Goal: Task Accomplishment & Management: Complete application form

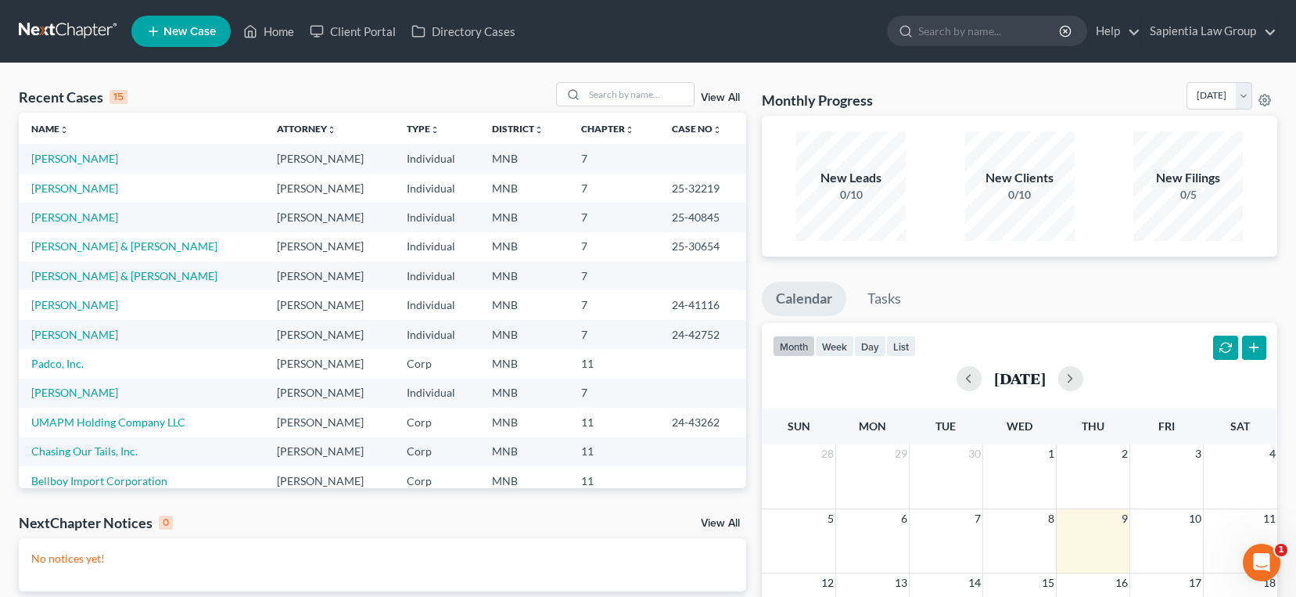
click at [184, 34] on span "New Case" at bounding box center [189, 32] width 52 height 12
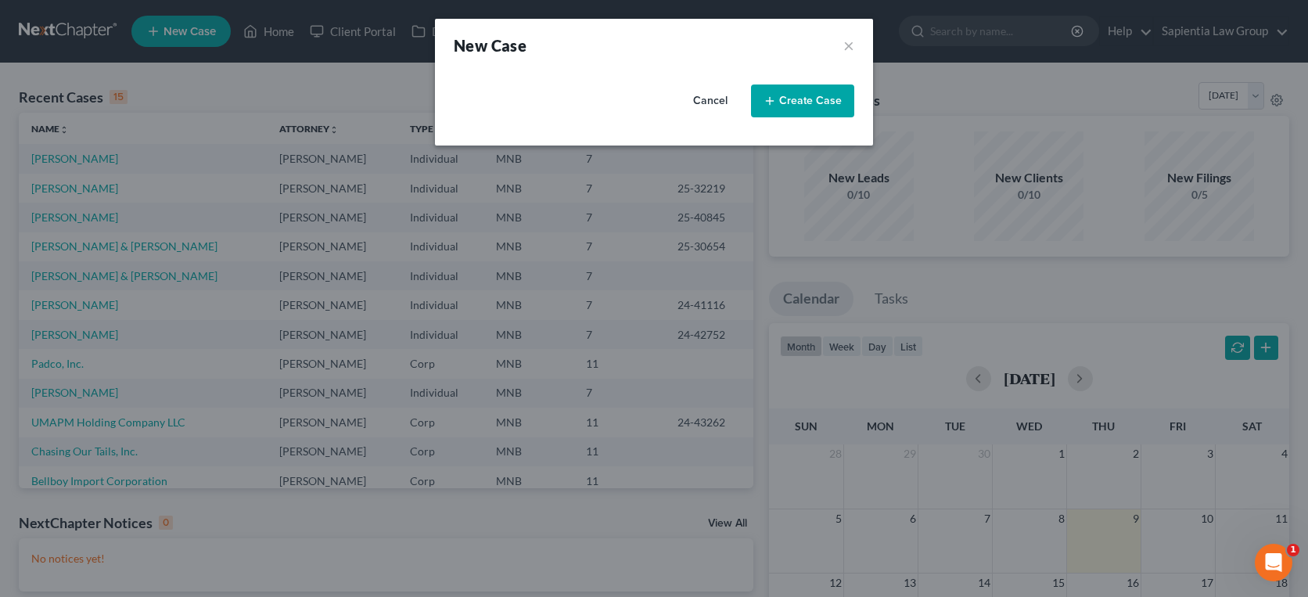
select select "42"
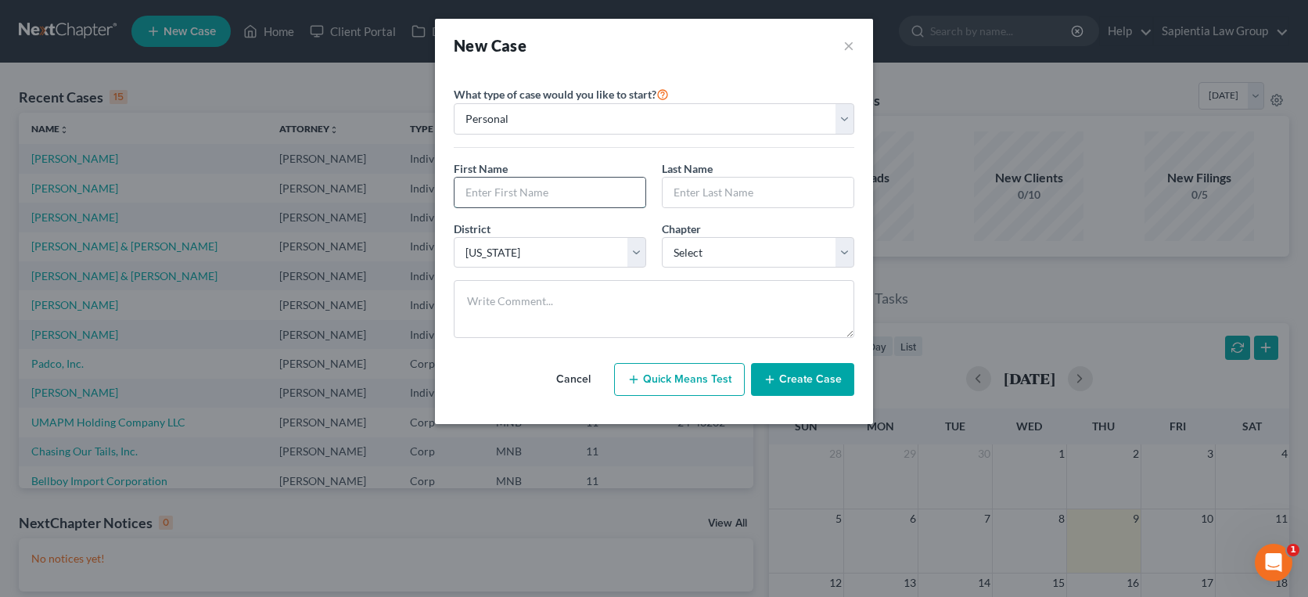
click at [534, 197] on input "text" at bounding box center [550, 193] width 191 height 30
click at [534, 194] on input "text" at bounding box center [550, 193] width 191 height 30
type input "[PERSON_NAME]"
type input "Ripon"
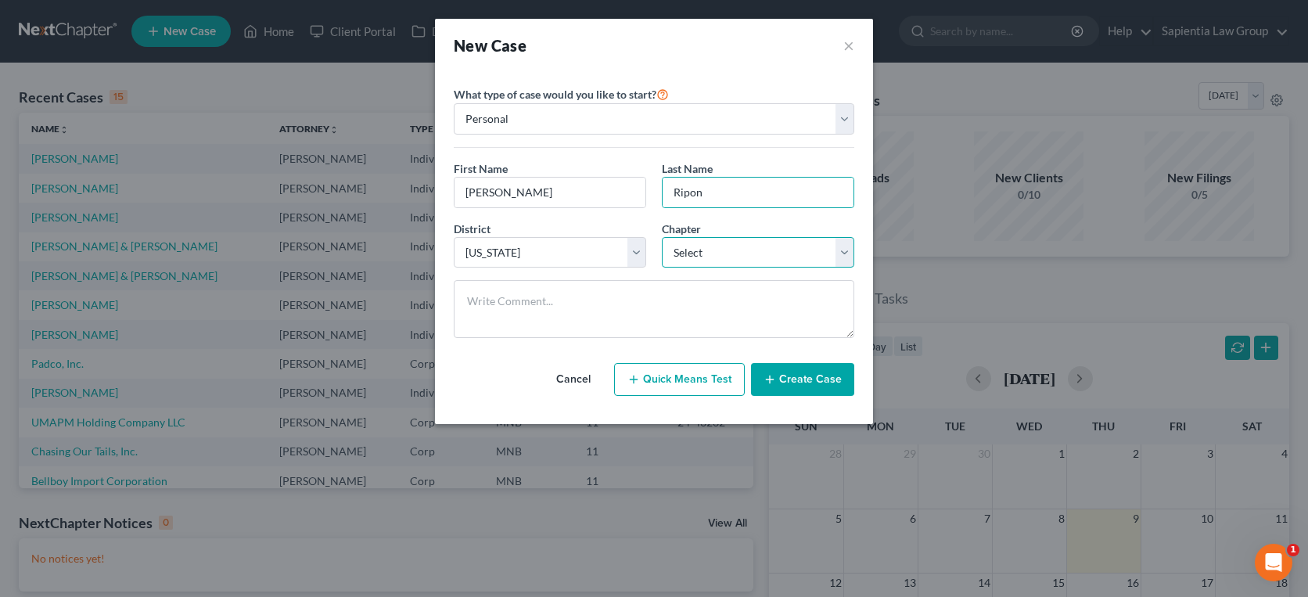
click at [675, 254] on select "Select 7 11 12 13" at bounding box center [758, 252] width 192 height 31
select select "0"
click at [662, 237] on select "Select 7 11 12 13" at bounding box center [758, 252] width 192 height 31
click at [794, 377] on button "Create Case" at bounding box center [802, 379] width 103 height 33
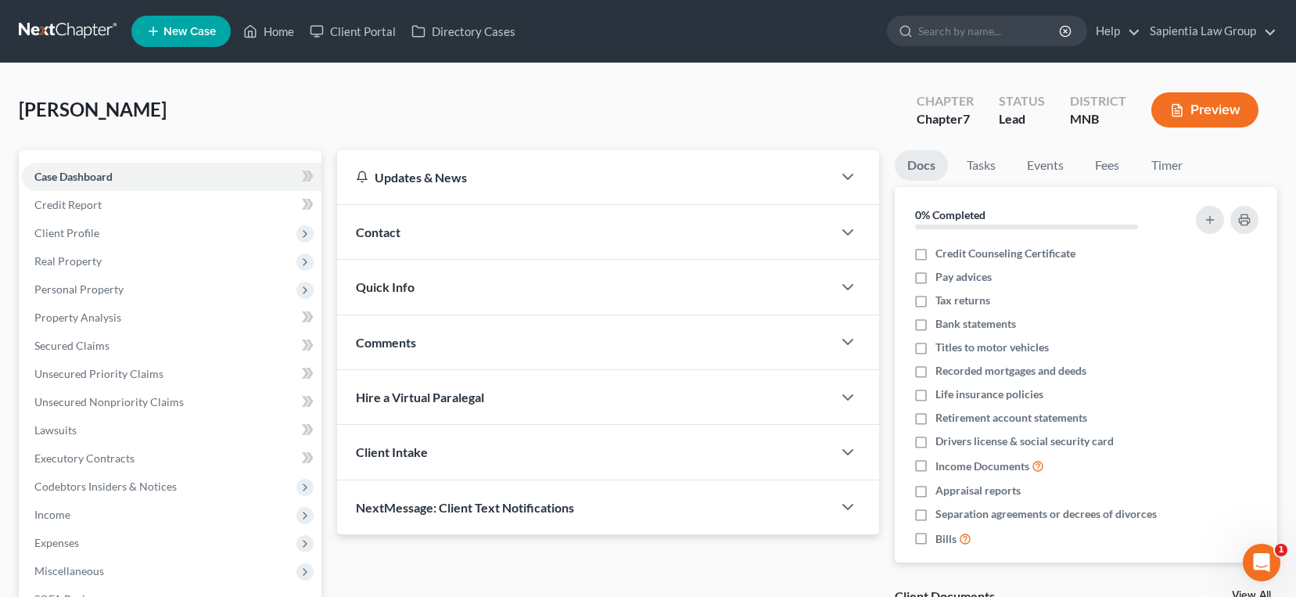
click at [393, 232] on span "Contact" at bounding box center [378, 232] width 45 height 15
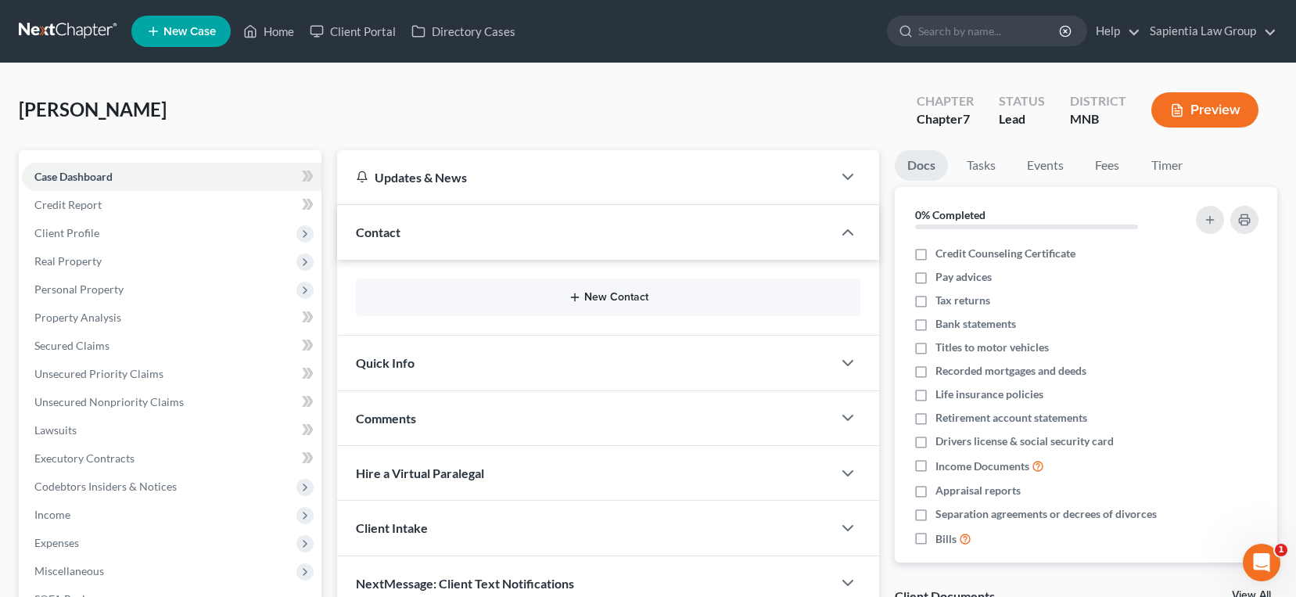
click at [583, 295] on button "New Contact" at bounding box center [608, 297] width 480 height 13
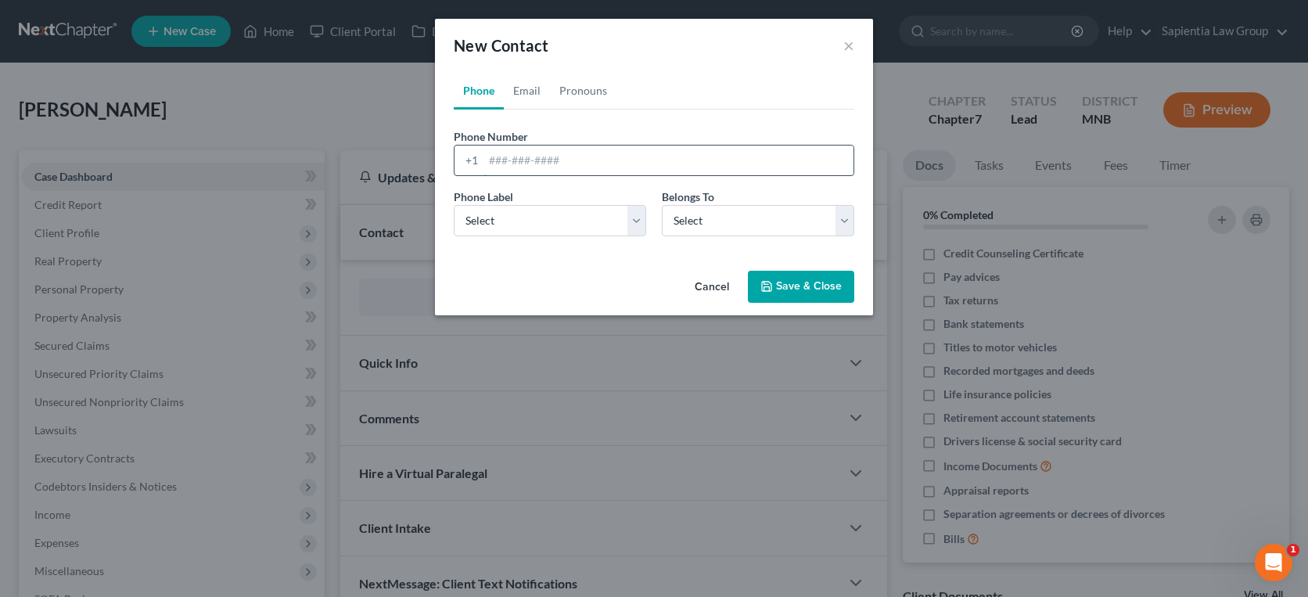
click at [541, 156] on input "tel" at bounding box center [668, 161] width 370 height 30
type input "6123103265"
click at [536, 217] on select "Select Mobile Home Work Other" at bounding box center [550, 220] width 192 height 31
select select "0"
click at [454, 205] on select "Select Mobile Home Work Other" at bounding box center [550, 220] width 192 height 31
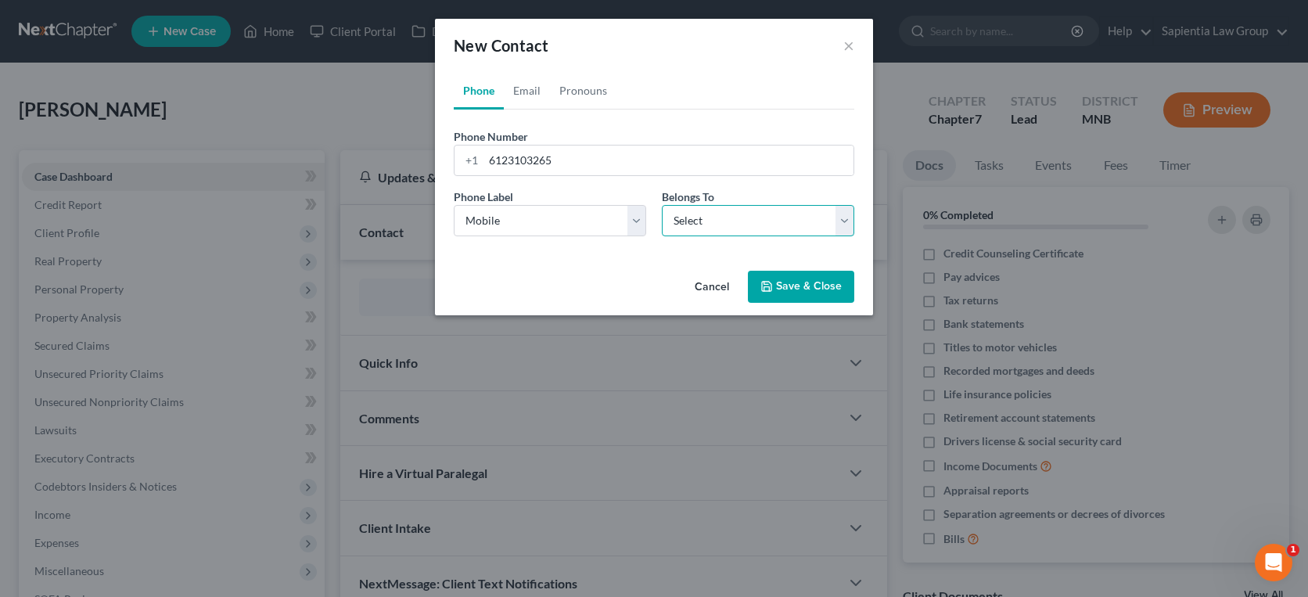
click at [692, 226] on select "Select Client Other" at bounding box center [758, 220] width 192 height 31
select select "0"
click at [662, 205] on select "Select Client Other" at bounding box center [758, 220] width 192 height 31
click at [782, 281] on button "Save & Close" at bounding box center [801, 287] width 106 height 33
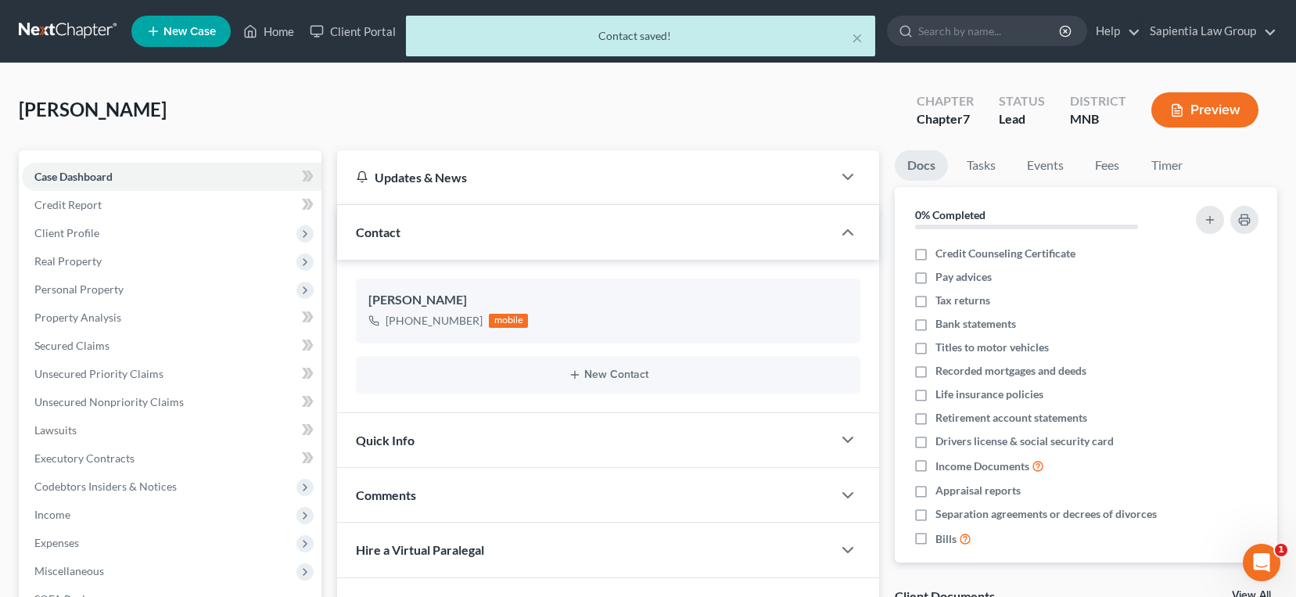
click at [642, 365] on div "New Contact" at bounding box center [608, 375] width 505 height 38
click at [839, 431] on icon "button" at bounding box center [848, 439] width 19 height 19
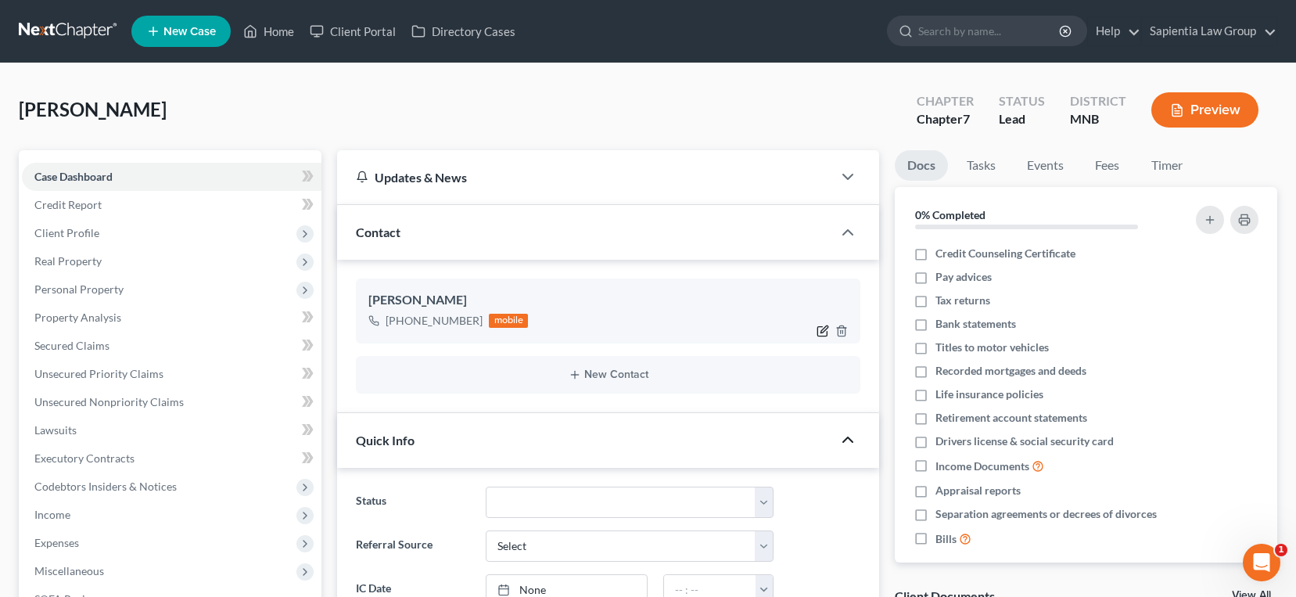
click at [823, 329] on icon "button" at bounding box center [824, 328] width 7 height 7
select select "0"
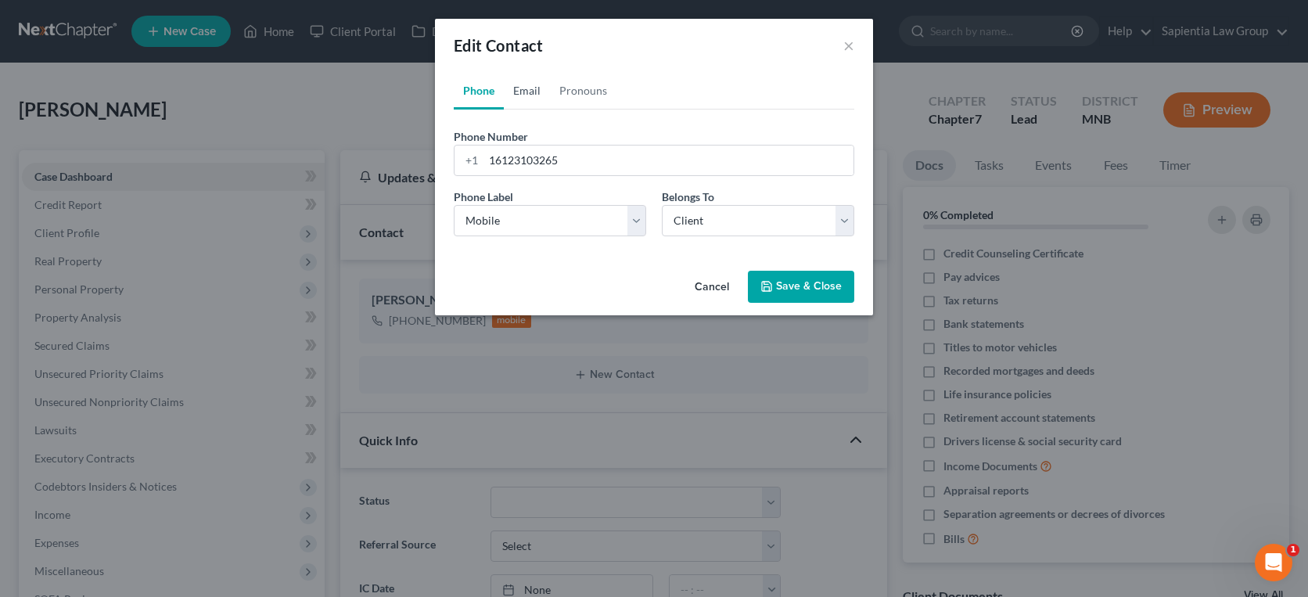
click at [531, 89] on link "Email" at bounding box center [527, 91] width 46 height 38
click at [535, 160] on input "email" at bounding box center [668, 161] width 370 height 30
type input "[EMAIL_ADDRESS][DOMAIN_NAME]"
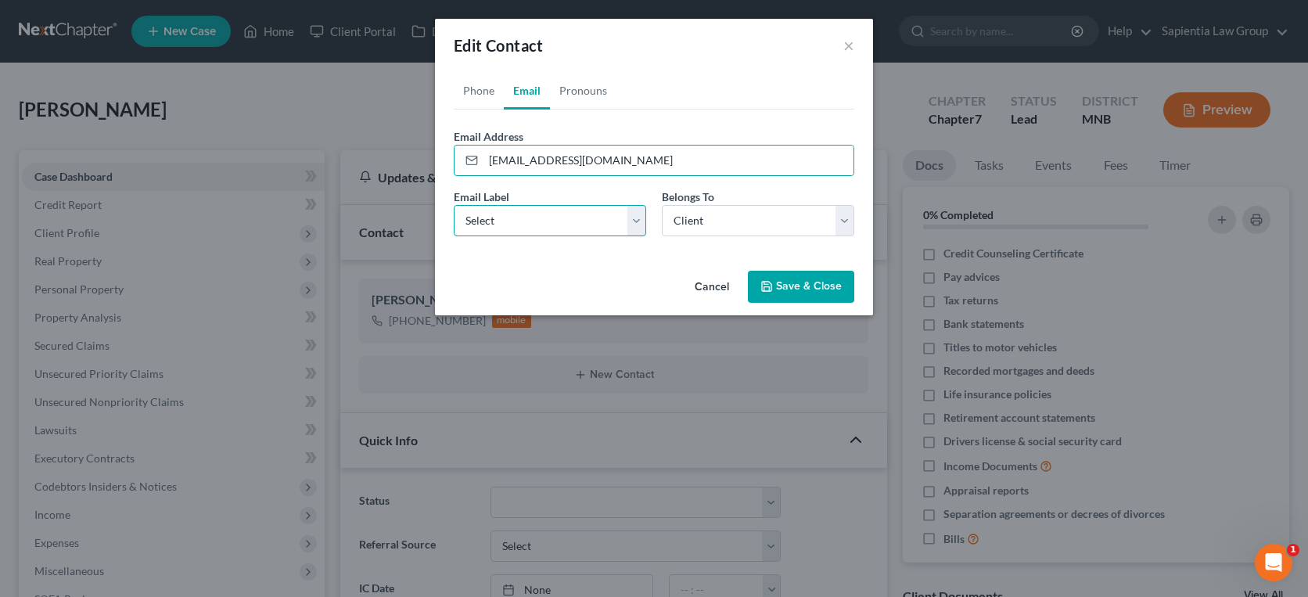
click at [591, 212] on select "Select Home Work Other" at bounding box center [550, 220] width 192 height 31
select select "0"
click at [454, 205] on select "Select Home Work Other" at bounding box center [550, 220] width 192 height 31
click at [795, 291] on button "Save & Close" at bounding box center [801, 287] width 106 height 33
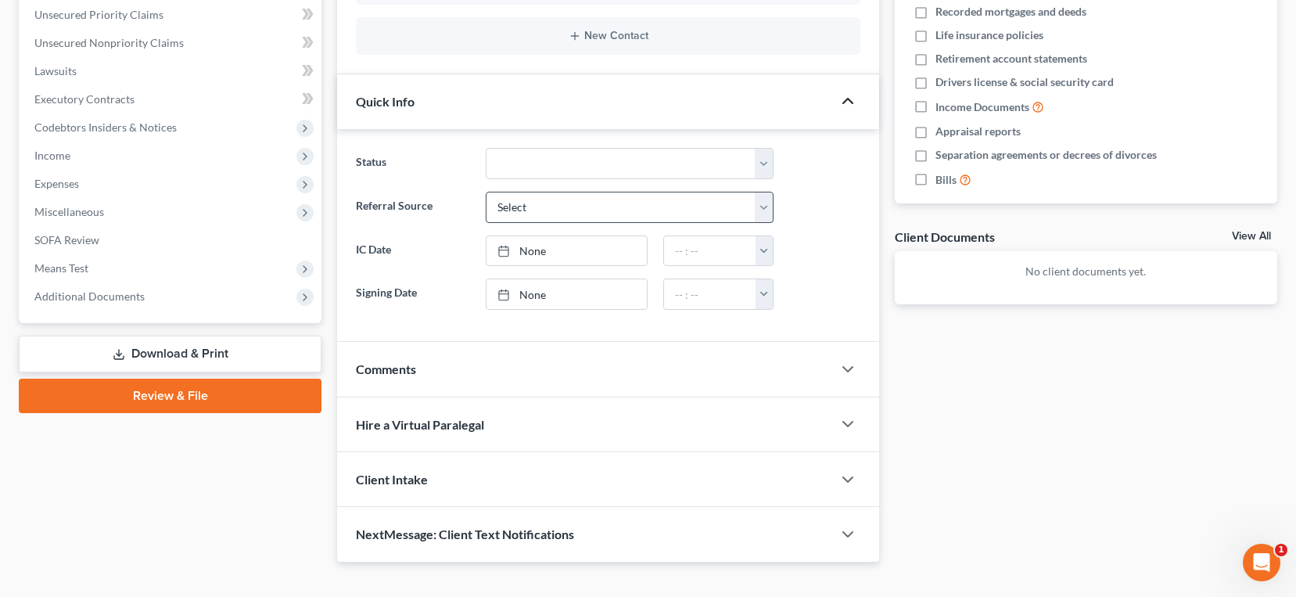
scroll to position [384, 0]
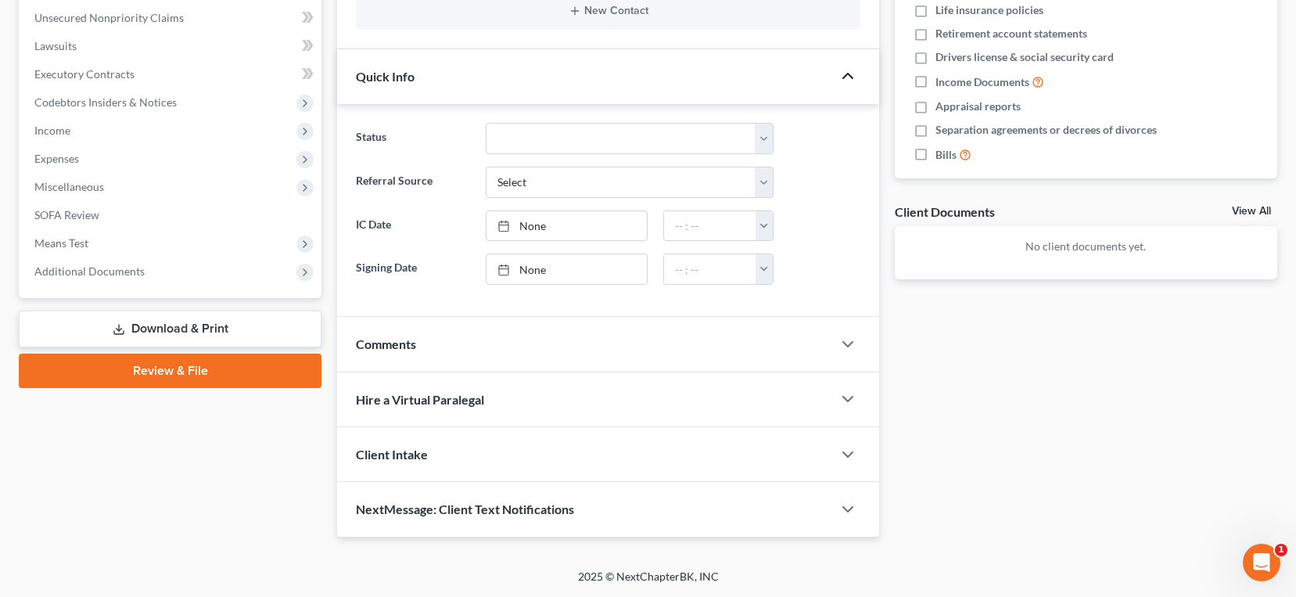
click at [837, 446] on div at bounding box center [855, 454] width 47 height 31
click at [845, 462] on icon "button" at bounding box center [848, 454] width 19 height 19
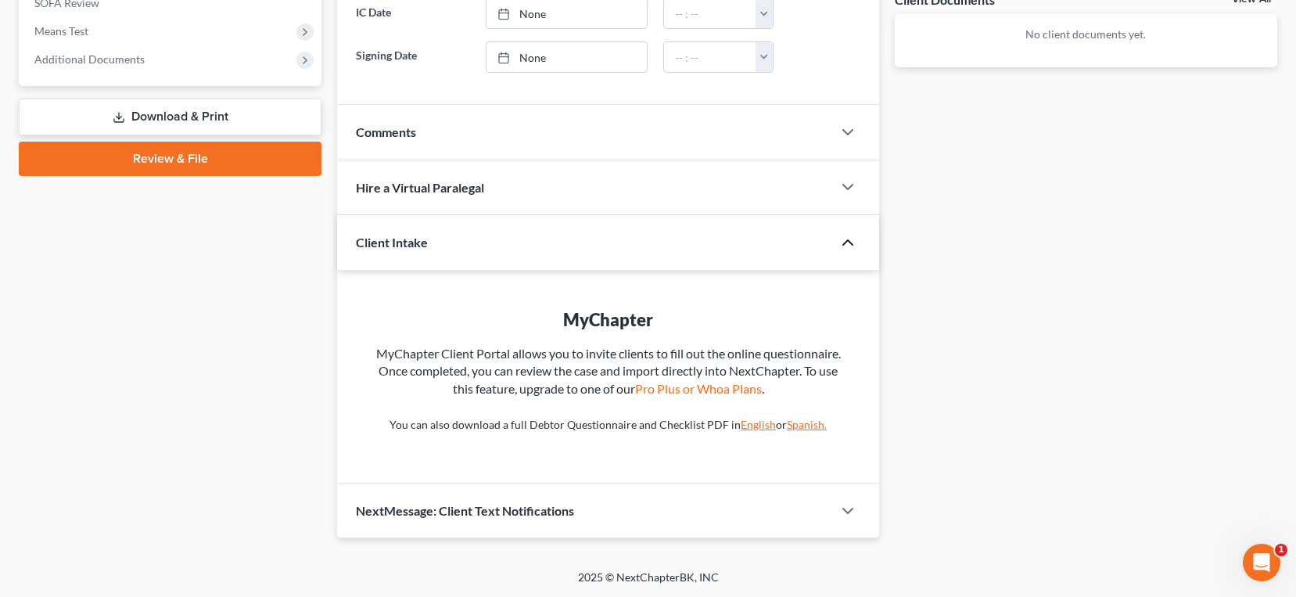
scroll to position [597, 0]
click at [843, 505] on icon "button" at bounding box center [848, 510] width 19 height 19
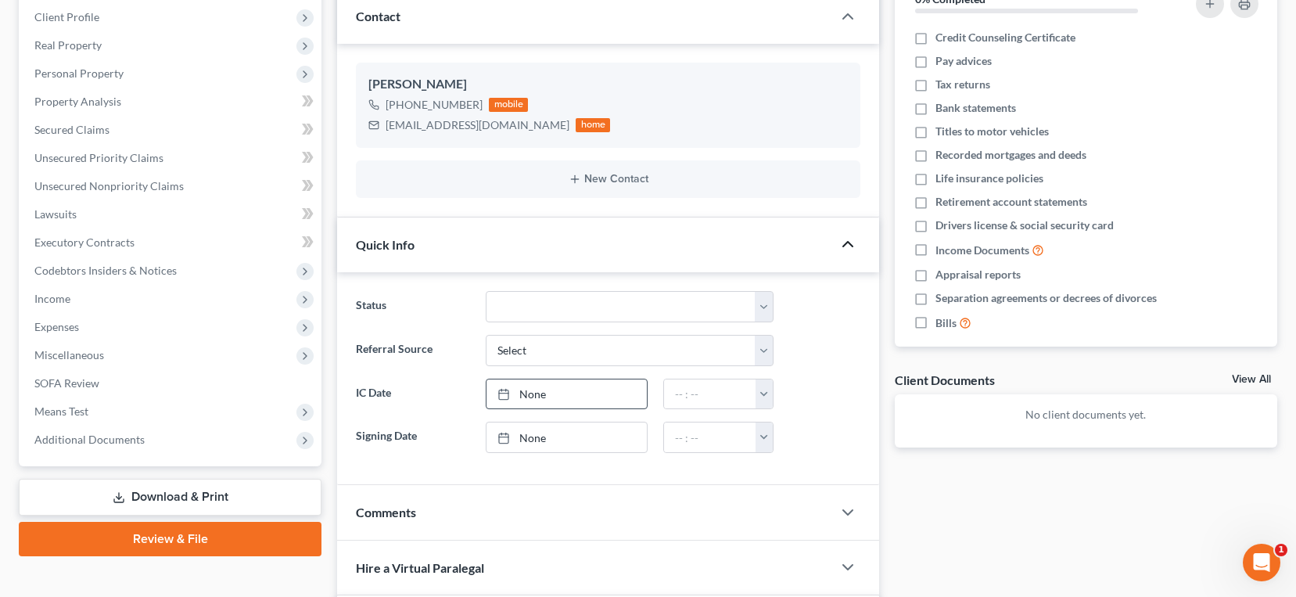
scroll to position [0, 0]
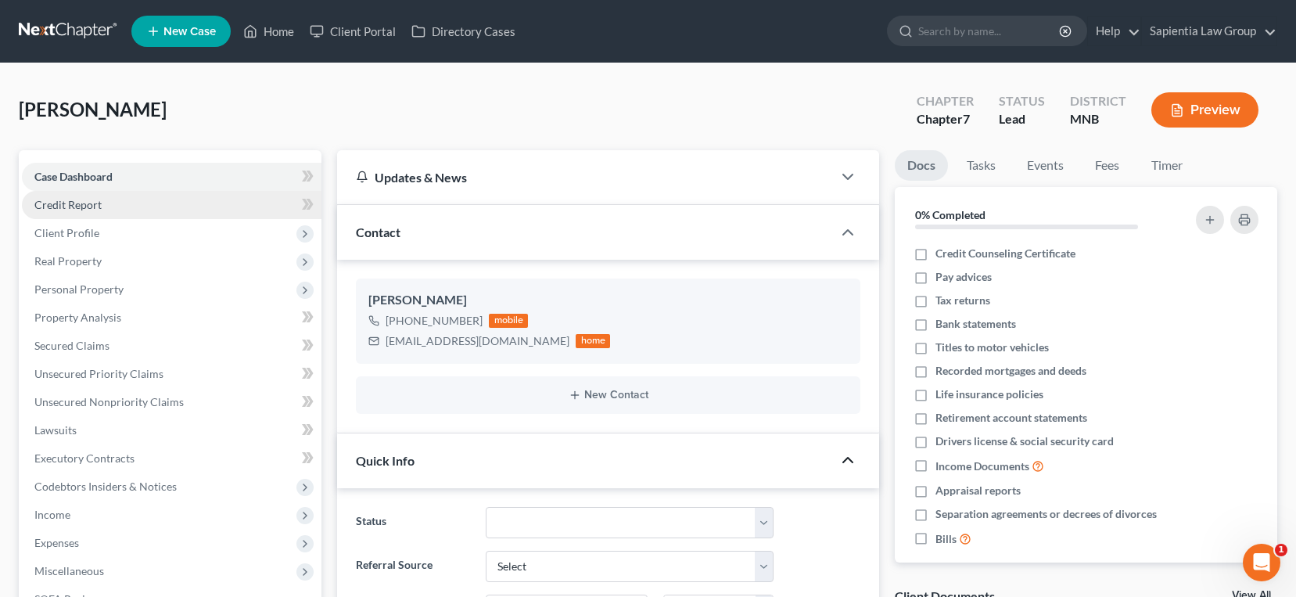
click at [61, 211] on link "Credit Report" at bounding box center [172, 205] width 300 height 28
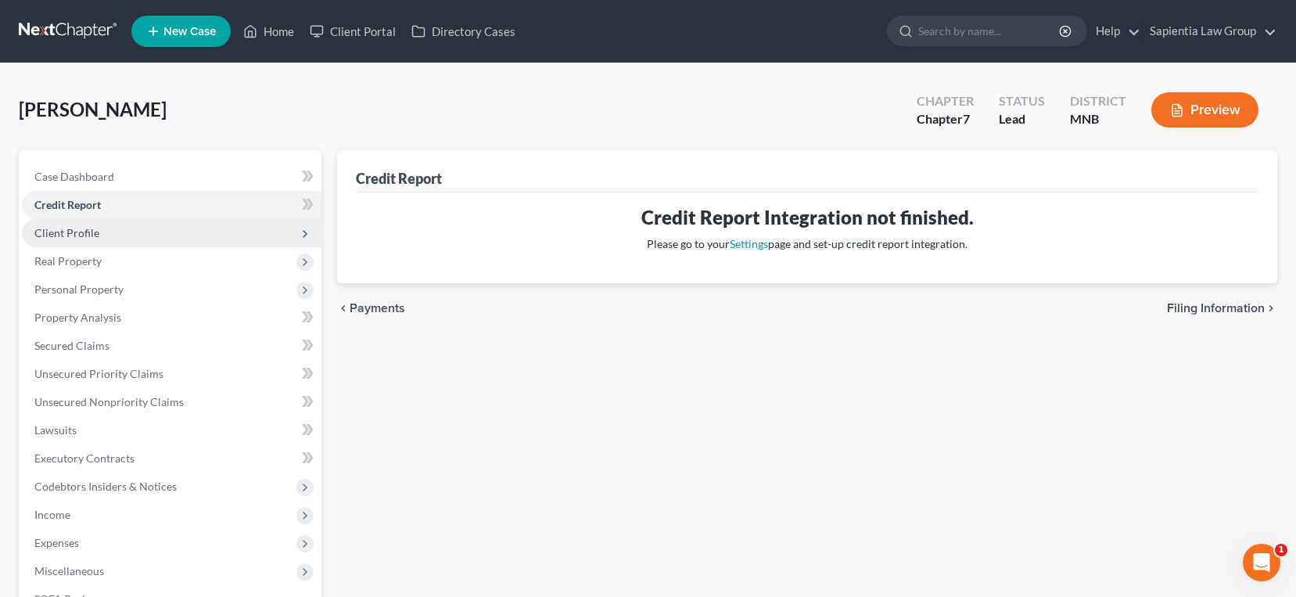
click at [97, 229] on span "Client Profile" at bounding box center [66, 232] width 65 height 13
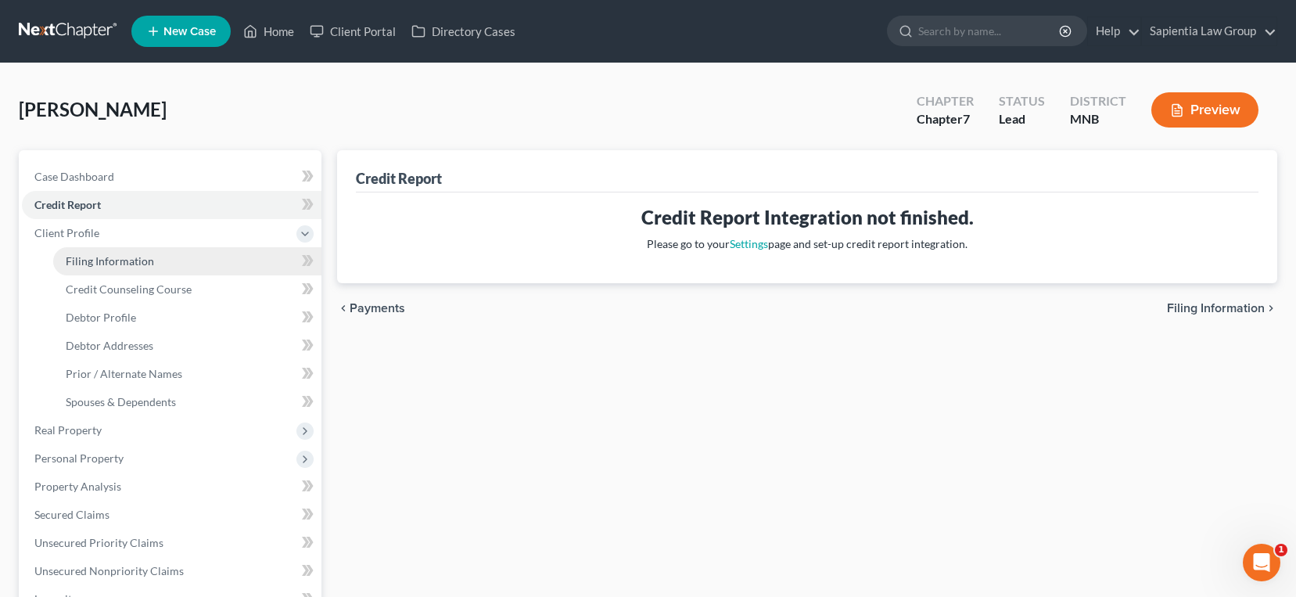
click at [114, 250] on link "Filing Information" at bounding box center [187, 261] width 268 height 28
select select "1"
select select "0"
select select "42"
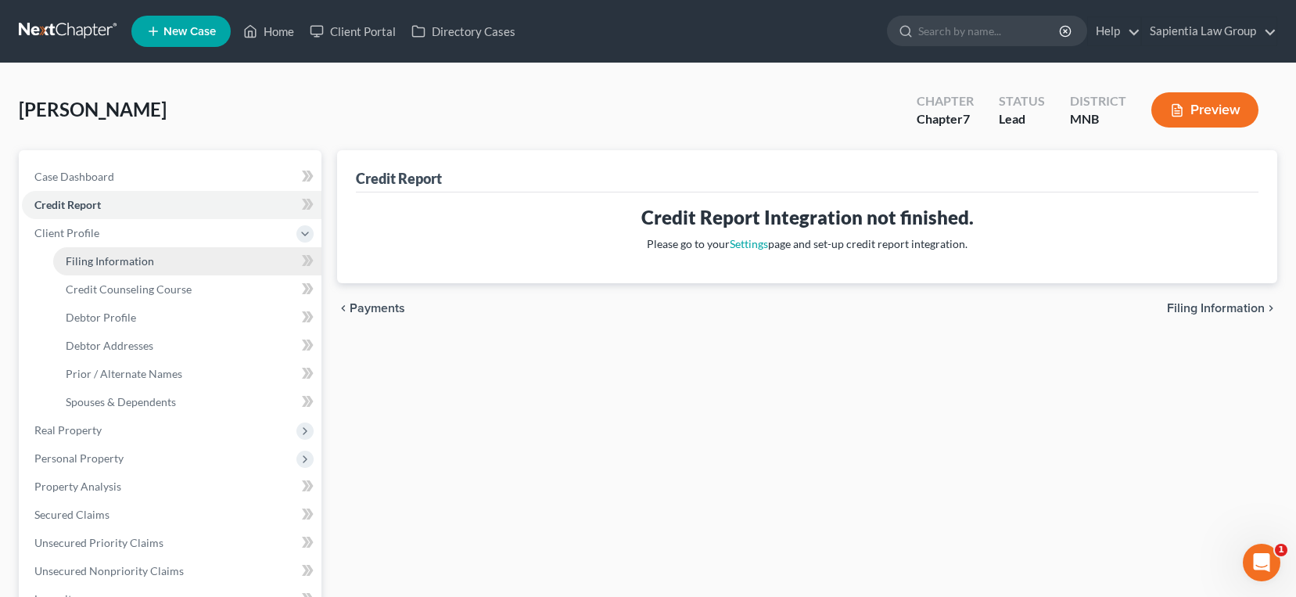
select select "24"
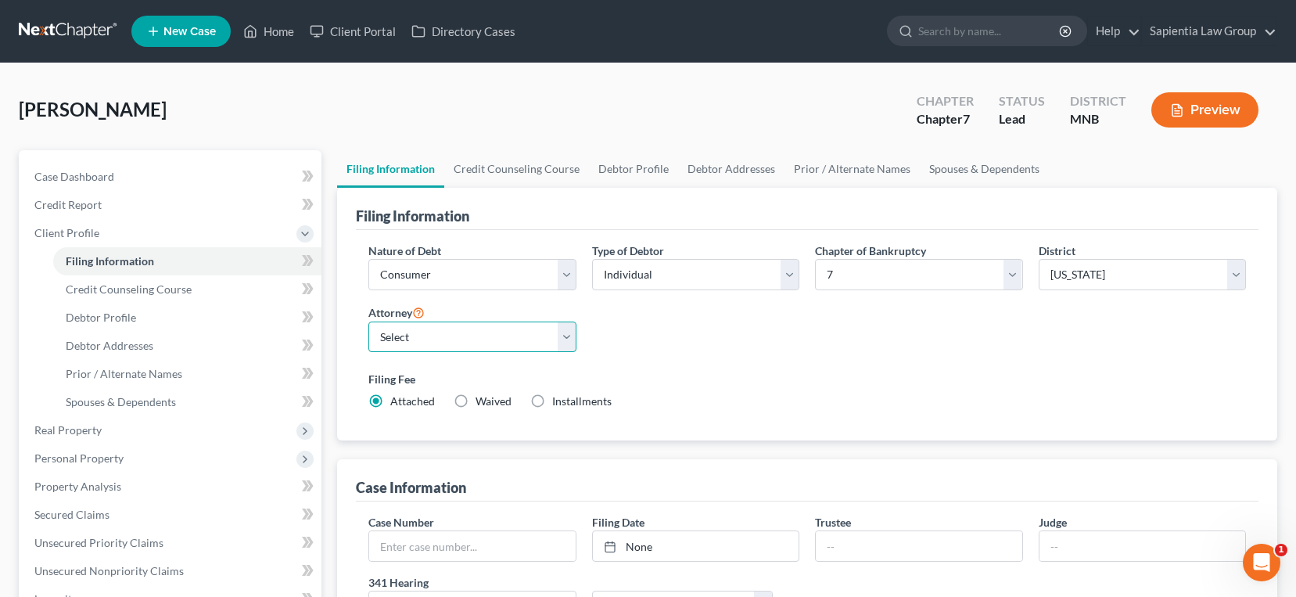
click at [573, 335] on select "Select [PERSON_NAME] - MNB [PERSON_NAME] - SDB [PERSON_NAME] - MNB [PERSON_NAME…" at bounding box center [471, 337] width 207 height 31
select select "0"
click at [368, 322] on select "Select [PERSON_NAME] - MNB [PERSON_NAME] - SDB [PERSON_NAME] - MNB [PERSON_NAME…" at bounding box center [471, 337] width 207 height 31
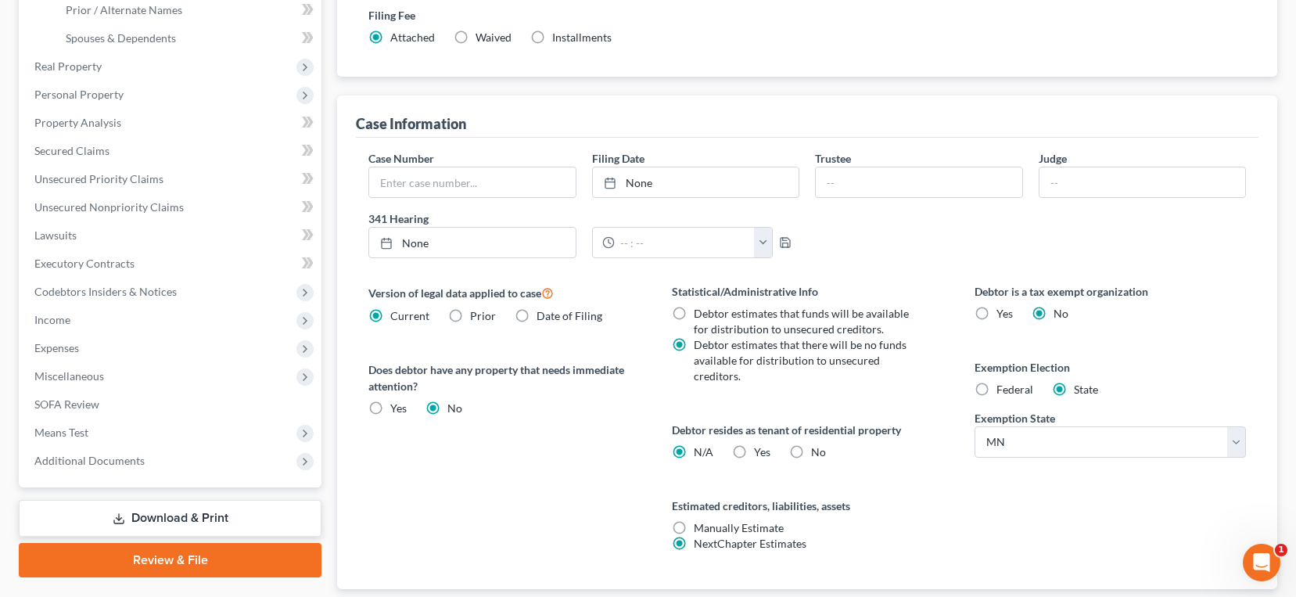
scroll to position [450, 0]
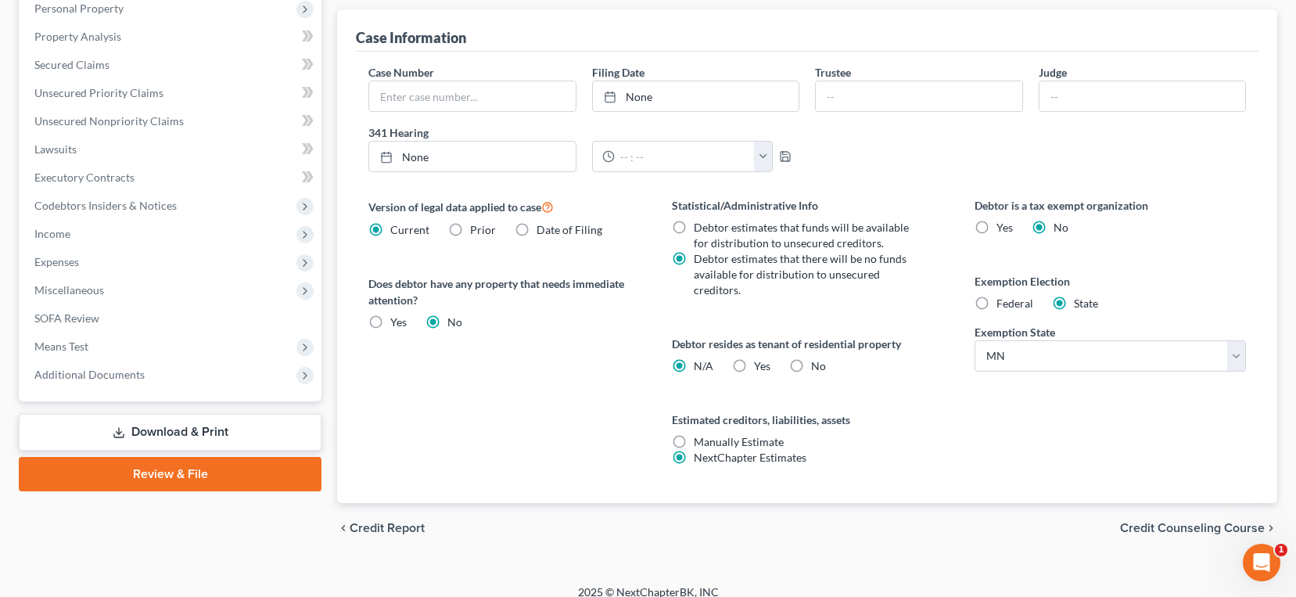
click at [997, 304] on label "Federal" at bounding box center [1015, 304] width 37 height 16
click at [1003, 304] on input "Federal" at bounding box center [1008, 301] width 10 height 10
radio input "true"
radio input "false"
click at [968, 379] on div "Debtor is a tax exempt organization Yes No Exemption Election Federal State" at bounding box center [1110, 350] width 303 height 306
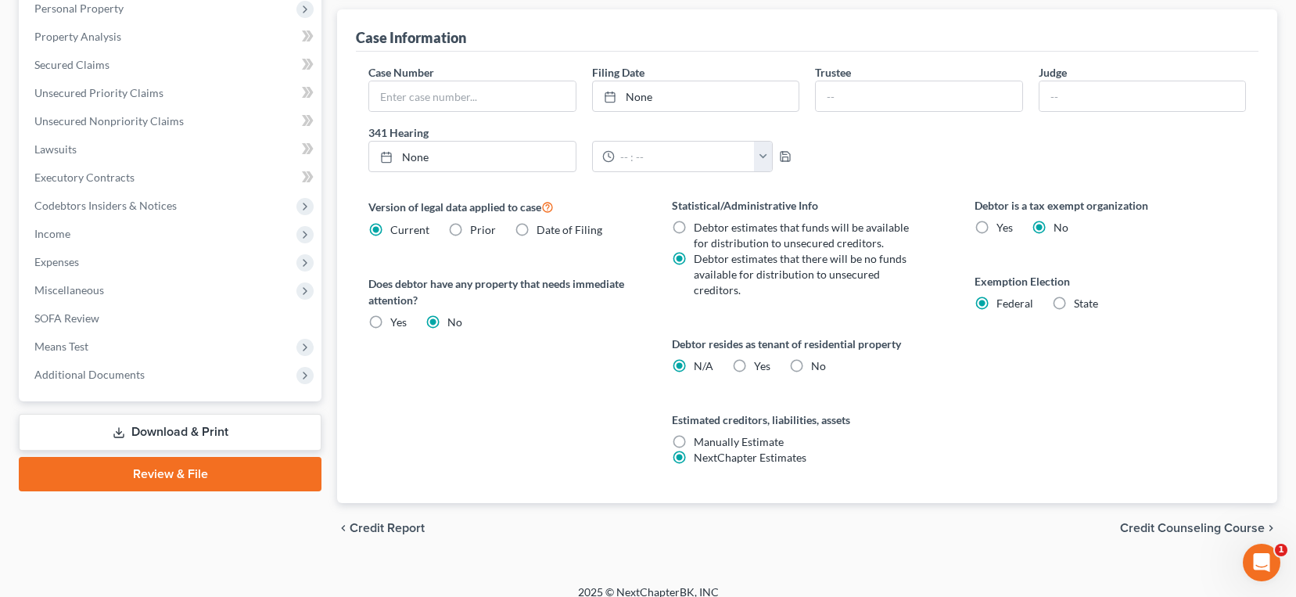
click at [1184, 522] on span "Credit Counseling Course" at bounding box center [1192, 528] width 145 height 13
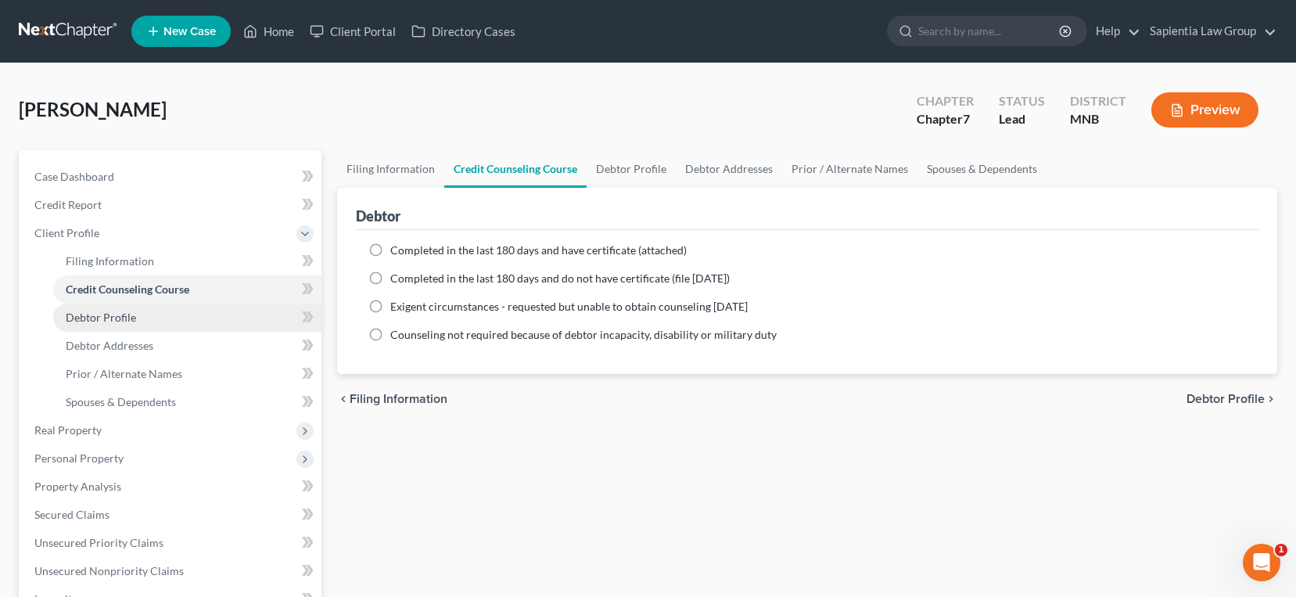
click at [112, 312] on span "Debtor Profile" at bounding box center [101, 317] width 70 height 13
select select "0"
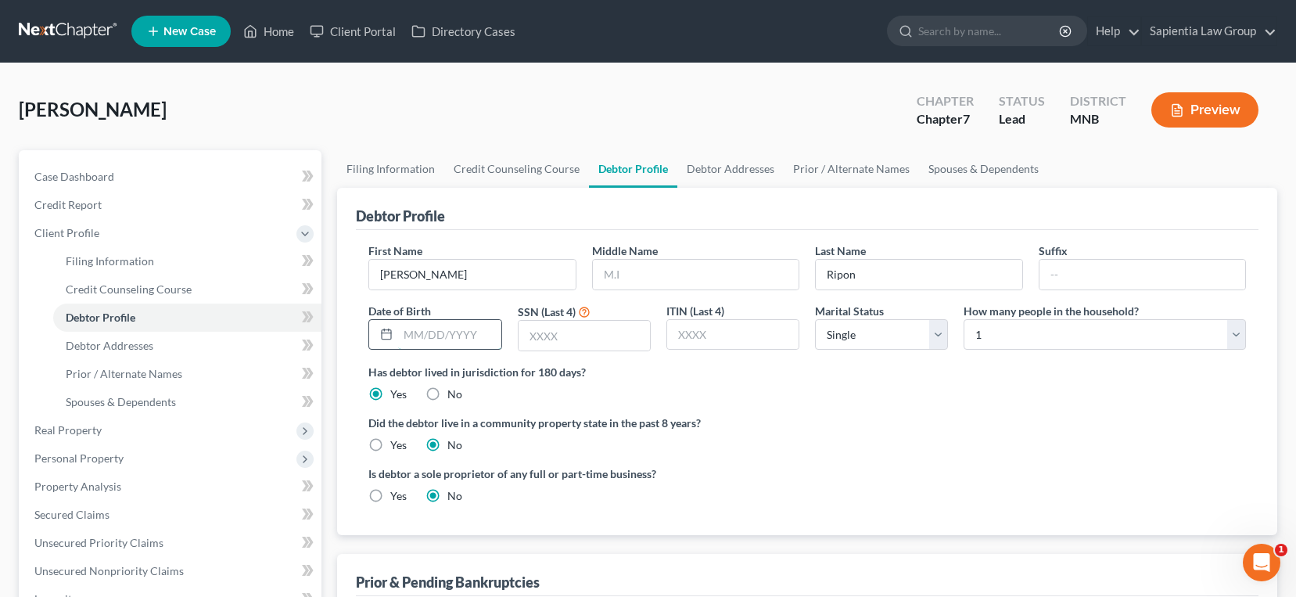
click at [439, 332] on input "text" at bounding box center [449, 335] width 102 height 30
type input "[DATE]"
type input "0999"
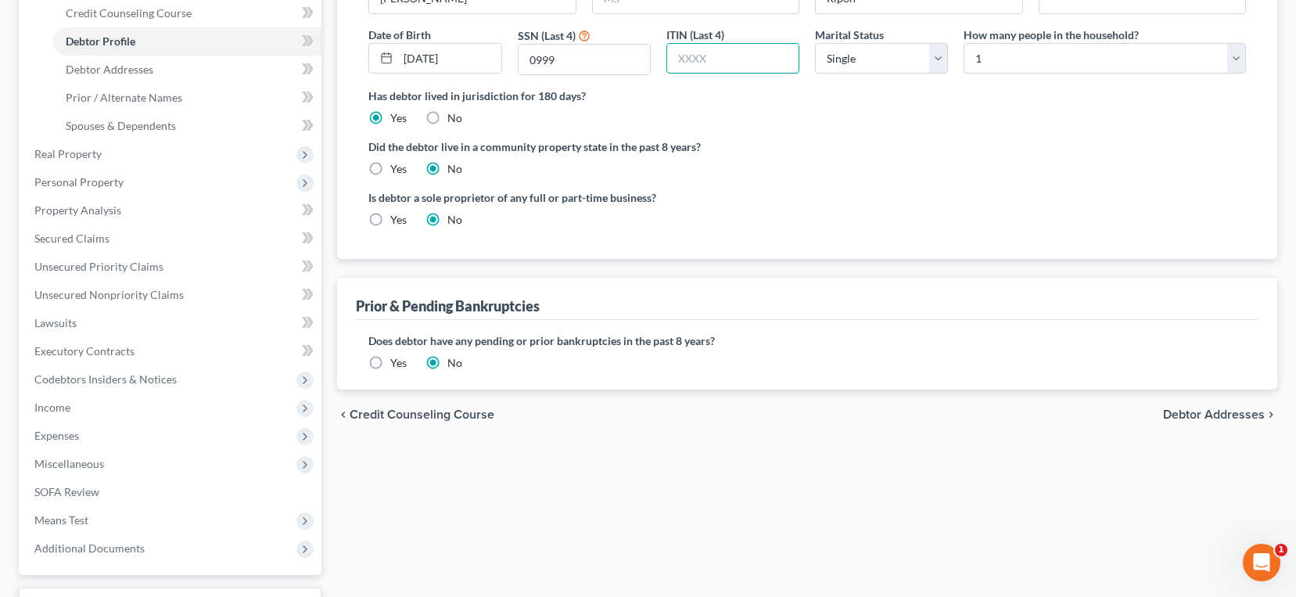
scroll to position [313, 0]
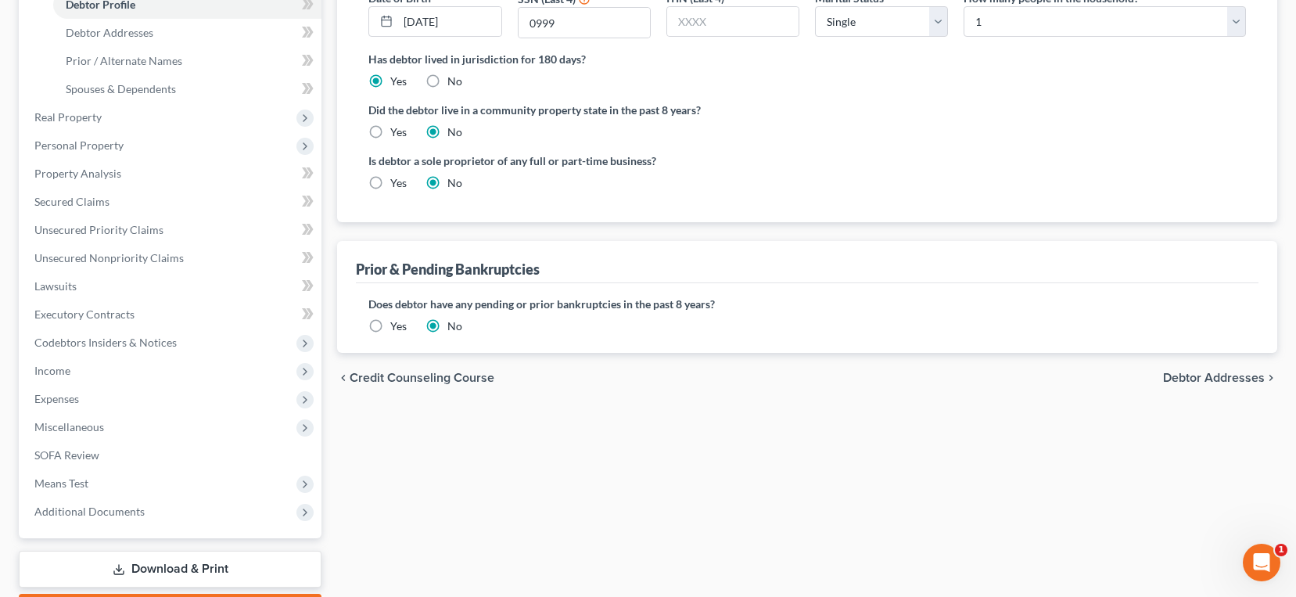
click at [1184, 377] on span "Debtor Addresses" at bounding box center [1214, 378] width 102 height 13
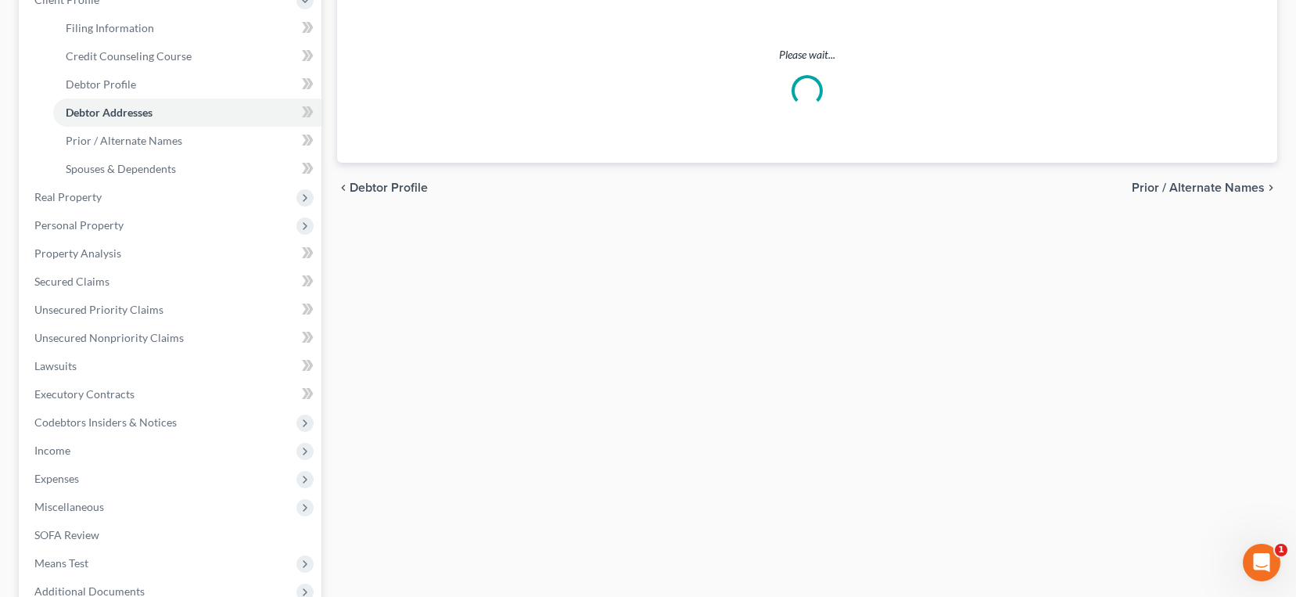
scroll to position [14, 0]
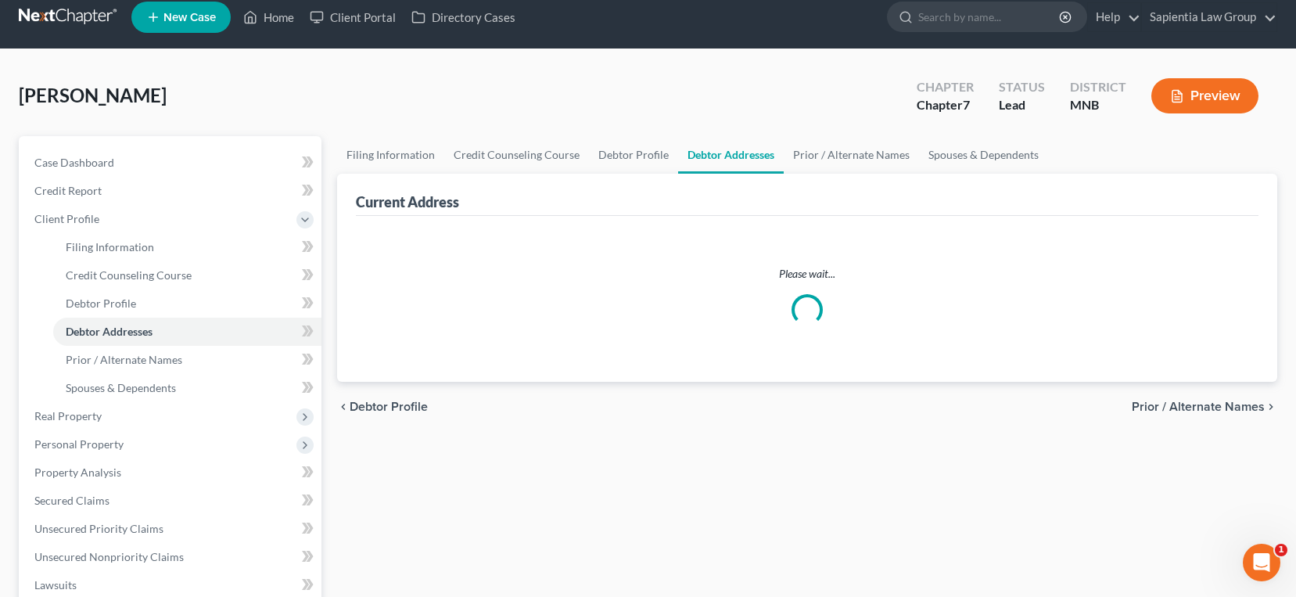
select select "0"
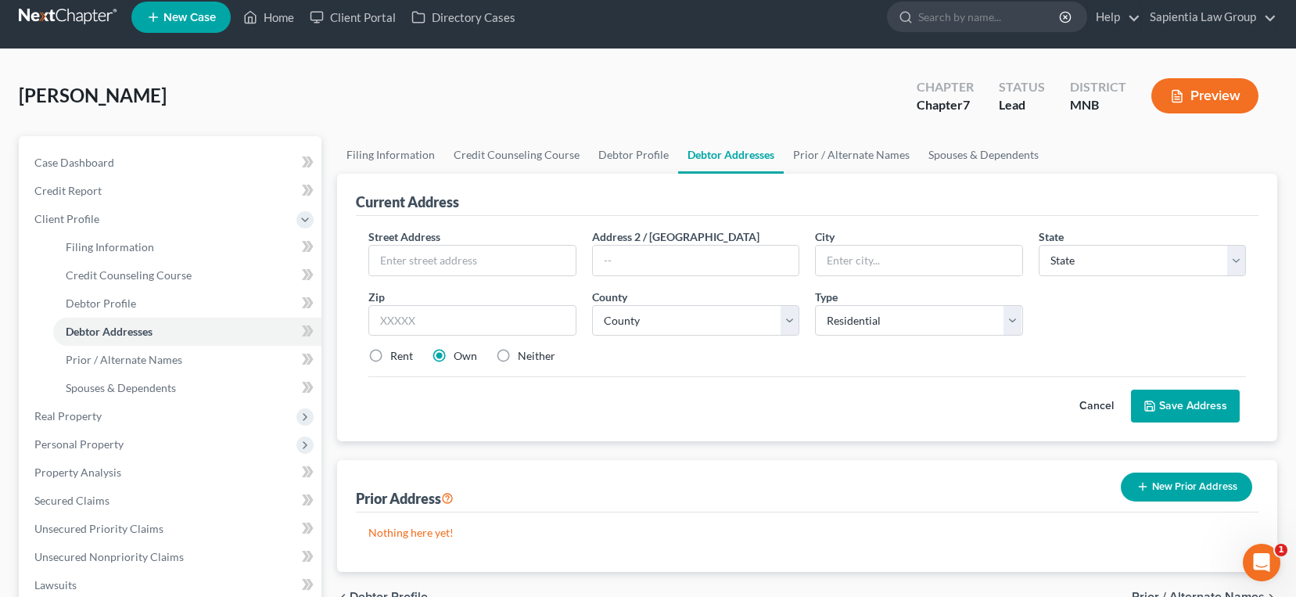
scroll to position [0, 0]
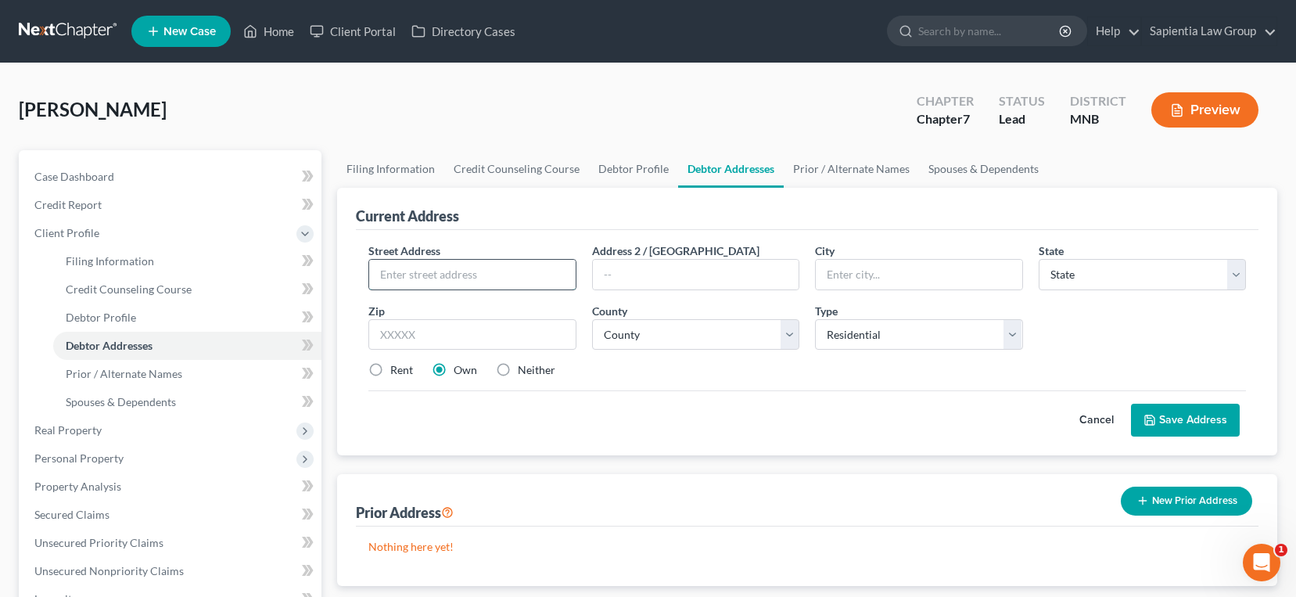
click at [548, 272] on div at bounding box center [471, 274] width 207 height 31
type input "[STREET_ADDRESS]"
click at [893, 278] on input "text" at bounding box center [919, 275] width 206 height 30
type input "Edina"
click at [1123, 274] on select "State [US_STATE] AK AR AZ CA CO CT DE DC [GEOGRAPHIC_DATA] [GEOGRAPHIC_DATA] GU…" at bounding box center [1142, 274] width 207 height 31
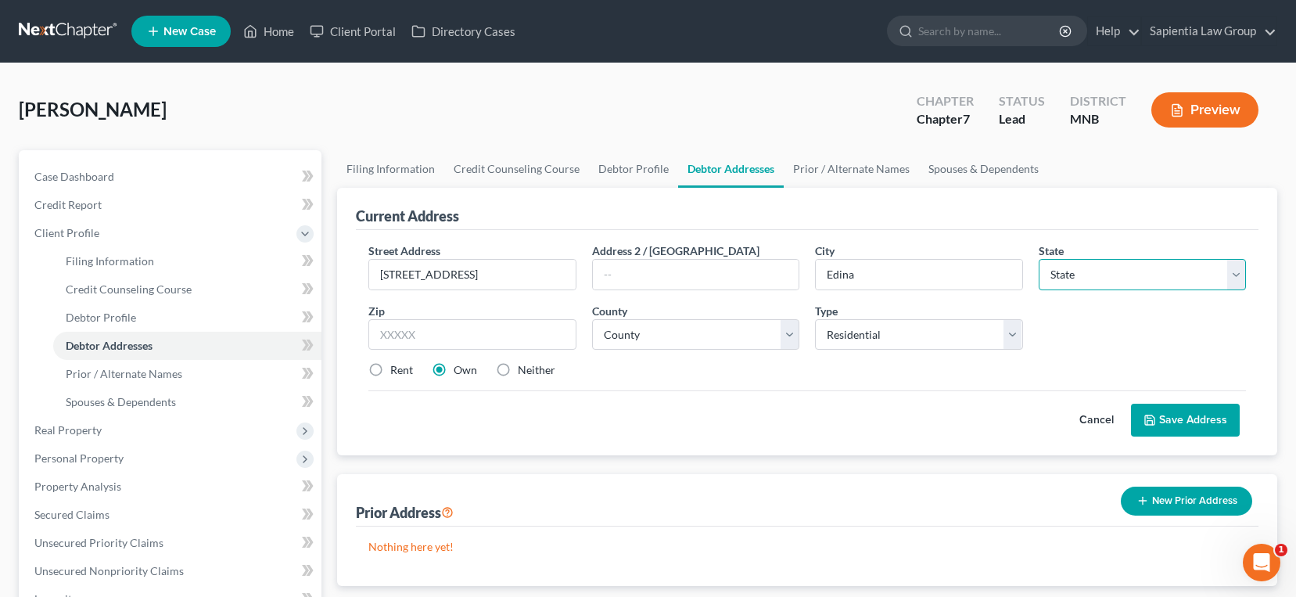
select select "24"
click at [1039, 259] on select "State [US_STATE] AK AR AZ CA CO CT DE DC [GEOGRAPHIC_DATA] [GEOGRAPHIC_DATA] GU…" at bounding box center [1142, 274] width 207 height 31
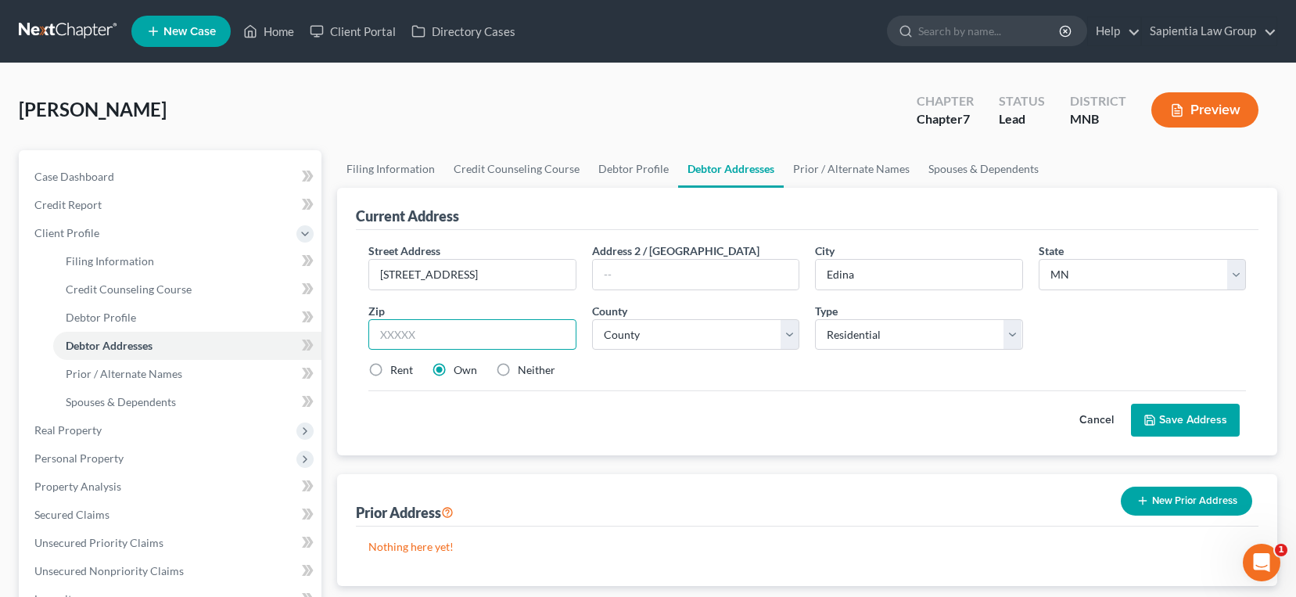
click at [471, 330] on input "text" at bounding box center [471, 334] width 207 height 31
type input "55435"
click at [627, 342] on select "County [GEOGRAPHIC_DATA] [GEOGRAPHIC_DATA] [GEOGRAPHIC_DATA] [GEOGRAPHIC_DATA] …" at bounding box center [695, 334] width 207 height 31
type input "[GEOGRAPHIC_DATA]"
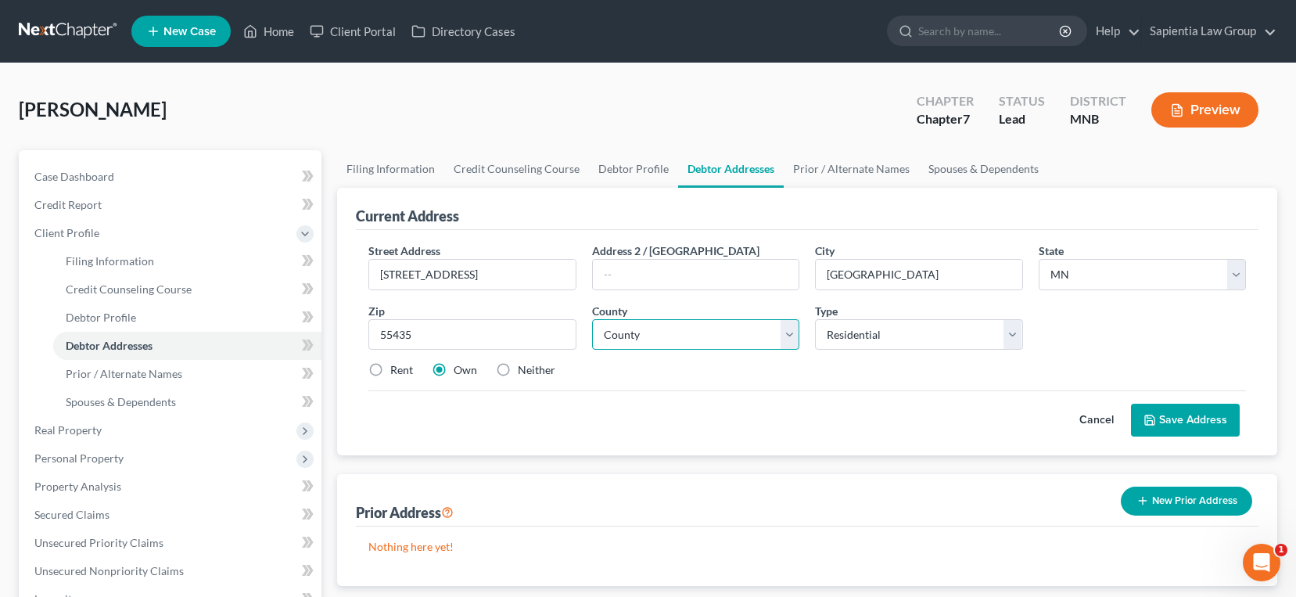
select select "26"
click at [592, 319] on select "County [GEOGRAPHIC_DATA] [GEOGRAPHIC_DATA] [GEOGRAPHIC_DATA] [GEOGRAPHIC_DATA] …" at bounding box center [695, 334] width 207 height 31
click at [1209, 411] on button "Save Address" at bounding box center [1185, 420] width 109 height 33
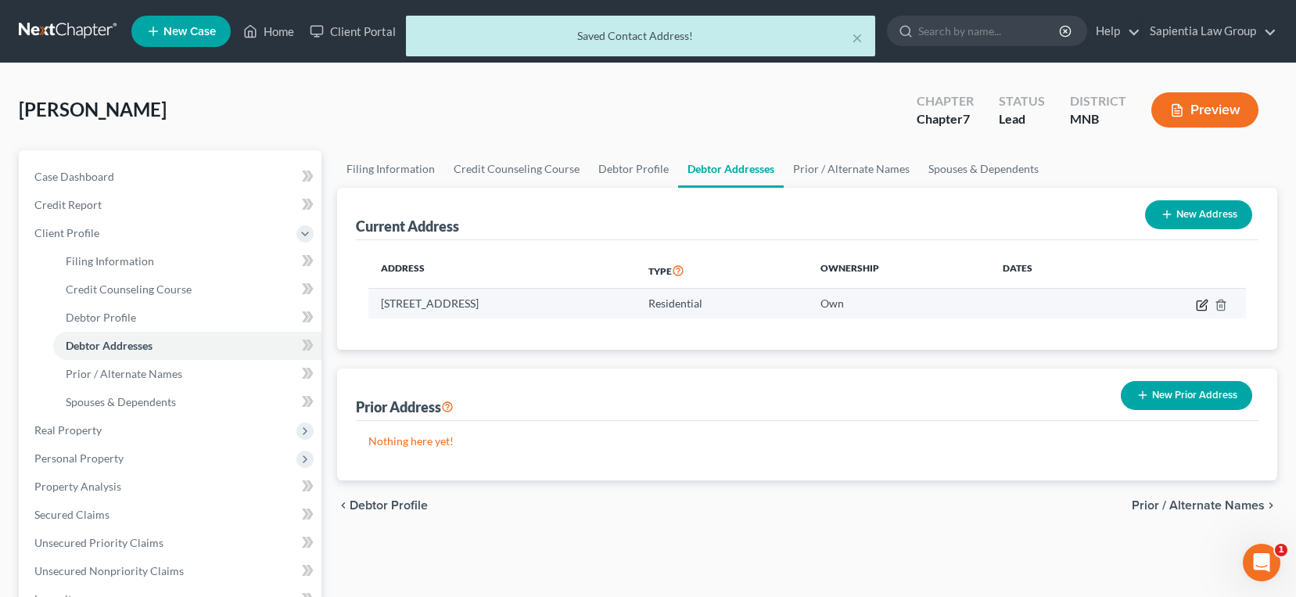
click at [1196, 306] on icon "button" at bounding box center [1202, 305] width 13 height 13
select select "24"
select select "26"
select select "0"
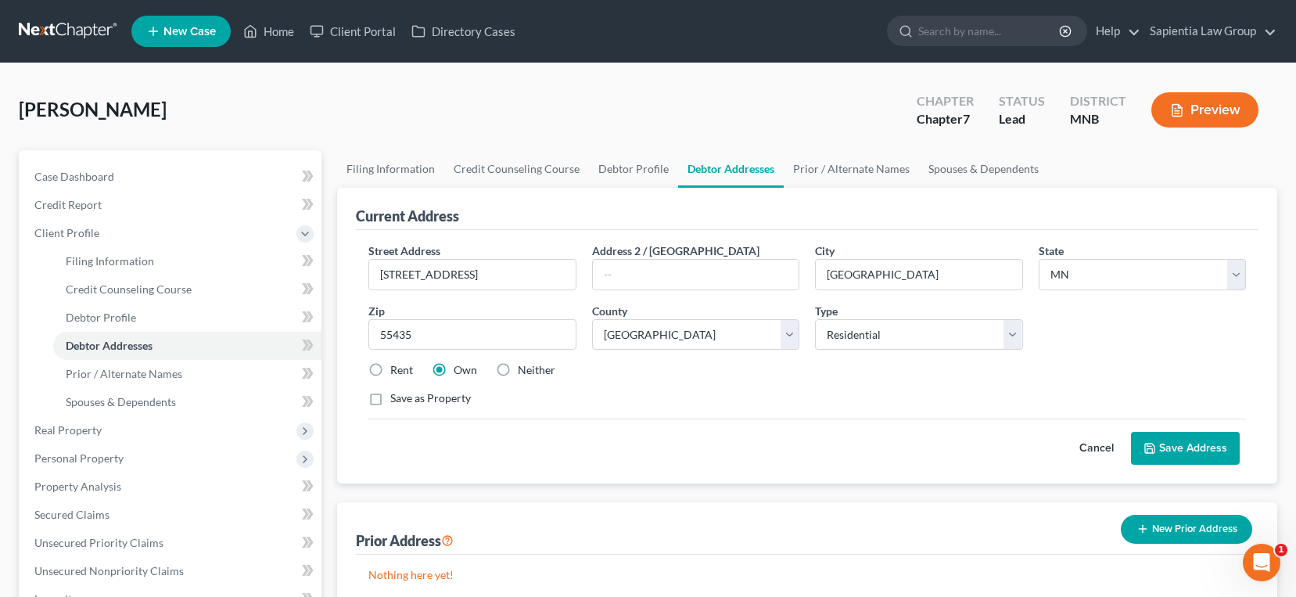
drag, startPoint x: 374, startPoint y: 399, endPoint x: 480, endPoint y: 412, distance: 106.4
click at [390, 399] on label "Save as Property" at bounding box center [430, 398] width 81 height 16
click at [397, 399] on input "Save as Property" at bounding box center [402, 395] width 10 height 10
click at [390, 403] on label "Save as Property" at bounding box center [430, 398] width 81 height 16
click at [397, 401] on input "Save as Property" at bounding box center [402, 395] width 10 height 10
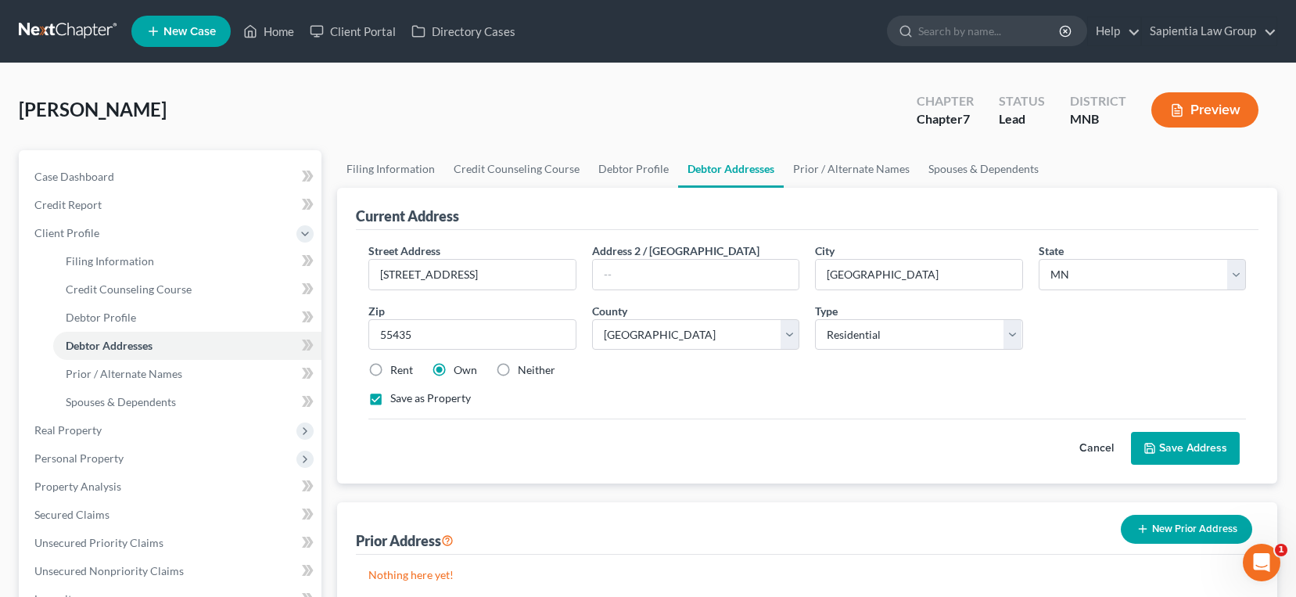
checkbox input "false"
click at [1177, 452] on button "Save Address" at bounding box center [1185, 448] width 109 height 33
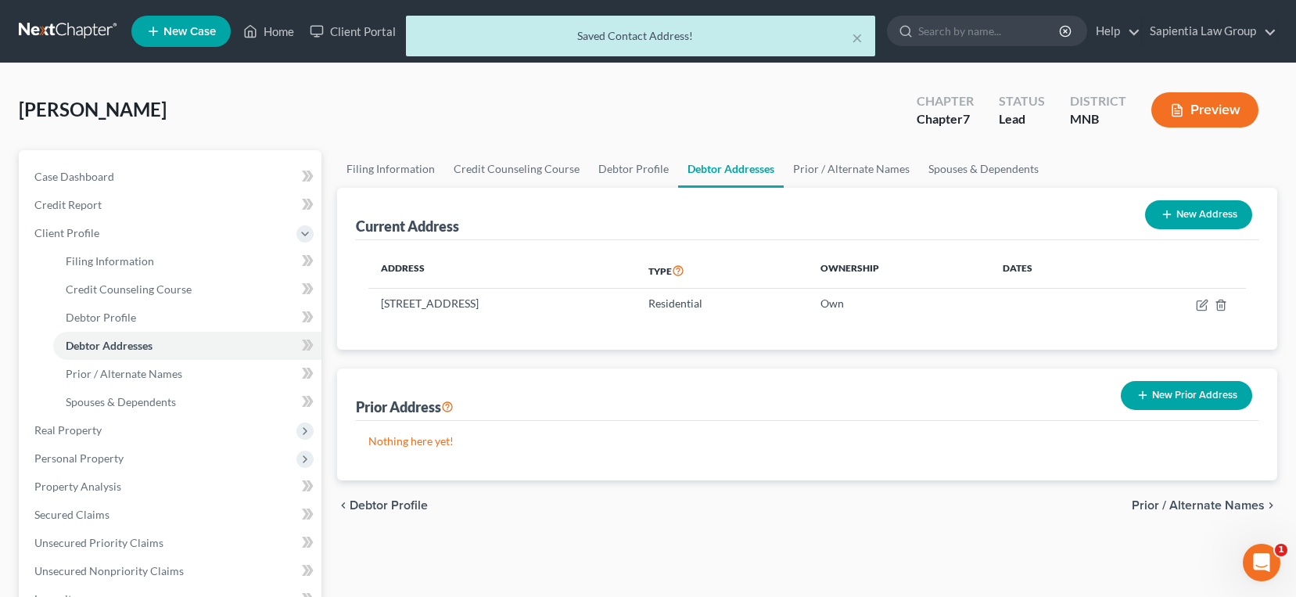
click at [1166, 505] on span "Prior / Alternate Names" at bounding box center [1198, 505] width 133 height 13
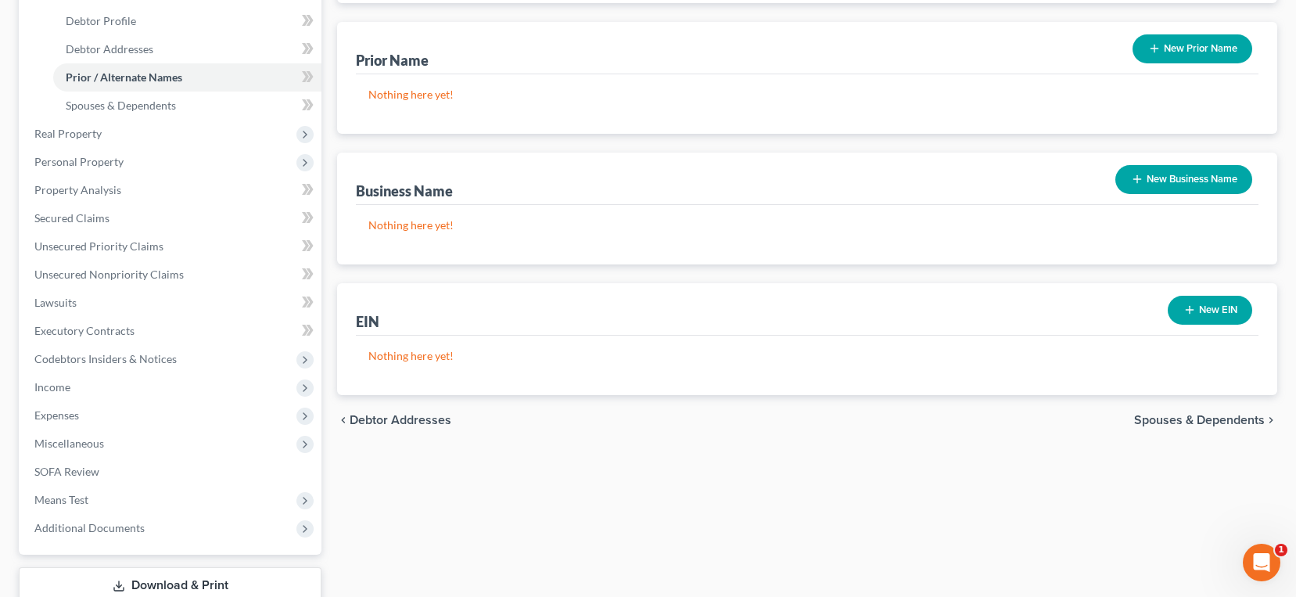
scroll to position [313, 0]
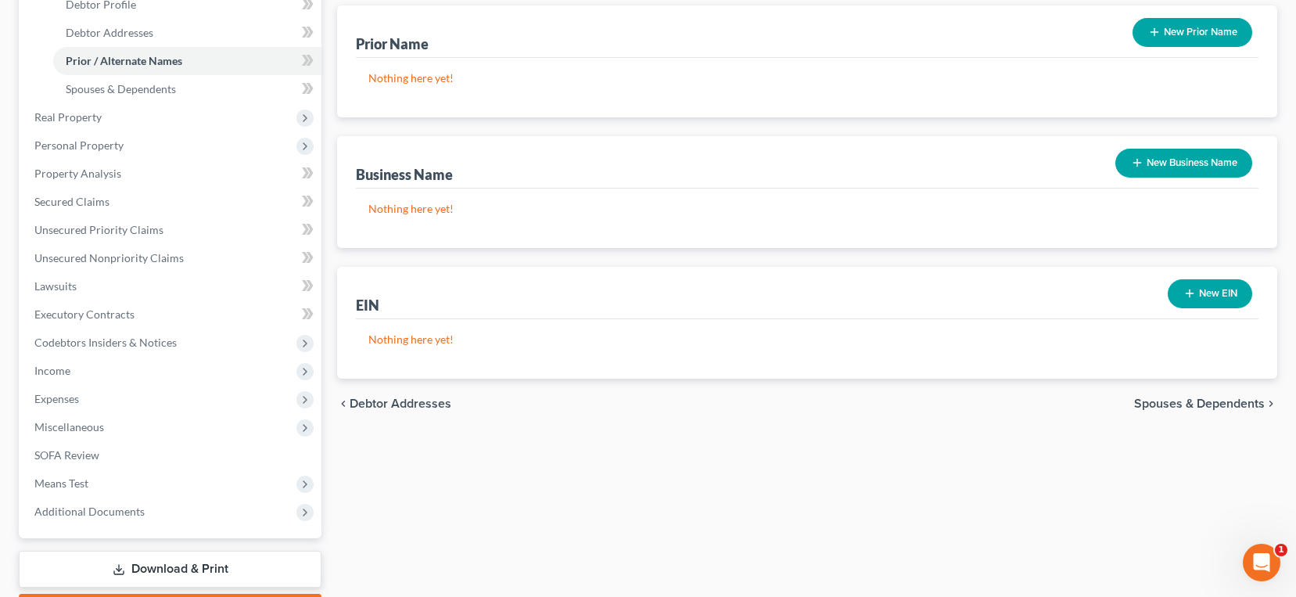
click at [419, 405] on span "Debtor Addresses" at bounding box center [401, 403] width 102 height 13
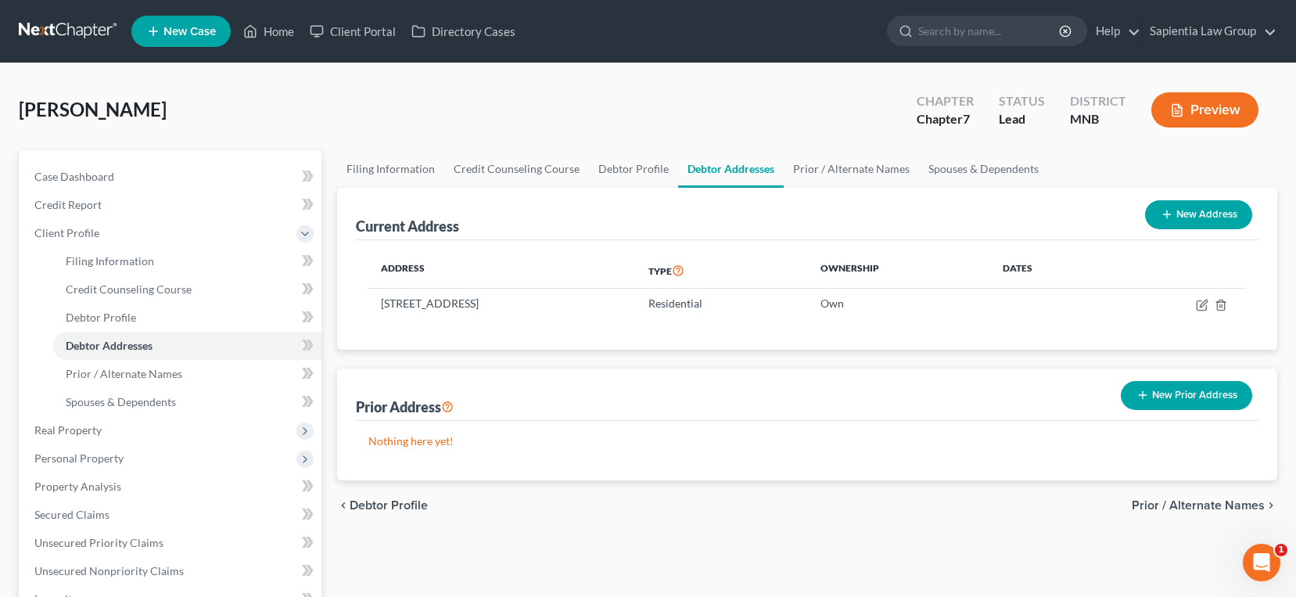
click at [1201, 217] on button "New Address" at bounding box center [1198, 214] width 107 height 29
select select "0"
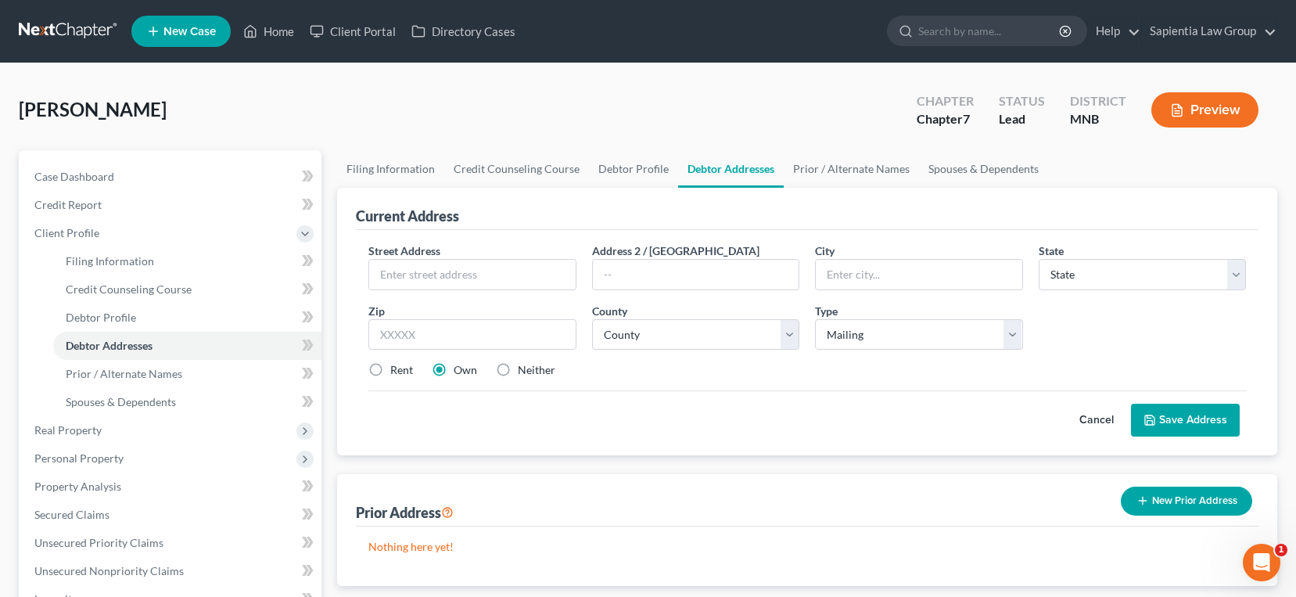
click at [1097, 418] on button "Cancel" at bounding box center [1096, 419] width 69 height 31
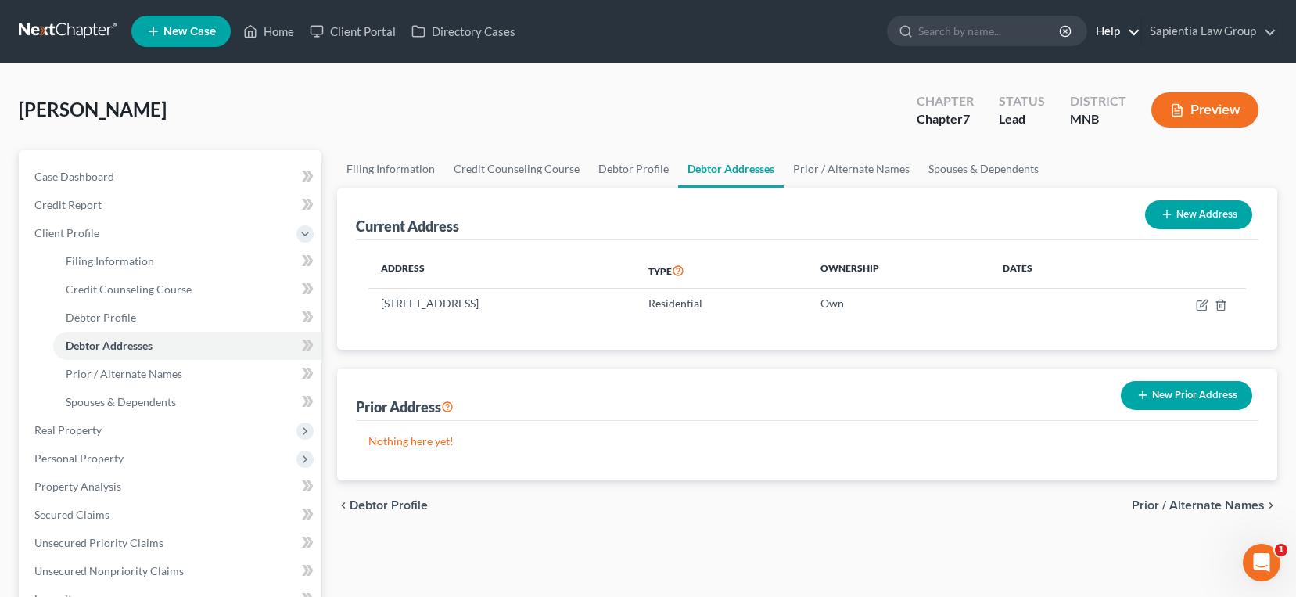
click at [1134, 36] on link "Help" at bounding box center [1114, 31] width 52 height 28
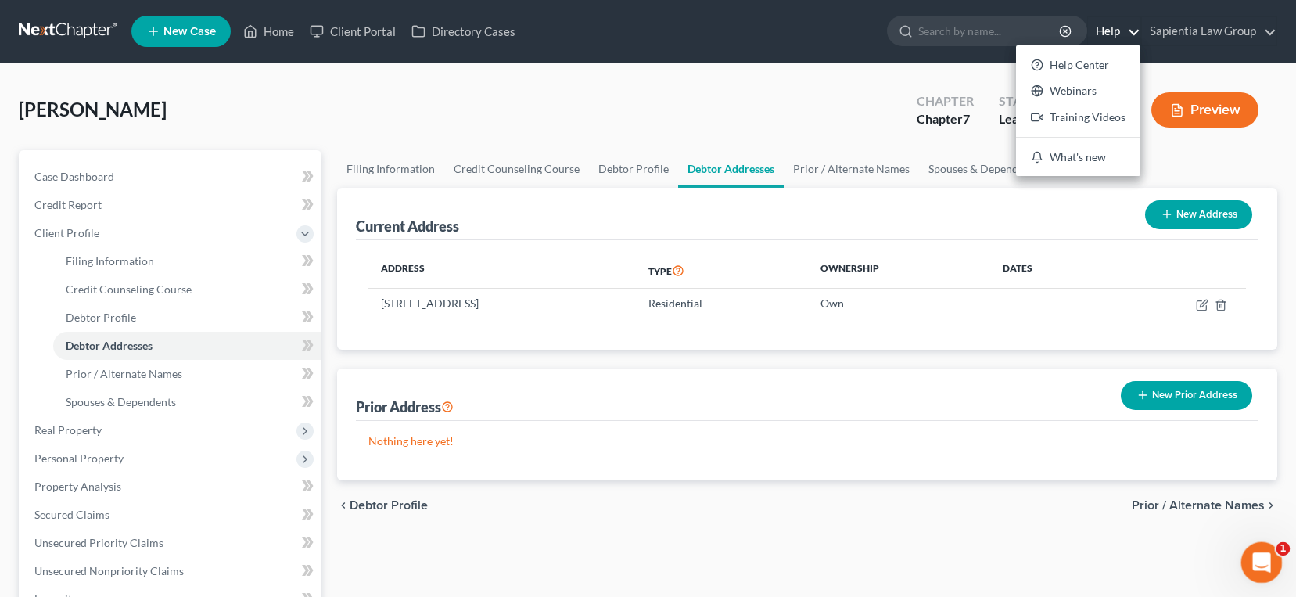
click at [1259, 567] on icon "Open Intercom Messenger" at bounding box center [1260, 561] width 26 height 26
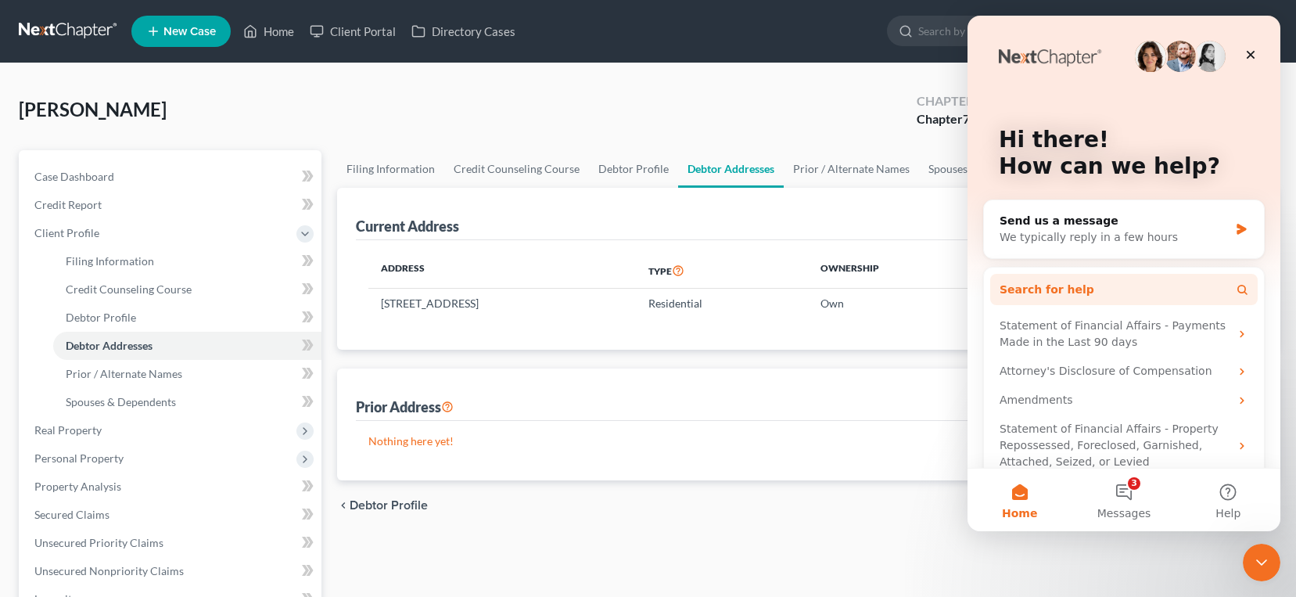
click at [1072, 290] on span "Search for help" at bounding box center [1047, 290] width 95 height 16
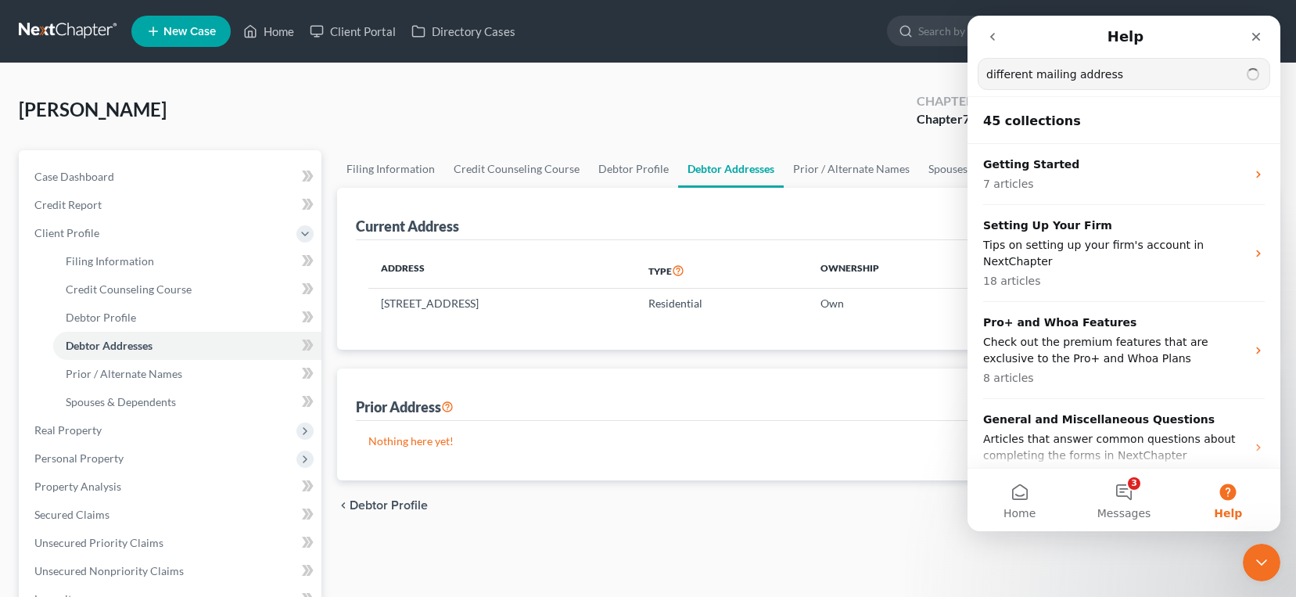
type input "different mailing address"
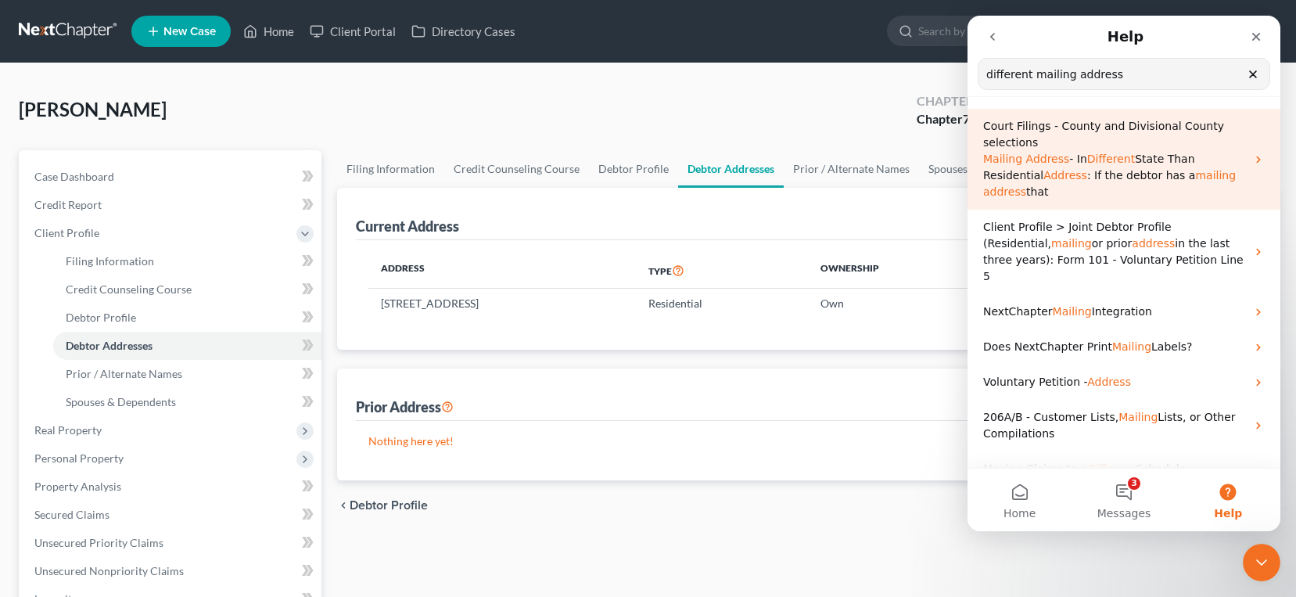
click at [1026, 167] on p "Mailing Address - In Different State Than Residential Address : If the debtor h…" at bounding box center [1114, 175] width 263 height 49
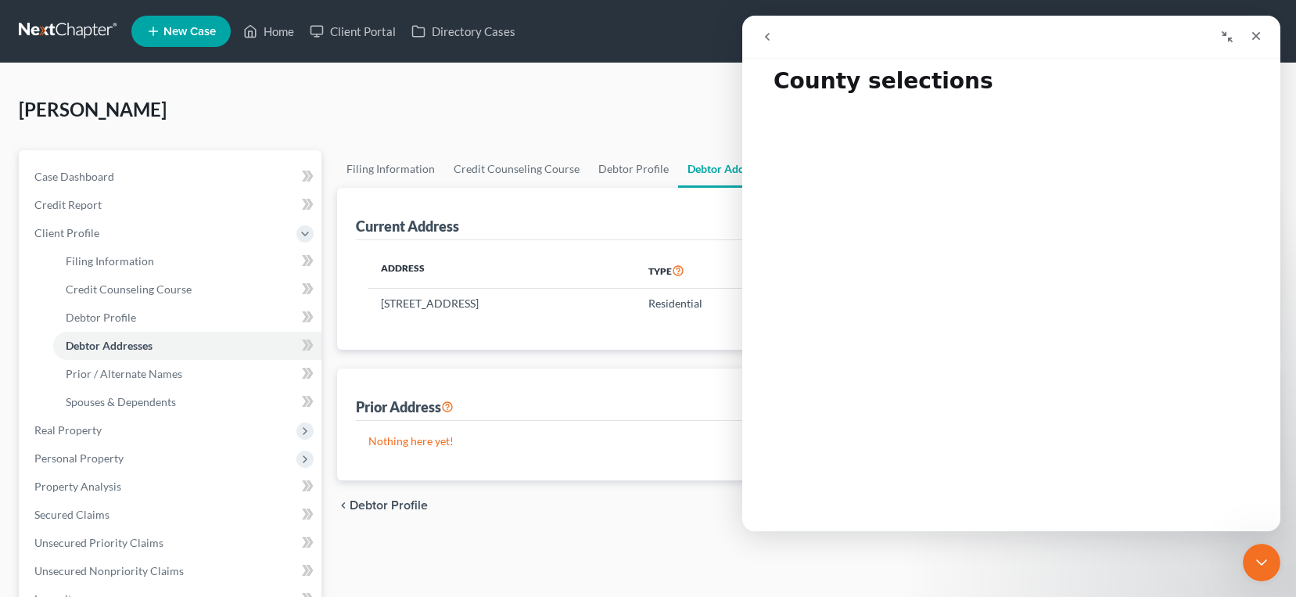
scroll to position [78, 0]
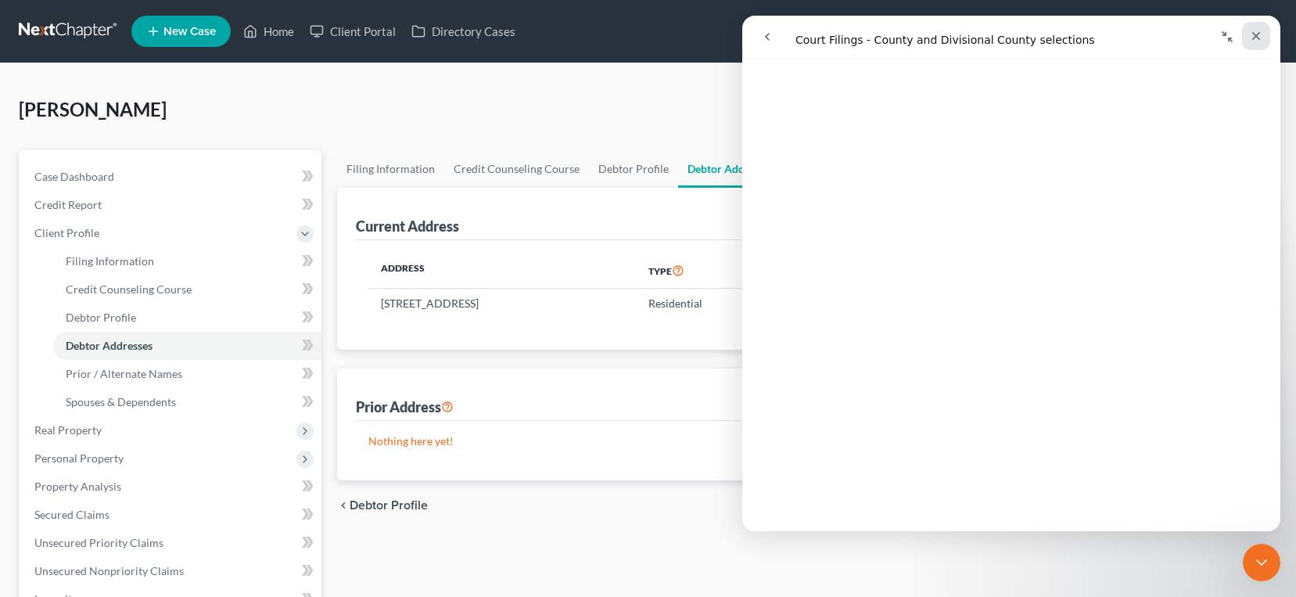
click at [1255, 35] on icon "Close" at bounding box center [1256, 36] width 9 height 9
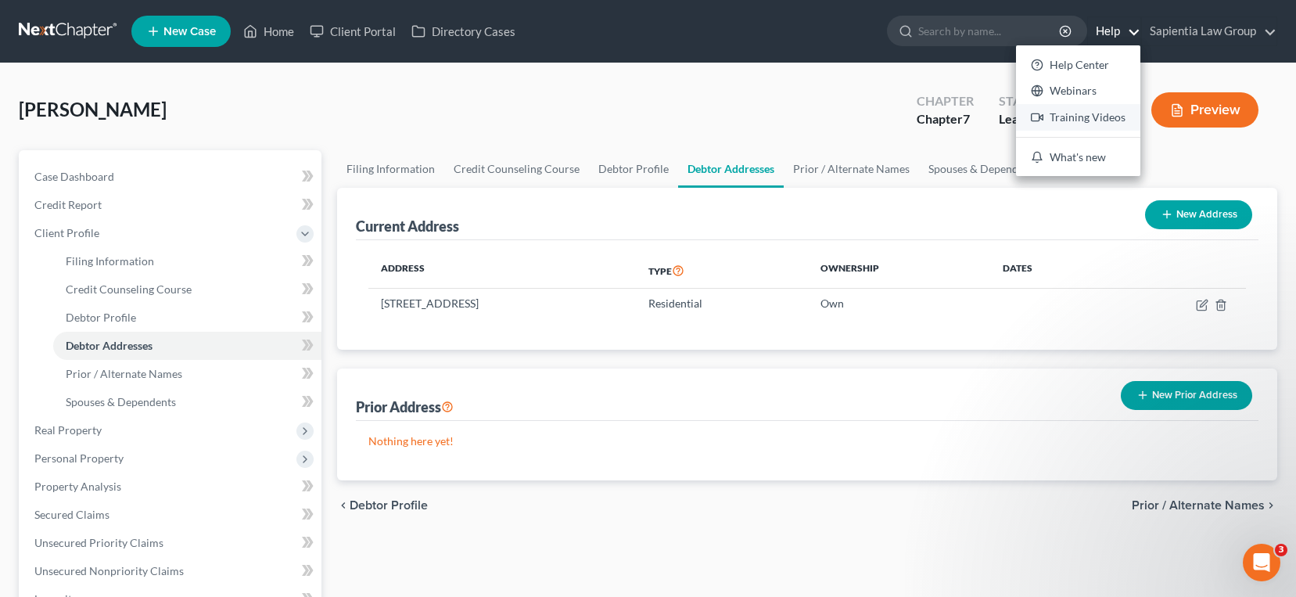
scroll to position [0, 0]
click at [1206, 307] on icon "button" at bounding box center [1201, 304] width 9 height 9
select select "24"
select select "26"
select select "0"
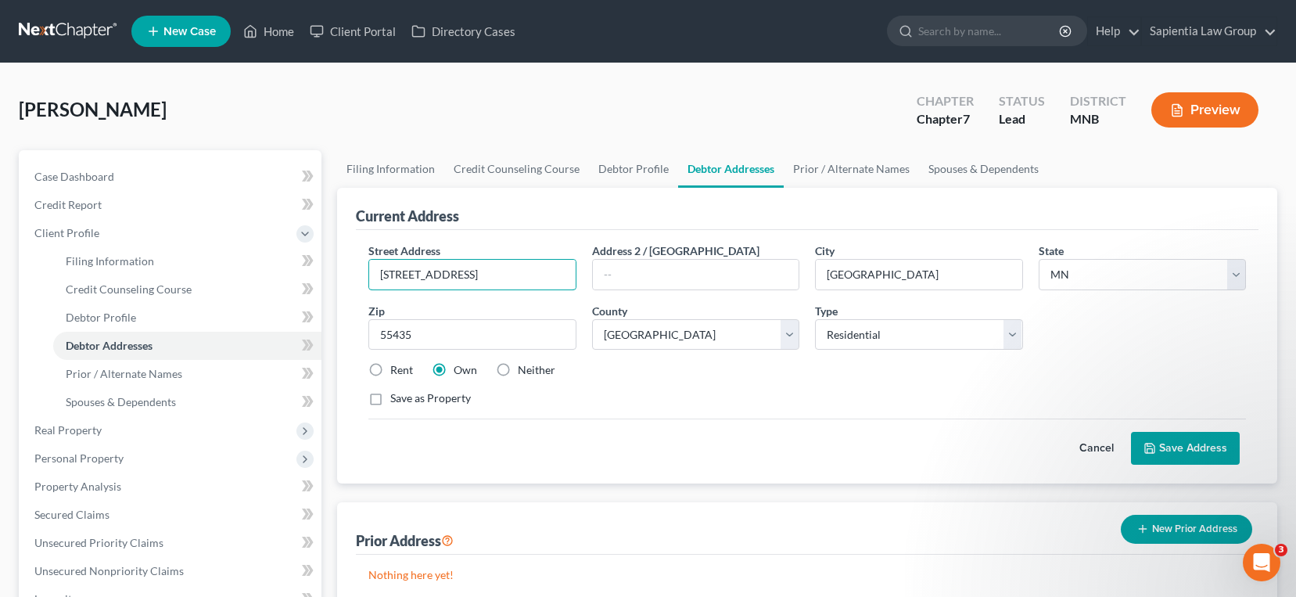
drag, startPoint x: 502, startPoint y: 271, endPoint x: 332, endPoint y: 271, distance: 169.8
click at [332, 271] on div "Filing Information Credit Counseling Course Debtor Profile Debtor Addresses Pri…" at bounding box center [807, 545] width 956 height 791
type input "[STREET_ADDRESS]"
type input "Suite 119"
click at [1191, 445] on button "Save Address" at bounding box center [1185, 448] width 109 height 33
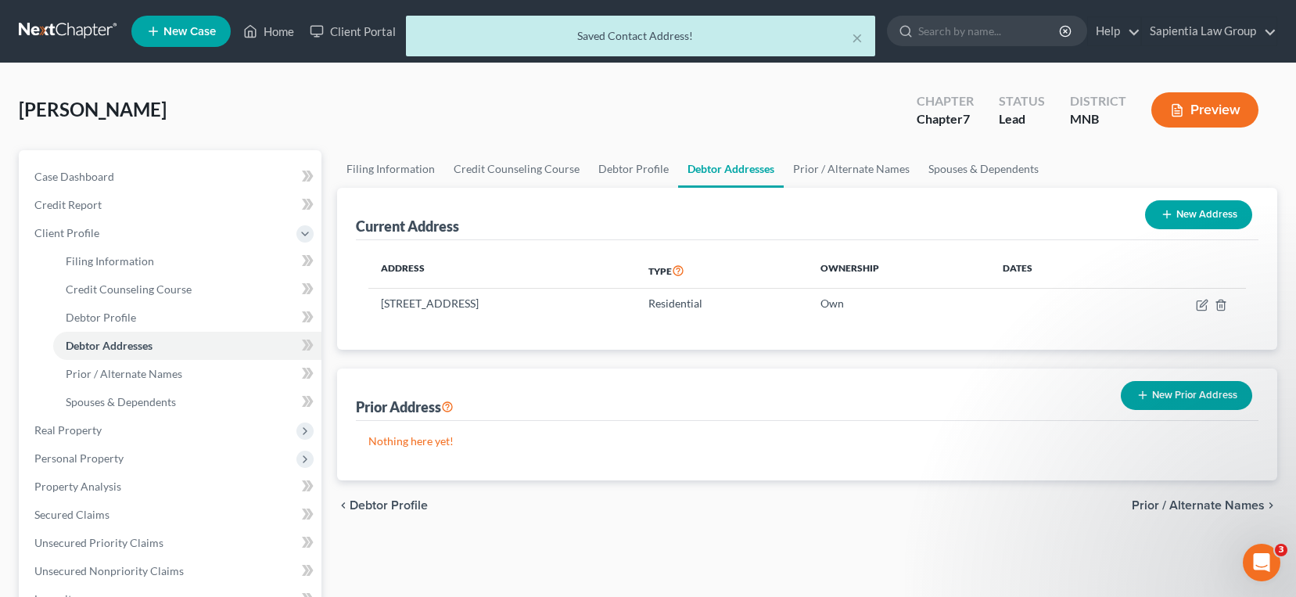
click at [1258, 501] on span "Prior / Alternate Names" at bounding box center [1198, 505] width 133 height 13
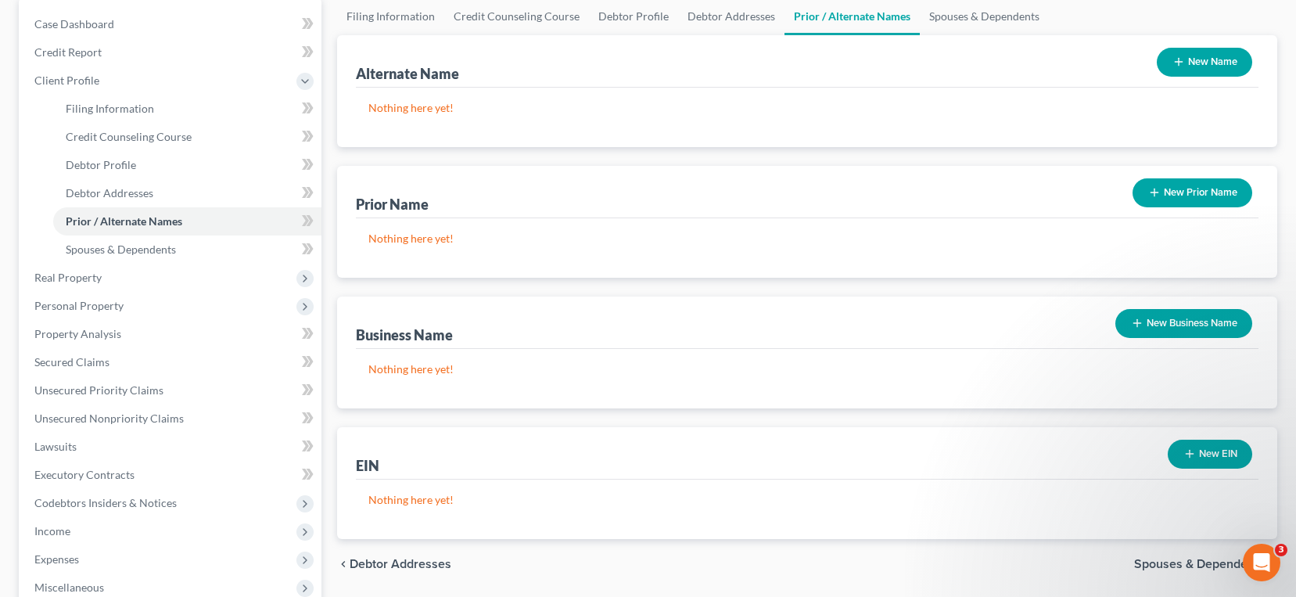
scroll to position [156, 0]
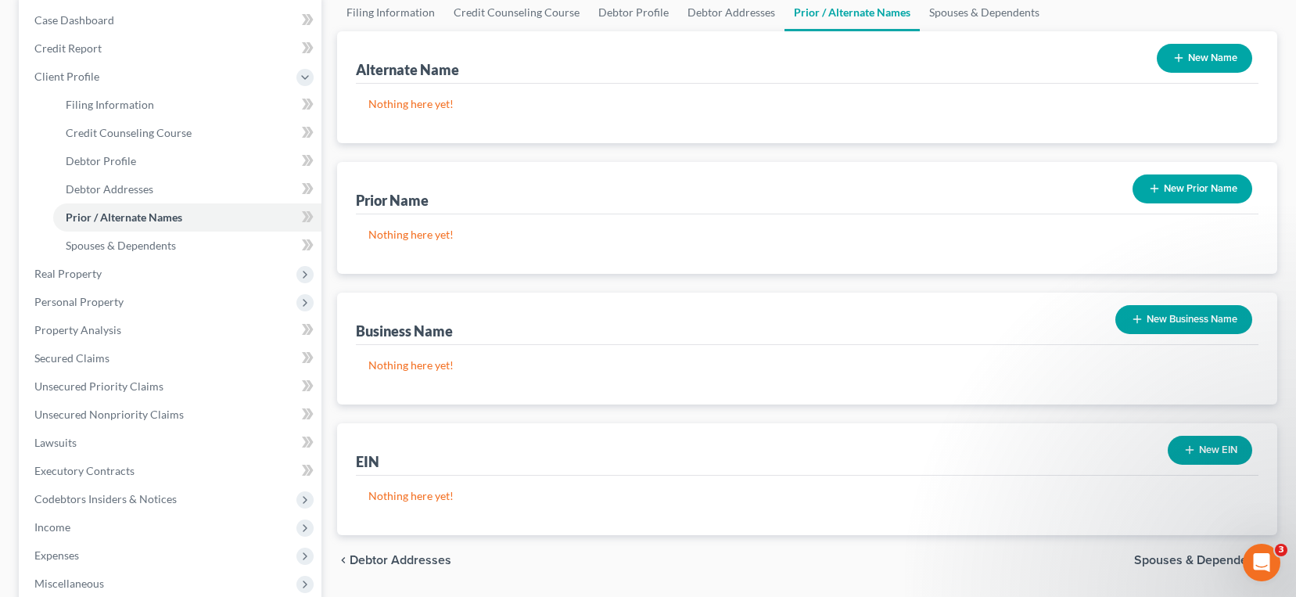
click at [1203, 323] on button "New Business Name" at bounding box center [1184, 319] width 137 height 29
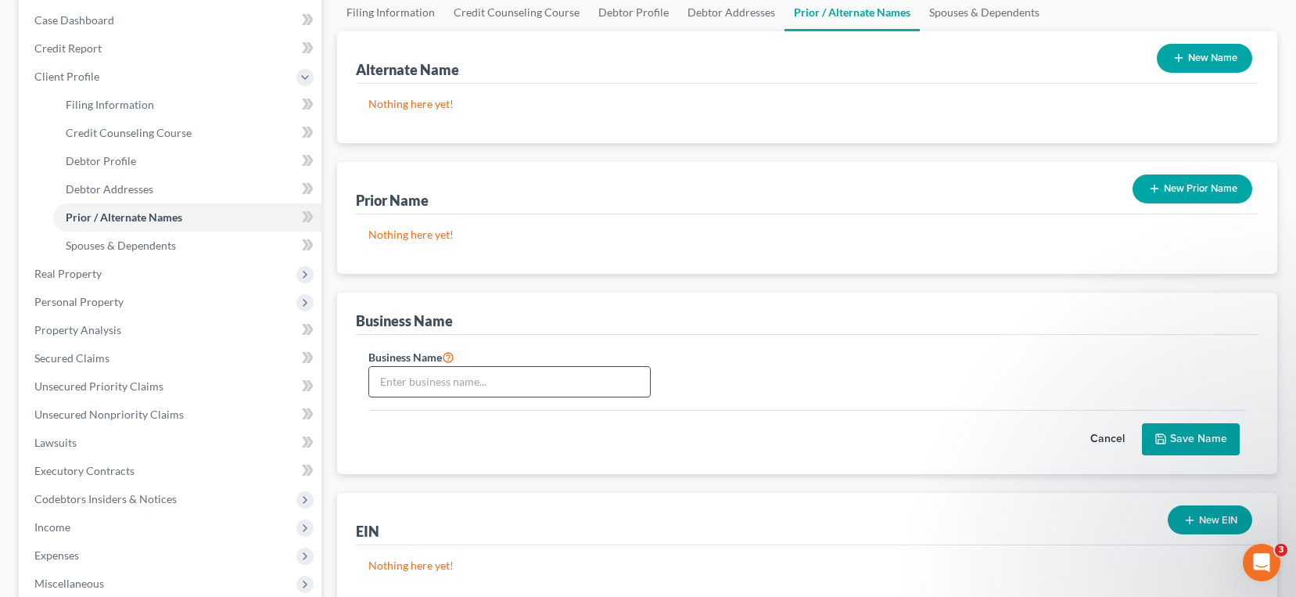
click at [616, 390] on input "text" at bounding box center [509, 382] width 281 height 30
type input "Ecole Academics LLC dba Sylvans of [US_STATE]"
click at [1202, 439] on button "Save Name" at bounding box center [1191, 439] width 98 height 33
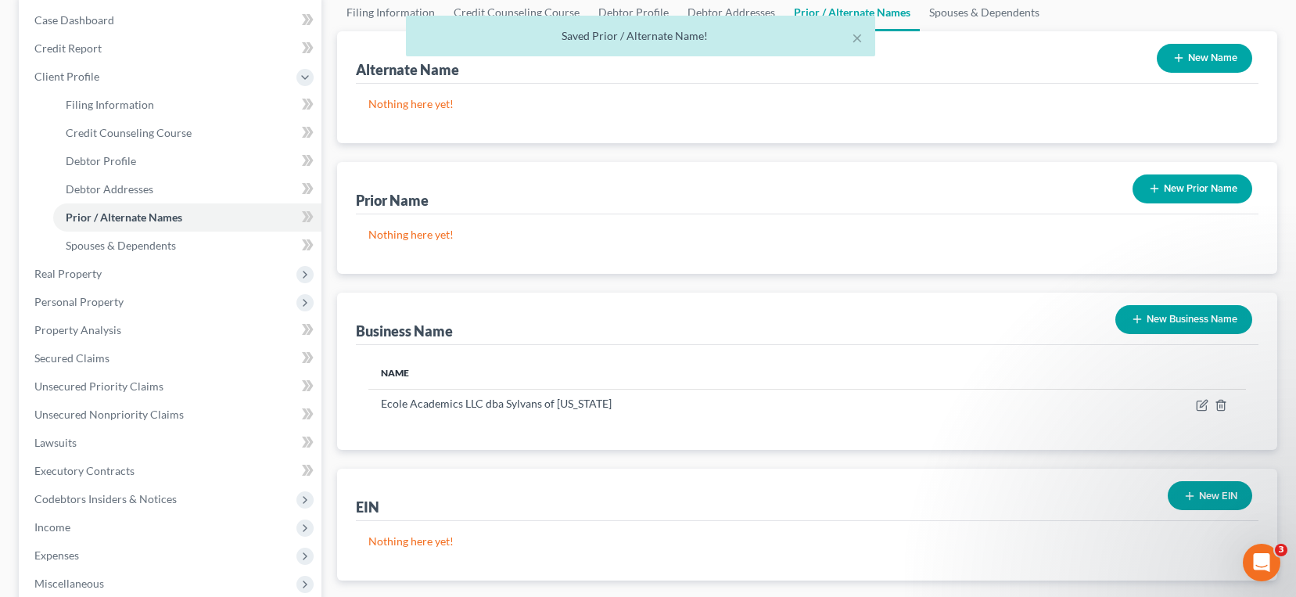
click at [1207, 493] on button "New EIN" at bounding box center [1210, 495] width 84 height 29
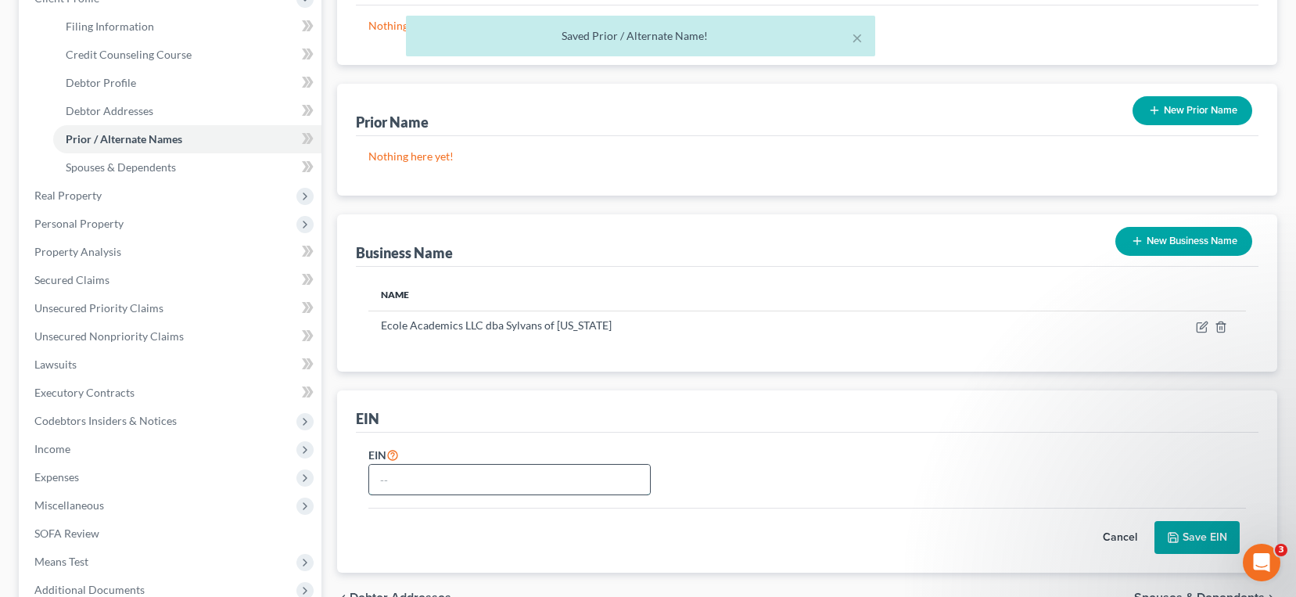
click at [596, 477] on input "text" at bounding box center [509, 480] width 281 height 30
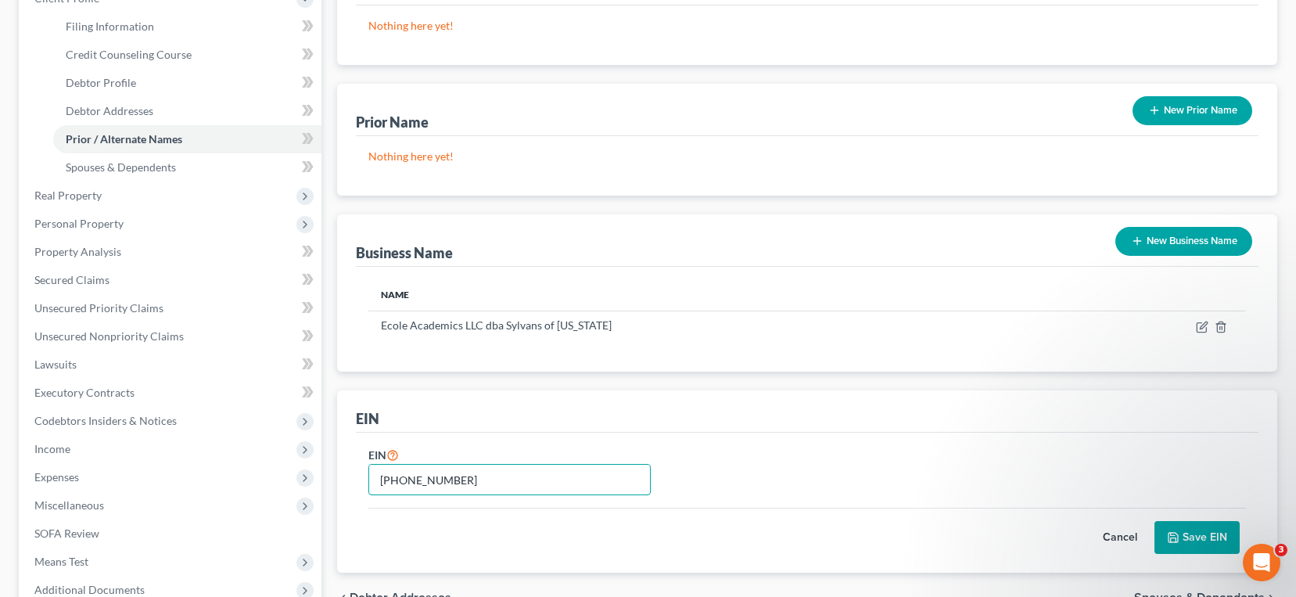
type input "[PHONE_NUMBER]"
click at [1202, 542] on button "Save EIN" at bounding box center [1197, 537] width 85 height 33
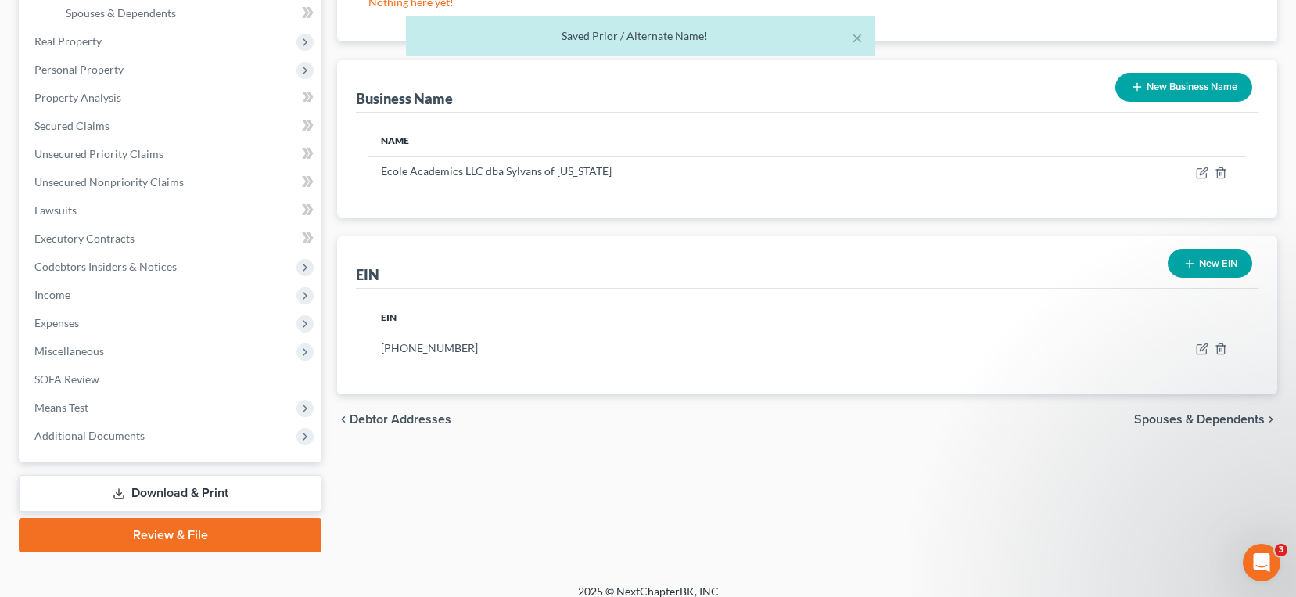
scroll to position [404, 0]
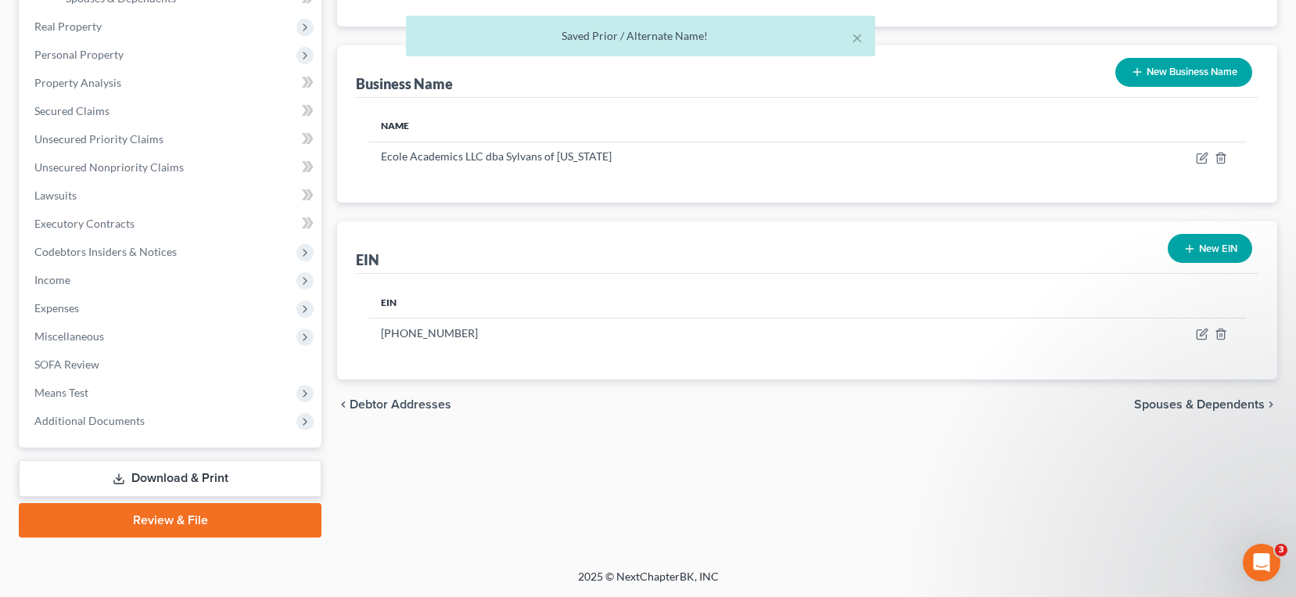
click at [1203, 409] on span "Spouses & Dependents" at bounding box center [1199, 404] width 131 height 13
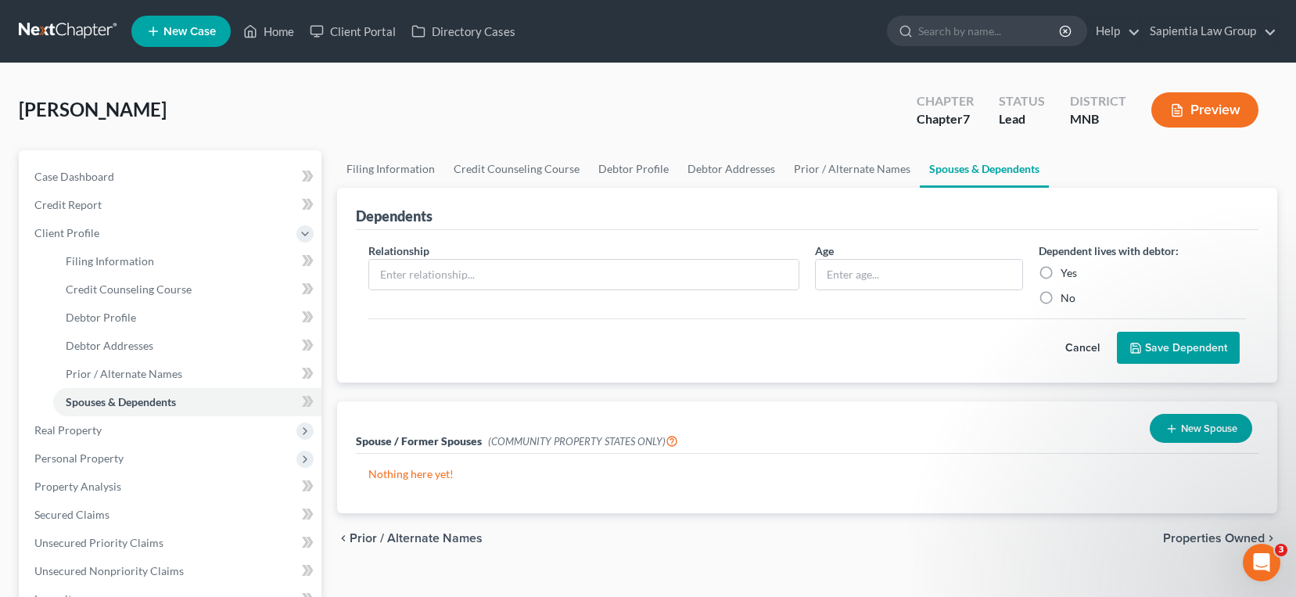
click at [1218, 429] on button "New Spouse" at bounding box center [1201, 428] width 102 height 29
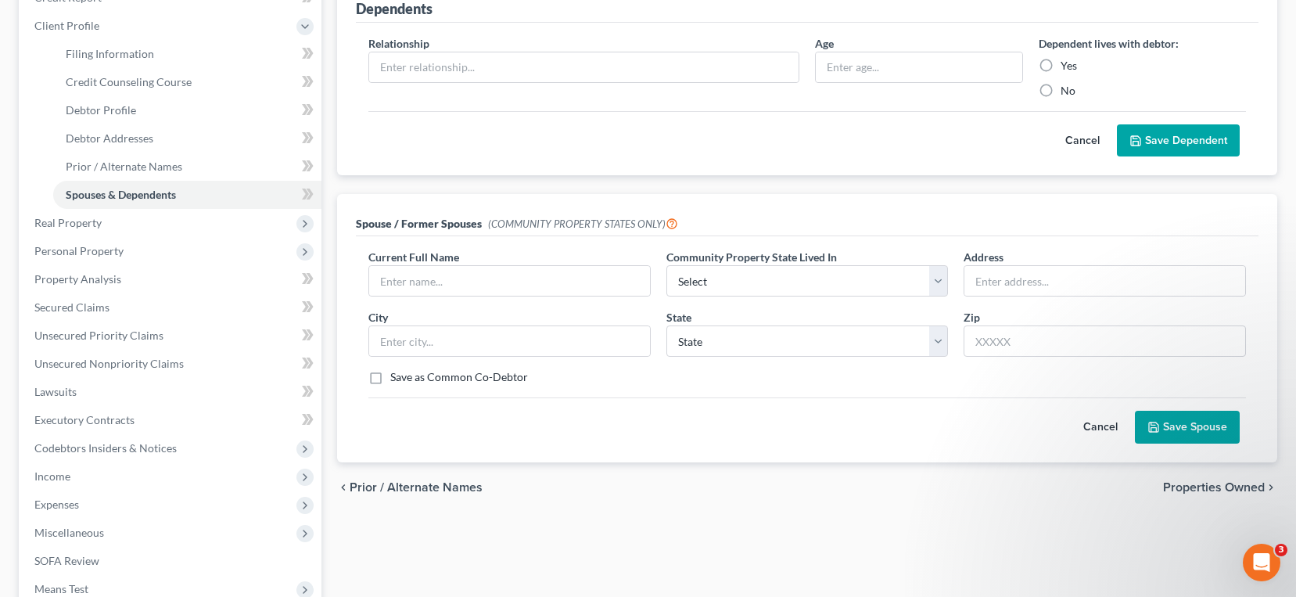
scroll to position [235, 0]
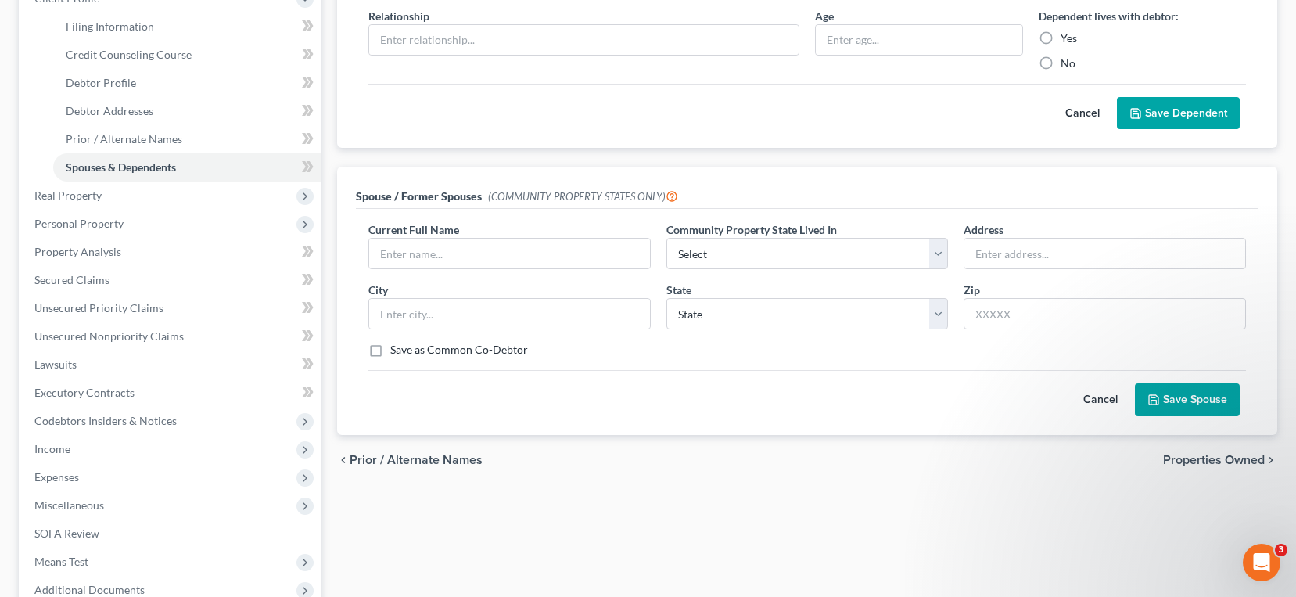
click at [1183, 457] on span "Properties Owned" at bounding box center [1214, 460] width 102 height 13
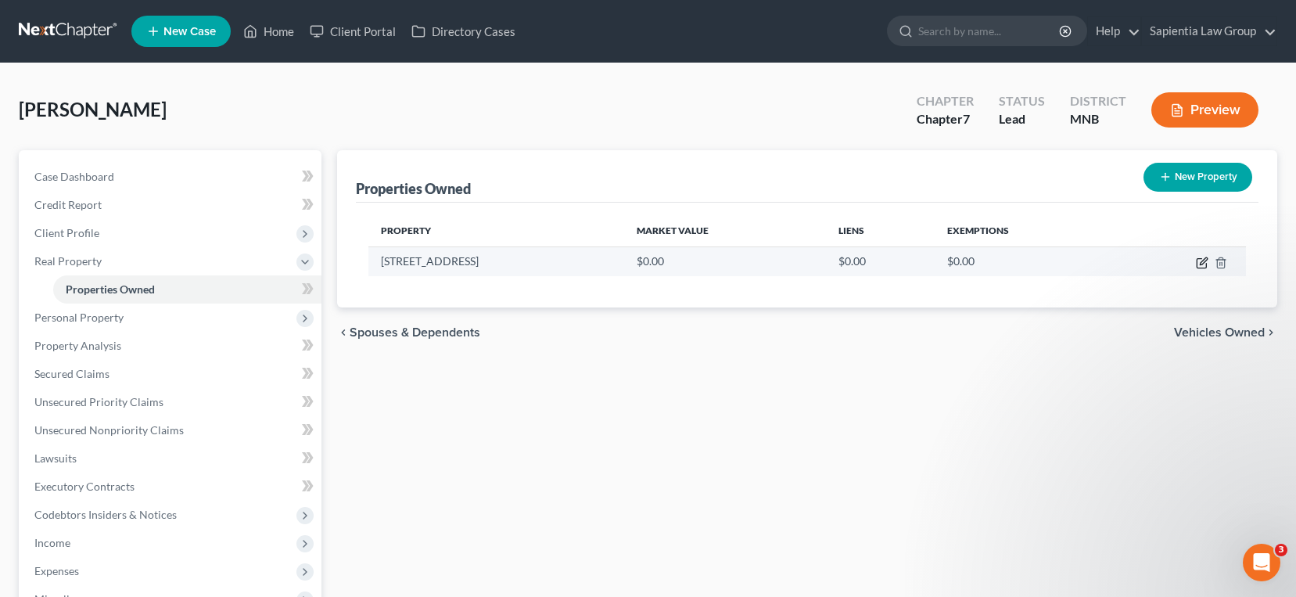
click at [1203, 259] on icon "button" at bounding box center [1202, 263] width 13 height 13
select select "24"
select select "26"
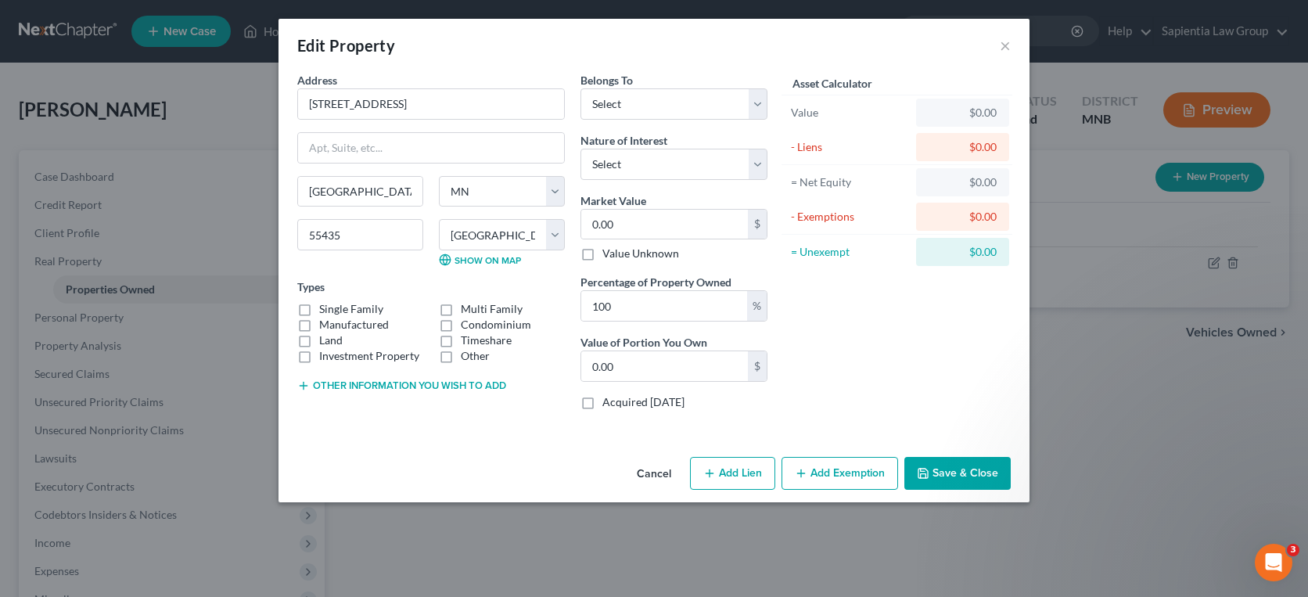
click at [319, 311] on label "Single Family" at bounding box center [351, 309] width 64 height 16
click at [325, 311] on input "Single Family" at bounding box center [330, 306] width 10 height 10
checkbox input "true"
click at [748, 108] on select "Select Debtor 1 Only Debtor 2 Only Debtor 1 And Debtor 2 Only At Least One Of T…" at bounding box center [673, 103] width 187 height 31
select select "3"
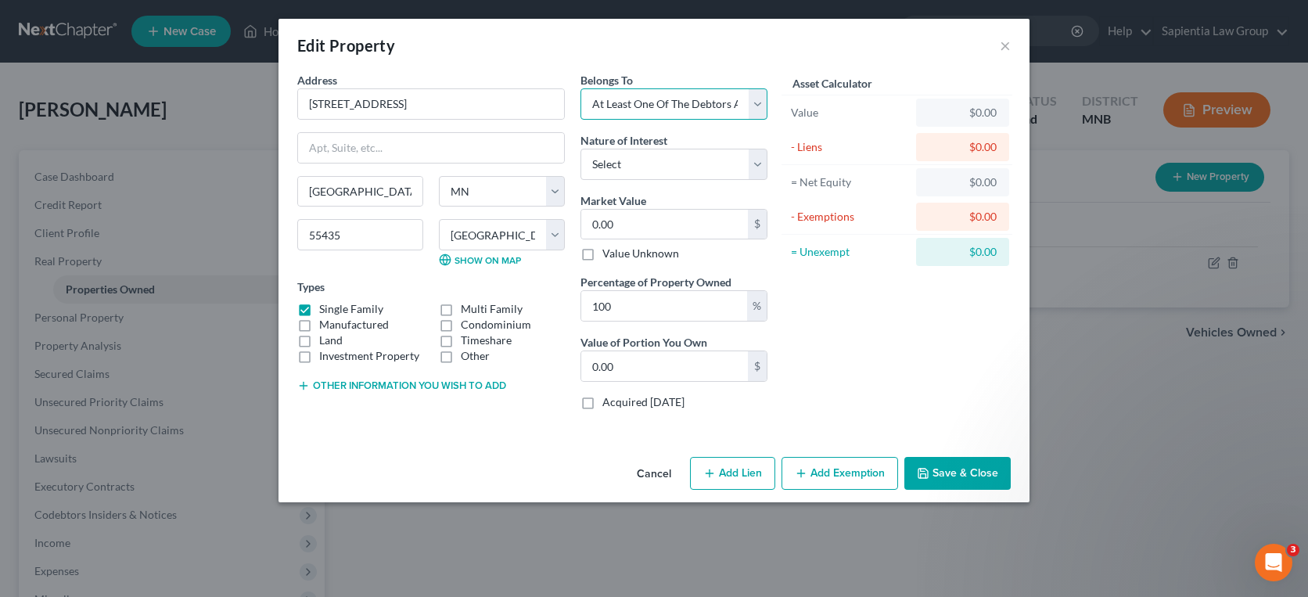
click at [580, 88] on select "Select Debtor 1 Only Debtor 2 Only Debtor 1 And Debtor 2 Only At Least One Of T…" at bounding box center [673, 103] width 187 height 31
click at [713, 172] on select "Select Fee Simple Joint Tenant Life Estate Equitable Interest Future Interest T…" at bounding box center [673, 164] width 187 height 31
click at [825, 310] on div "Asset Calculator Value $0.00 - Liens $0.00 = Net Equity $0.00 - Exemptions $0.0…" at bounding box center [896, 247] width 243 height 350
click at [942, 480] on button "Save & Close" at bounding box center [957, 473] width 106 height 33
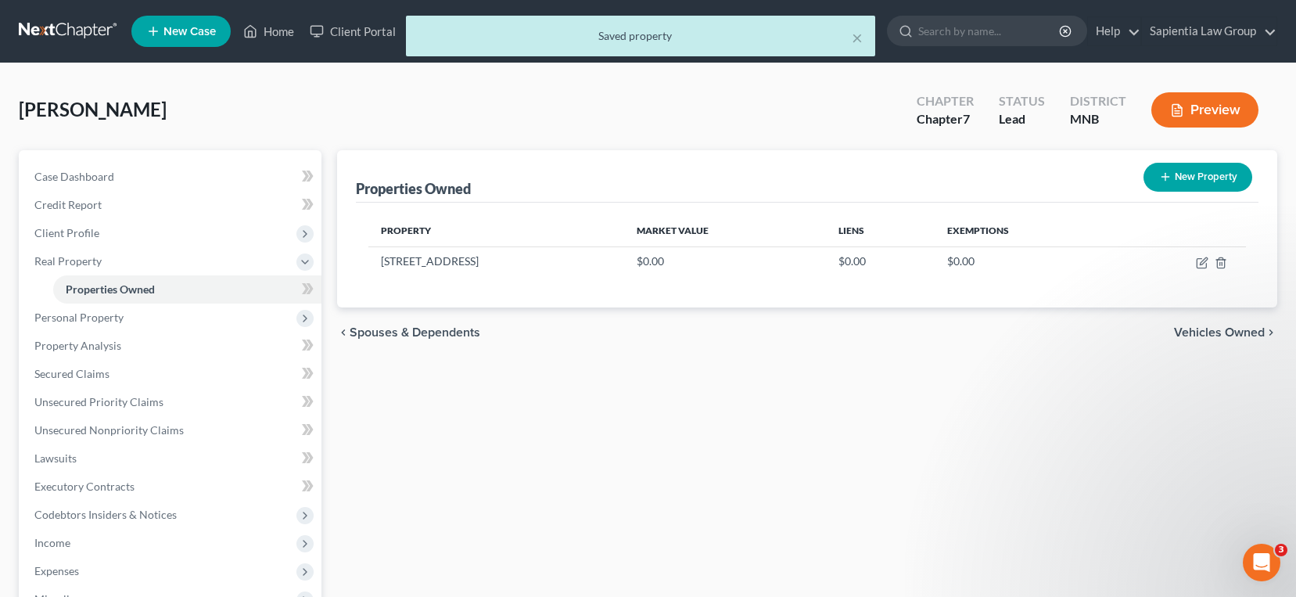
click at [1208, 332] on span "Vehicles Owned" at bounding box center [1219, 332] width 91 height 13
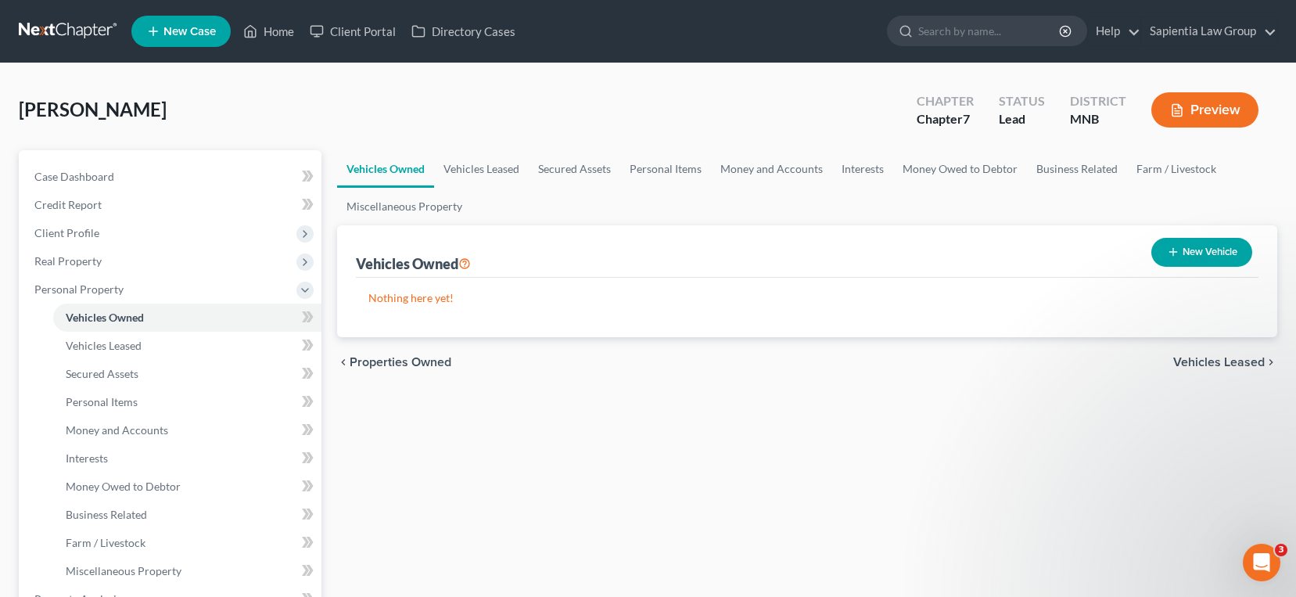
click at [417, 362] on span "Properties Owned" at bounding box center [401, 362] width 102 height 13
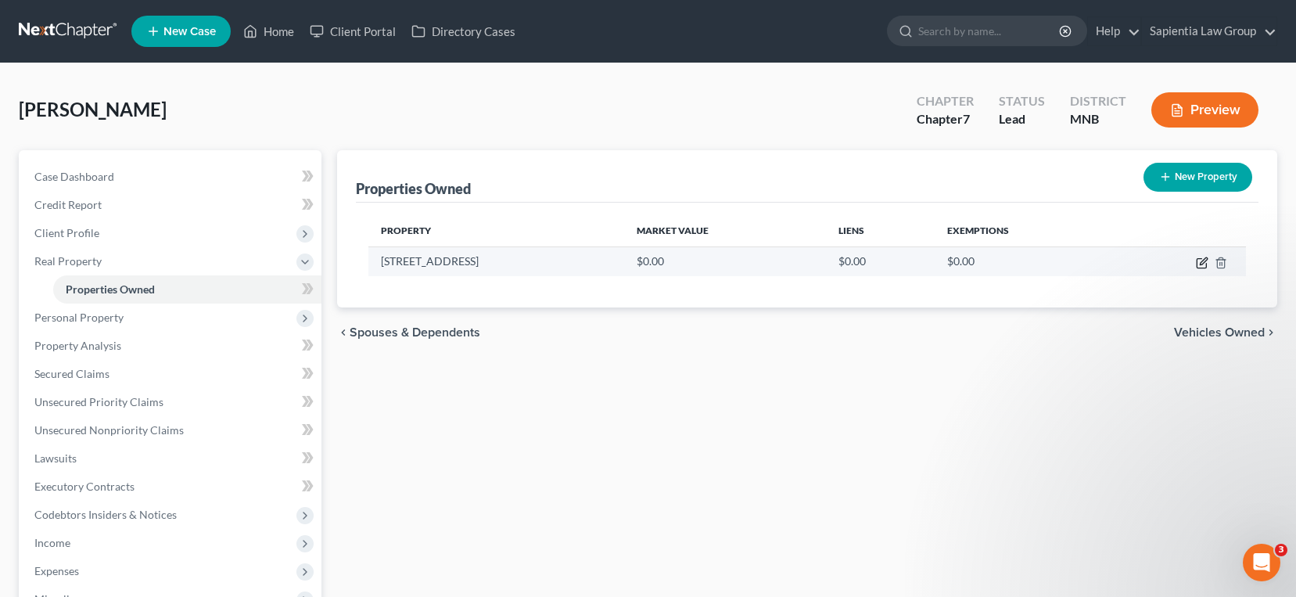
click at [1203, 261] on icon "button" at bounding box center [1203, 260] width 7 height 7
select select "24"
select select "26"
select select "3"
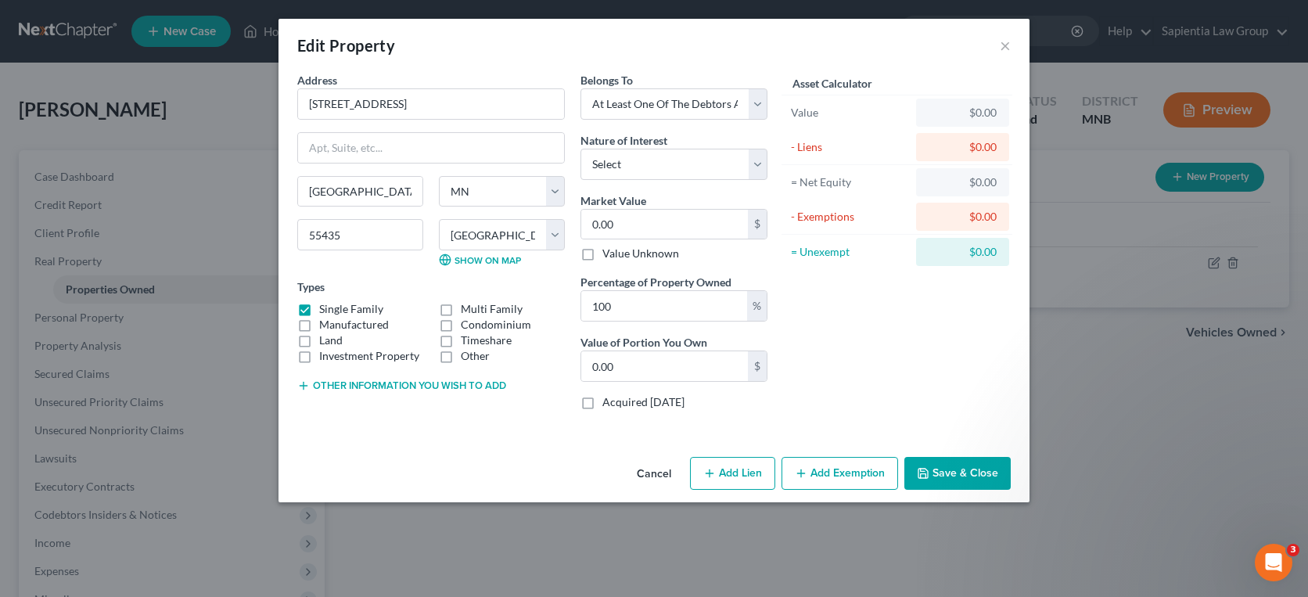
click at [942, 462] on button "Save & Close" at bounding box center [957, 473] width 106 height 33
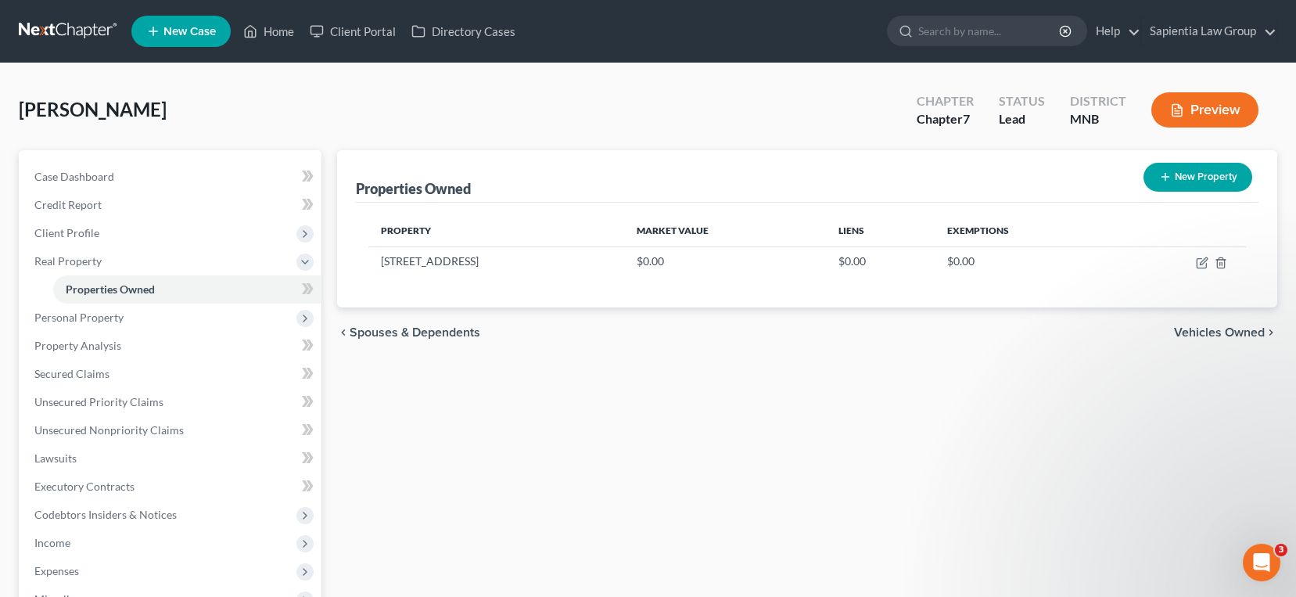
click at [1229, 331] on span "Vehicles Owned" at bounding box center [1219, 332] width 91 height 13
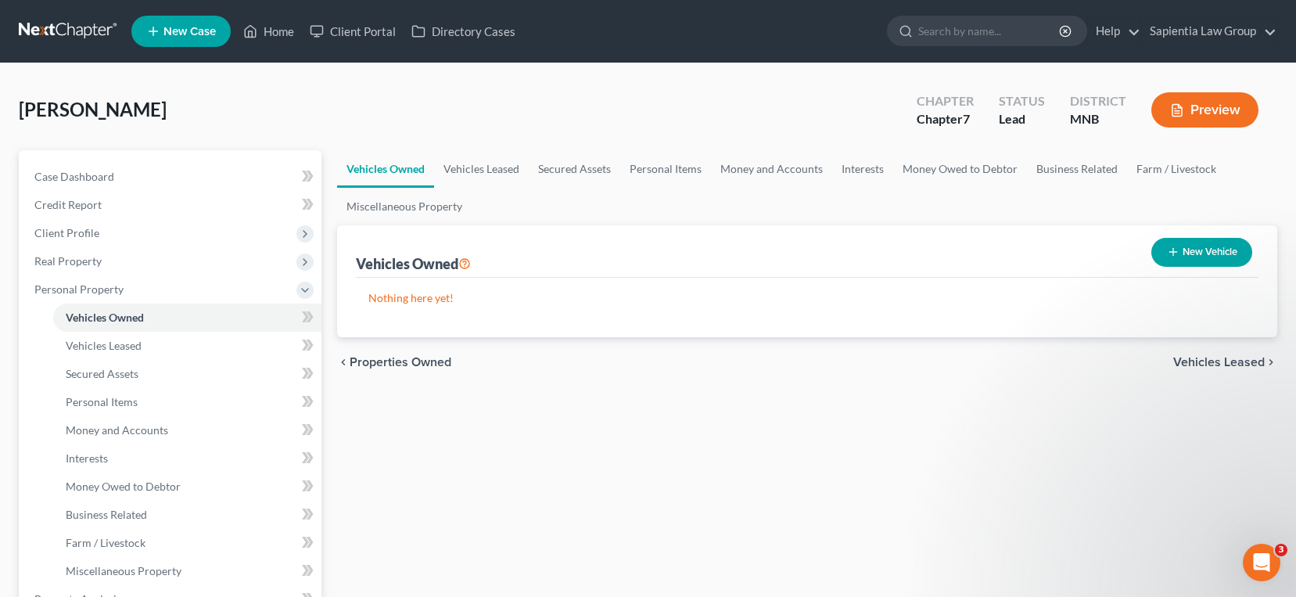
click at [1220, 365] on span "Vehicles Leased" at bounding box center [1219, 362] width 92 height 13
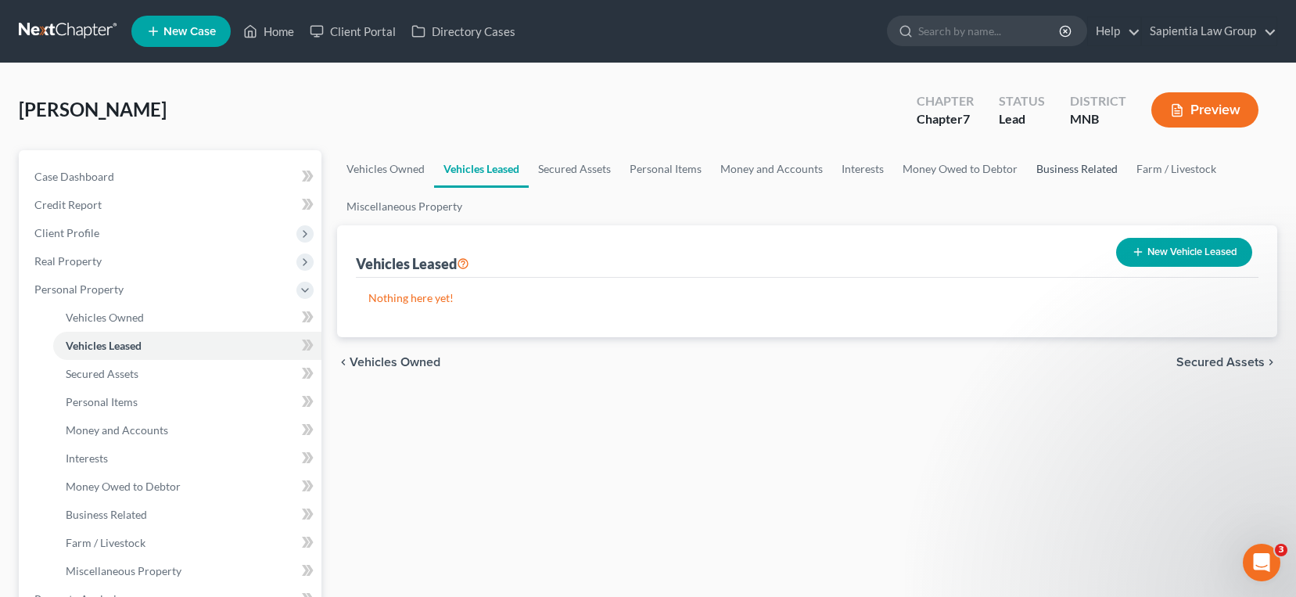
click at [1050, 173] on link "Business Related" at bounding box center [1077, 169] width 100 height 38
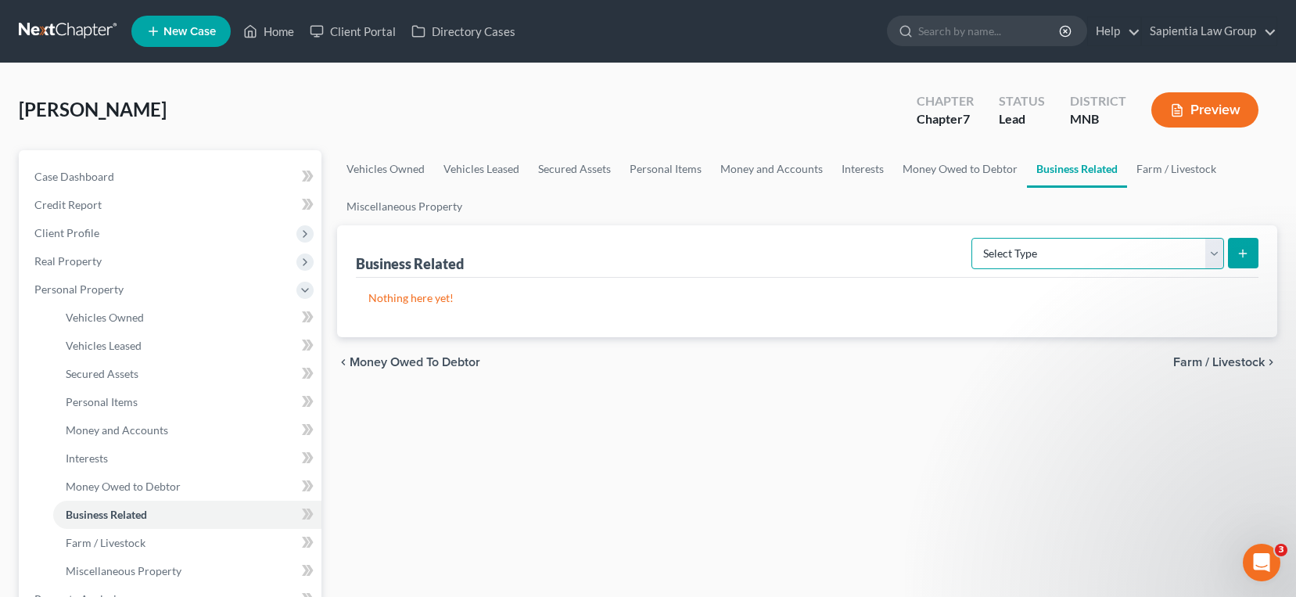
click at [1137, 253] on select "Select Type Customer Lists Franchises Inventory Licenses Machinery Office Equip…" at bounding box center [1098, 253] width 253 height 31
click at [798, 264] on div "Business Related Select Type Customer Lists Franchises Inventory Licenses Machi…" at bounding box center [807, 251] width 903 height 52
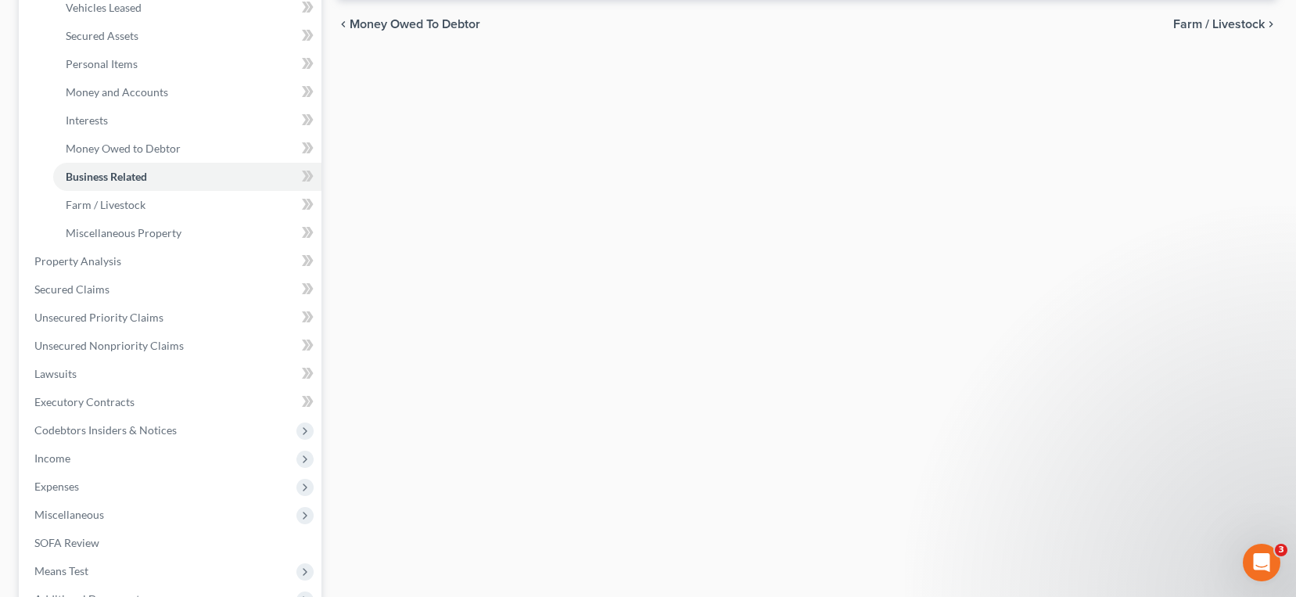
scroll to position [235, 0]
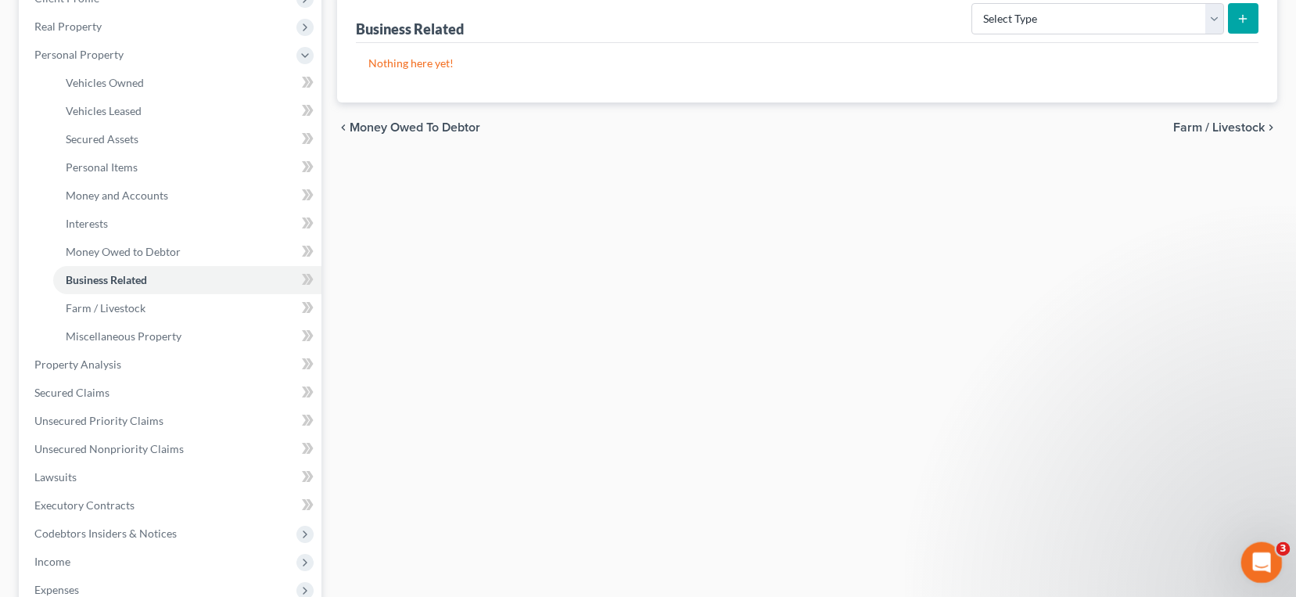
click at [1256, 570] on div "Open Intercom Messenger" at bounding box center [1260, 560] width 52 height 52
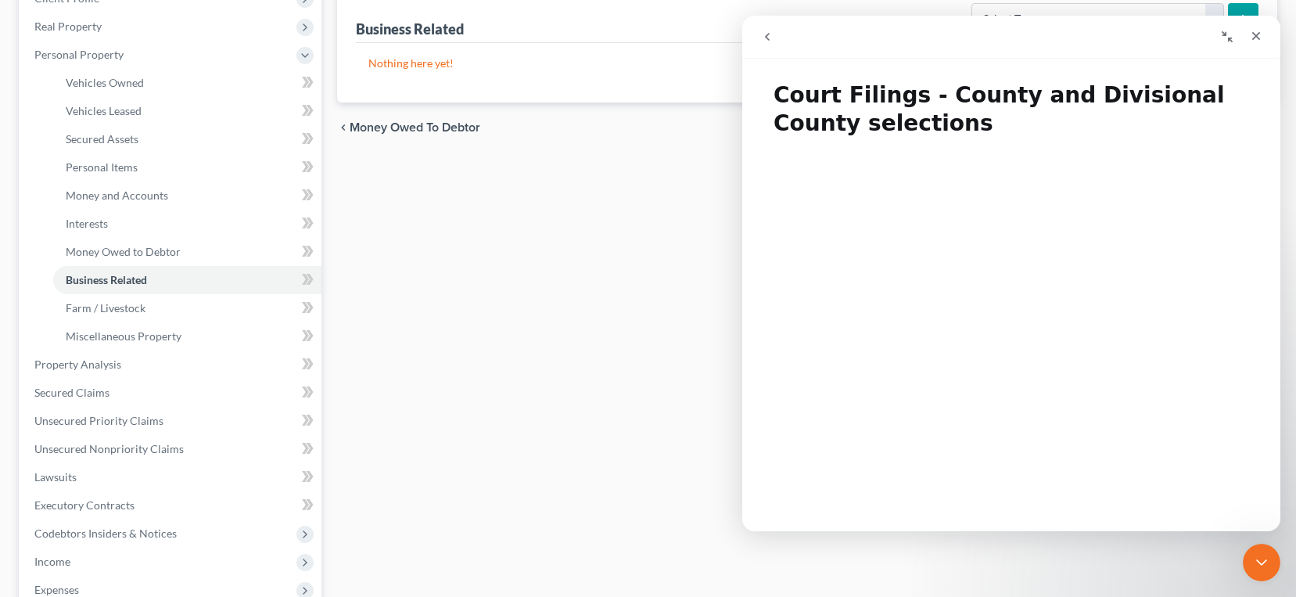
click at [768, 38] on icon "go back" at bounding box center [767, 37] width 13 height 13
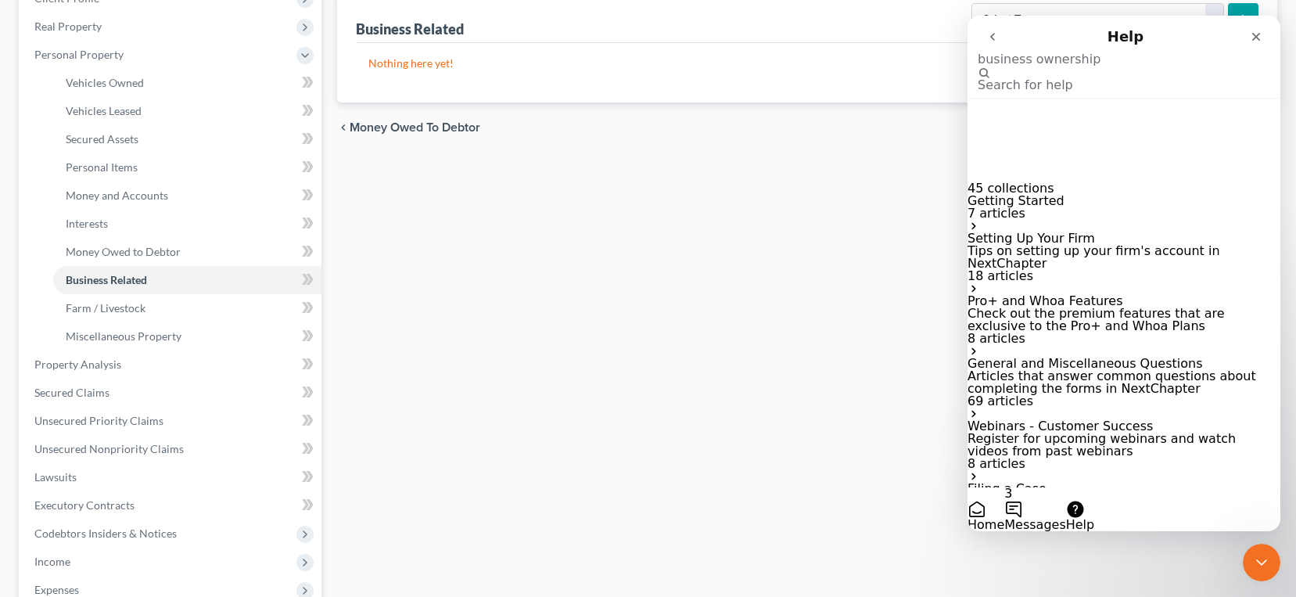
type input "business ownership"
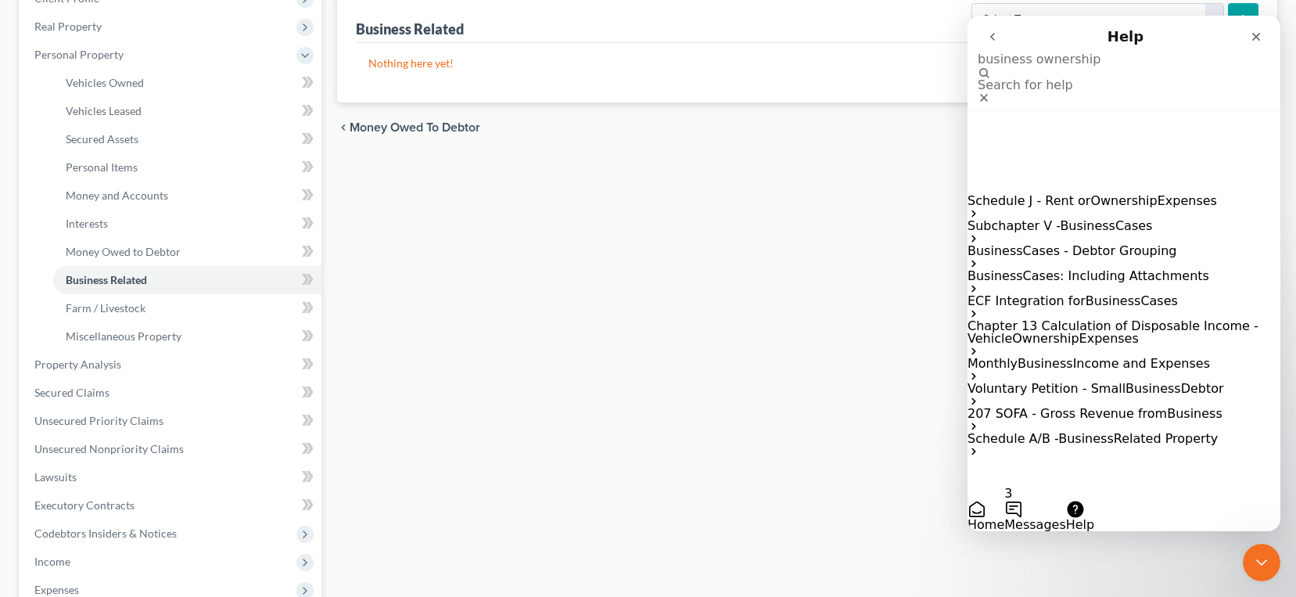
click at [1097, 383] on div "Voluntary Petition - Small Business Debtor" at bounding box center [1124, 395] width 313 height 25
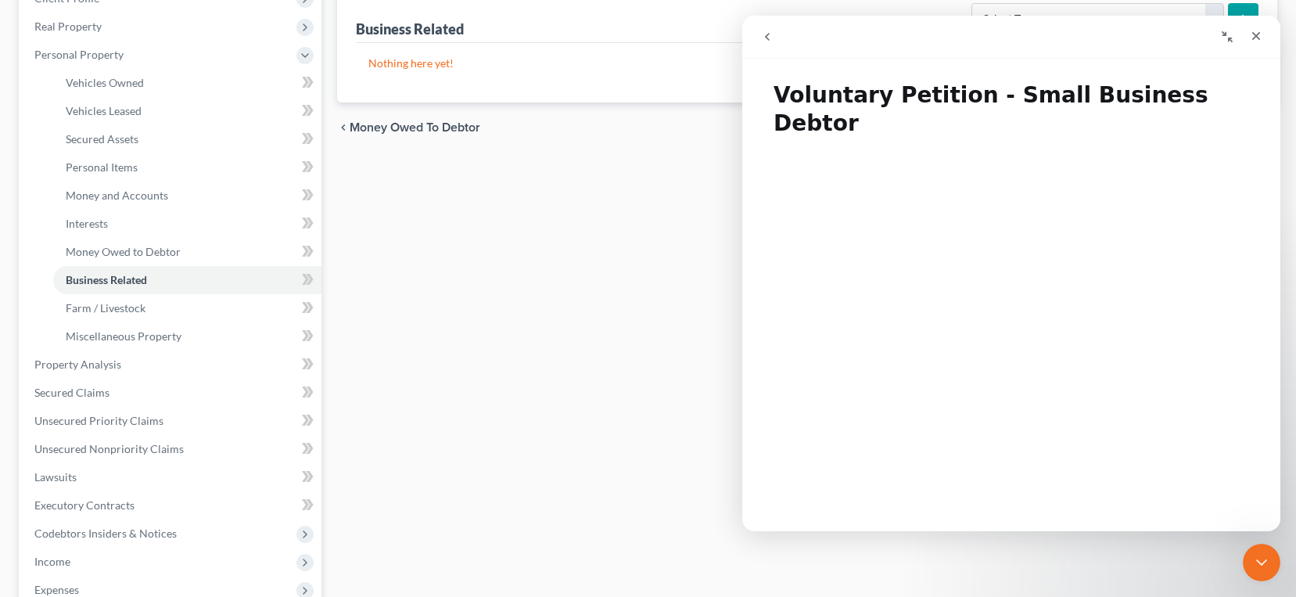
scroll to position [5, 0]
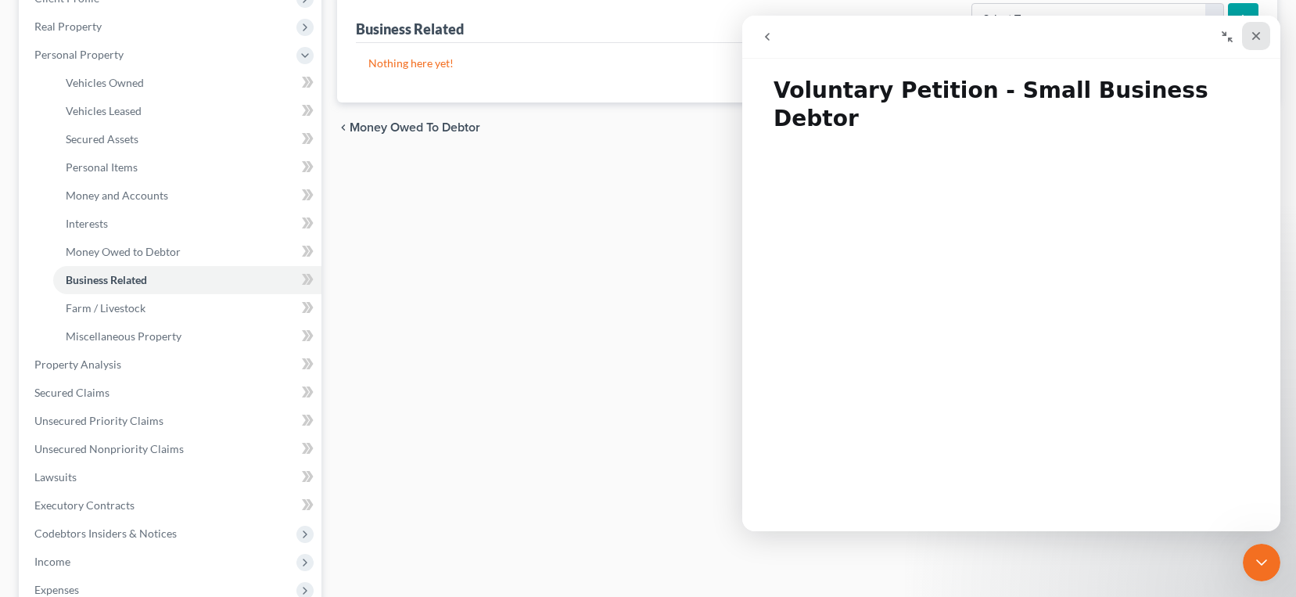
click at [1256, 33] on icon "Close" at bounding box center [1256, 36] width 13 height 13
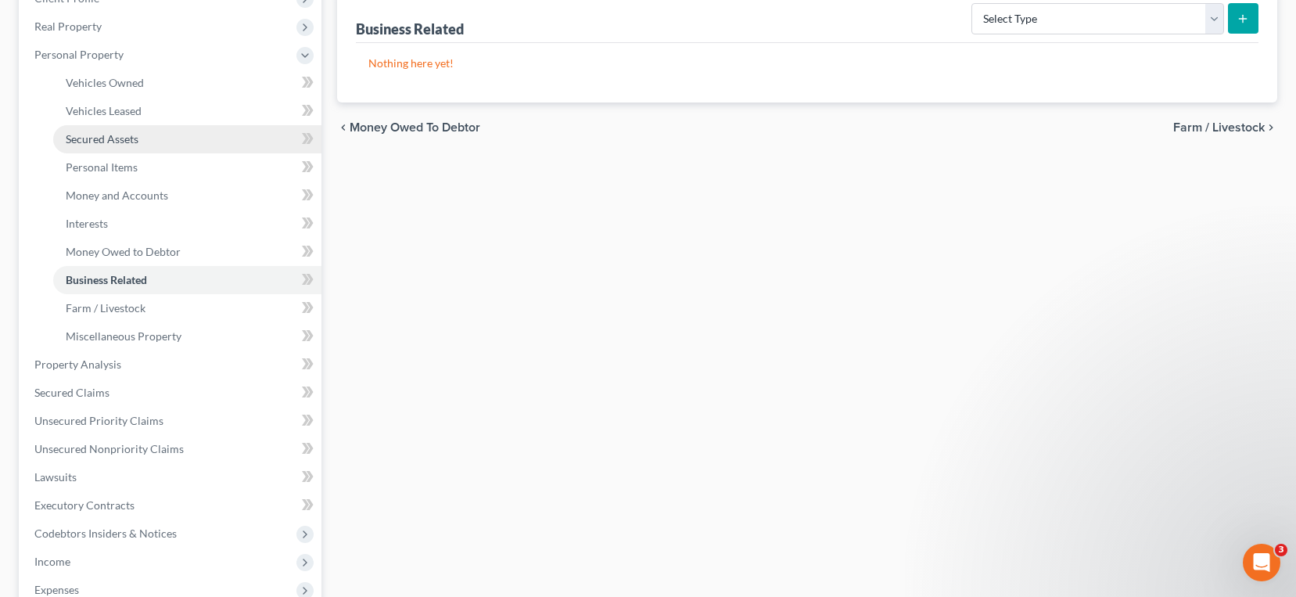
scroll to position [0, 0]
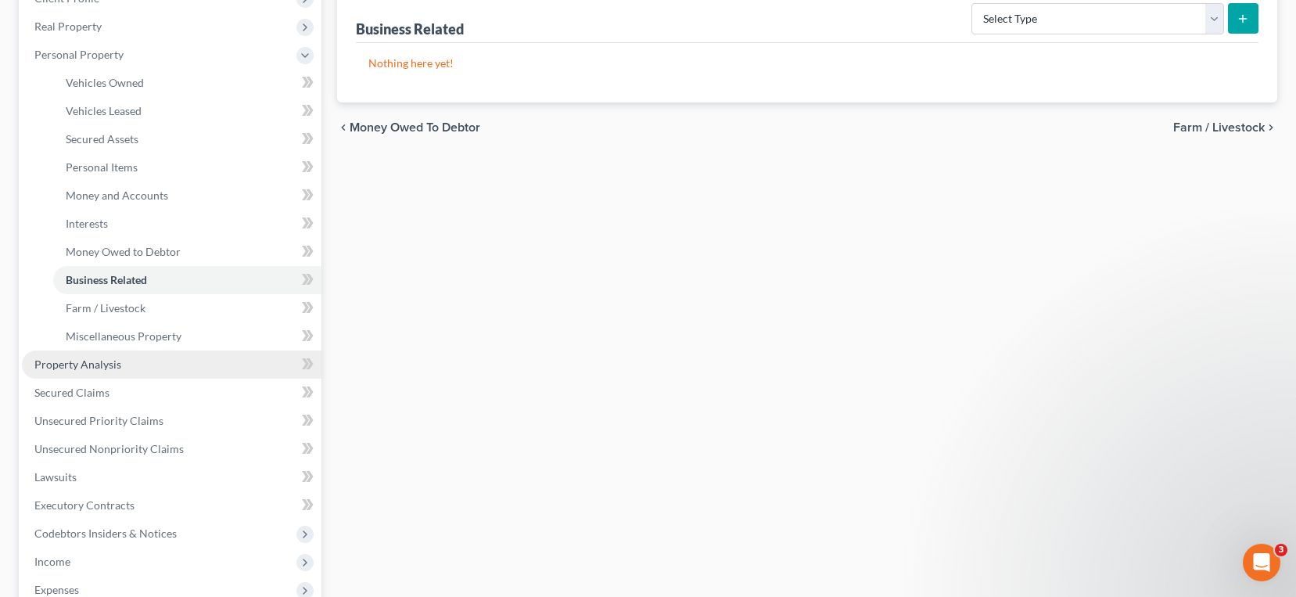
click at [186, 366] on link "Property Analysis" at bounding box center [172, 364] width 300 height 28
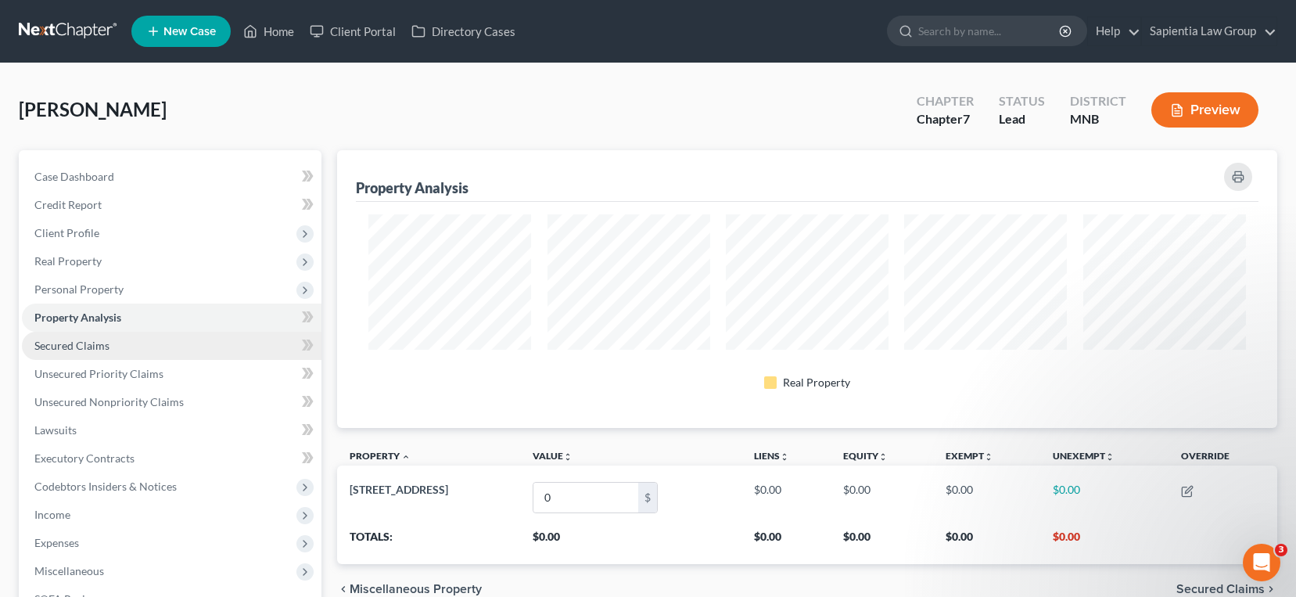
click at [124, 353] on link "Secured Claims" at bounding box center [172, 346] width 300 height 28
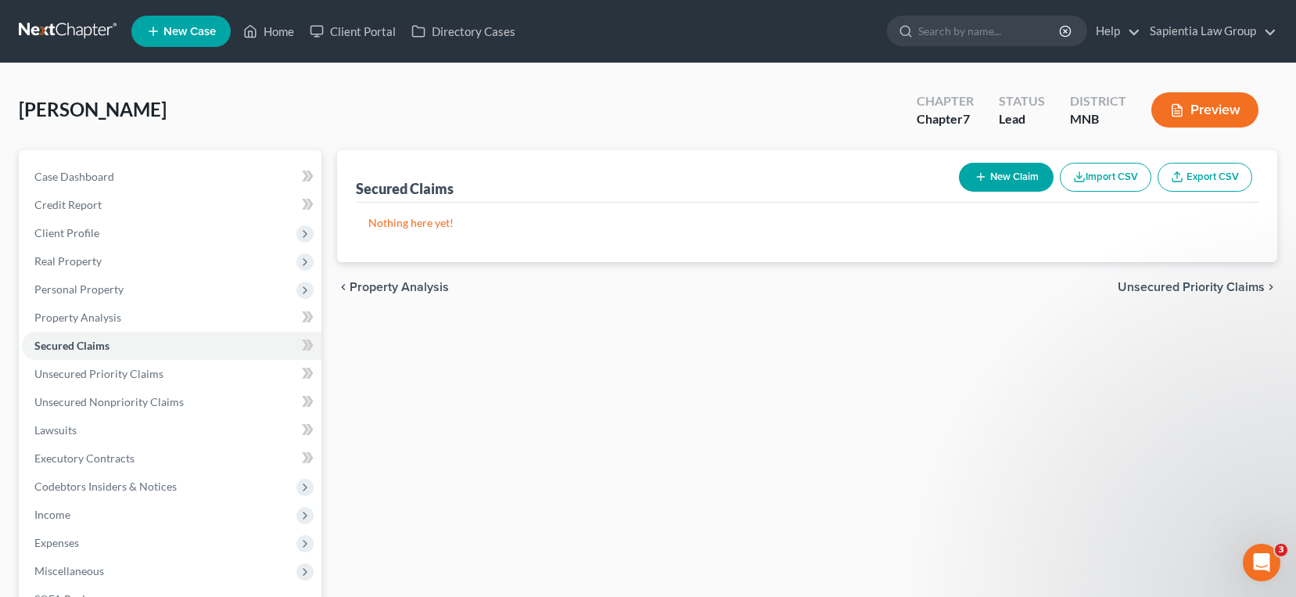
click at [1031, 165] on button "New Claim" at bounding box center [1006, 177] width 95 height 29
select select "0"
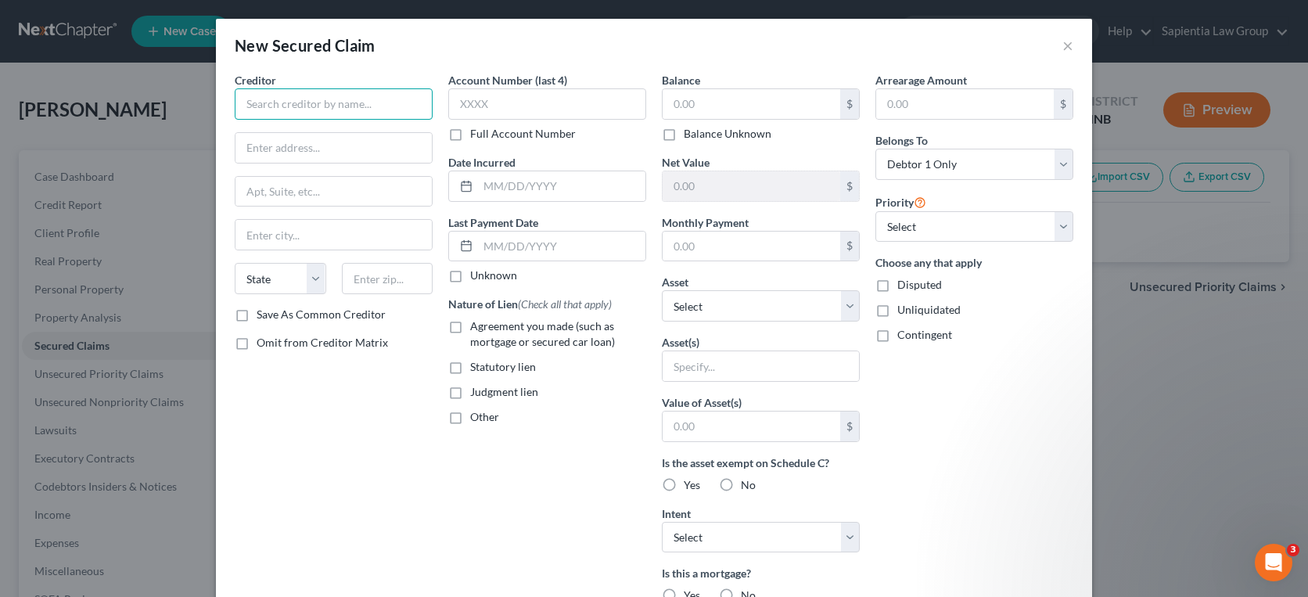
click at [296, 107] on input "text" at bounding box center [334, 103] width 198 height 31
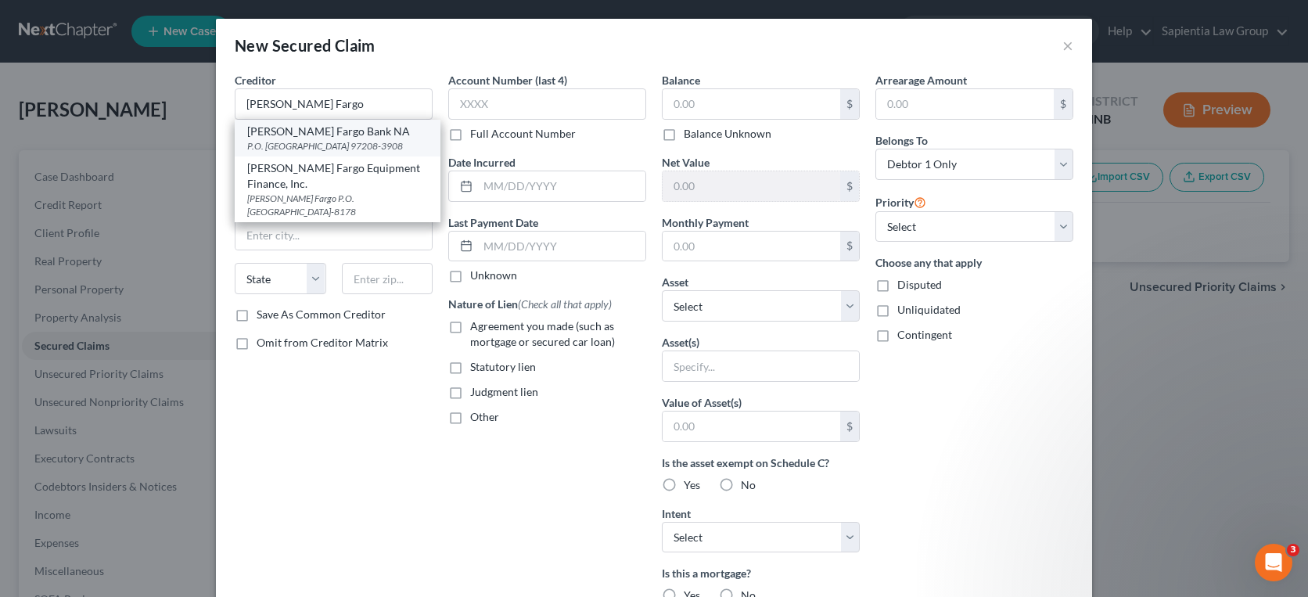
click at [341, 136] on div "[PERSON_NAME] Fargo Bank NA" at bounding box center [337, 132] width 181 height 16
type input "[PERSON_NAME] Fargo Bank NA"
type input "P.O. Box 3908"
type input "[GEOGRAPHIC_DATA]"
select select "38"
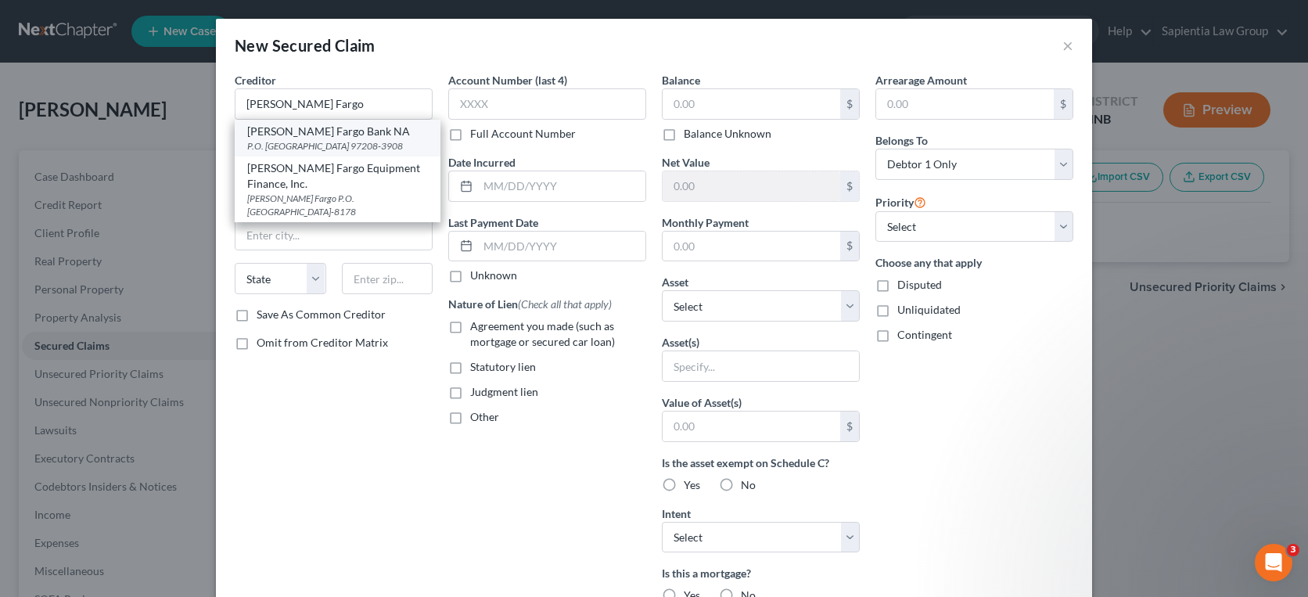
type input "97208-3908"
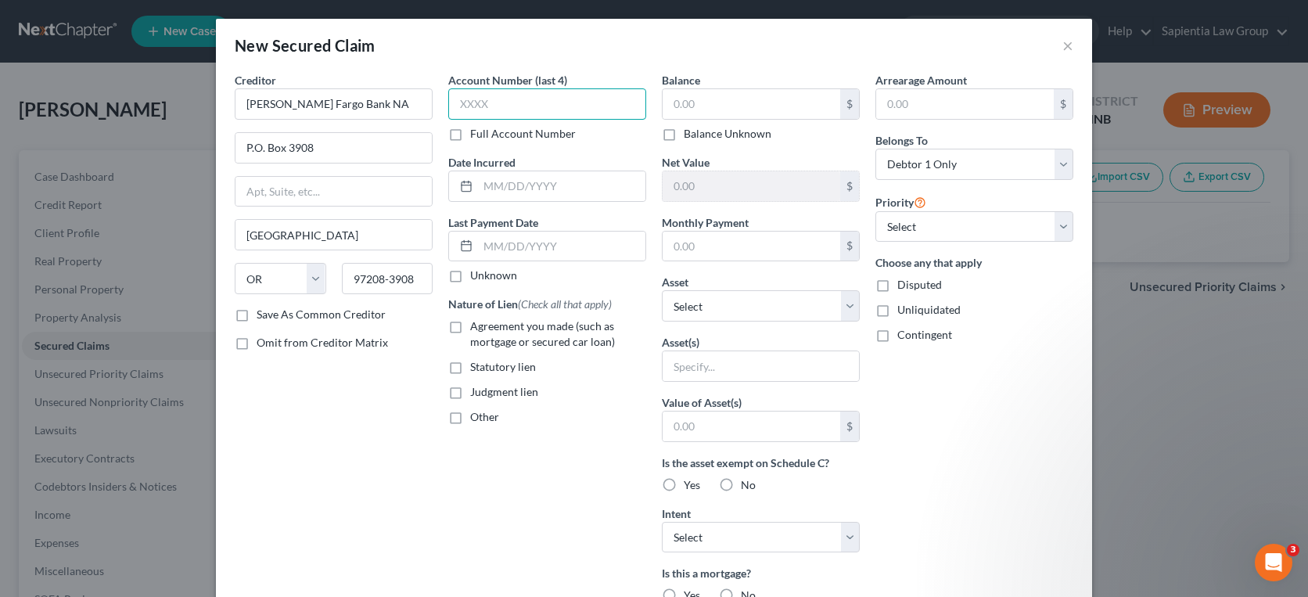
click at [550, 107] on input "text" at bounding box center [547, 103] width 198 height 31
click at [692, 103] on input "text" at bounding box center [752, 104] width 178 height 30
type input "123,871.65"
click at [707, 250] on input "text" at bounding box center [752, 247] width 178 height 30
type input "5"
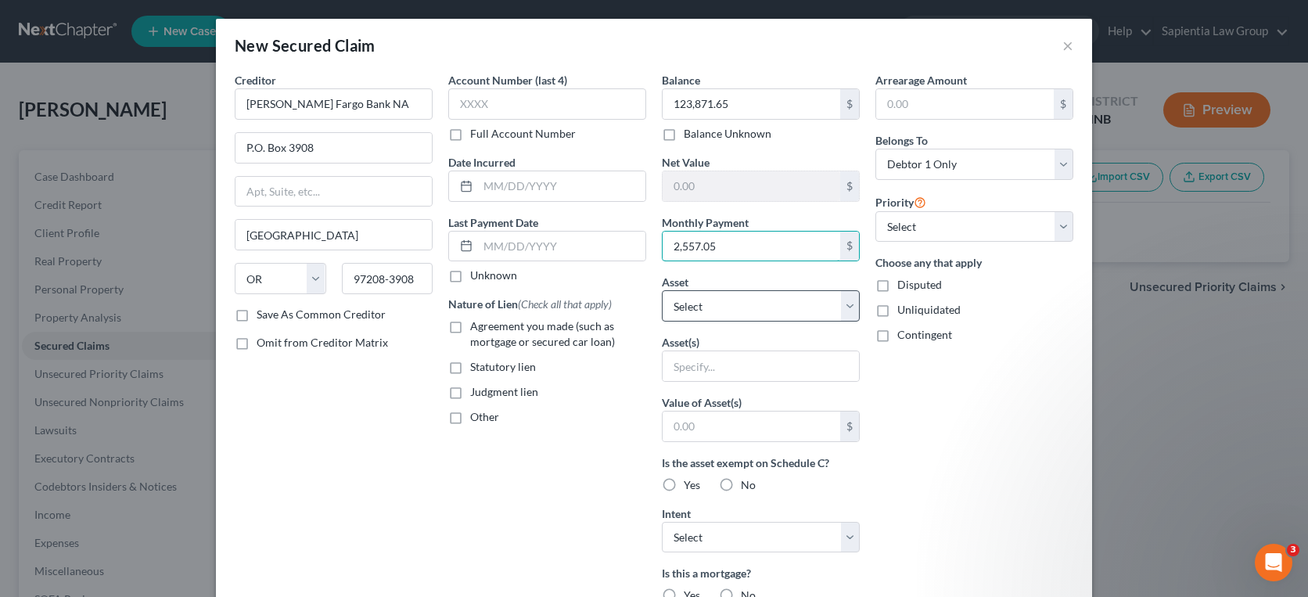
type input "2,557.05"
click at [701, 296] on select "Select Other Multiple Assets [STREET_ADDRESS] - $0.0" at bounding box center [761, 305] width 198 height 31
select select "2"
click at [662, 290] on select "Select Other Multiple Assets [STREET_ADDRESS] - $0.0" at bounding box center [761, 305] width 198 height 31
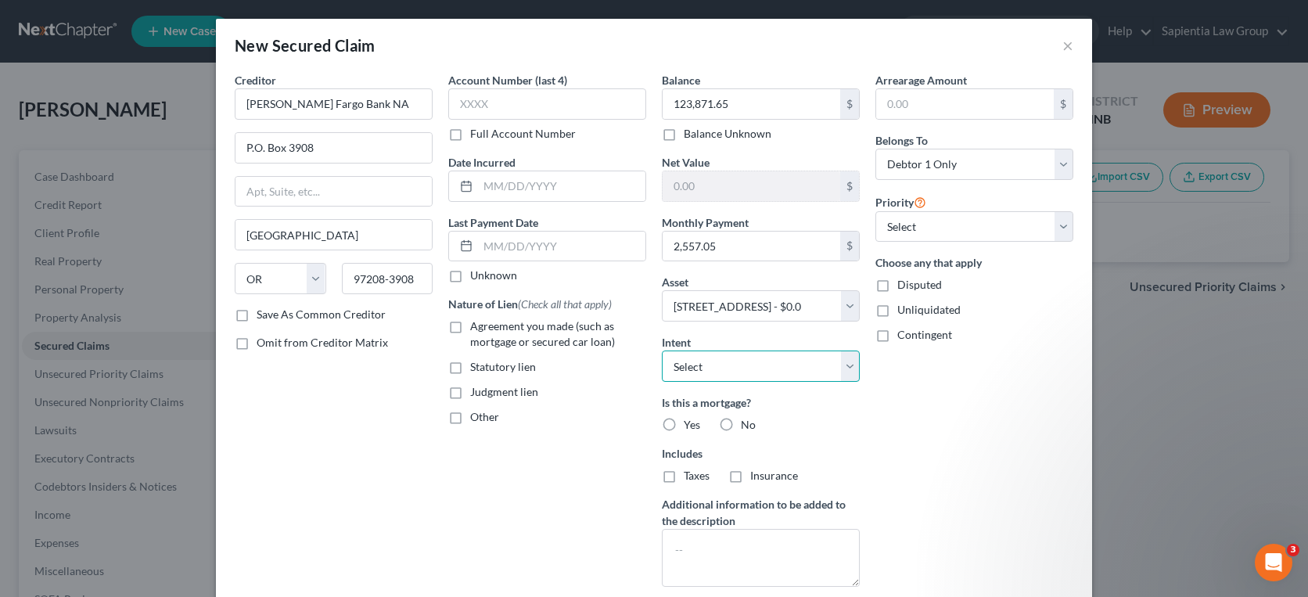
click at [719, 372] on select "Select Surrender Redeem Reaffirm Avoid Other" at bounding box center [761, 365] width 198 height 31
click at [684, 426] on label "Yes" at bounding box center [692, 425] width 16 height 16
click at [690, 426] on input "Yes" at bounding box center [695, 422] width 10 height 10
radio input "true"
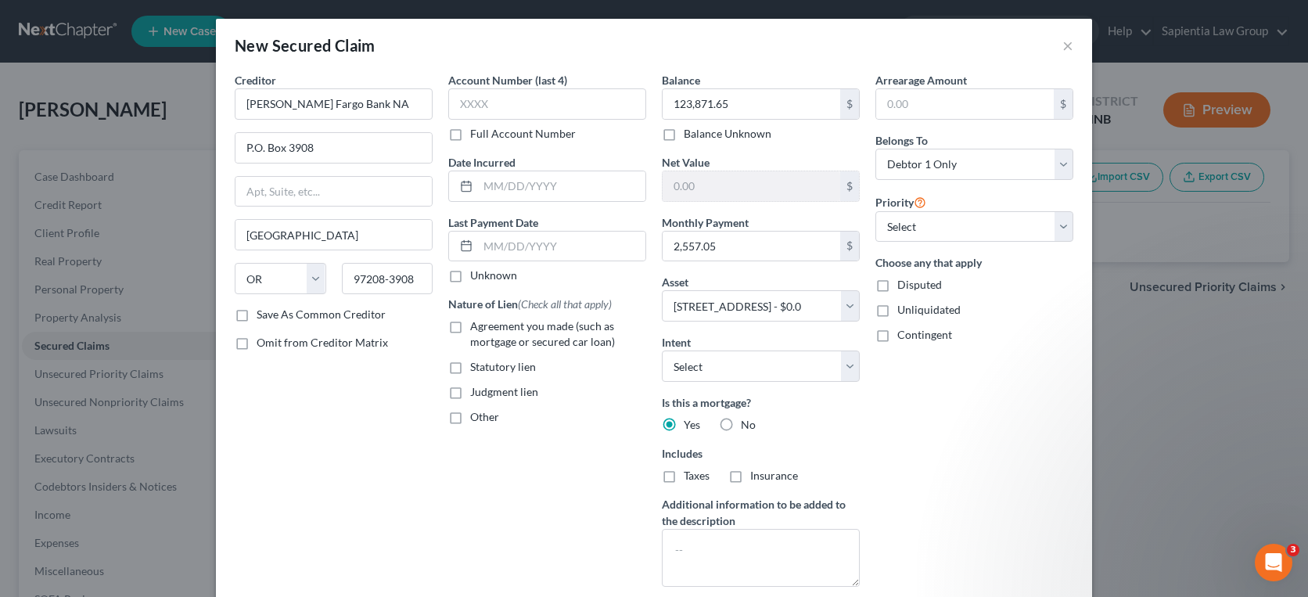
click at [741, 423] on label "No" at bounding box center [748, 425] width 15 height 16
click at [747, 423] on input "No" at bounding box center [752, 422] width 10 height 10
radio input "true"
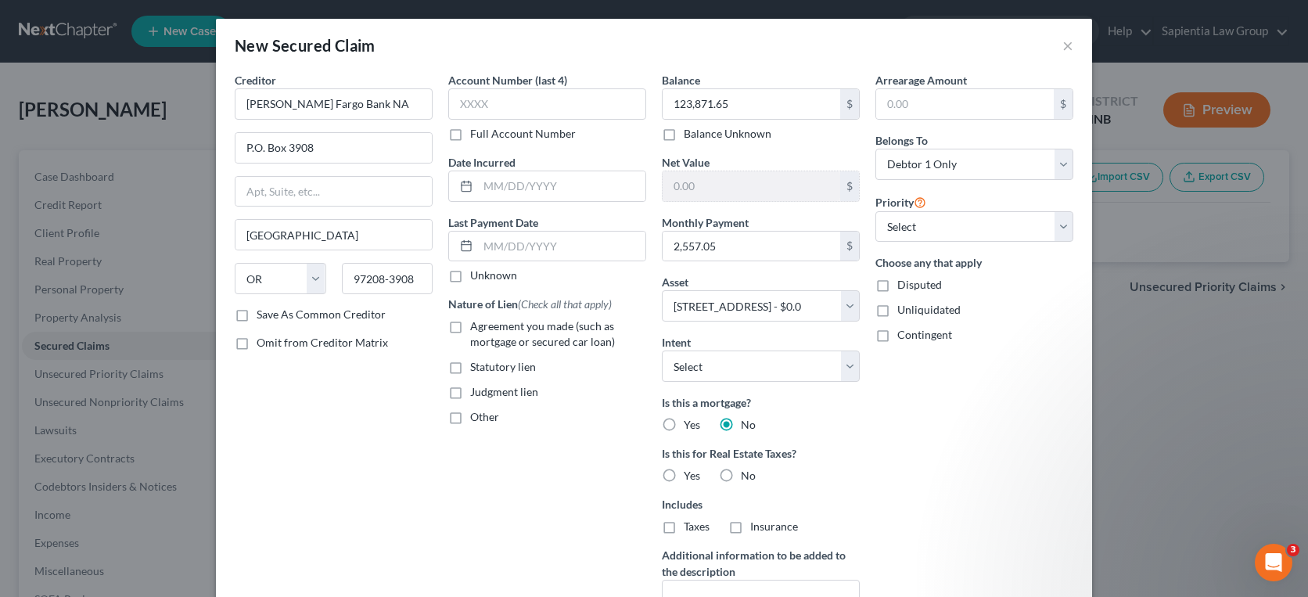
click at [684, 425] on label "Yes" at bounding box center [692, 425] width 16 height 16
click at [690, 425] on input "Yes" at bounding box center [695, 422] width 10 height 10
radio input "true"
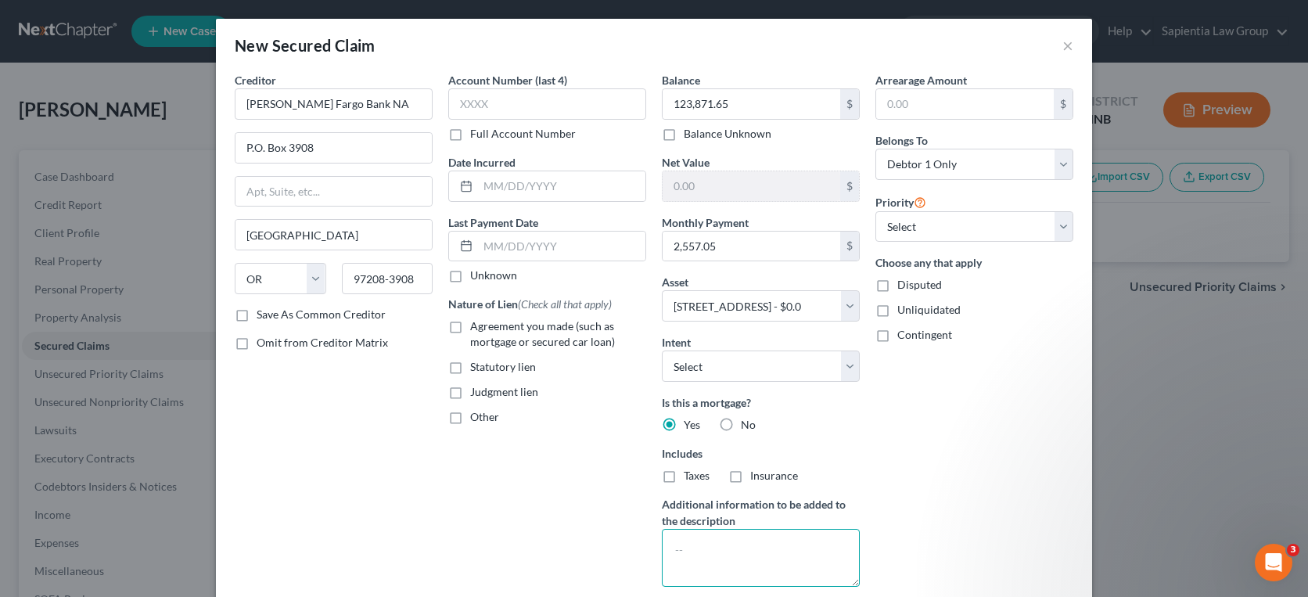
click at [763, 552] on textarea at bounding box center [761, 558] width 198 height 58
type textarea "48 payments left"
click at [470, 329] on label "Agreement you made (such as mortgage or secured car loan)" at bounding box center [558, 333] width 176 height 31
click at [476, 329] on input "Agreement you made (such as mortgage or secured car loan)" at bounding box center [481, 323] width 10 height 10
checkbox input "true"
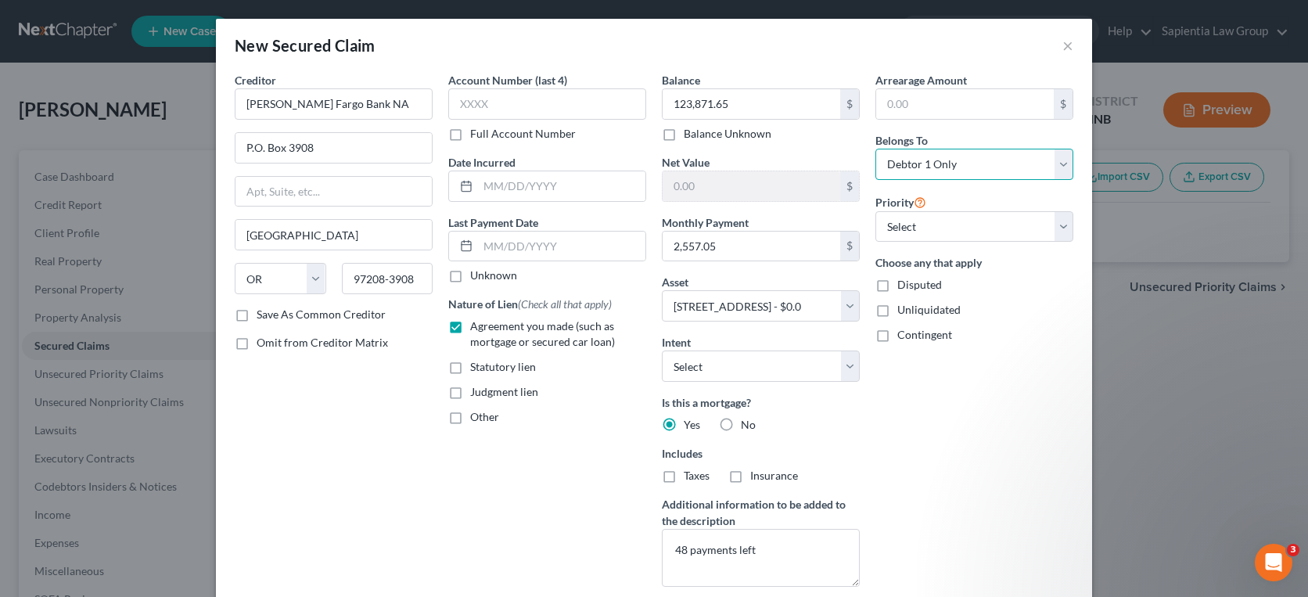
click at [915, 165] on select "Select Debtor 1 Only Debtor 2 Only Debtor 1 And Debtor 2 Only At Least One Of T…" at bounding box center [974, 164] width 198 height 31
select select "3"
click at [875, 149] on select "Select Debtor 1 Only Debtor 2 Only Debtor 1 And Debtor 2 Only At Least One Of T…" at bounding box center [974, 164] width 198 height 31
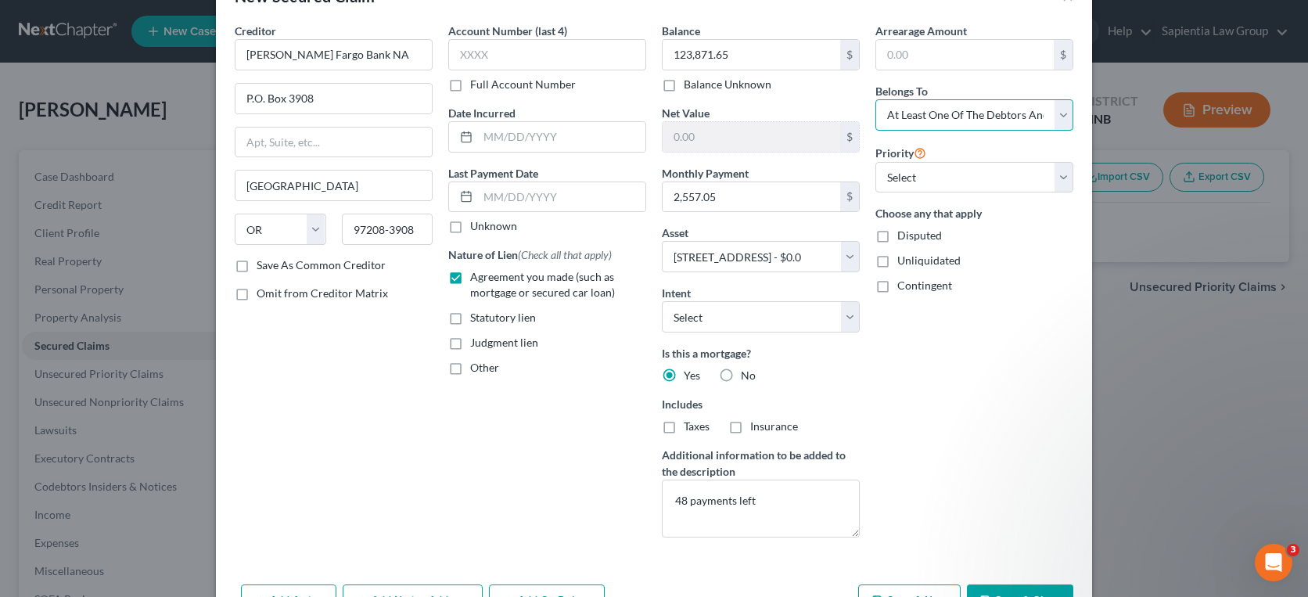
scroll to position [101, 0]
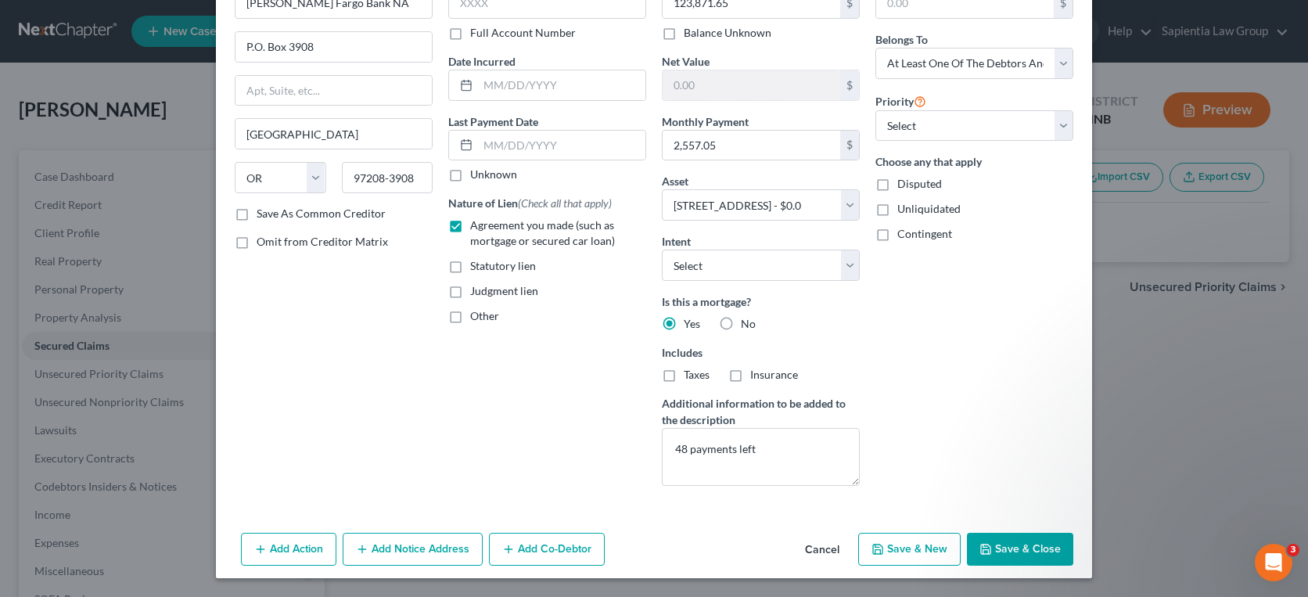
click at [1018, 548] on button "Save & Close" at bounding box center [1020, 549] width 106 height 33
select select
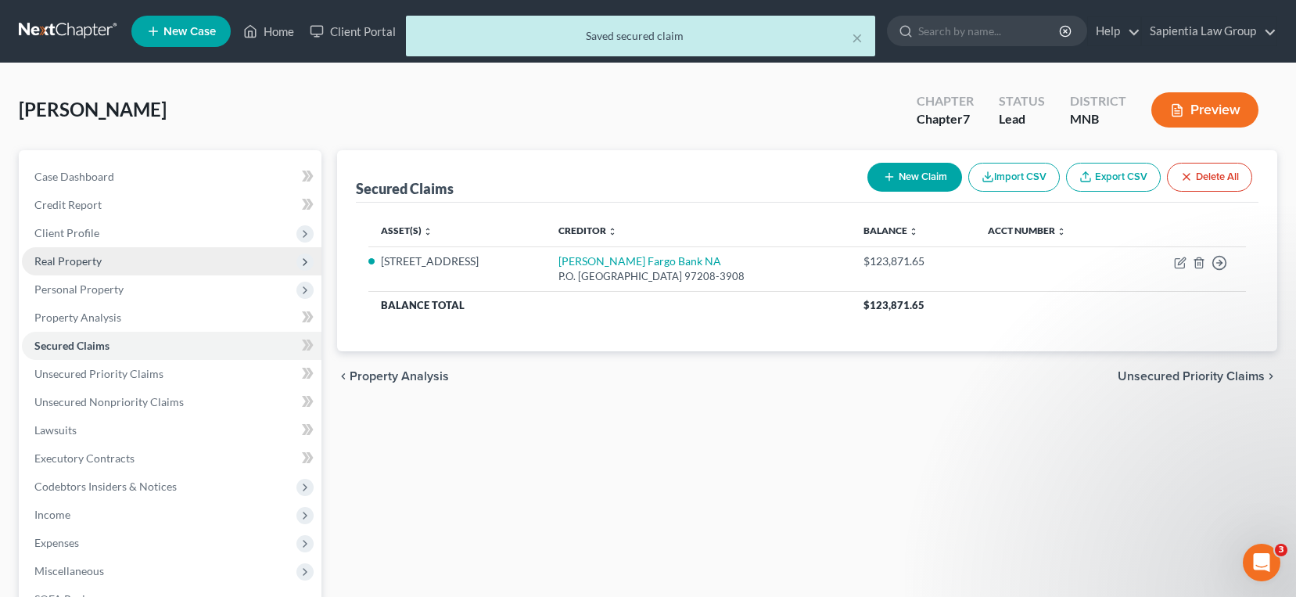
click at [59, 260] on span "Real Property" at bounding box center [67, 260] width 67 height 13
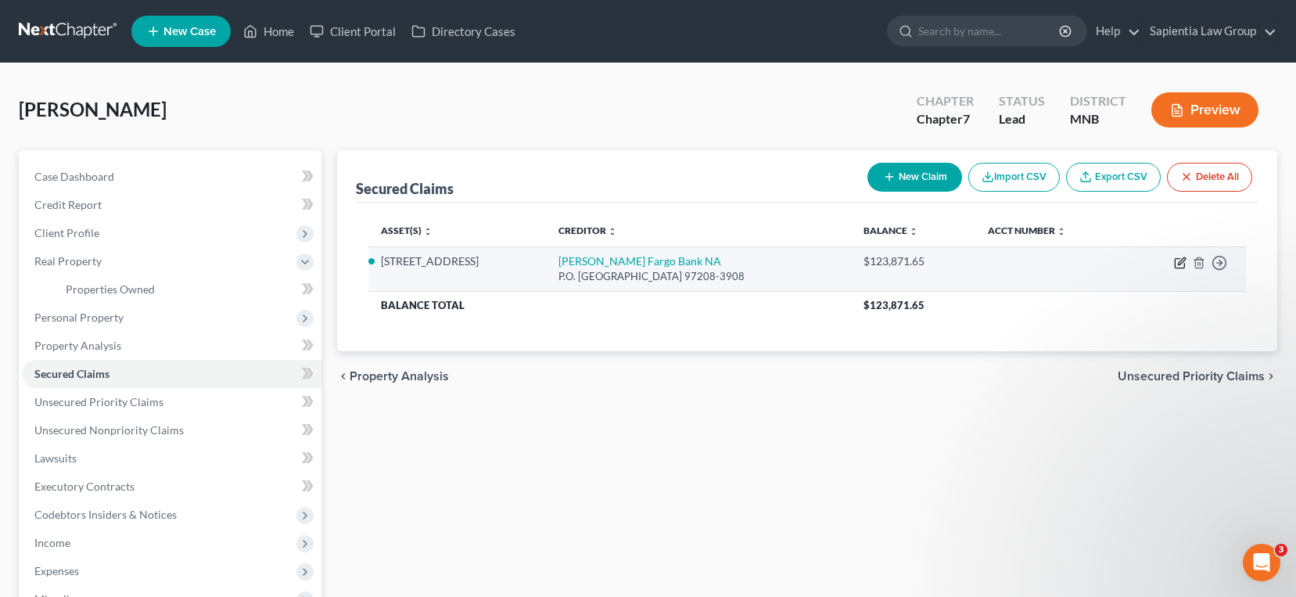
click at [1176, 259] on icon "button" at bounding box center [1179, 263] width 9 height 9
select select "38"
select select "3"
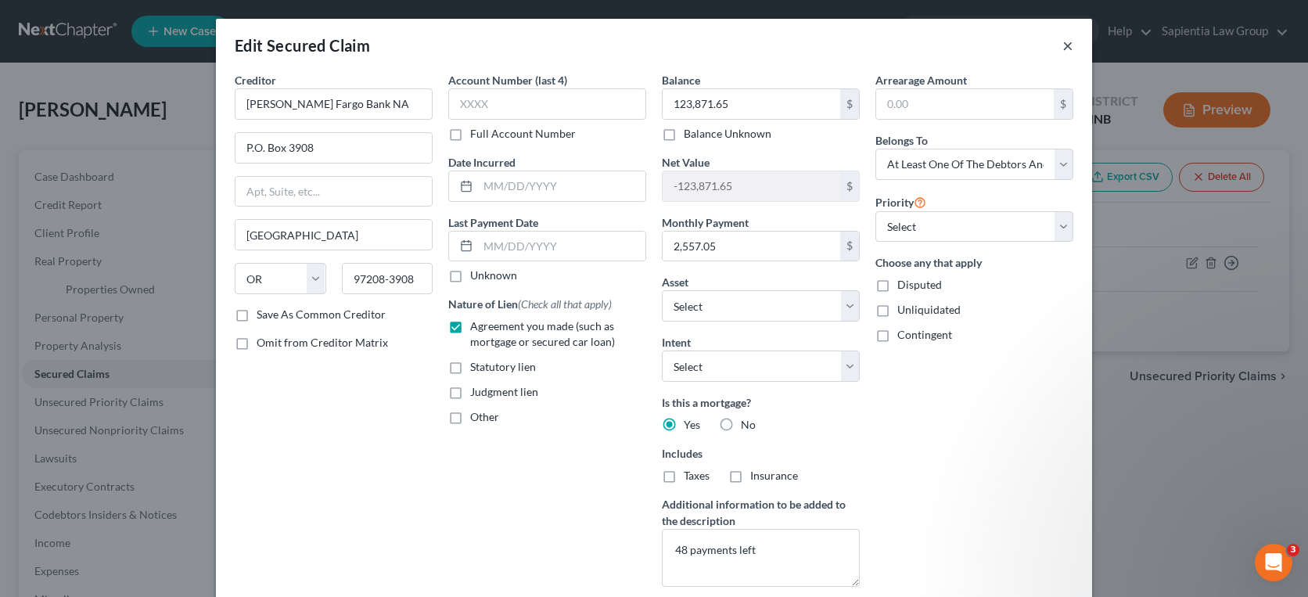
click at [1062, 45] on button "×" at bounding box center [1067, 45] width 11 height 19
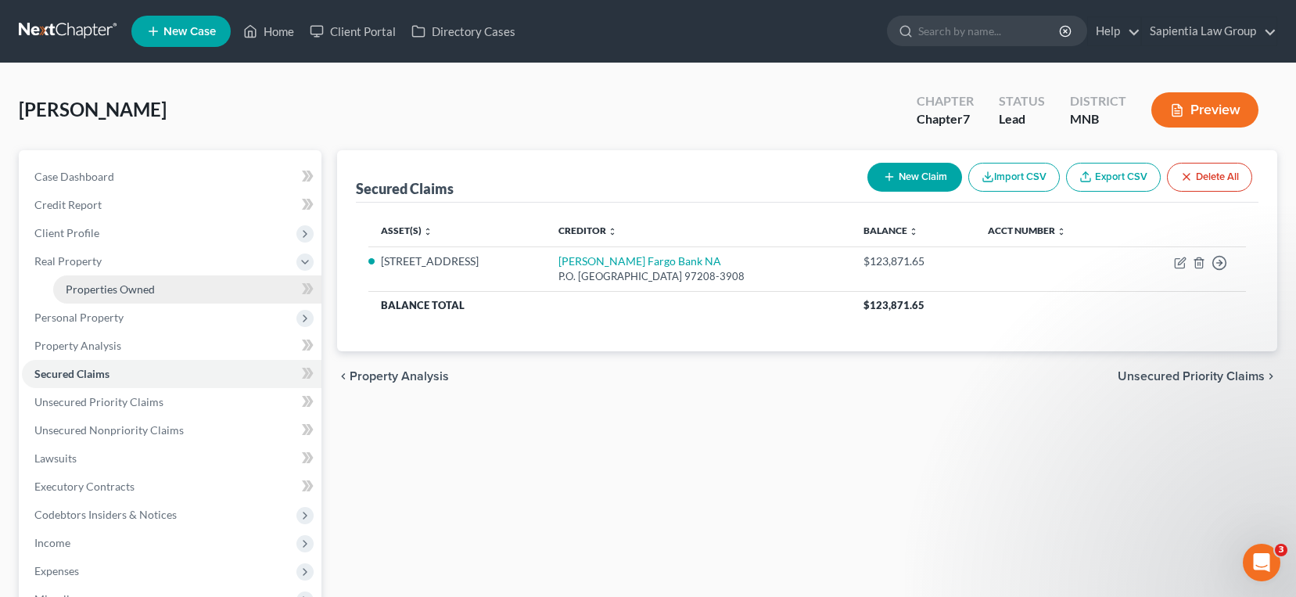
click at [90, 281] on link "Properties Owned" at bounding box center [187, 289] width 268 height 28
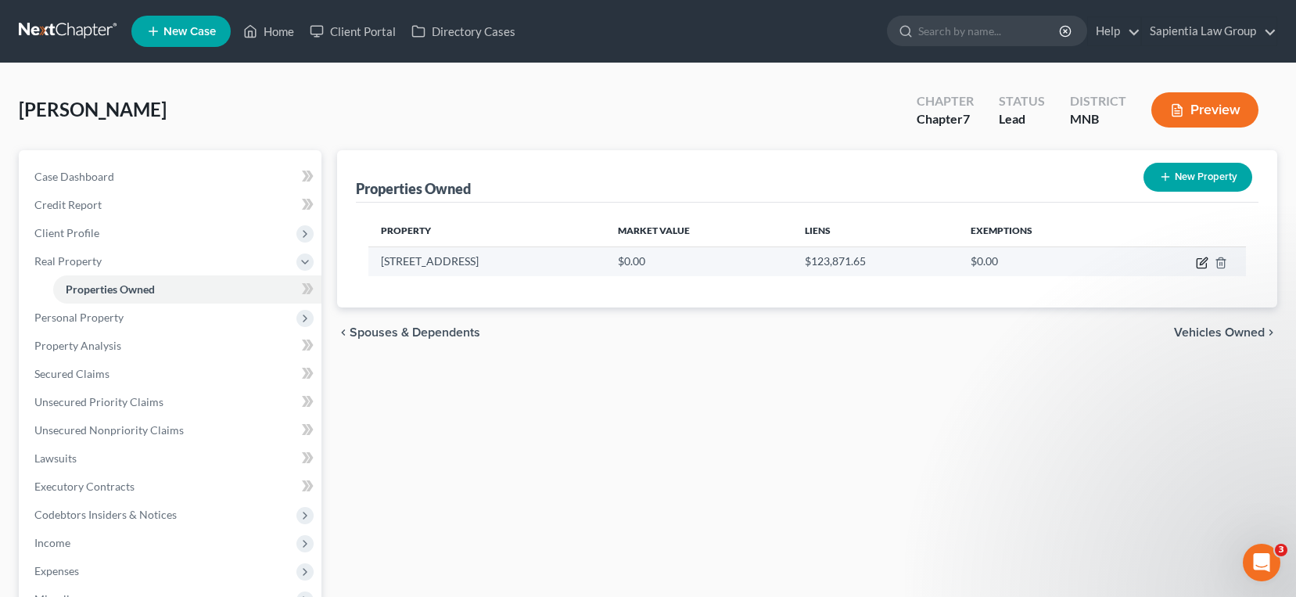
click at [1200, 260] on icon "button" at bounding box center [1202, 263] width 13 height 13
select select "24"
select select "26"
select select "3"
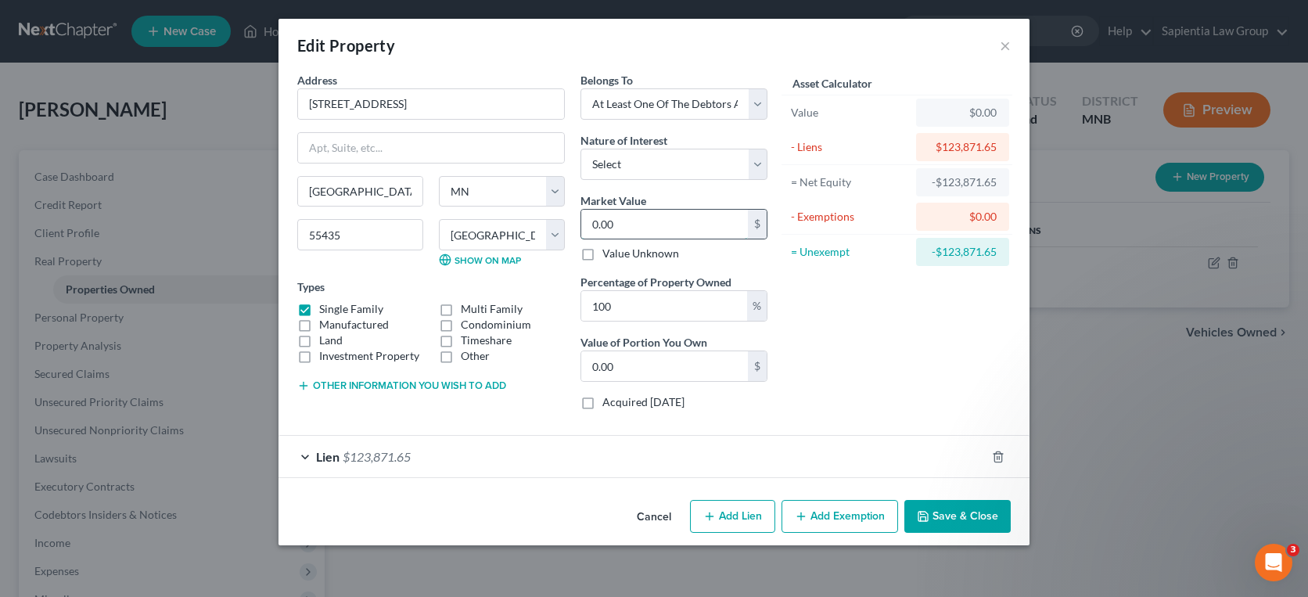
click at [638, 234] on input "0.00" at bounding box center [664, 225] width 167 height 30
type input "1"
type input "1.00"
type input "12"
type input "12.00"
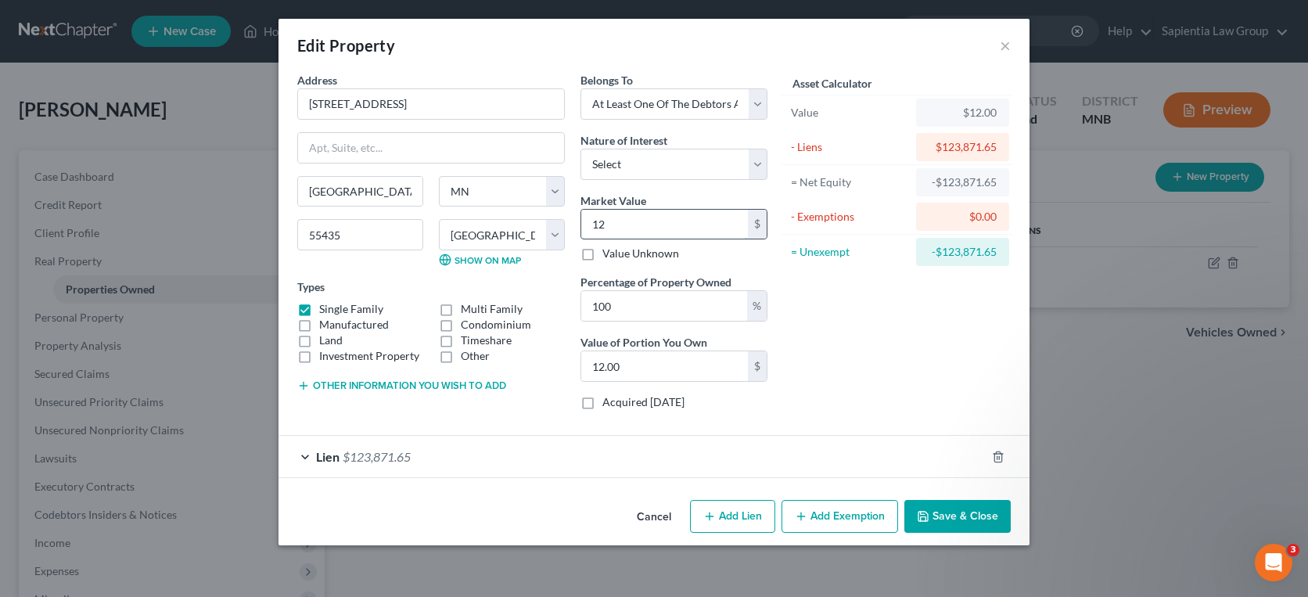
type input "1"
type input "1.00"
type input "0"
type input "1"
type input "1.00"
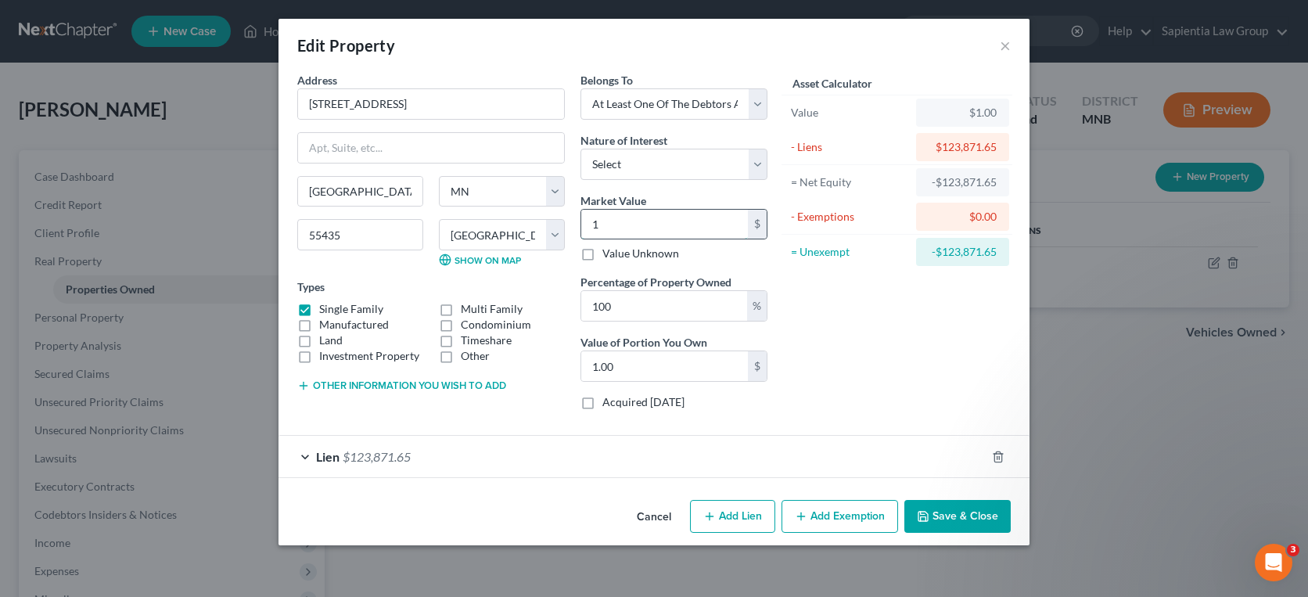
type input "10"
type input "10.00"
type input "106"
type input "106.00"
type input "1067"
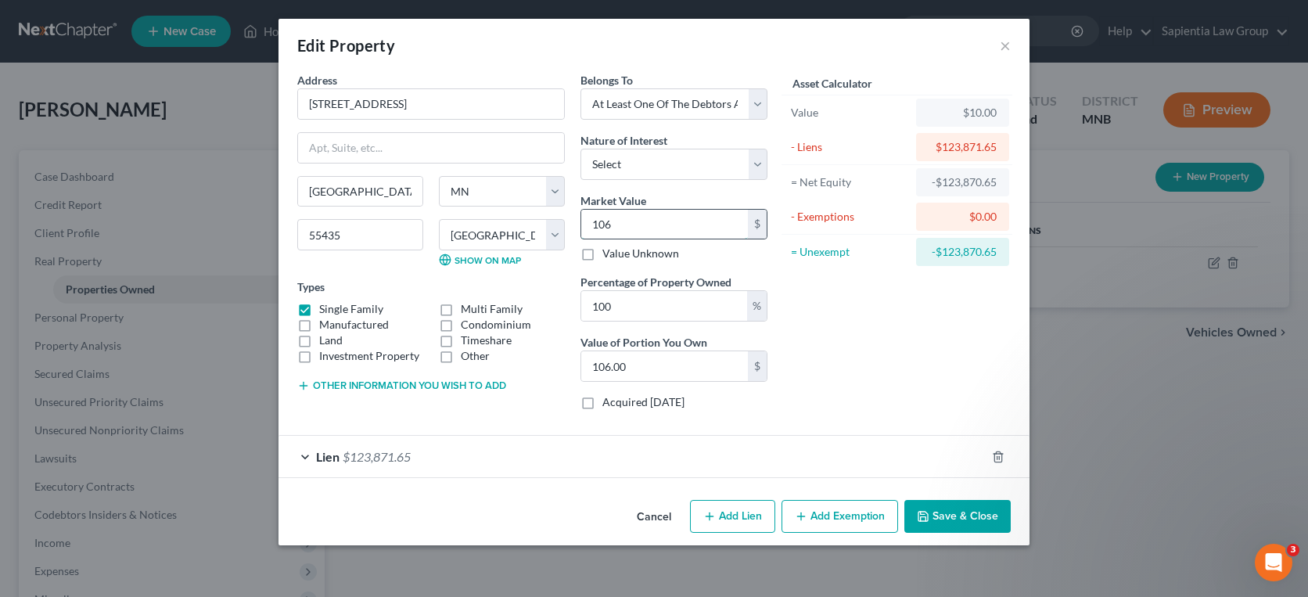
type input "1,067.00"
type input "1,0674"
type input "10,674.00"
type input "10,6740"
type input "106,740.00"
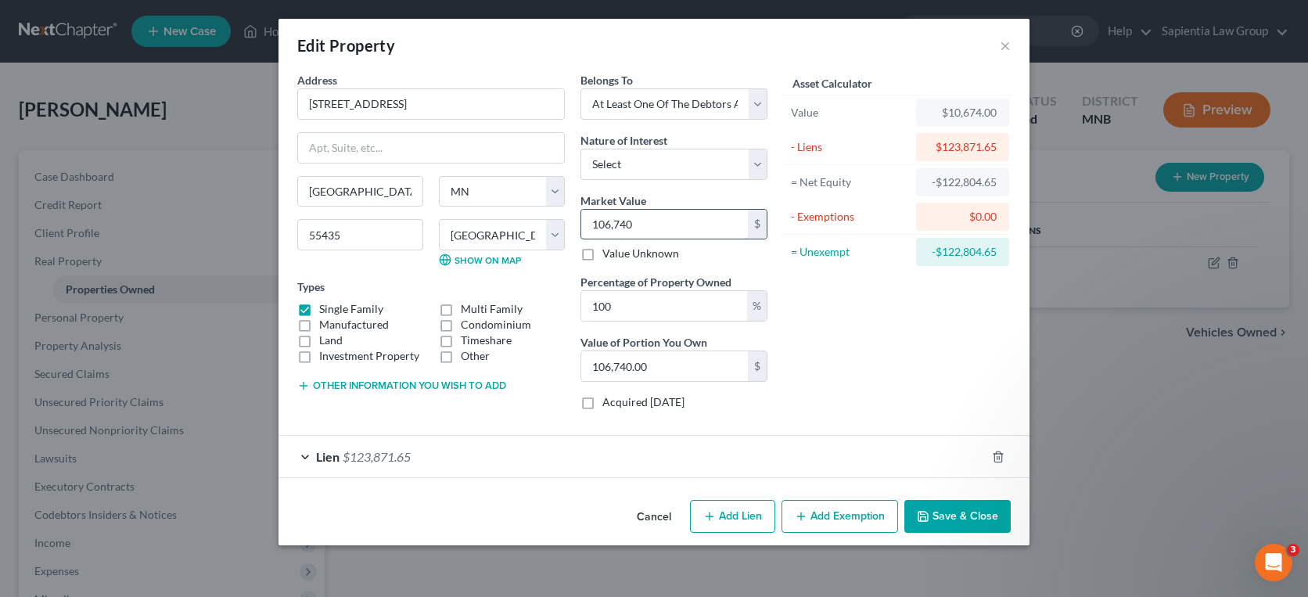
type input "106,7400"
type input "1,067,400.00"
click at [941, 508] on button "Save & Close" at bounding box center [957, 516] width 106 height 33
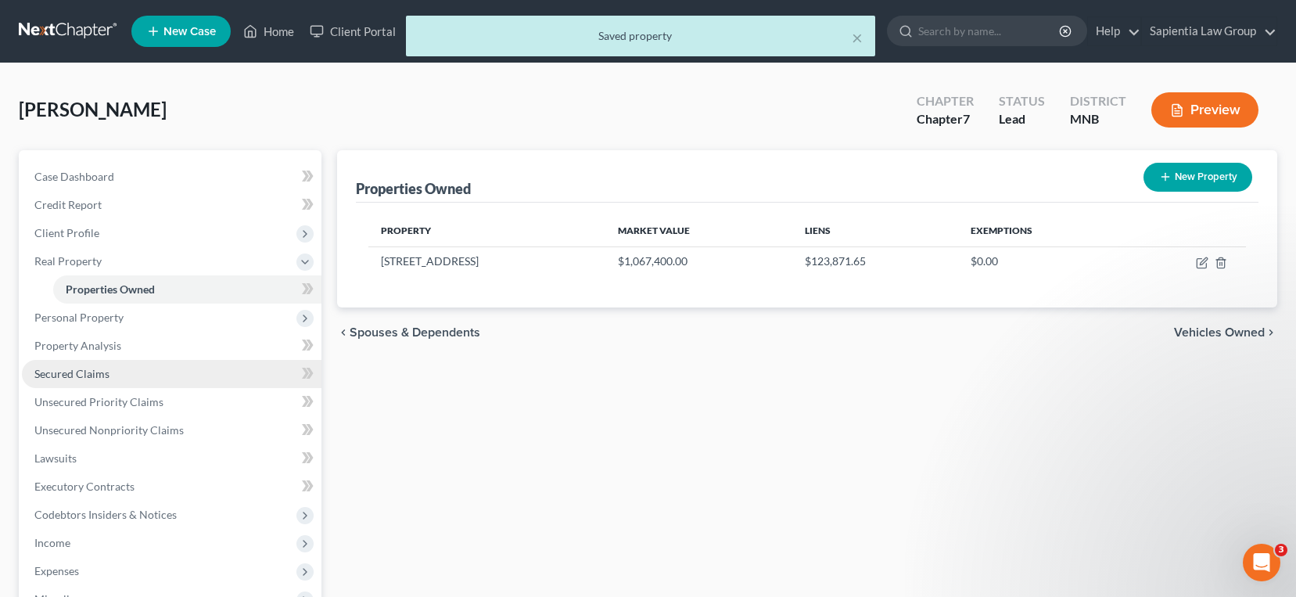
drag, startPoint x: 95, startPoint y: 373, endPoint x: 118, endPoint y: 373, distance: 22.7
click at [95, 373] on span "Secured Claims" at bounding box center [71, 373] width 75 height 13
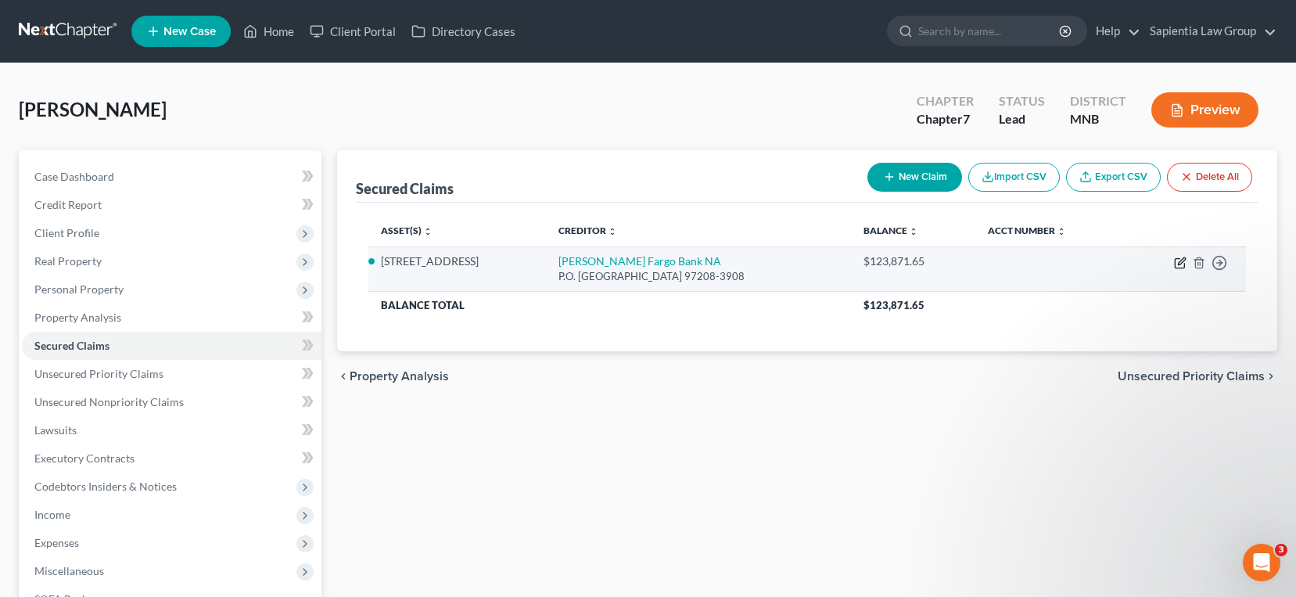
click at [1184, 267] on icon "button" at bounding box center [1180, 263] width 13 height 13
select select "38"
select select "3"
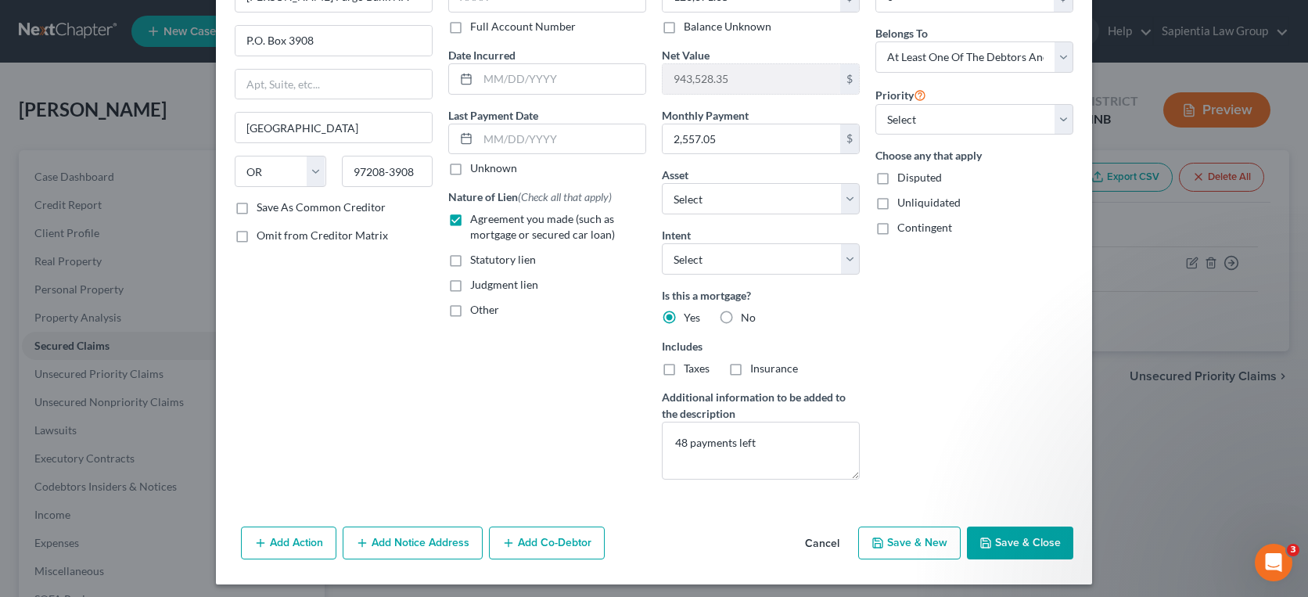
scroll to position [113, 0]
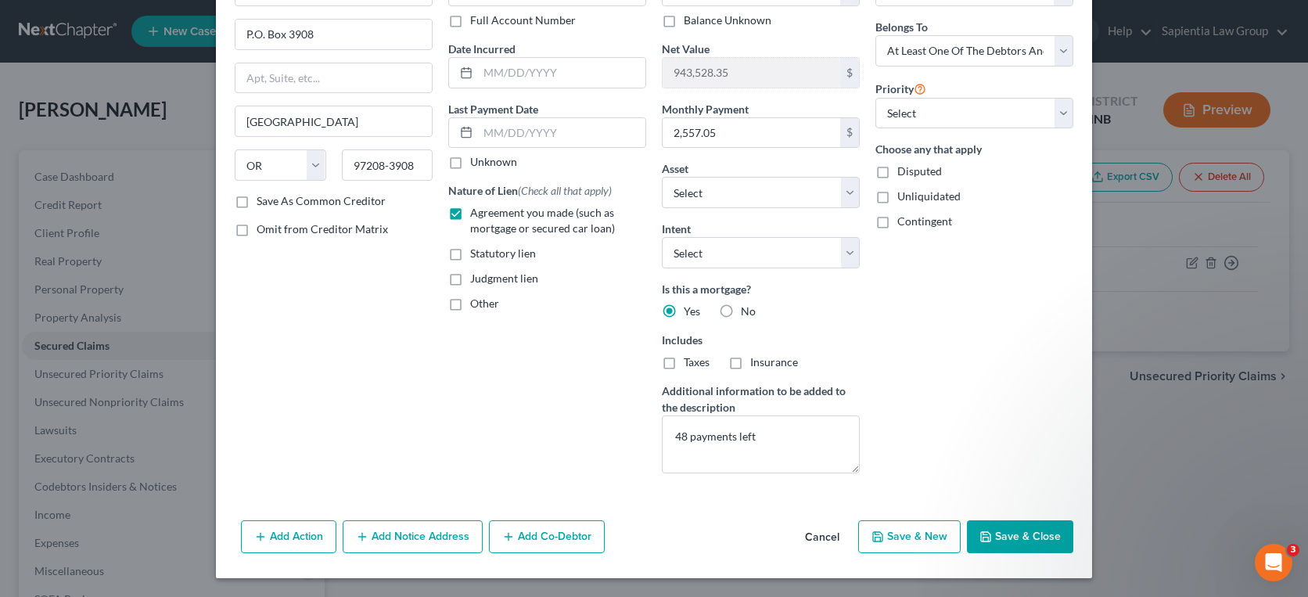
click at [1012, 534] on button "Save & Close" at bounding box center [1020, 536] width 106 height 33
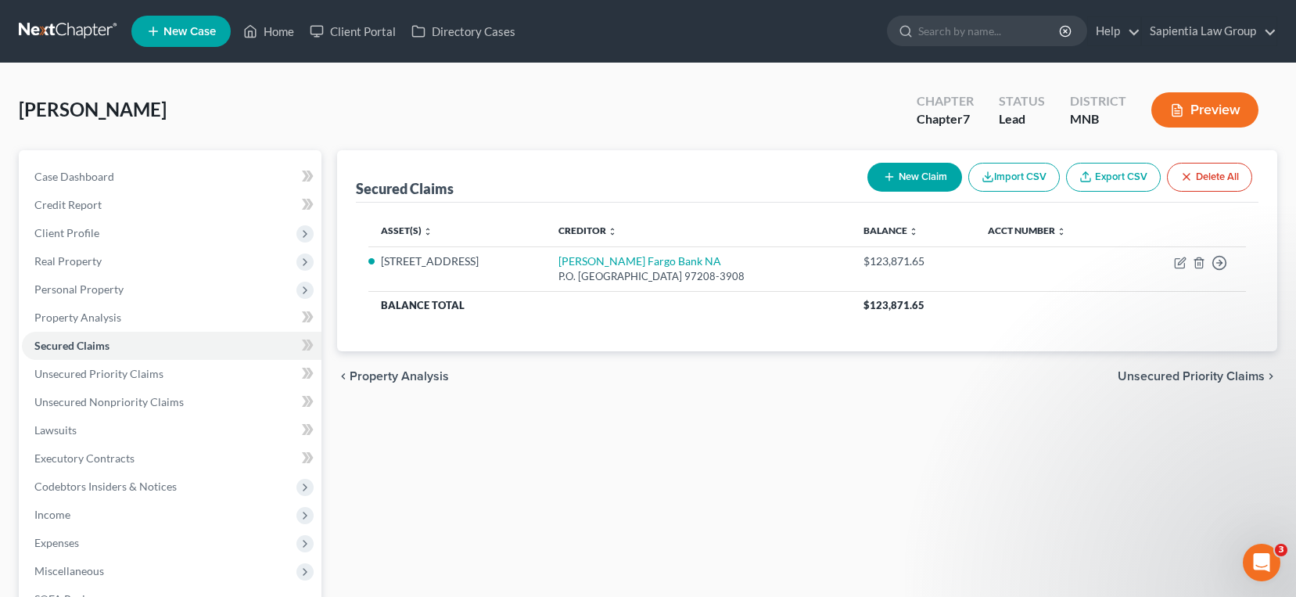
click at [941, 178] on button "New Claim" at bounding box center [915, 177] width 95 height 29
select select "0"
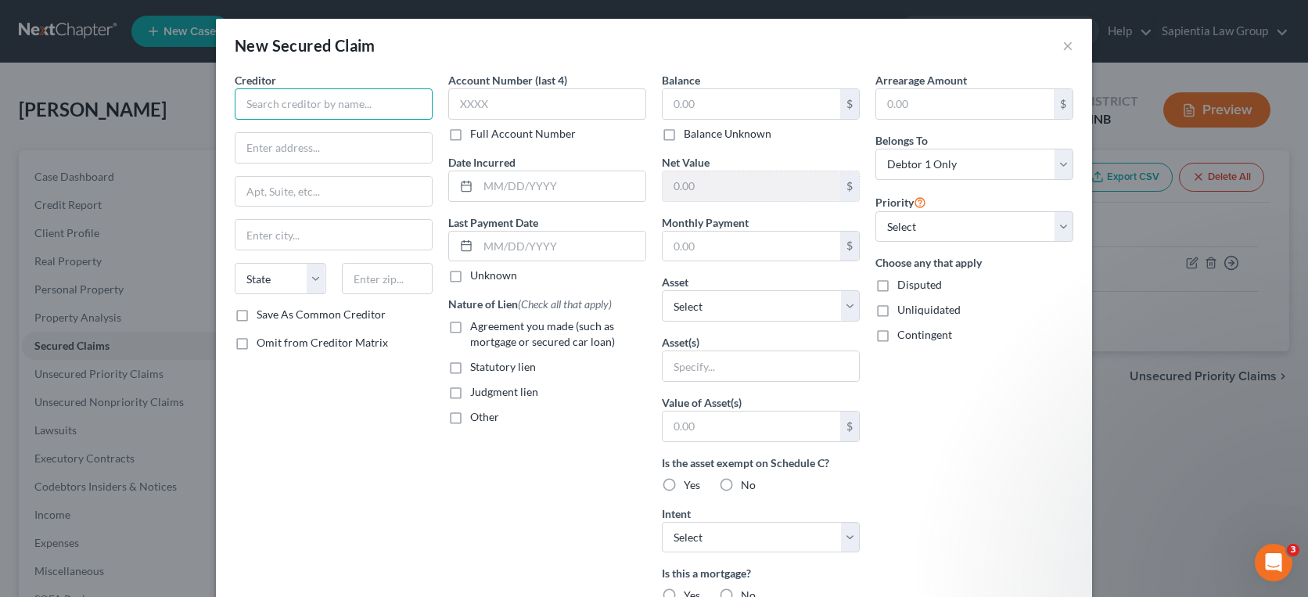
click at [397, 107] on input "text" at bounding box center [334, 103] width 198 height 31
type input "b"
click at [355, 107] on input "Bank of America" at bounding box center [334, 103] width 198 height 31
type input "Bank of America"
click at [331, 146] on input "text" at bounding box center [333, 148] width 196 height 30
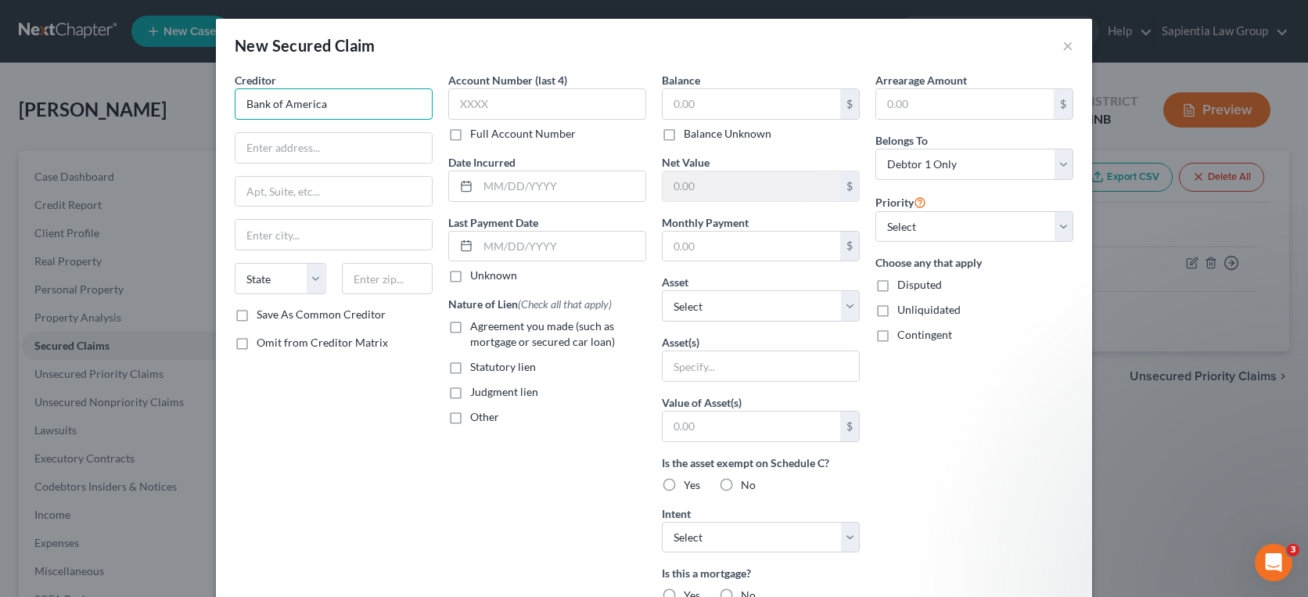
click at [332, 99] on input "Bank of America" at bounding box center [334, 103] width 198 height 31
drag, startPoint x: 328, startPoint y: 151, endPoint x: 329, endPoint y: 143, distance: 8.0
click at [328, 151] on input "text" at bounding box center [333, 148] width 196 height 30
type input "[STREET_ADDRESS]"
click at [383, 177] on input "text" at bounding box center [333, 192] width 196 height 30
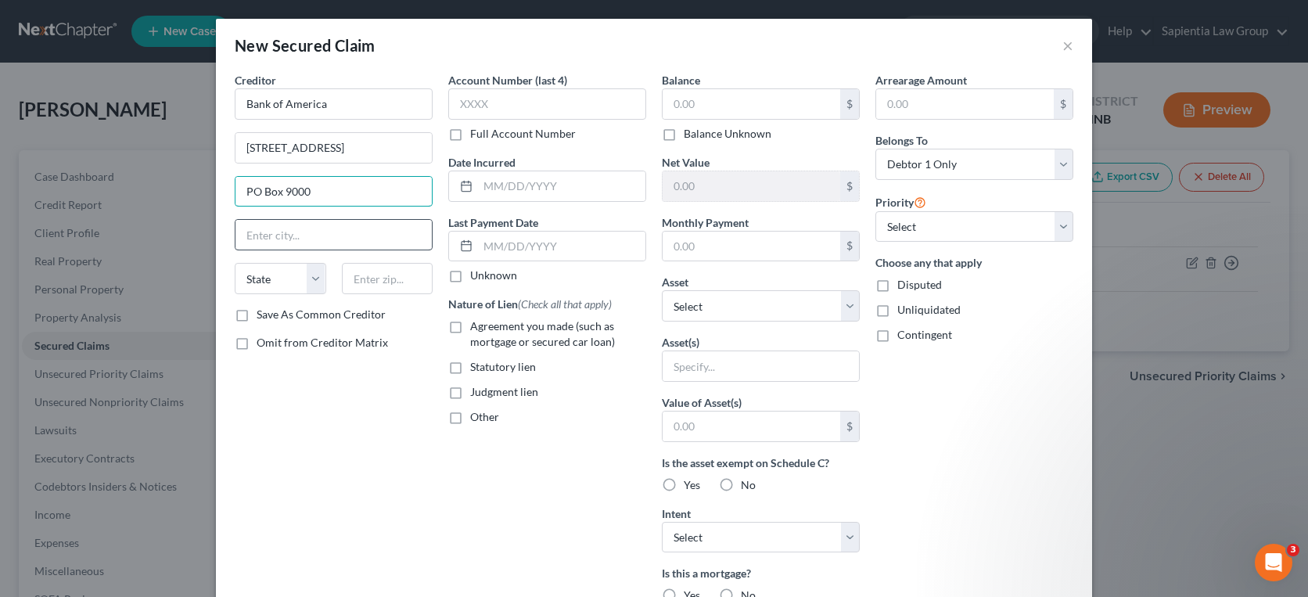
type input "PO Box 9000"
drag, startPoint x: 386, startPoint y: 225, endPoint x: 435, endPoint y: 224, distance: 49.3
click at [386, 225] on input "text" at bounding box center [333, 235] width 196 height 30
type input "[GEOGRAPHIC_DATA]"
click at [311, 277] on select "State [US_STATE] AK AR AZ CA CO CT DE DC [GEOGRAPHIC_DATA] [GEOGRAPHIC_DATA] GU…" at bounding box center [281, 278] width 92 height 31
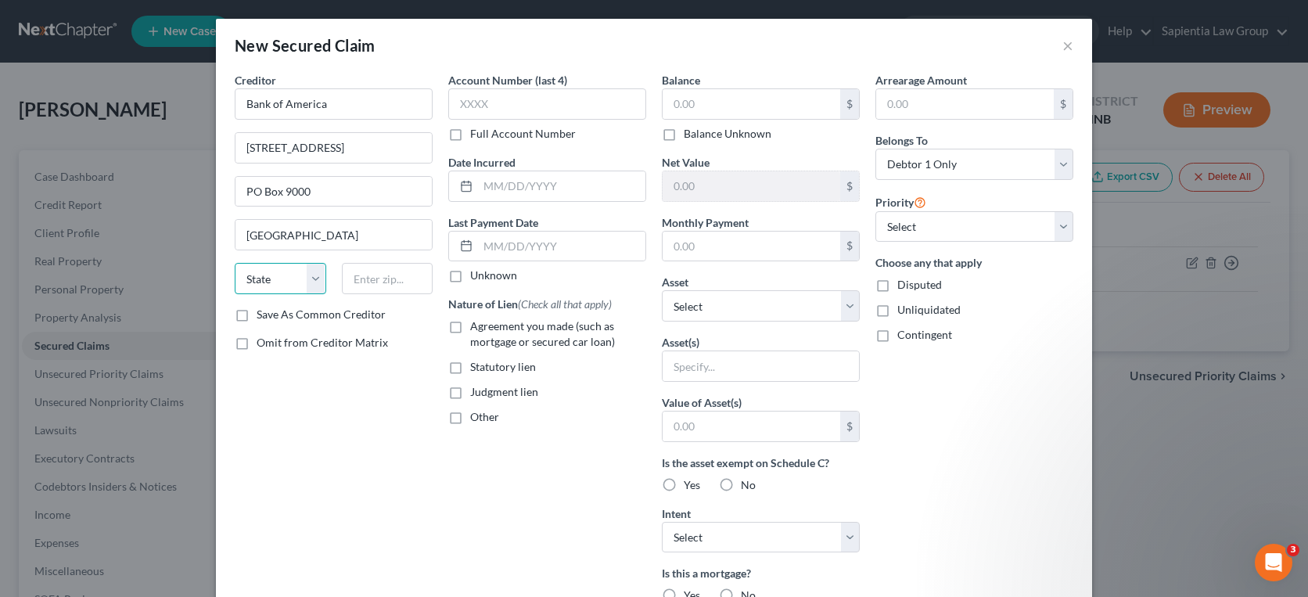
select select "35"
click at [235, 263] on select "State [US_STATE] AK AR AZ CA CO CT DE DC [GEOGRAPHIC_DATA] [GEOGRAPHIC_DATA] GU…" at bounding box center [281, 278] width 92 height 31
click at [359, 290] on input "text" at bounding box center [388, 278] width 92 height 31
type input "14068-9000"
click at [483, 91] on input "text" at bounding box center [547, 103] width 198 height 31
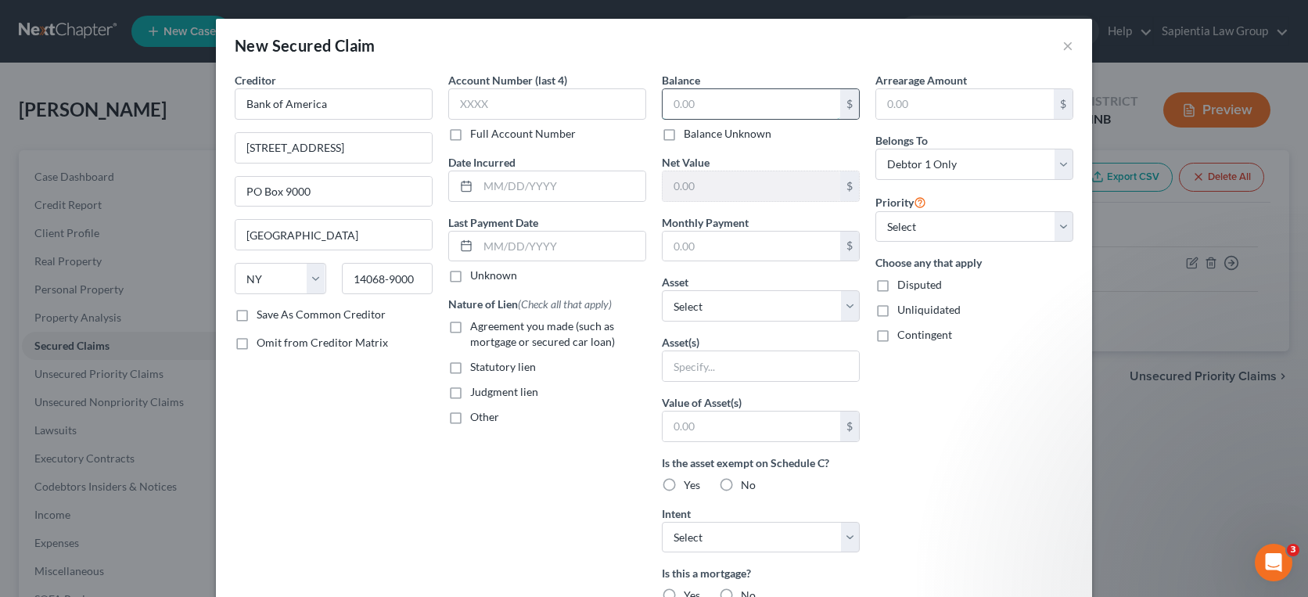
click at [671, 106] on input "text" at bounding box center [752, 104] width 178 height 30
type input "565,062.10"
click at [901, 165] on select "Select Debtor 1 Only Debtor 2 Only Debtor 1 And Debtor 2 Only At Least One Of T…" at bounding box center [974, 164] width 198 height 31
select select "3"
click at [875, 149] on select "Select Debtor 1 Only Debtor 2 Only Debtor 1 And Debtor 2 Only At Least One Of T…" at bounding box center [974, 164] width 198 height 31
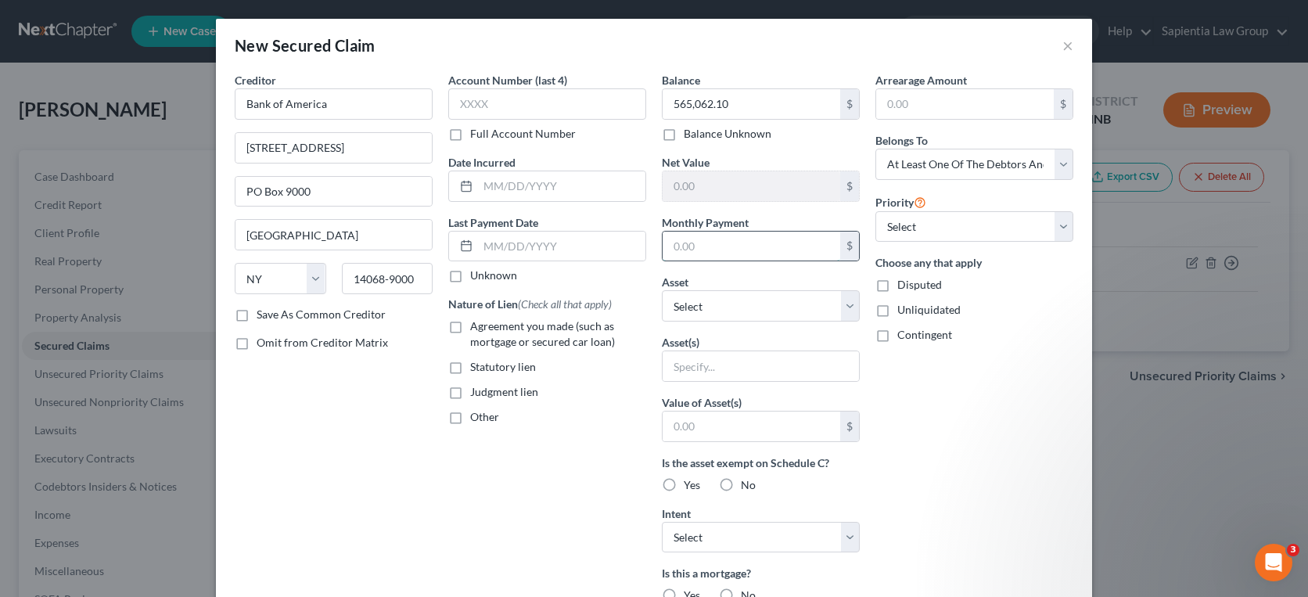
click at [731, 250] on input "text" at bounding box center [752, 247] width 178 height 30
type input "4,433.00"
click at [931, 447] on div "Arrearage Amount $ Belongs To * Select Debtor 1 Only Debtor 2 Only Debtor 1 And…" at bounding box center [975, 421] width 214 height 698
click at [745, 311] on select "Select Other Multiple Assets [STREET_ADDRESS] - $1067400.0" at bounding box center [761, 305] width 198 height 31
click at [977, 411] on div "Arrearage Amount $ Belongs To * Select Debtor 1 Only Debtor 2 Only Debtor 1 And…" at bounding box center [975, 421] width 214 height 698
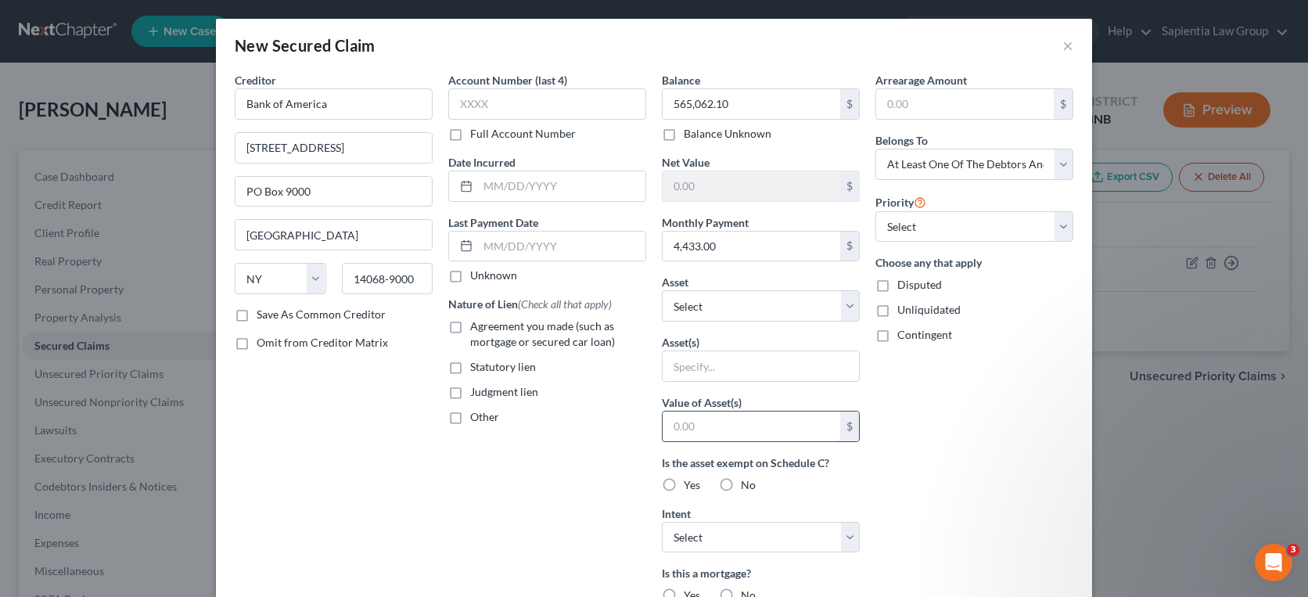
click at [777, 429] on input "text" at bounding box center [752, 426] width 178 height 30
type input "568,400.00"
click at [741, 485] on label "No" at bounding box center [748, 485] width 15 height 16
click at [747, 485] on input "No" at bounding box center [752, 482] width 10 height 10
radio input "true"
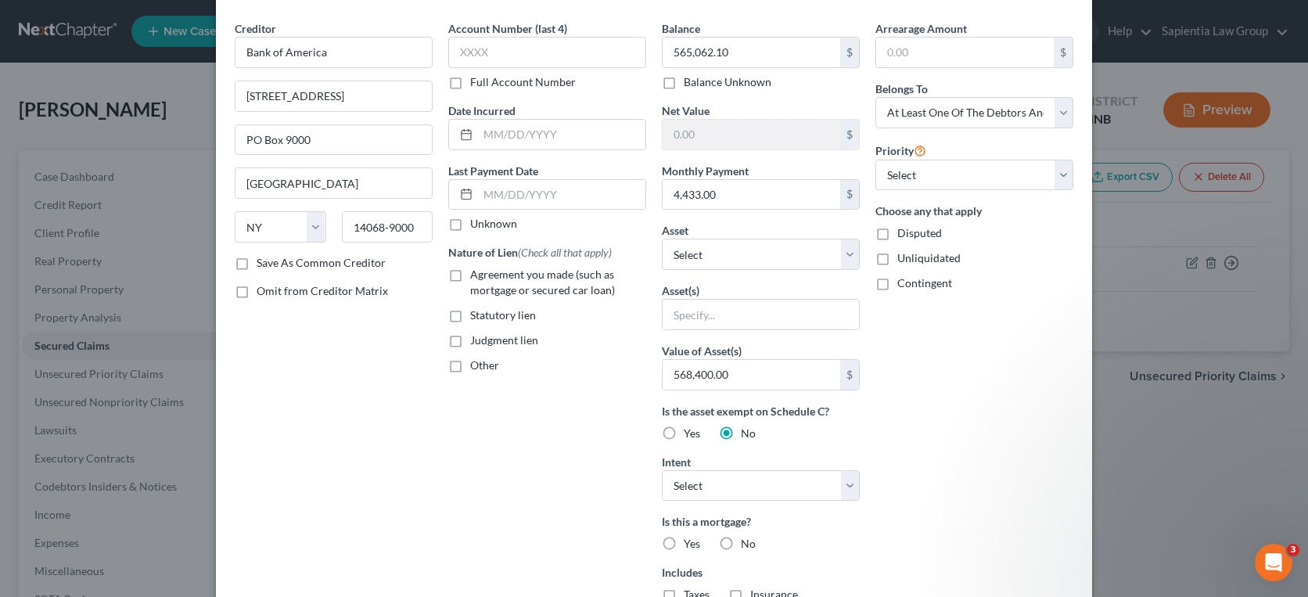
scroll to position [78, 0]
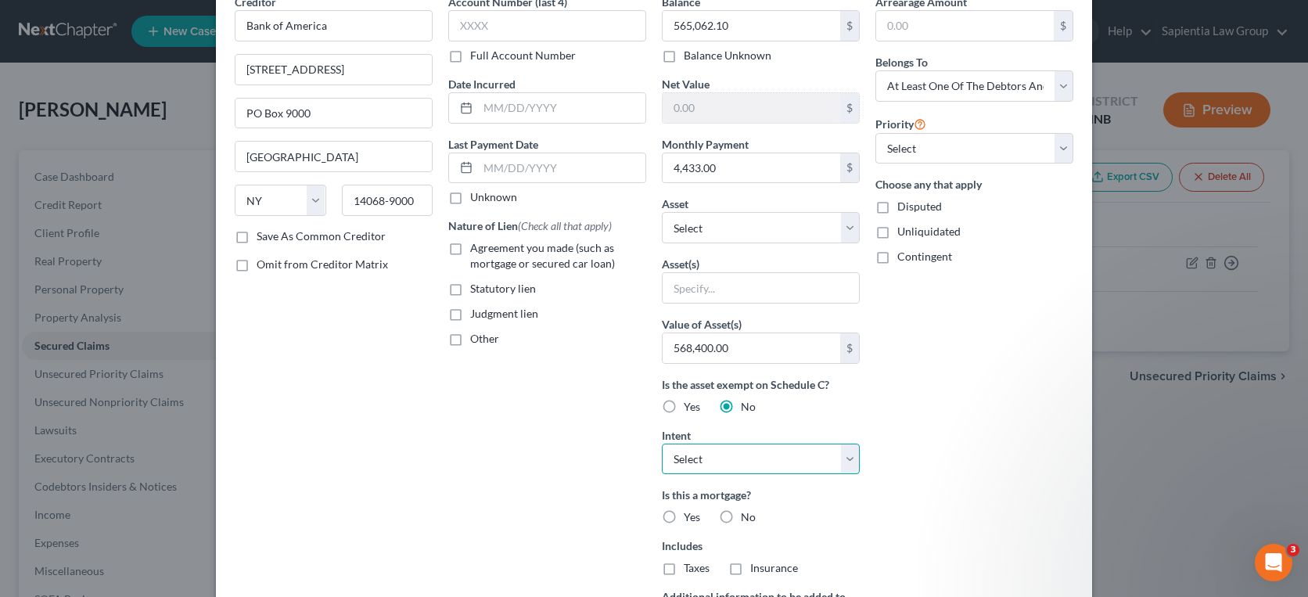
click at [776, 460] on select "Select Surrender Redeem Reaffirm Avoid Other" at bounding box center [761, 459] width 198 height 31
click at [959, 462] on div "Arrearage Amount $ Belongs To * Select Debtor 1 Only Debtor 2 Only Debtor 1 And…" at bounding box center [975, 343] width 214 height 698
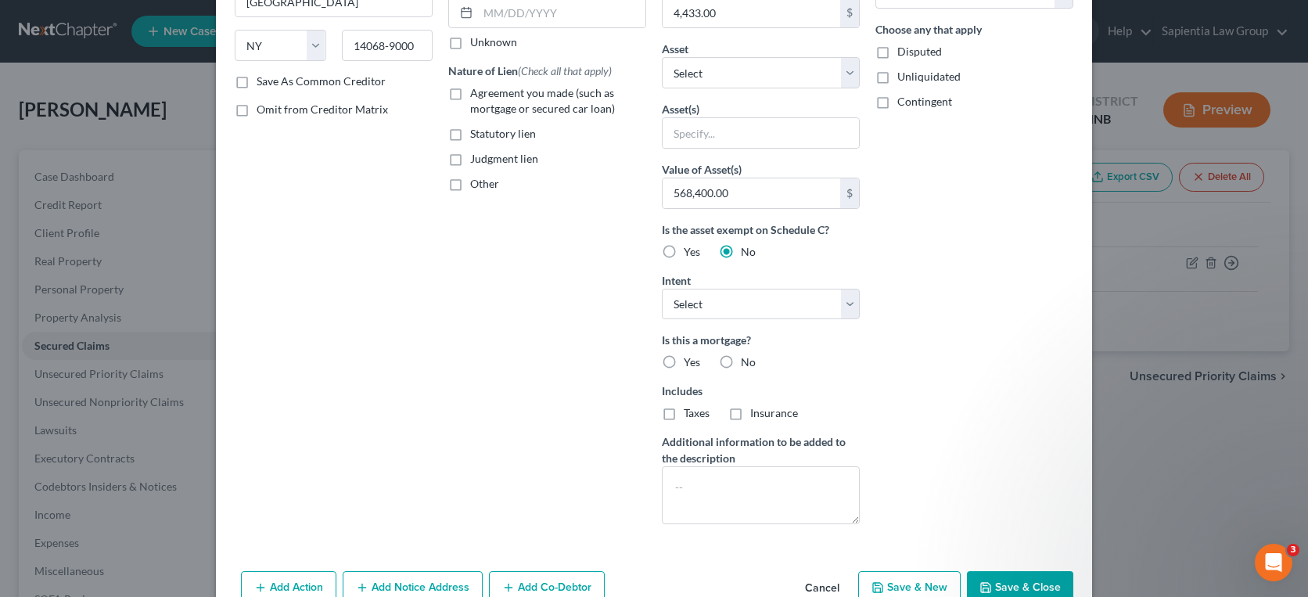
scroll to position [235, 0]
click at [684, 359] on label "Yes" at bounding box center [692, 361] width 16 height 16
click at [690, 359] on input "Yes" at bounding box center [695, 358] width 10 height 10
radio input "true"
click at [783, 485] on textarea at bounding box center [761, 494] width 198 height 58
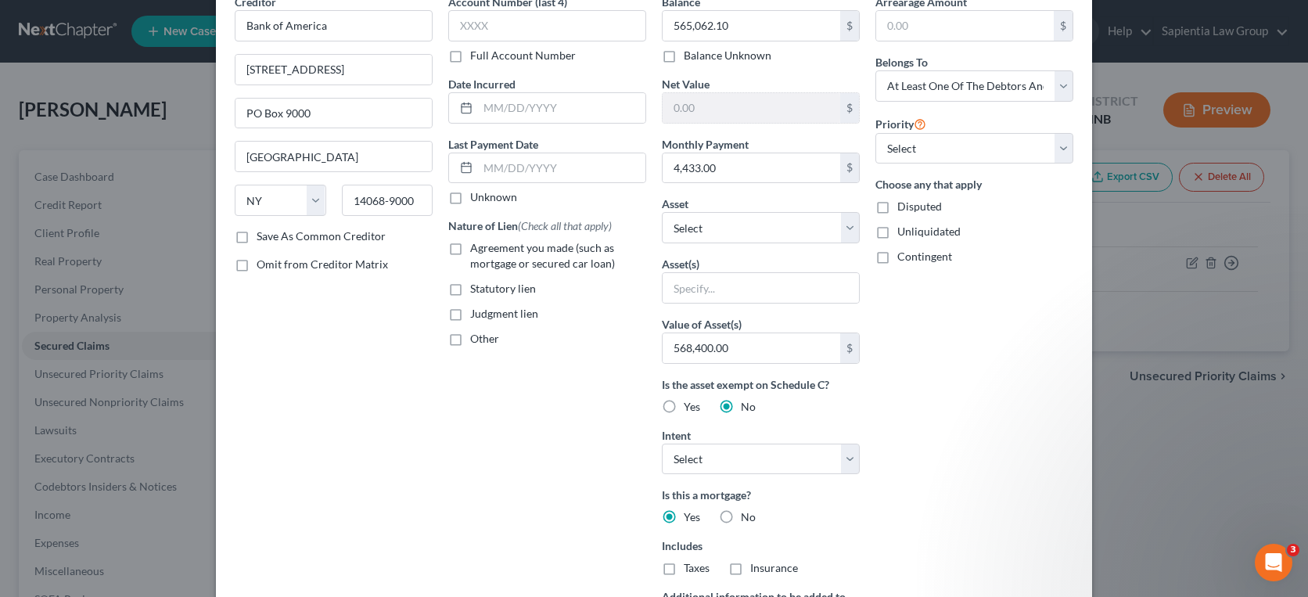
scroll to position [0, 0]
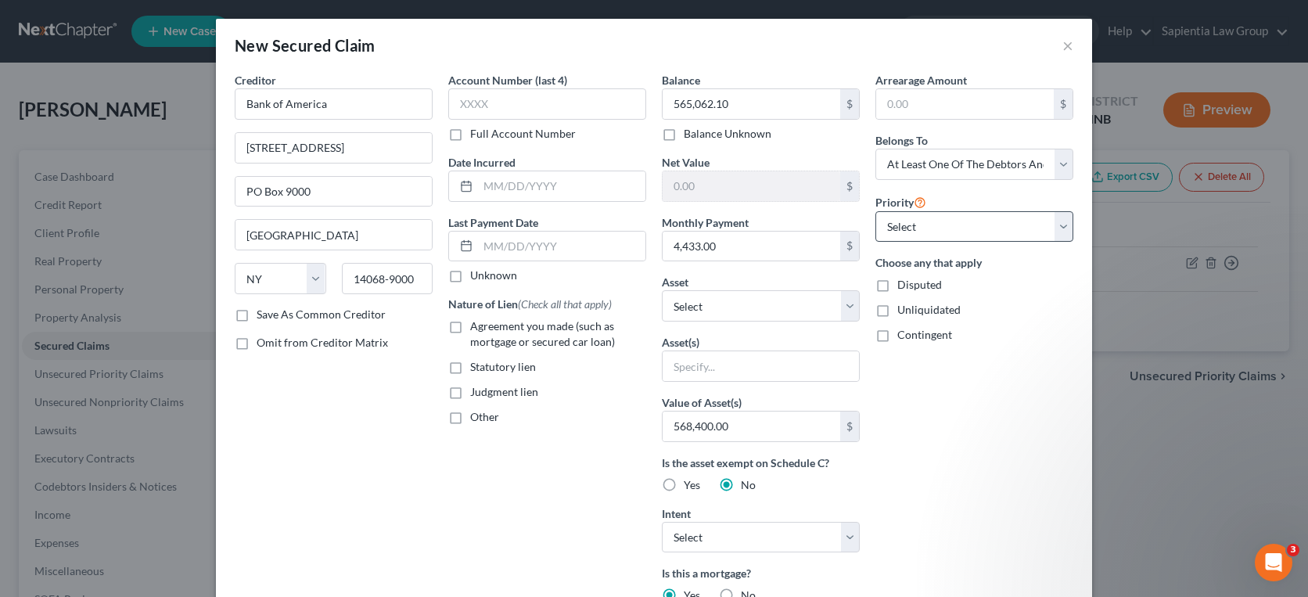
type textarea "127 payments left"
click at [947, 218] on select "Select 1st 2nd 3rd 4th 5th 6th 7th 8th 9th 10th 11th 12th 13th 14th 15th 16th 1…" at bounding box center [974, 226] width 198 height 31
click at [470, 326] on label "Agreement you made (such as mortgage or secured car loan)" at bounding box center [558, 333] width 176 height 31
click at [476, 326] on input "Agreement you made (such as mortgage or secured car loan)" at bounding box center [481, 323] width 10 height 10
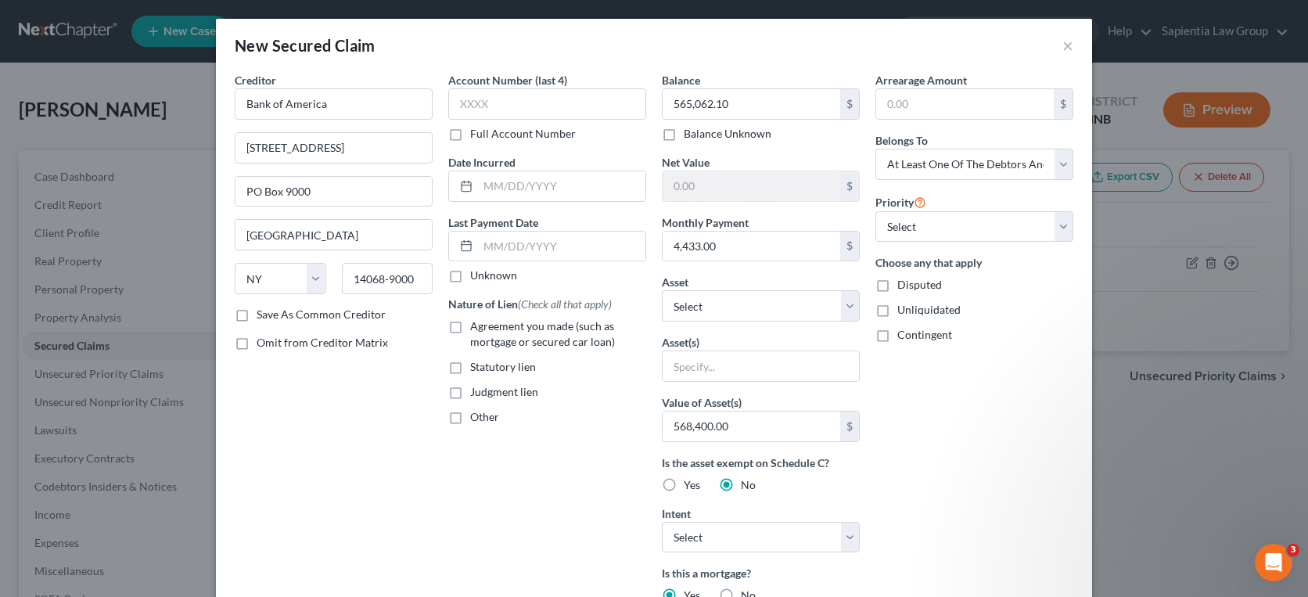
checkbox input "true"
click at [723, 307] on select "Select Other Multiple Assets [STREET_ADDRESS] - $1067400.0" at bounding box center [761, 305] width 198 height 31
click at [730, 308] on select "Select Other Multiple Assets [STREET_ADDRESS] - $1067400.0" at bounding box center [761, 305] width 198 height 31
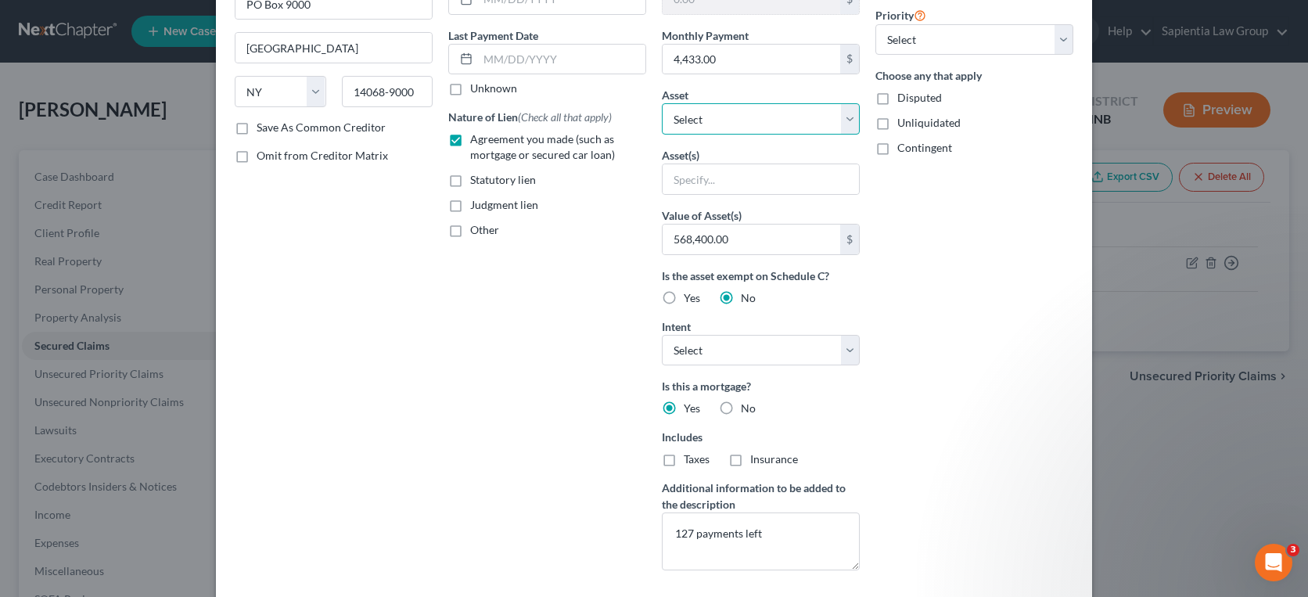
scroll to position [235, 0]
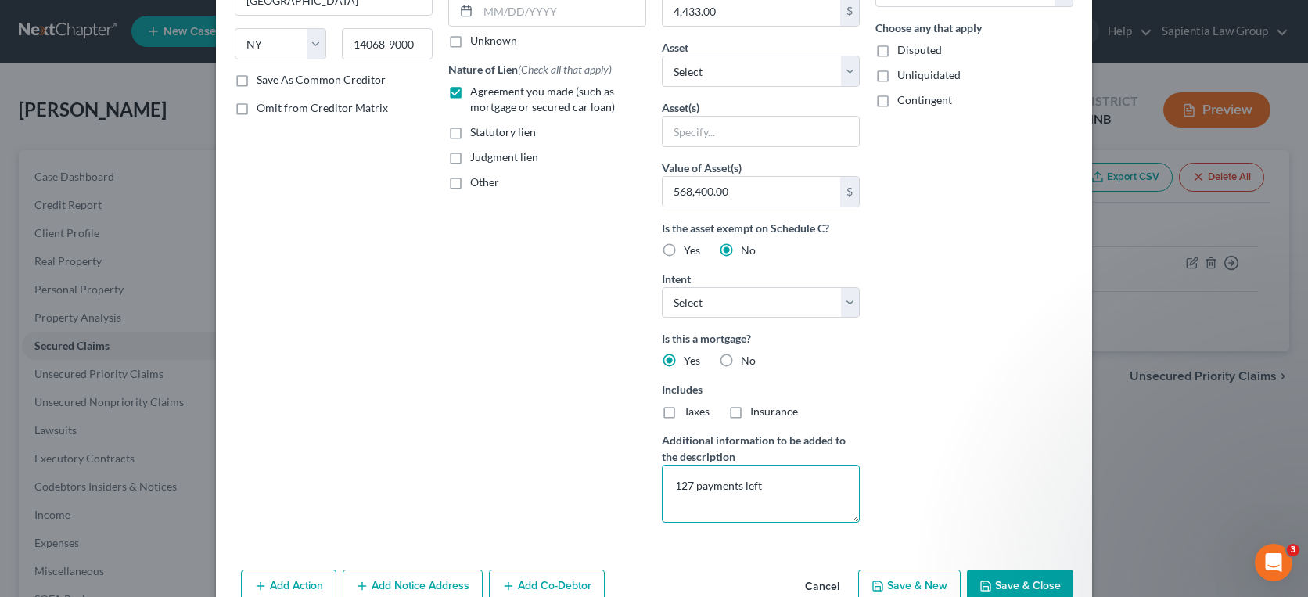
click at [784, 493] on textarea "127 payments left" at bounding box center [761, 494] width 198 height 58
type textarea "127 payments left. investment property"
click at [1015, 584] on button "Save & Close" at bounding box center [1020, 586] width 106 height 33
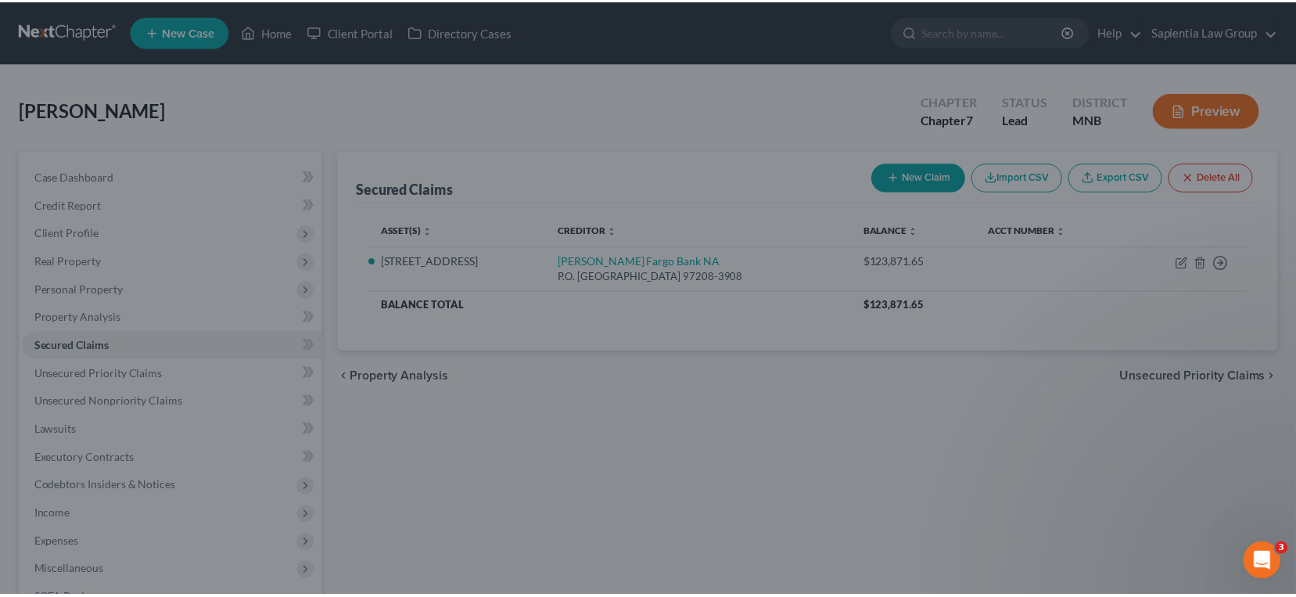
scroll to position [101, 0]
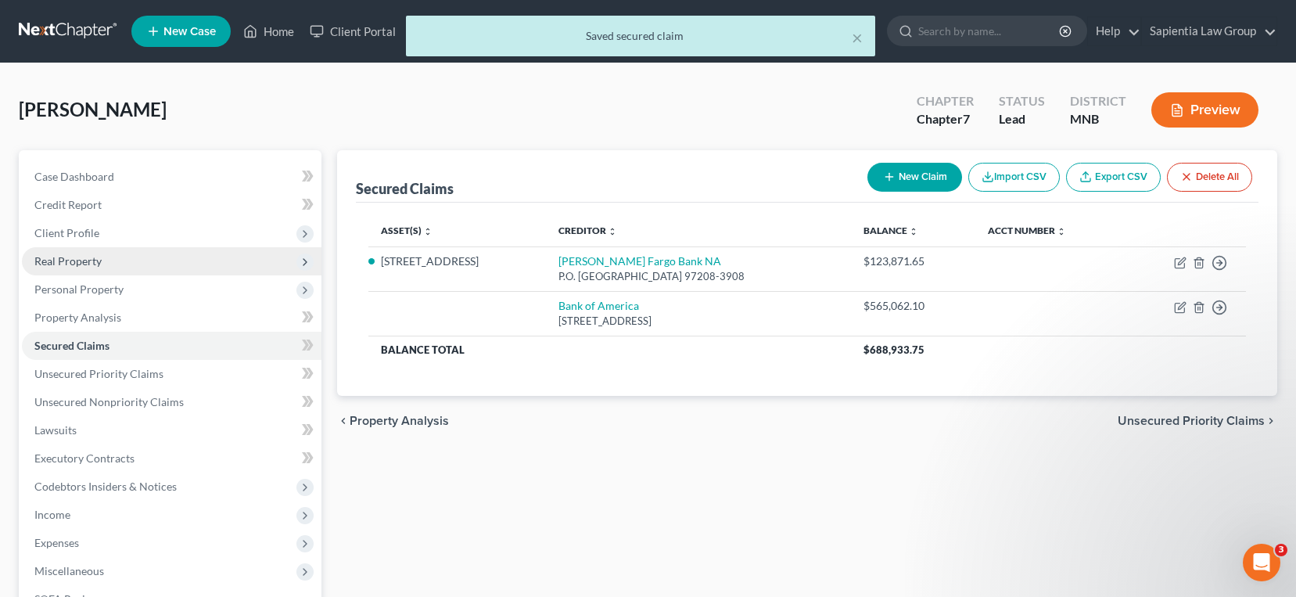
click at [88, 266] on span "Real Property" at bounding box center [67, 260] width 67 height 13
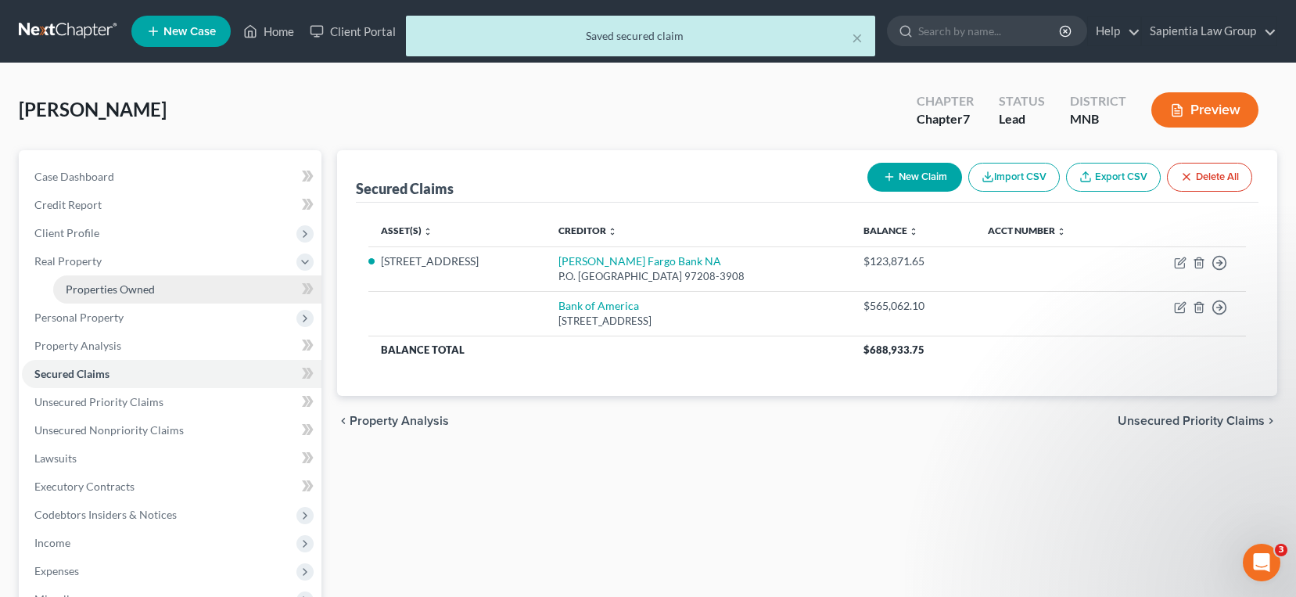
click at [111, 284] on span "Properties Owned" at bounding box center [110, 288] width 89 height 13
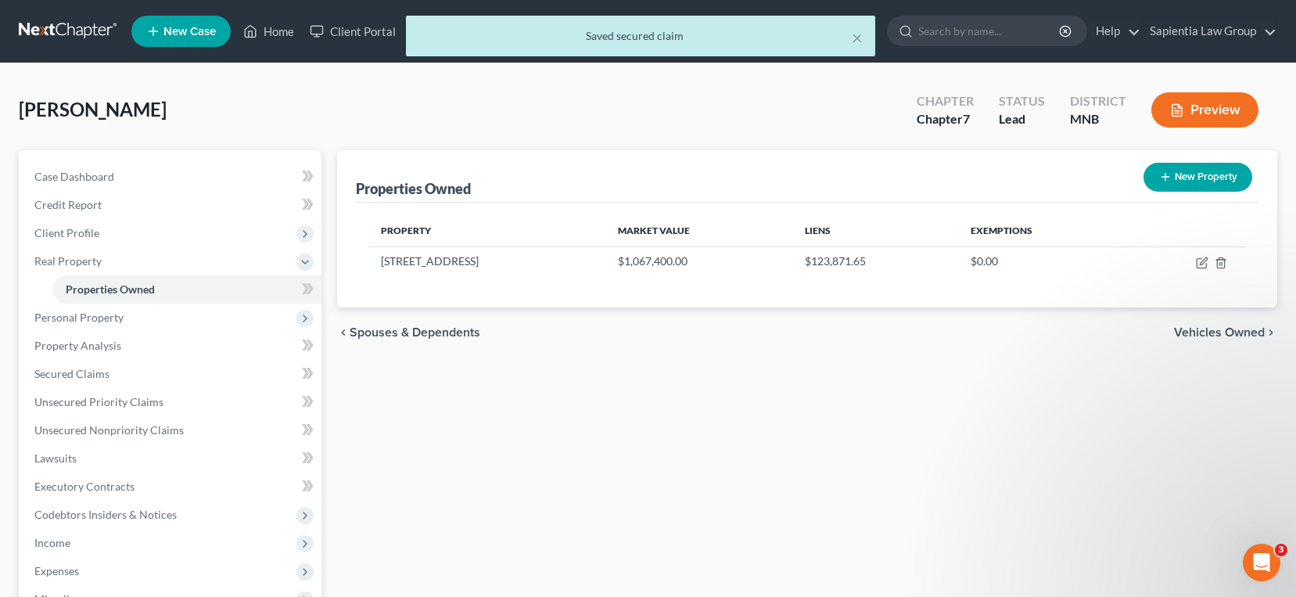
click at [1197, 171] on button "New Property" at bounding box center [1198, 177] width 109 height 29
select select "24"
select select "26"
select select "0"
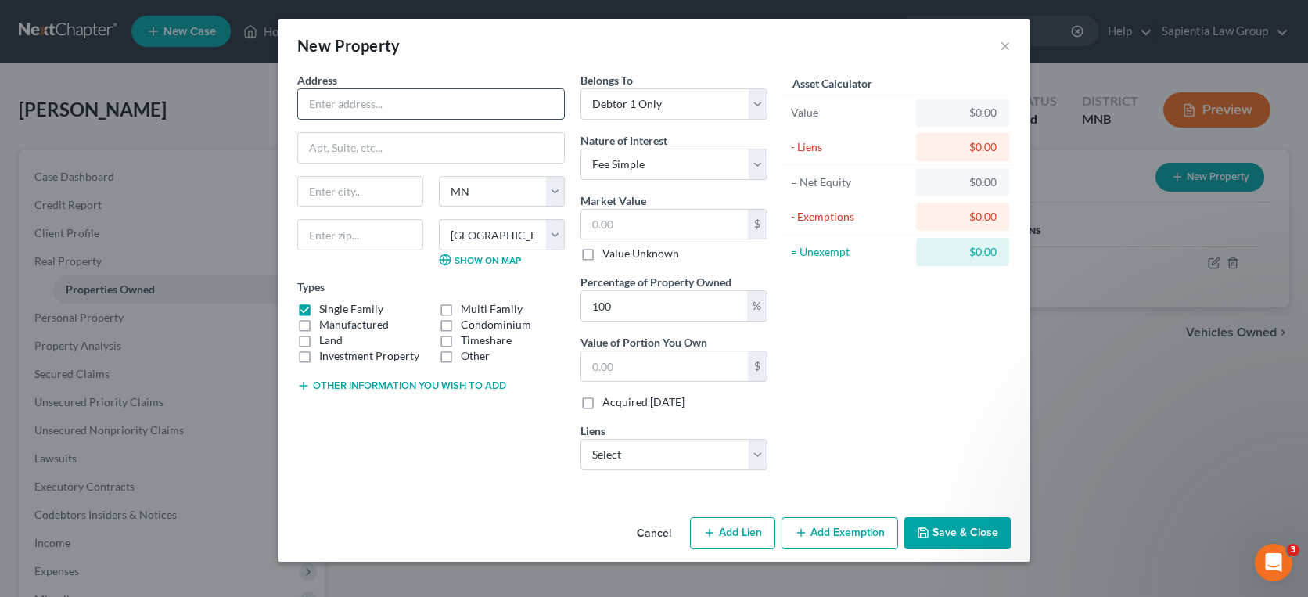
click at [438, 115] on input "text" at bounding box center [431, 104] width 266 height 30
type input "[STREET_ADDRESS]"
click at [371, 192] on input "text" at bounding box center [360, 192] width 124 height 30
type input "Edina"
click at [368, 232] on input "text" at bounding box center [360, 234] width 126 height 31
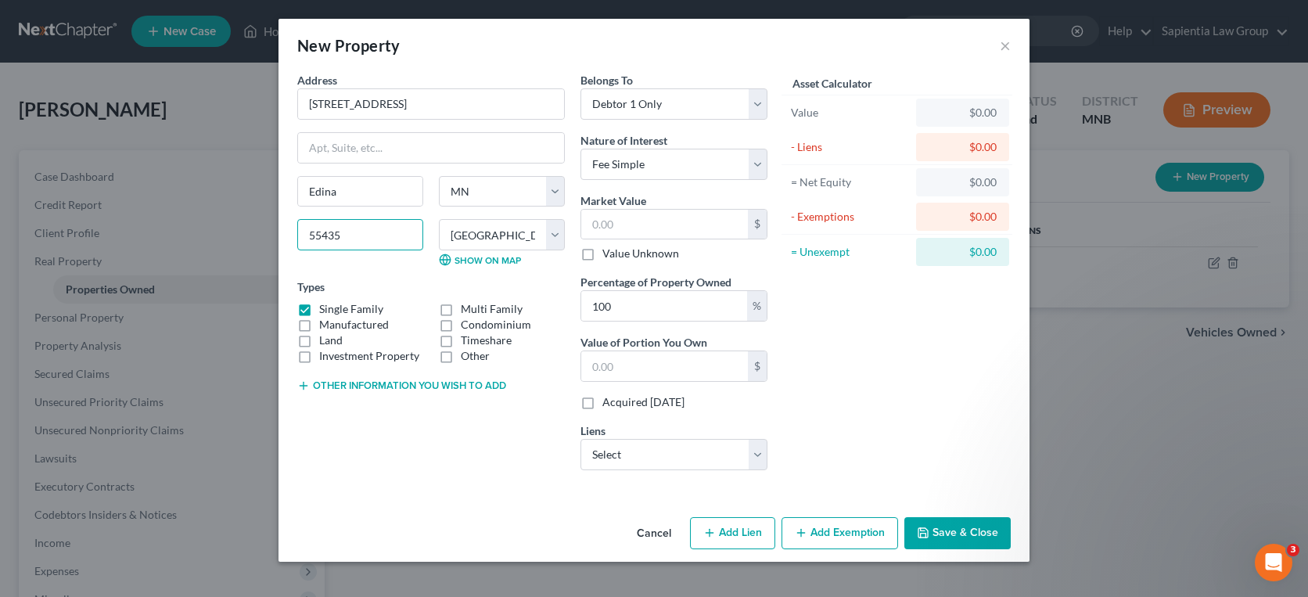
type input "55435"
click at [352, 468] on div "Address * 6617 [GEOGRAPHIC_DATA] [GEOGRAPHIC_DATA] [US_STATE][GEOGRAPHIC_DATA] …" at bounding box center [430, 277] width 283 height 411
type input "[GEOGRAPHIC_DATA]"
click at [319, 361] on label "Investment Property" at bounding box center [369, 356] width 100 height 16
click at [325, 358] on input "Investment Property" at bounding box center [330, 353] width 10 height 10
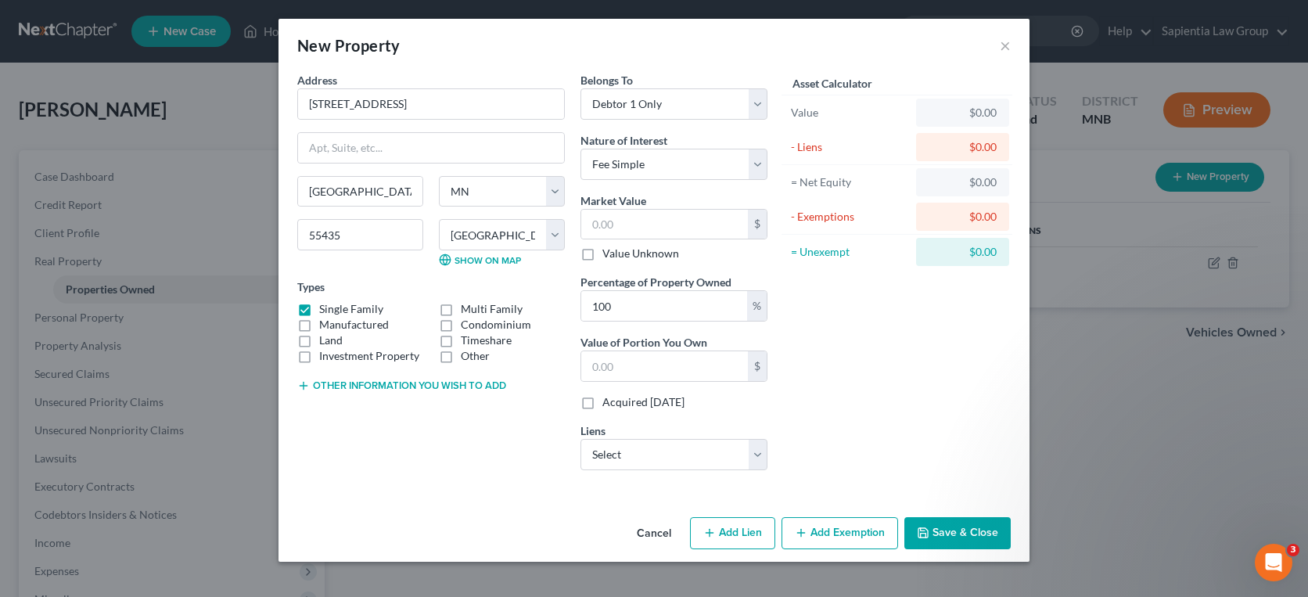
checkbox input "true"
click at [641, 110] on select "Select Debtor 1 Only Debtor 2 Only Debtor 1 And Debtor 2 Only At Least One Of T…" at bounding box center [673, 103] width 187 height 31
select select "3"
click at [580, 88] on select "Select Debtor 1 Only Debtor 2 Only Debtor 1 And Debtor 2 Only At Least One Of T…" at bounding box center [673, 103] width 187 height 31
click at [653, 162] on select "Select Fee Simple Joint Tenant Life Estate Equitable Interest Future Interest T…" at bounding box center [673, 164] width 187 height 31
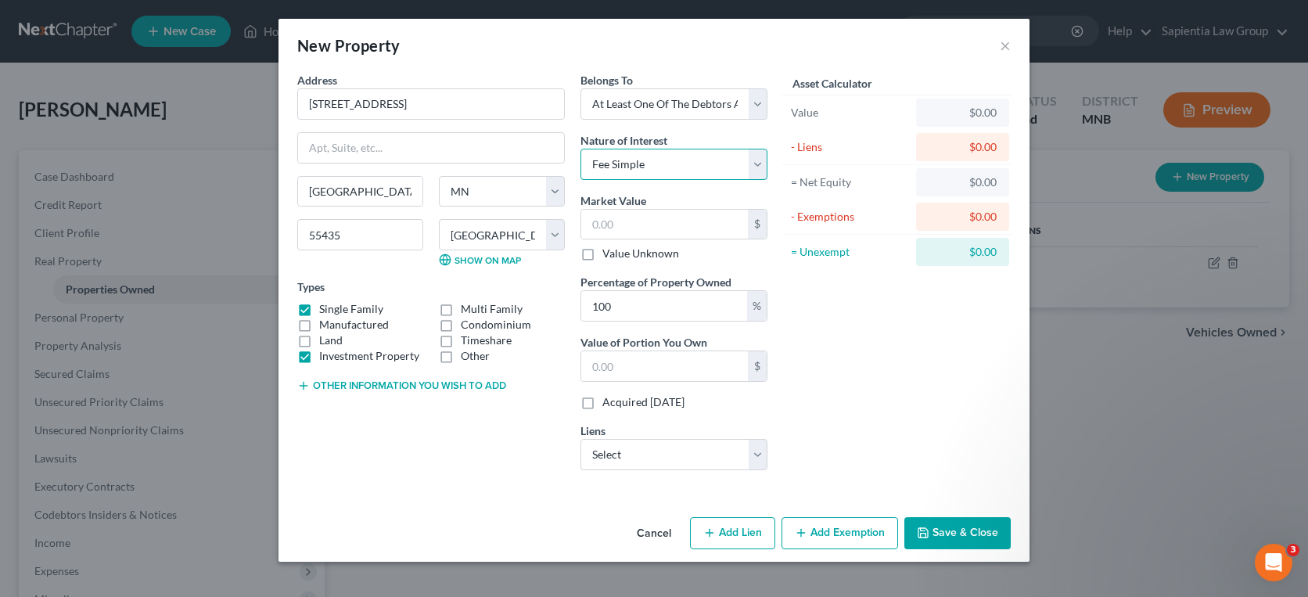
click at [653, 162] on select "Select Fee Simple Joint Tenant Life Estate Equitable Interest Future Interest T…" at bounding box center [673, 164] width 187 height 31
click at [652, 227] on input "text" at bounding box center [664, 225] width 167 height 30
type input "5"
type input "5.00"
type input "56"
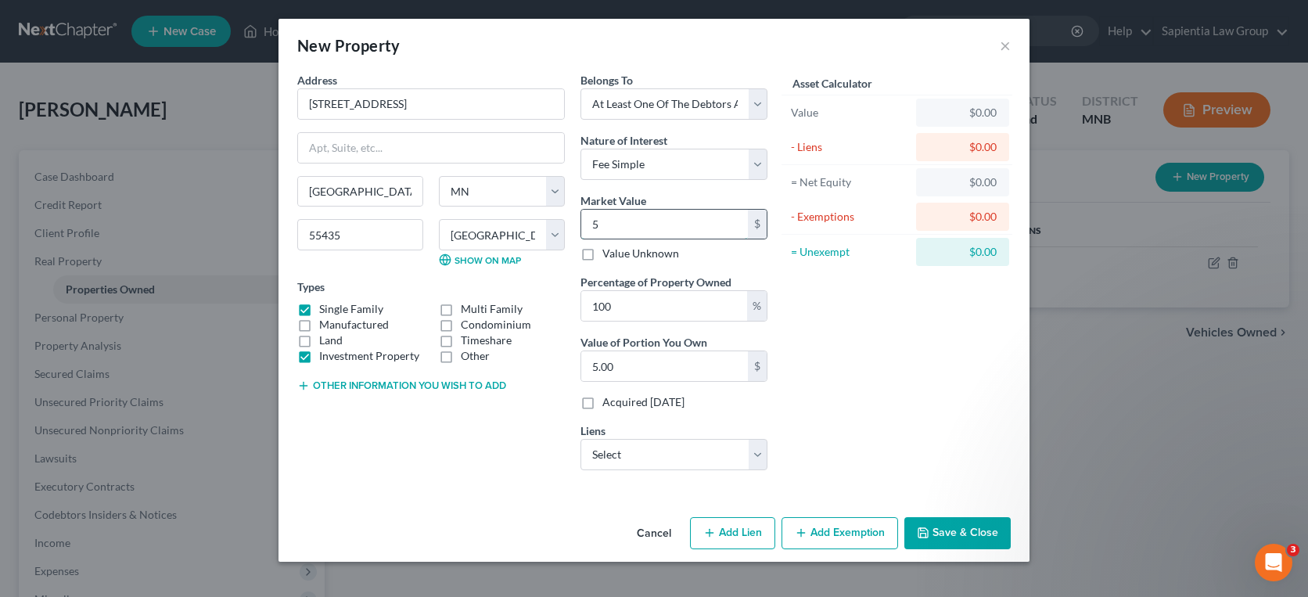
type input "56.00"
type input "568"
type input "568.00"
type input "5684"
type input "5,684.00"
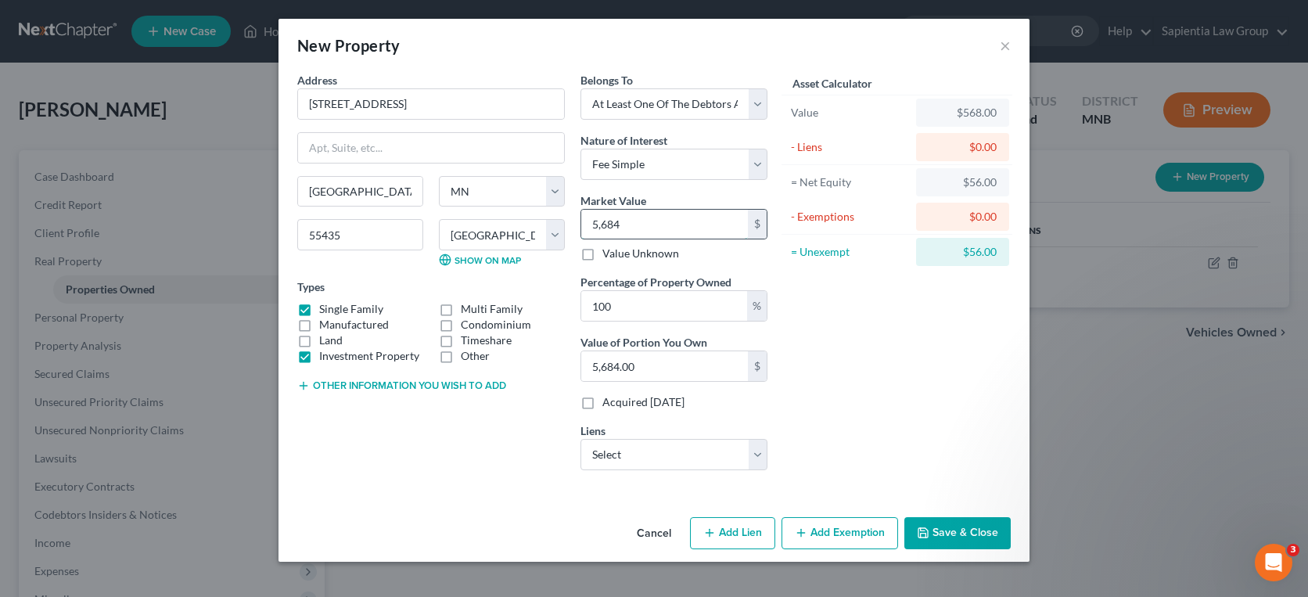
type input "5,6840"
type input "56,840.00"
type input "56,8400"
type input "568,400.00"
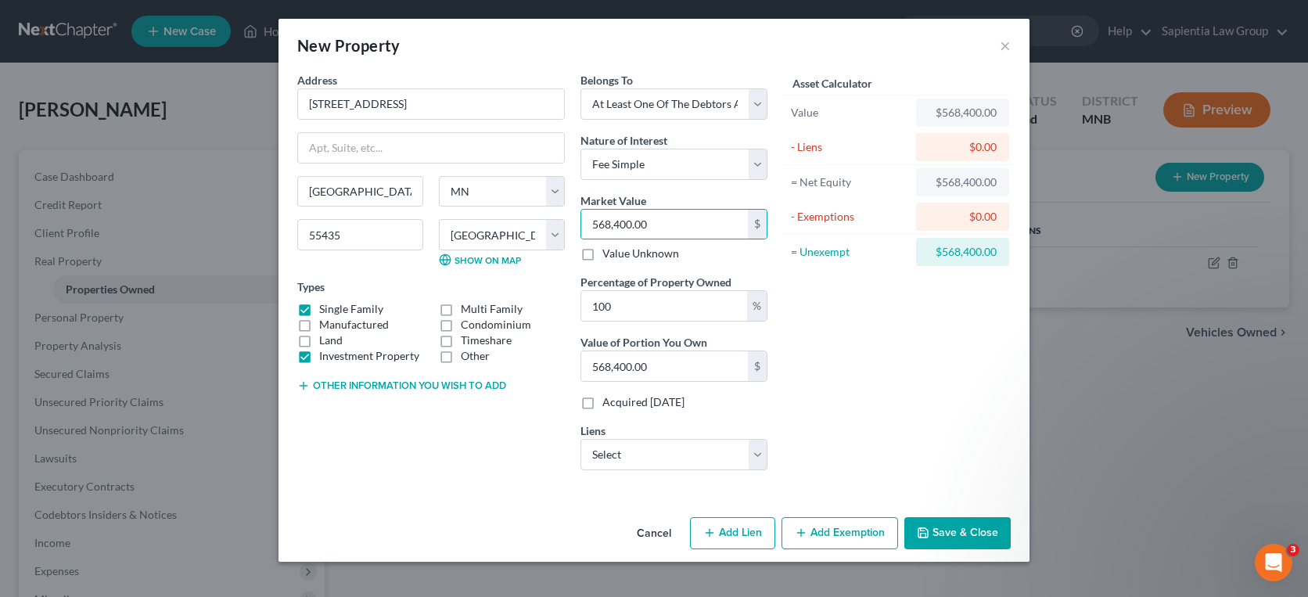
click at [950, 530] on button "Save & Close" at bounding box center [957, 533] width 106 height 33
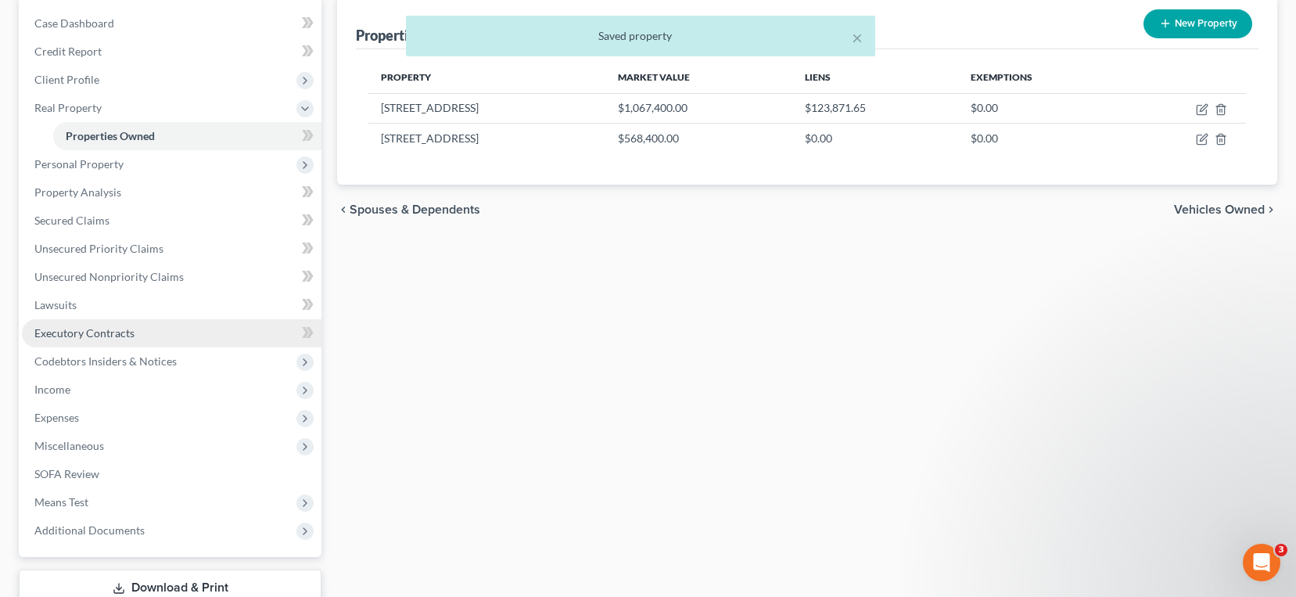
scroll to position [156, 0]
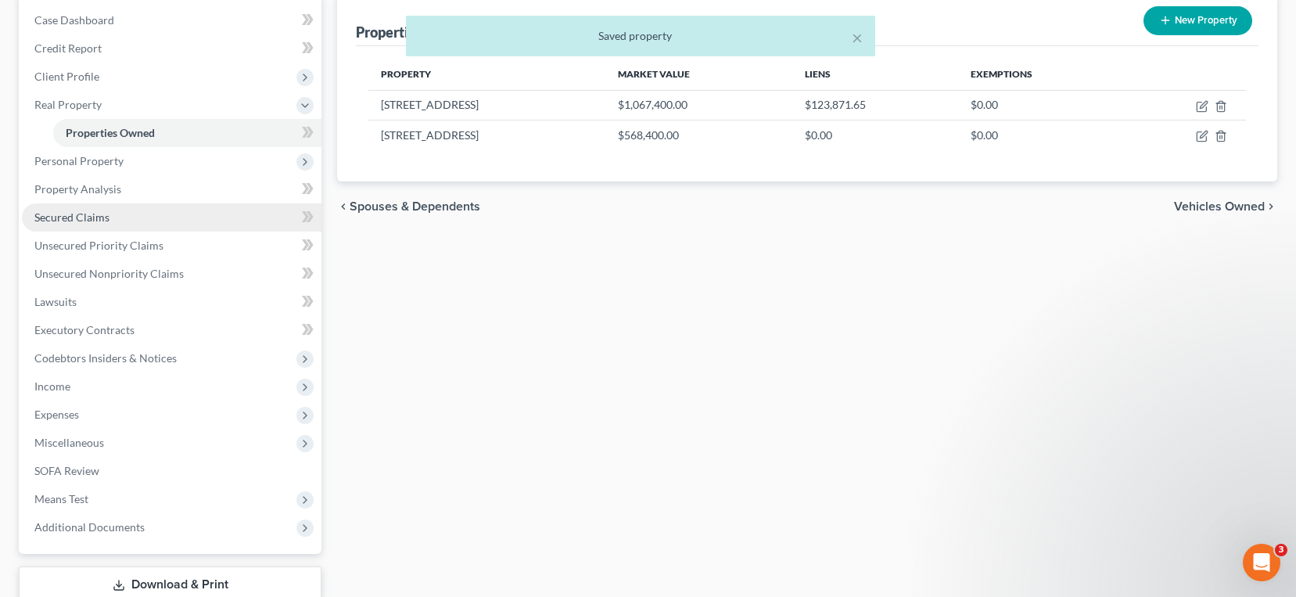
click at [99, 219] on span "Secured Claims" at bounding box center [71, 216] width 75 height 13
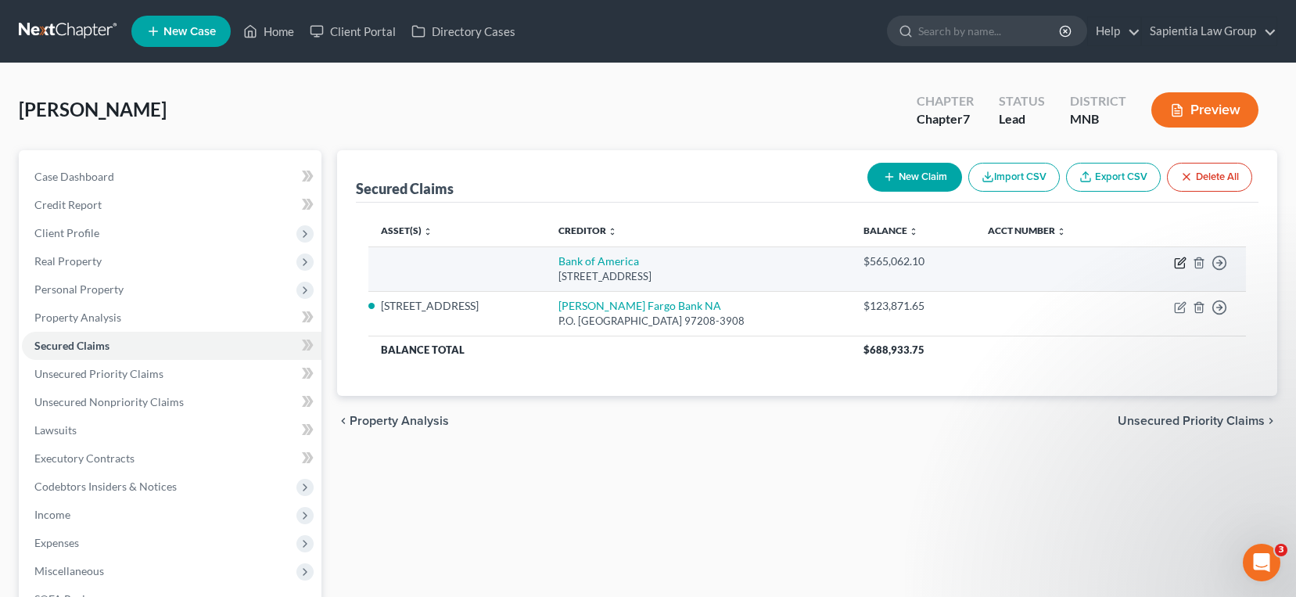
click at [1178, 264] on icon "button" at bounding box center [1181, 260] width 7 height 7
select select "35"
select select "3"
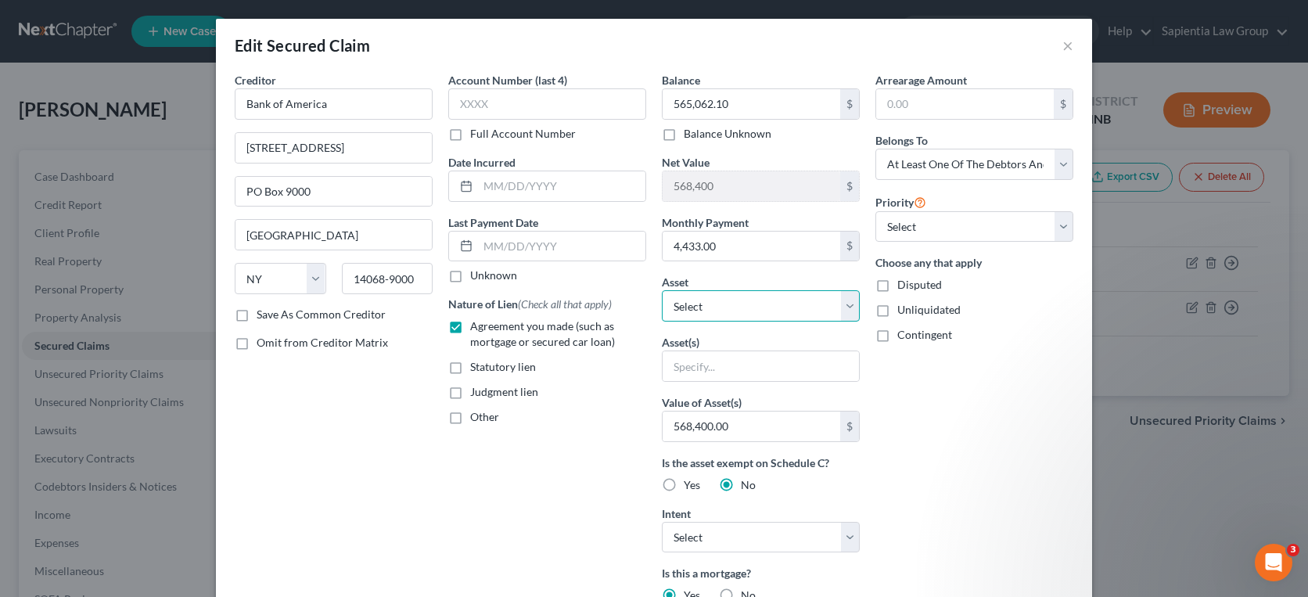
click at [676, 304] on select "Select Other Multiple Assets [STREET_ADDRESS] - $1067400.0 [STREET_ADDRESS] - $…" at bounding box center [761, 305] width 198 height 31
select select "3"
click at [662, 290] on select "Select Other Multiple Assets [STREET_ADDRESS] - $1067400.0 [STREET_ADDRESS] - $…" at bounding box center [761, 305] width 198 height 31
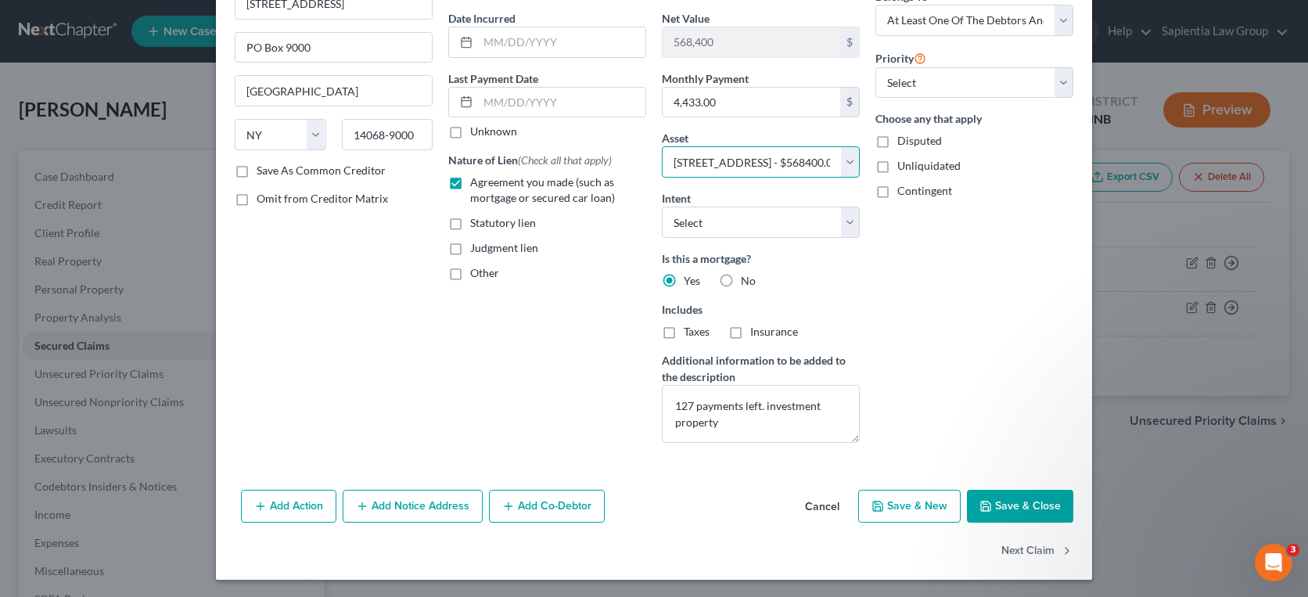
scroll to position [146, 0]
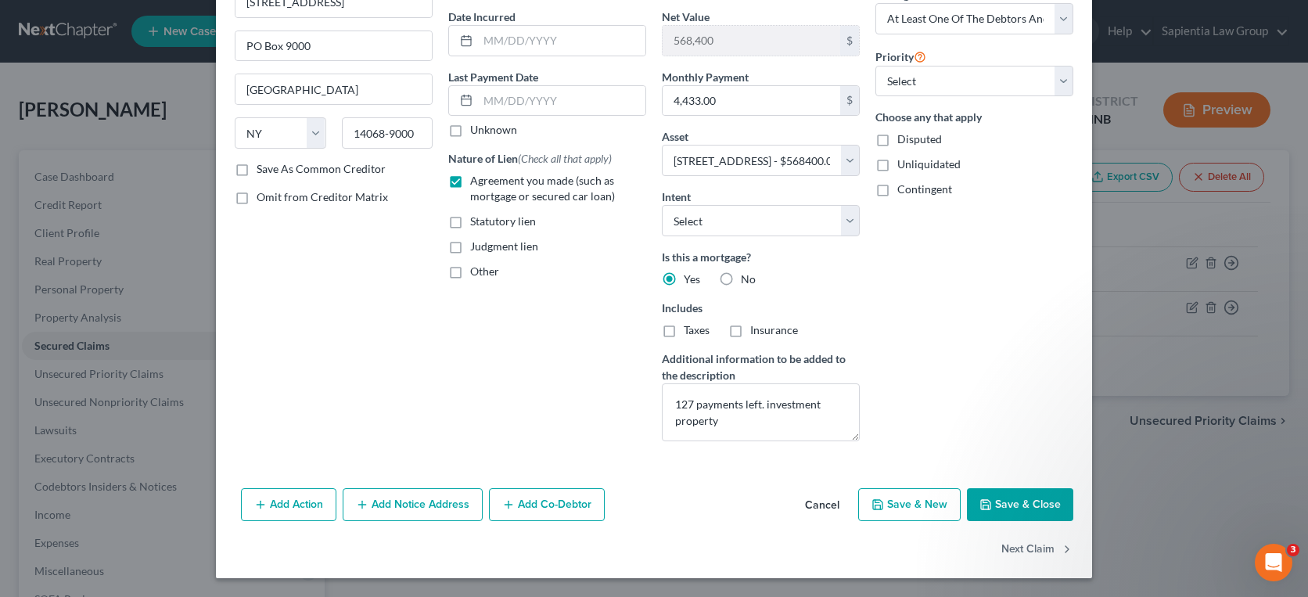
click at [991, 501] on button "Save & Close" at bounding box center [1020, 504] width 106 height 33
select select
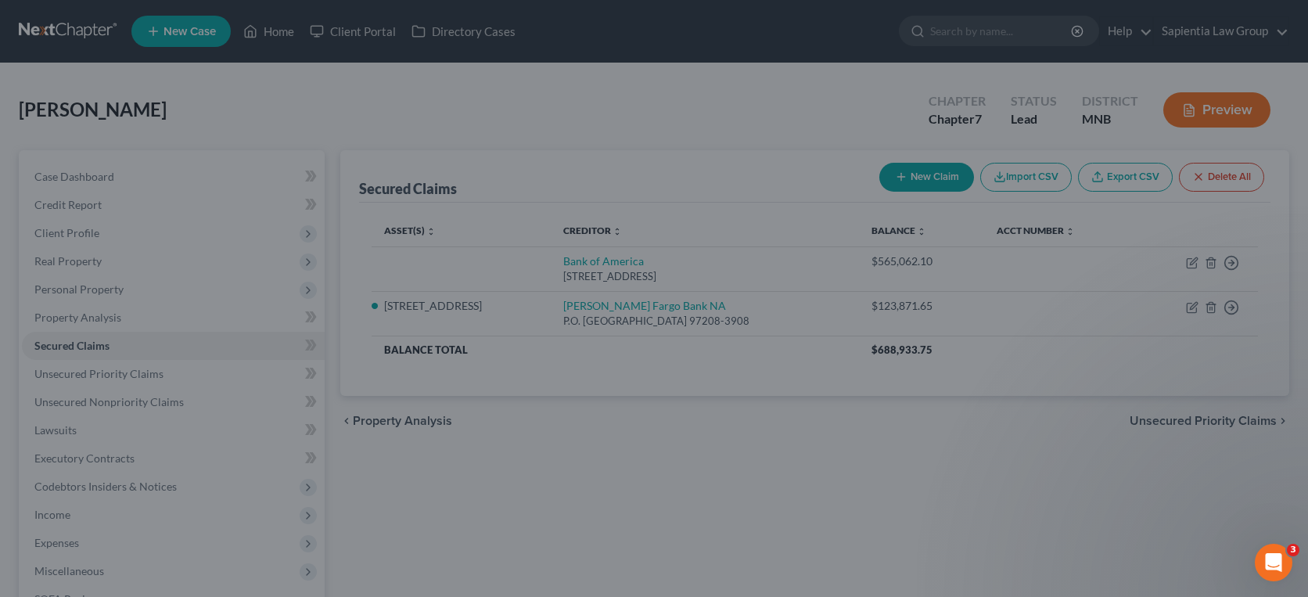
type input "3,337.90"
select select "3"
type input "0"
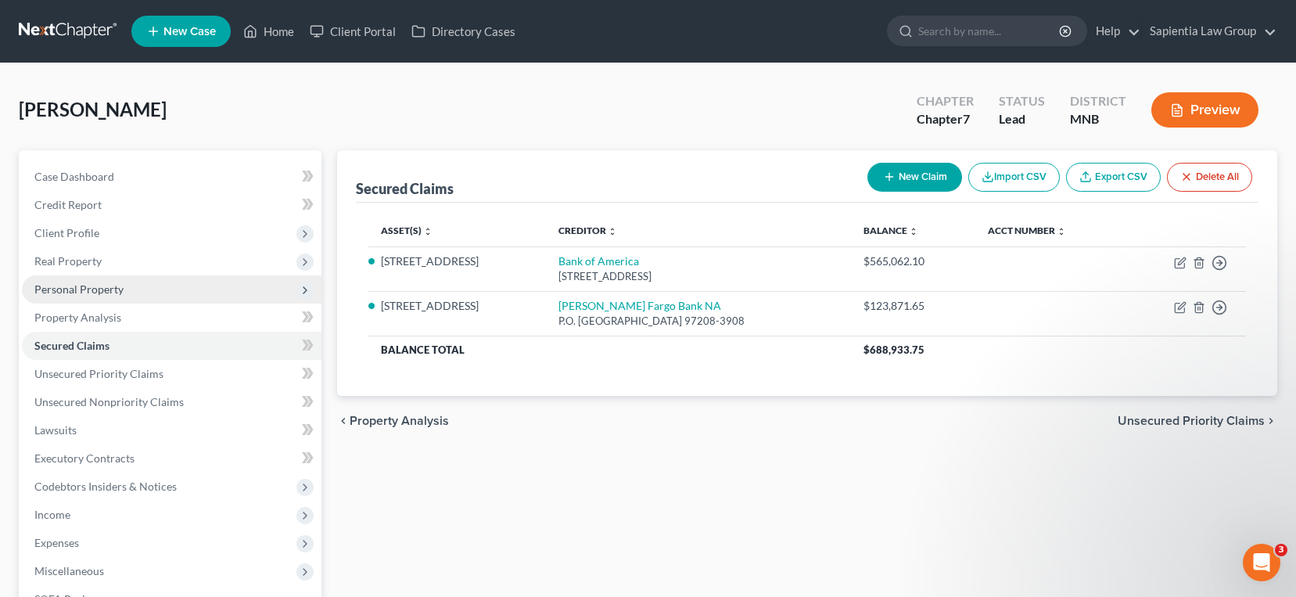
click at [106, 295] on span "Personal Property" at bounding box center [78, 288] width 89 height 13
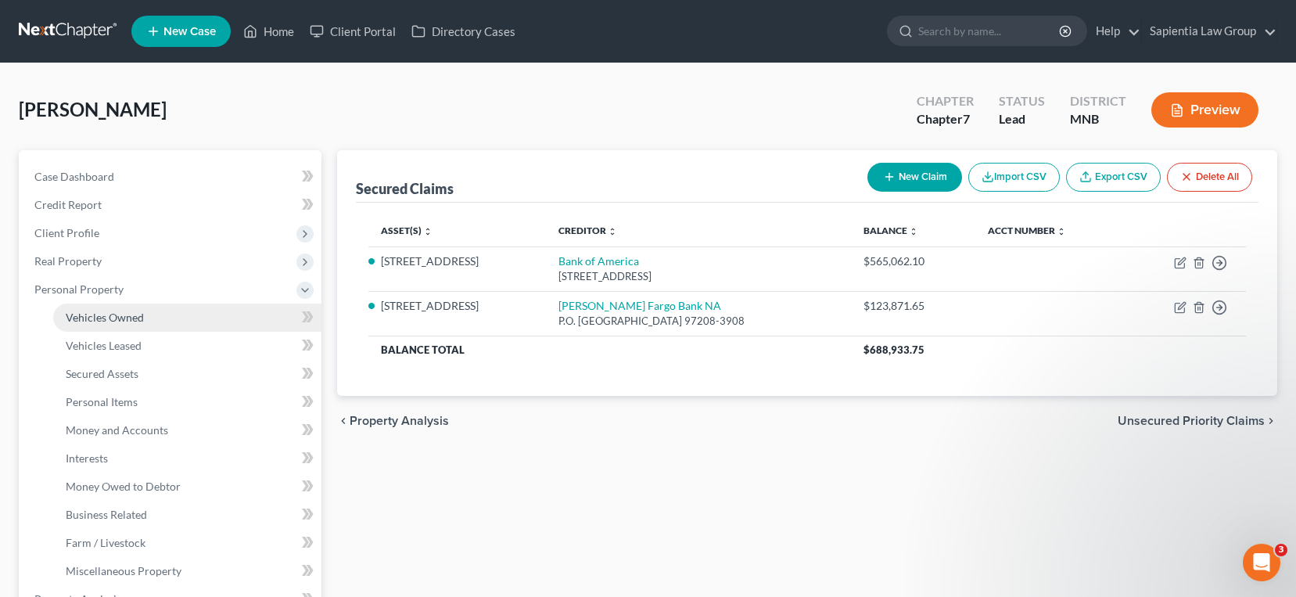
click at [110, 315] on span "Vehicles Owned" at bounding box center [105, 317] width 78 height 13
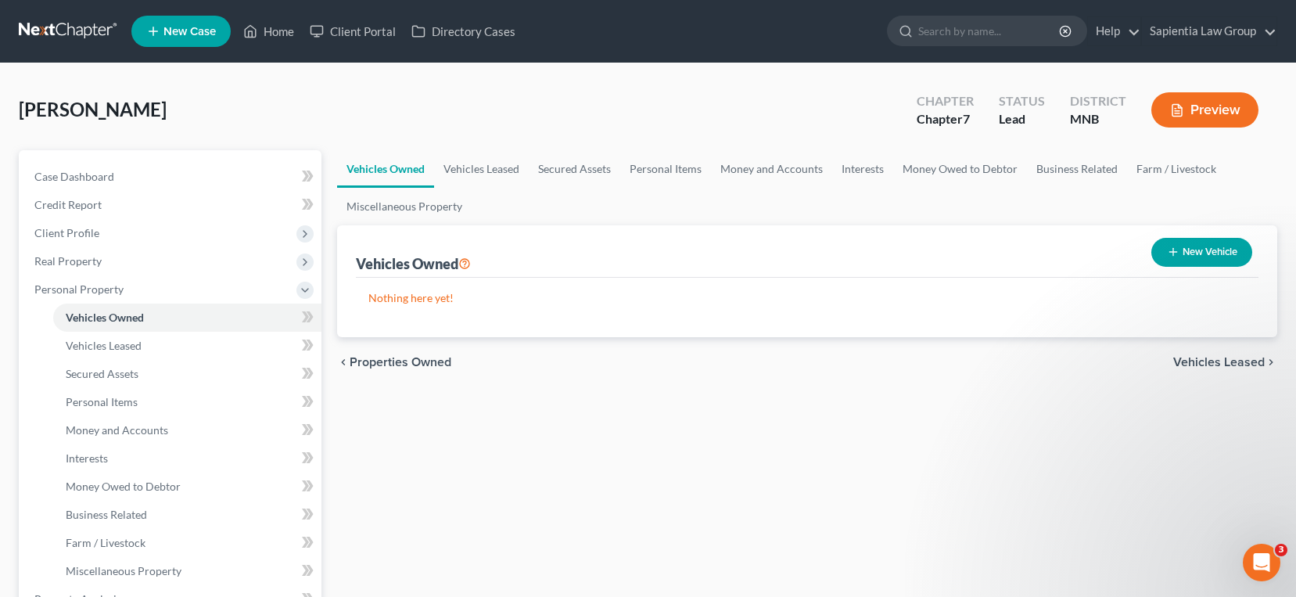
click at [1218, 246] on button "New Vehicle" at bounding box center [1202, 252] width 101 height 29
select select "0"
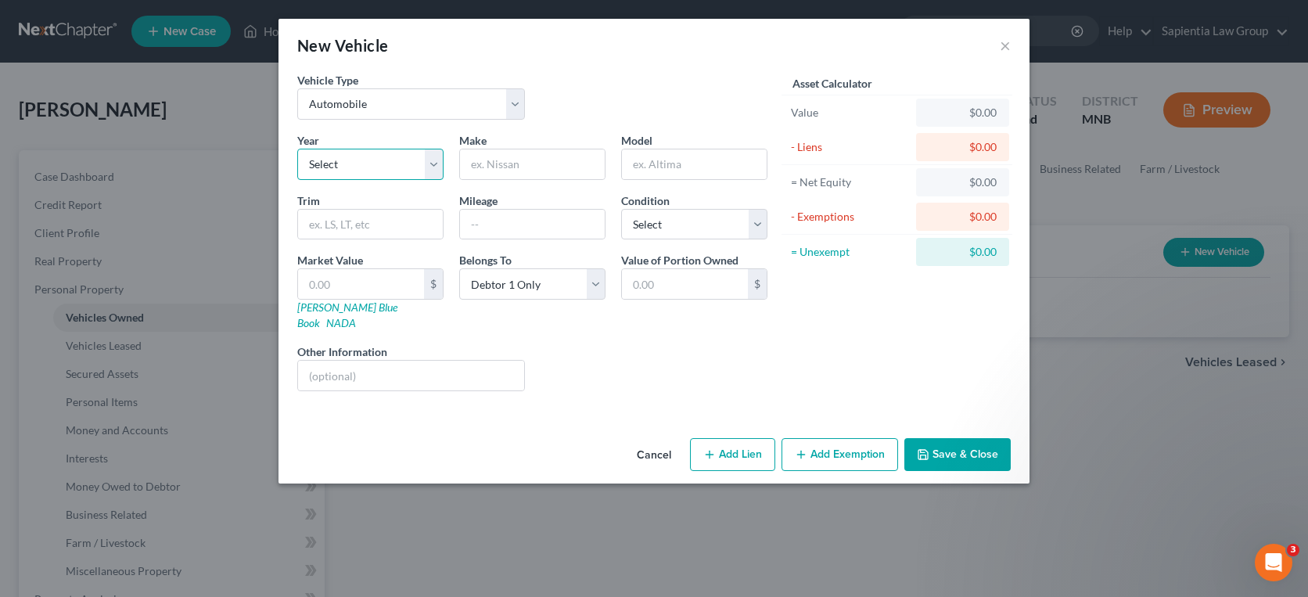
click at [431, 162] on select "Select 2026 2025 2024 2023 2022 2021 2020 2019 2018 2017 2016 2015 2014 2013 20…" at bounding box center [370, 164] width 146 height 31
select select "20"
click at [297, 149] on select "Select 2026 2025 2024 2023 2022 2021 2020 2019 2018 2017 2016 2015 2014 2013 20…" at bounding box center [370, 164] width 146 height 31
click at [517, 174] on input "text" at bounding box center [532, 164] width 145 height 30
type input "Ford"
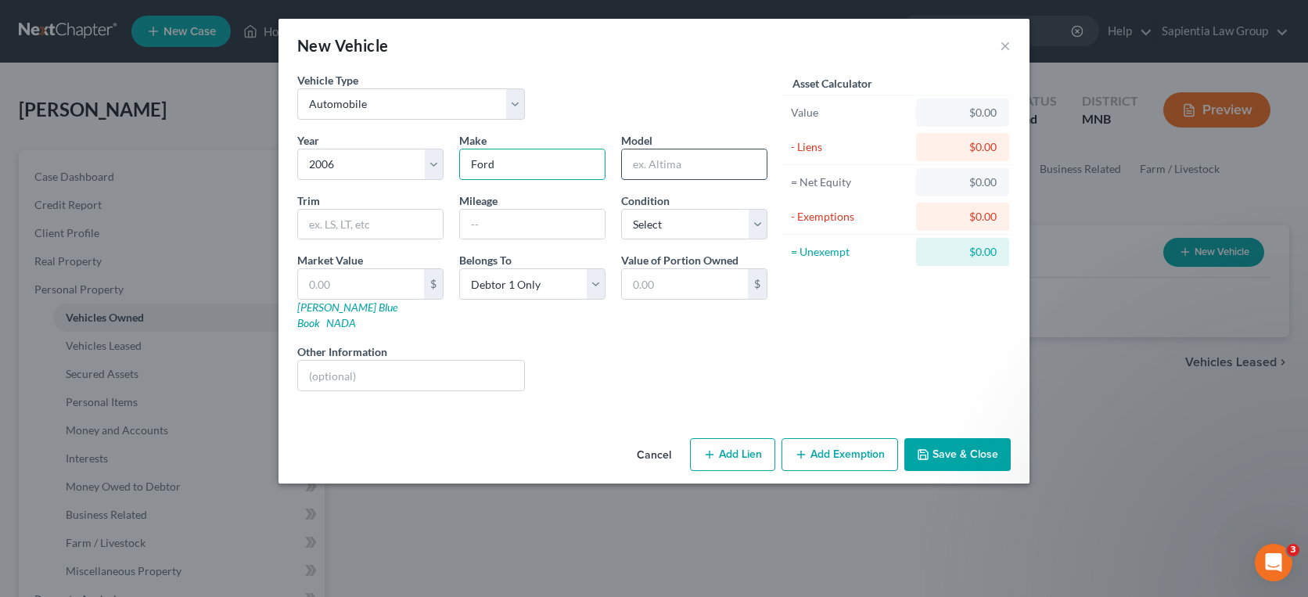
click at [641, 177] on input "text" at bounding box center [694, 164] width 145 height 30
type input "Explorer"
click at [498, 217] on input "text" at bounding box center [532, 225] width 145 height 30
type input "98,000"
click at [717, 223] on select "Select Excellent Very Good Good Fair Poor" at bounding box center [694, 224] width 146 height 31
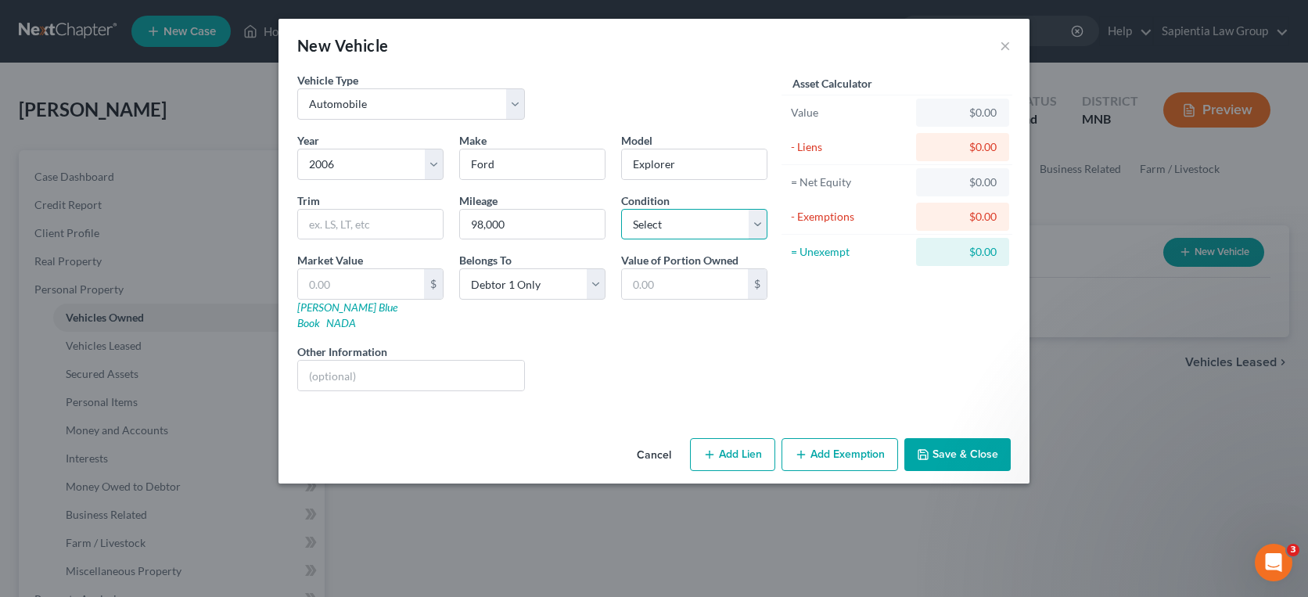
select select "2"
click at [621, 209] on select "Select Excellent Very Good Good Fair Poor" at bounding box center [694, 224] width 146 height 31
click at [388, 289] on input "text" at bounding box center [361, 284] width 126 height 30
type input "5"
type input "5.00"
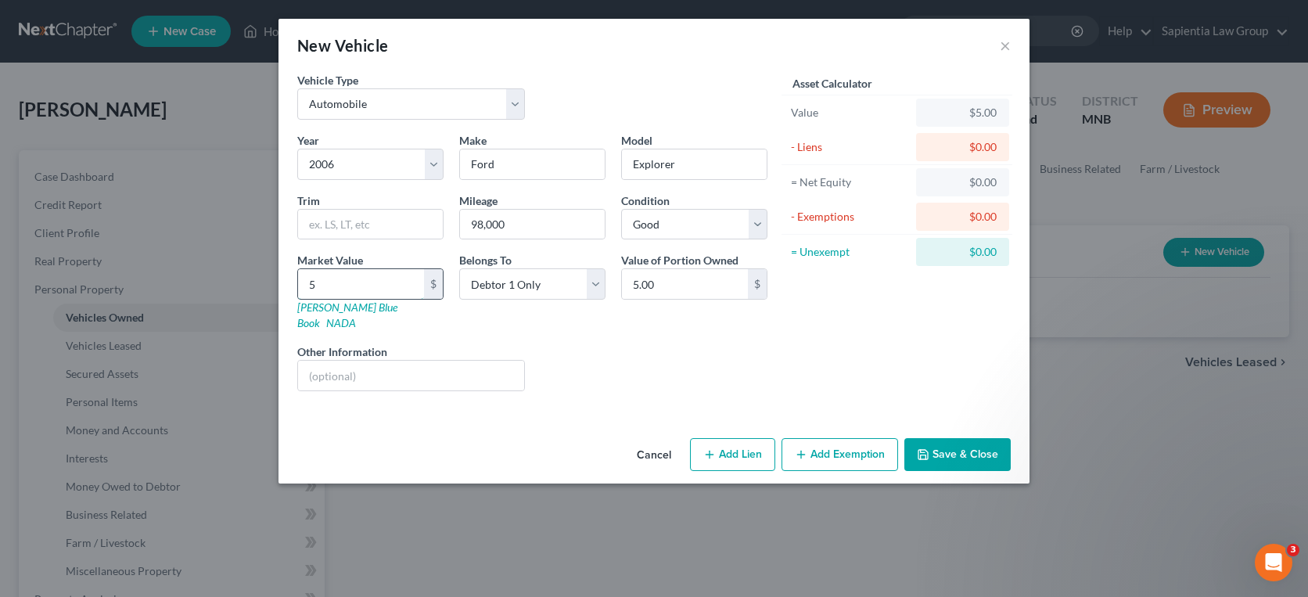
type input "50"
type input "50.00"
type input "500"
type input "500.00"
type input "5000"
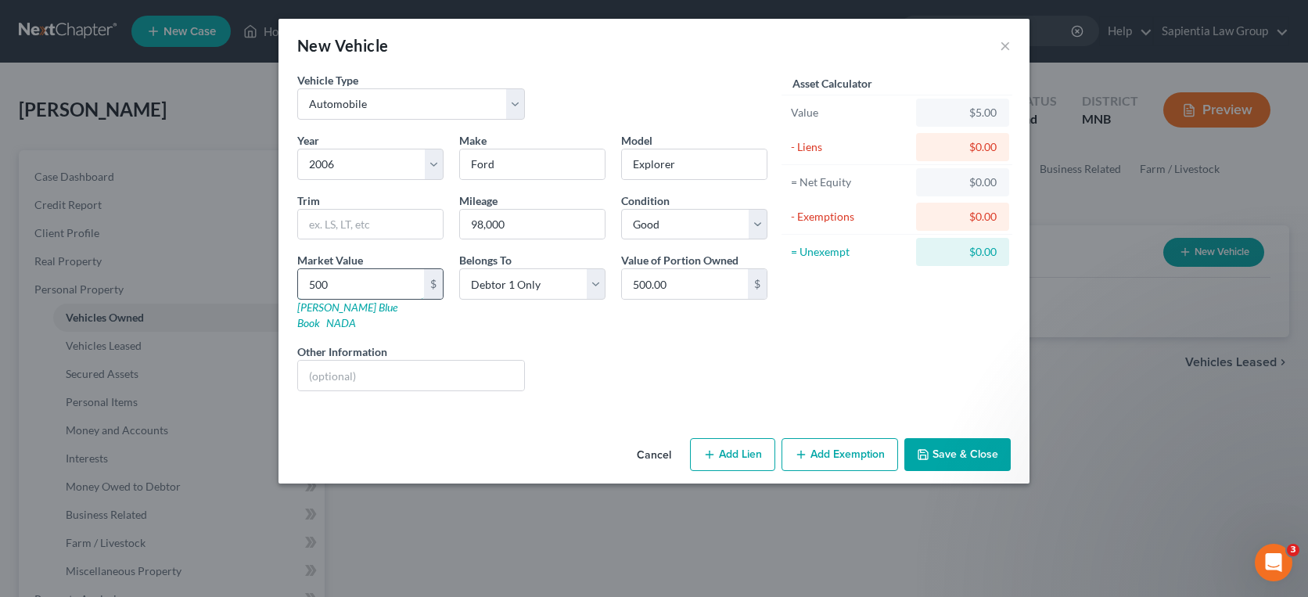
type input "5,000.00"
click at [929, 448] on icon "button" at bounding box center [923, 454] width 13 height 13
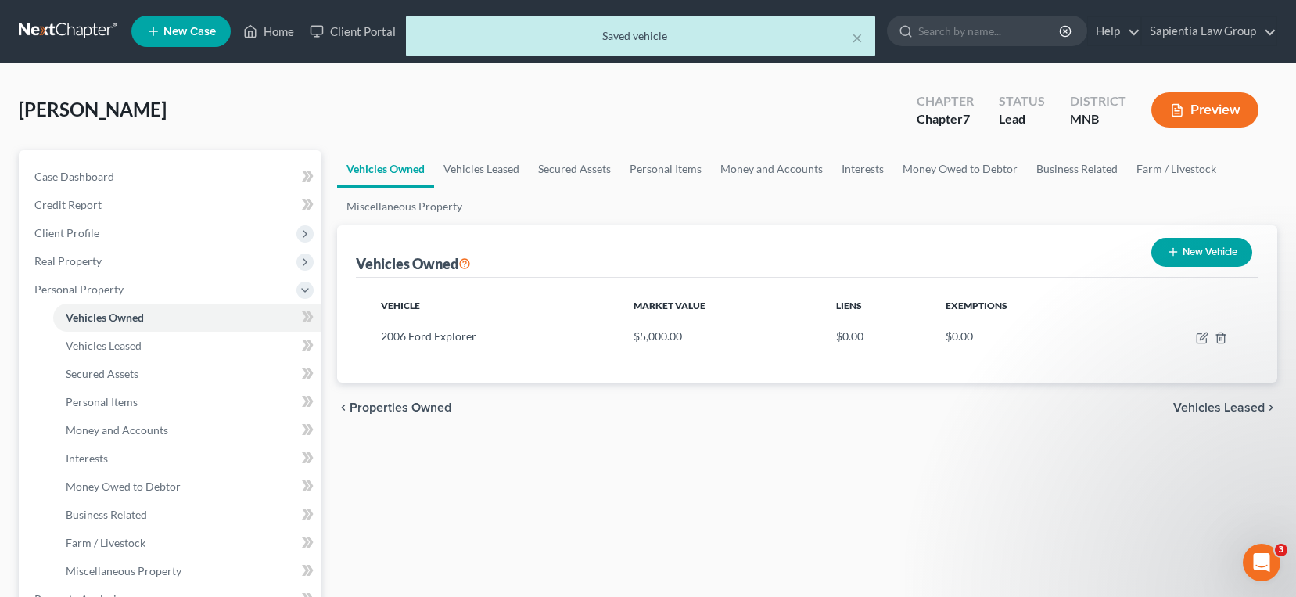
click at [1210, 253] on button "New Vehicle" at bounding box center [1202, 252] width 101 height 29
select select "0"
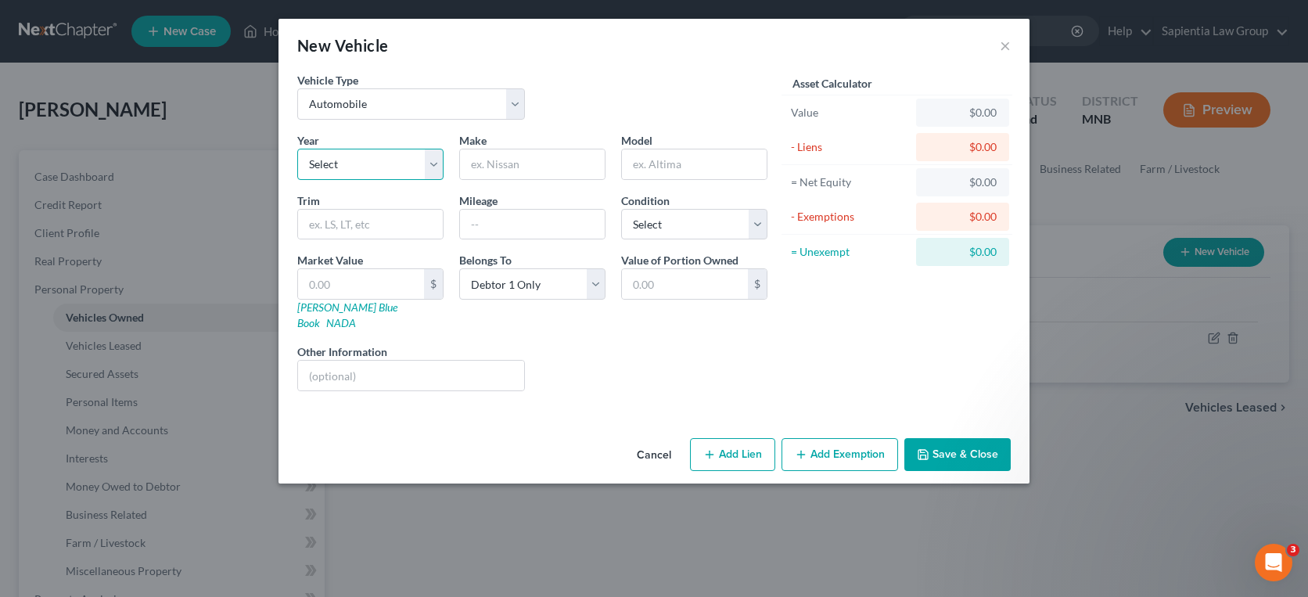
click at [334, 174] on select "Select 2026 2025 2024 2023 2022 2021 2020 2019 2018 2017 2016 2015 2014 2013 20…" at bounding box center [370, 164] width 146 height 31
select select "18"
click at [297, 149] on select "Select 2026 2025 2024 2023 2022 2021 2020 2019 2018 2017 2016 2015 2014 2013 20…" at bounding box center [370, 164] width 146 height 31
click at [491, 164] on input "text" at bounding box center [532, 164] width 145 height 30
type input "Lexus"
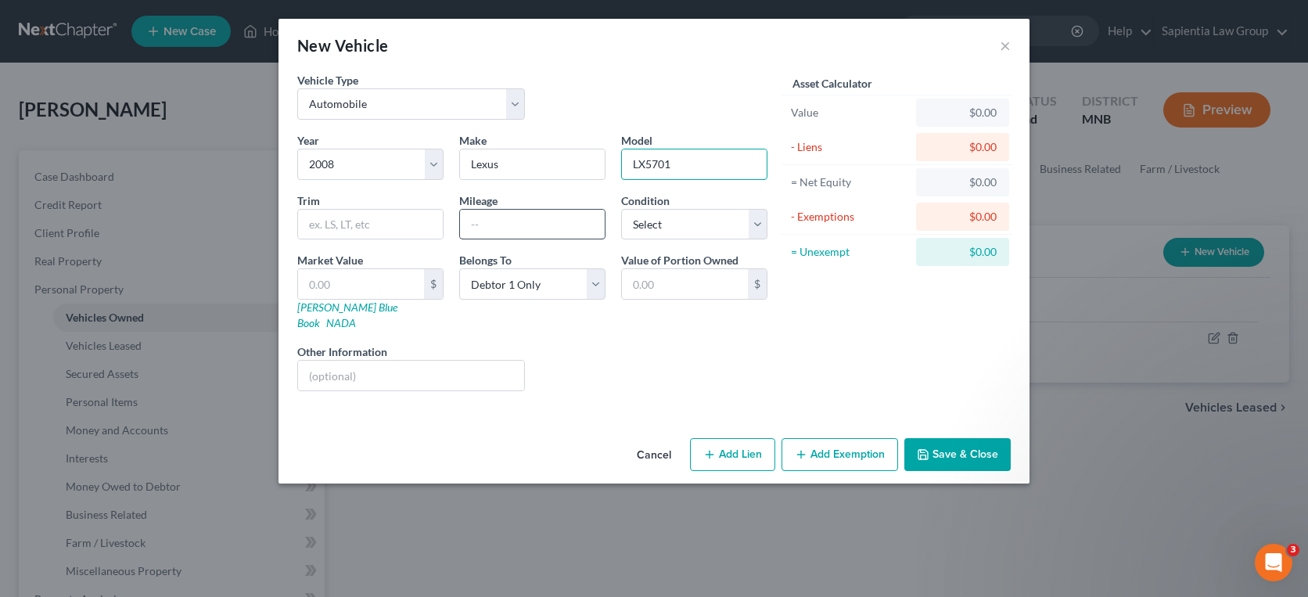
type input "LX5701"
click at [487, 224] on input "text" at bounding box center [532, 225] width 145 height 30
type input "126000"
click at [652, 231] on select "Select Excellent Very Good Good Fair Poor" at bounding box center [694, 224] width 146 height 31
select select "2"
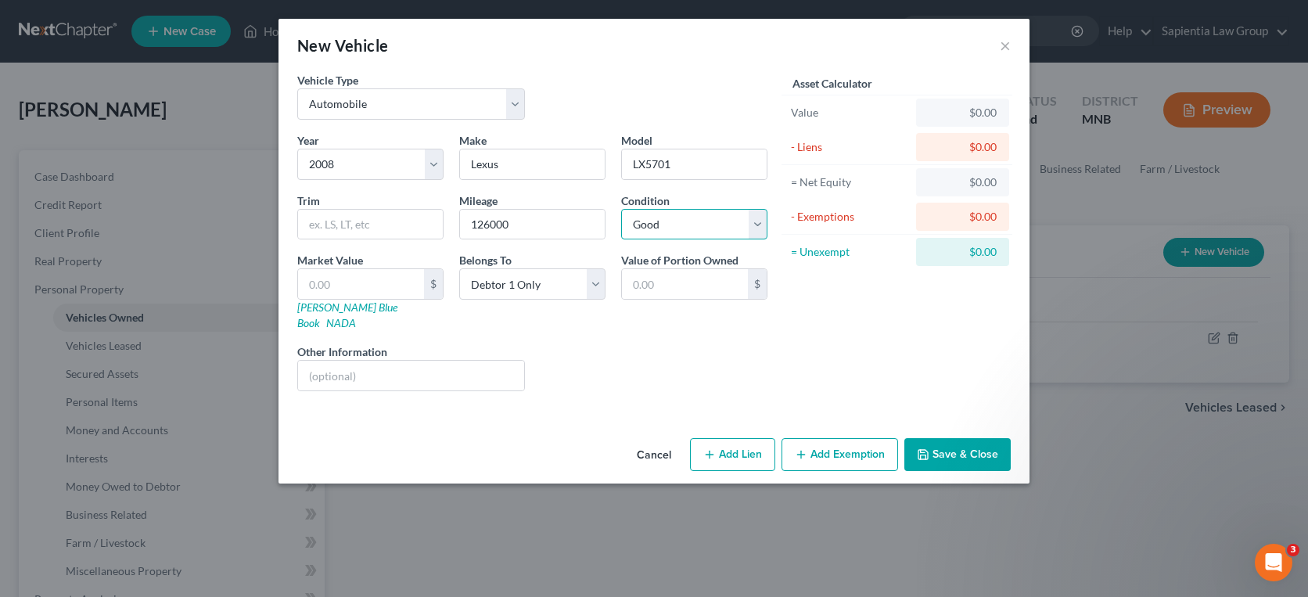
click at [621, 209] on select "Select Excellent Very Good Good Fair Poor" at bounding box center [694, 224] width 146 height 31
click at [490, 228] on input "126000" at bounding box center [532, 225] width 145 height 30
type input "126,000"
click at [527, 278] on select "Select Debtor 1 Only Debtor 2 Only Debtor 1 And Debtor 2 Only At Least One Of T…" at bounding box center [532, 283] width 146 height 31
select select "3"
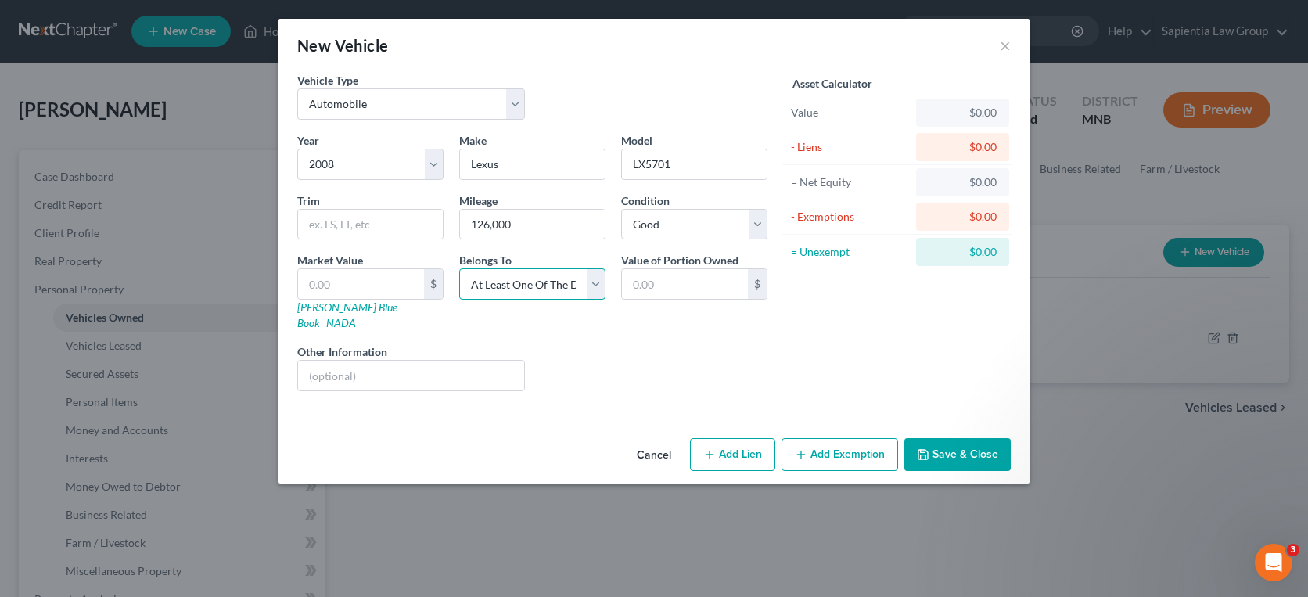
click at [459, 268] on select "Select Debtor 1 Only Debtor 2 Only Debtor 1 And Debtor 2 Only At Least One Of T…" at bounding box center [532, 283] width 146 height 31
click at [645, 286] on input "text" at bounding box center [685, 284] width 126 height 30
type input "15,000.00"
click at [349, 287] on input "text" at bounding box center [361, 284] width 126 height 30
type input "1"
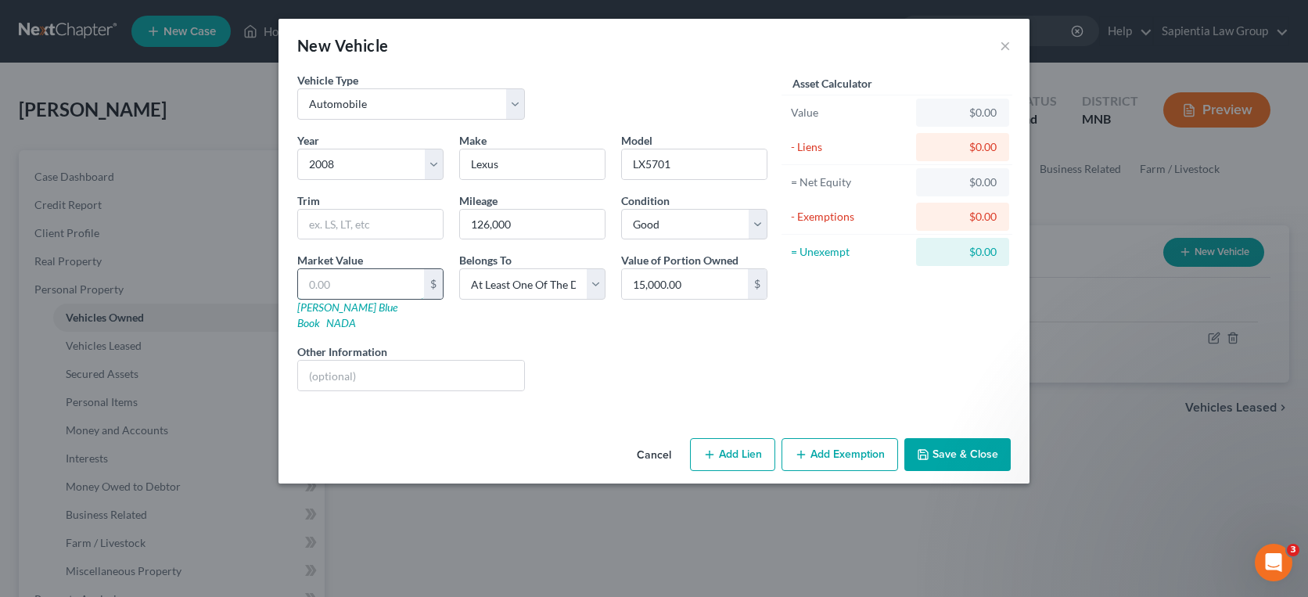
type input "1.00"
type input "15"
type input "15.00"
type input "150"
type input "150.00"
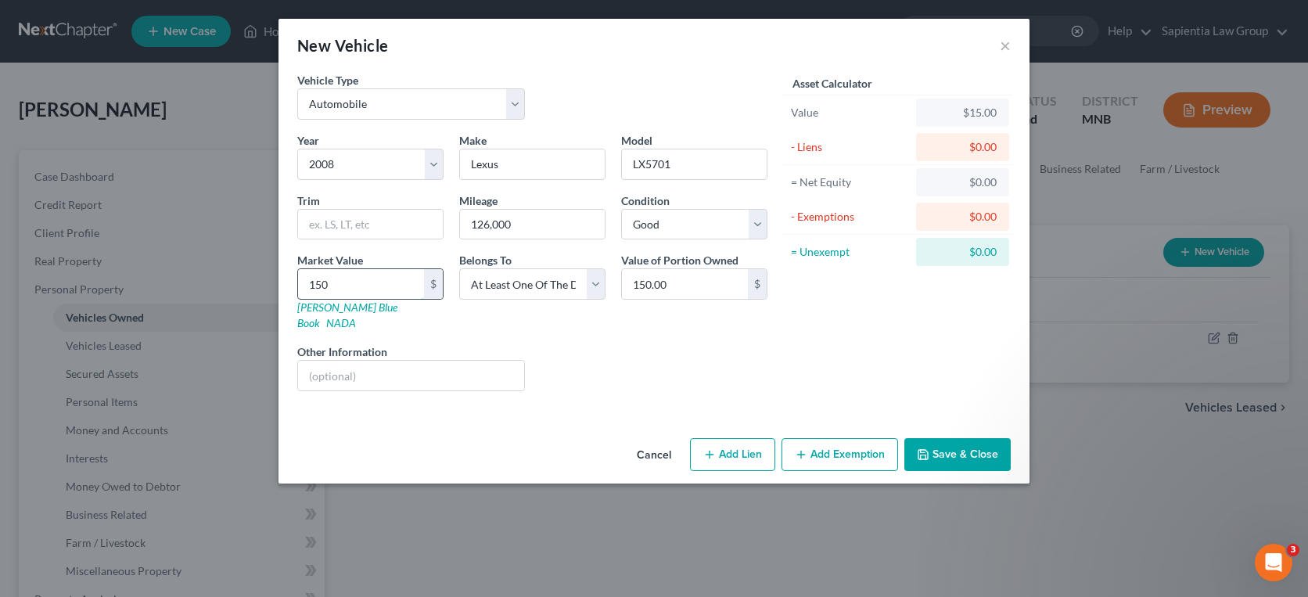
type input "1500"
type input "1,500.00"
type input "1,5000"
type input "15,000.00"
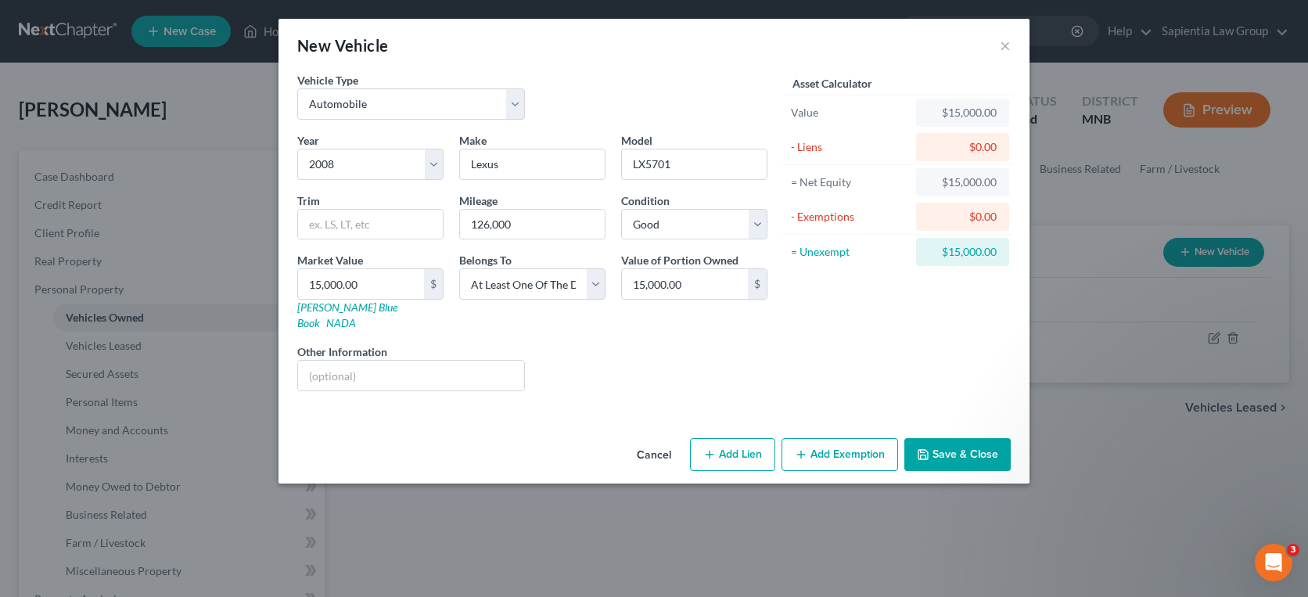
click at [951, 438] on button "Save & Close" at bounding box center [957, 454] width 106 height 33
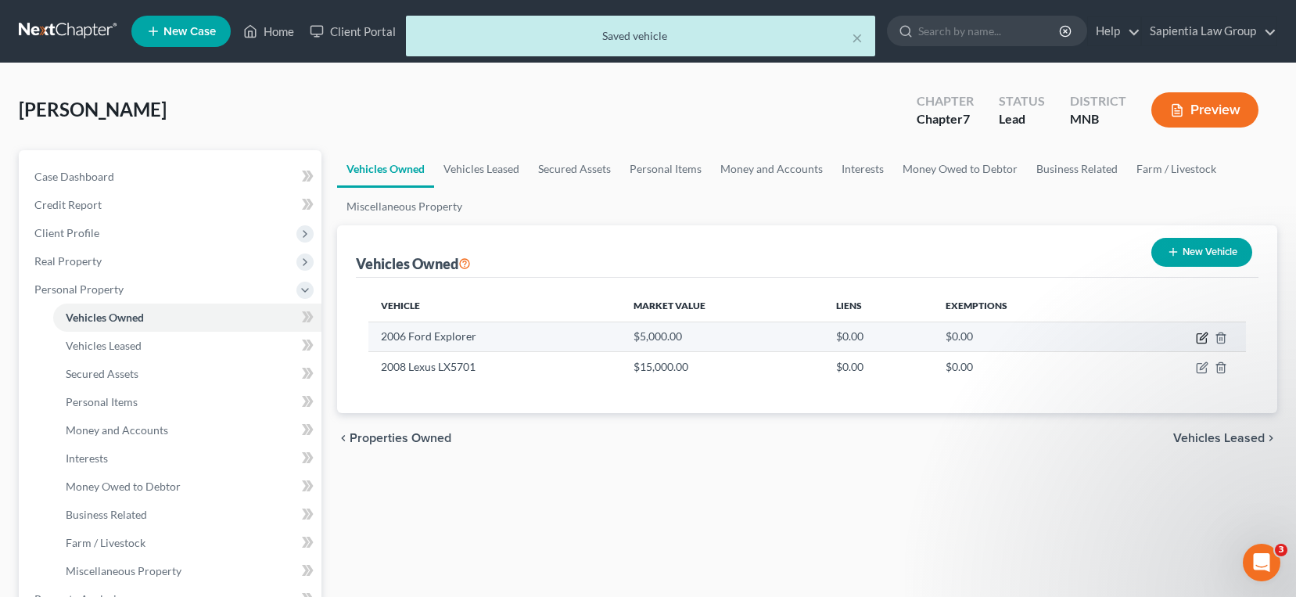
click at [1204, 335] on icon "button" at bounding box center [1203, 335] width 7 height 7
select select "0"
select select "20"
select select "2"
select select "0"
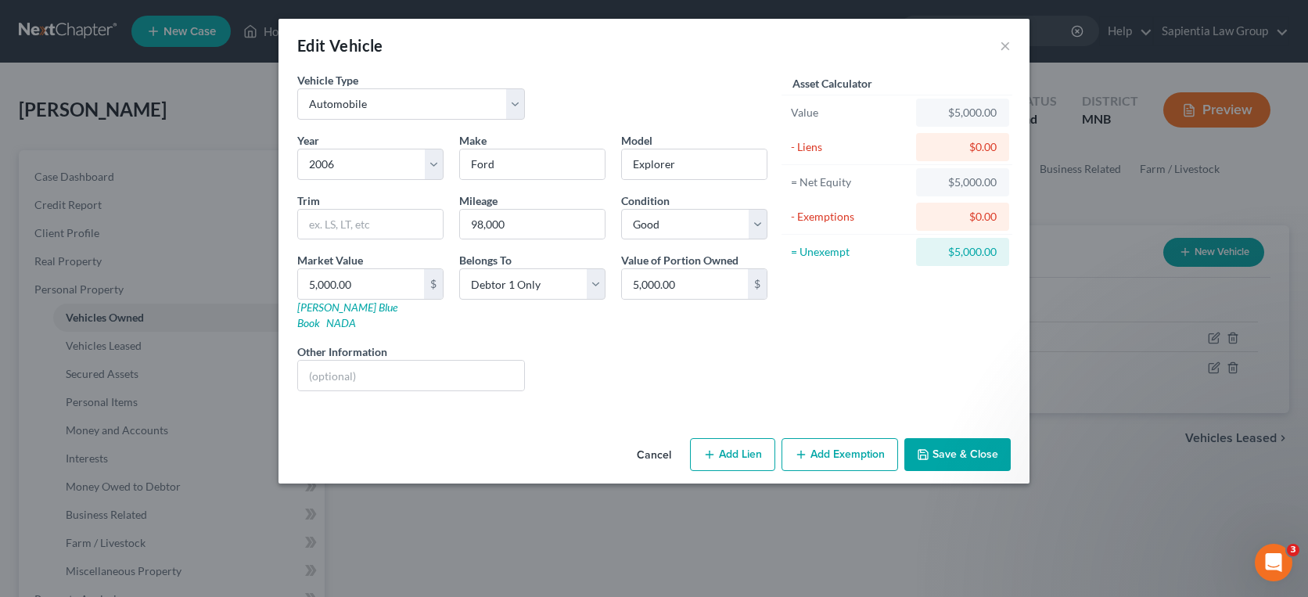
click at [965, 442] on button "Save & Close" at bounding box center [957, 454] width 106 height 33
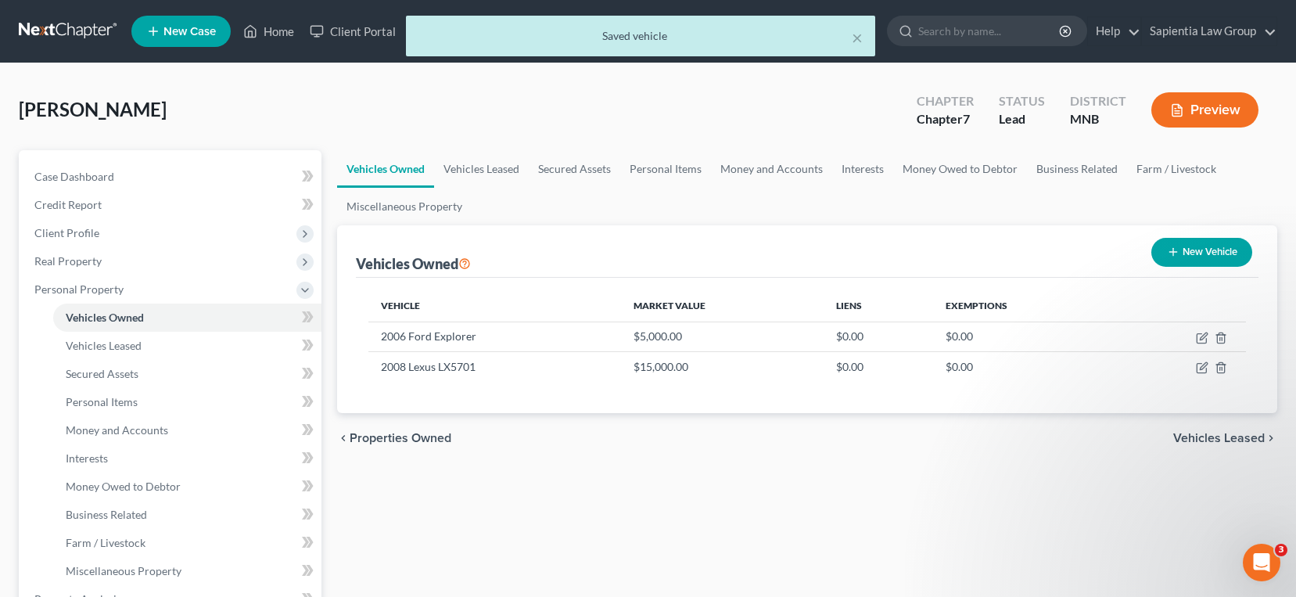
click at [1206, 253] on button "New Vehicle" at bounding box center [1202, 252] width 101 height 29
select select "0"
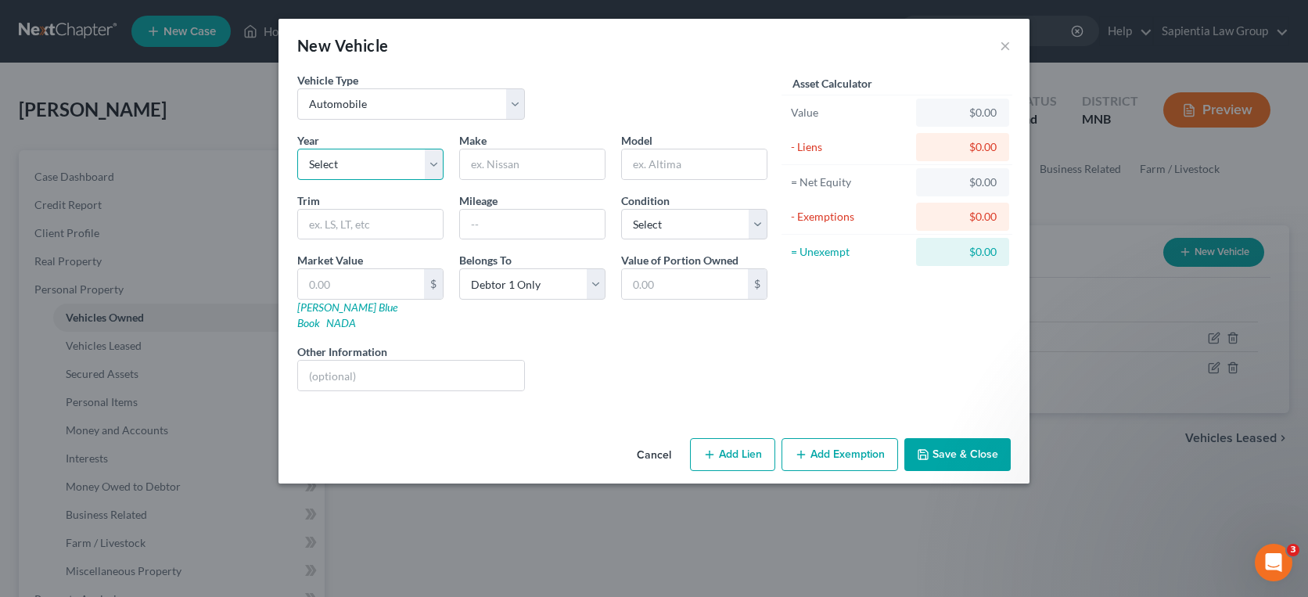
click at [428, 164] on select "Select 2026 2025 2024 2023 2022 2021 2020 2019 2018 2017 2016 2015 2014 2013 20…" at bounding box center [370, 164] width 146 height 31
select select "11"
click at [297, 149] on select "Select 2026 2025 2024 2023 2022 2021 2020 2019 2018 2017 2016 2015 2014 2013 20…" at bounding box center [370, 164] width 146 height 31
click at [511, 168] on input "text" at bounding box center [532, 164] width 145 height 30
type input "Mercedez Benz"
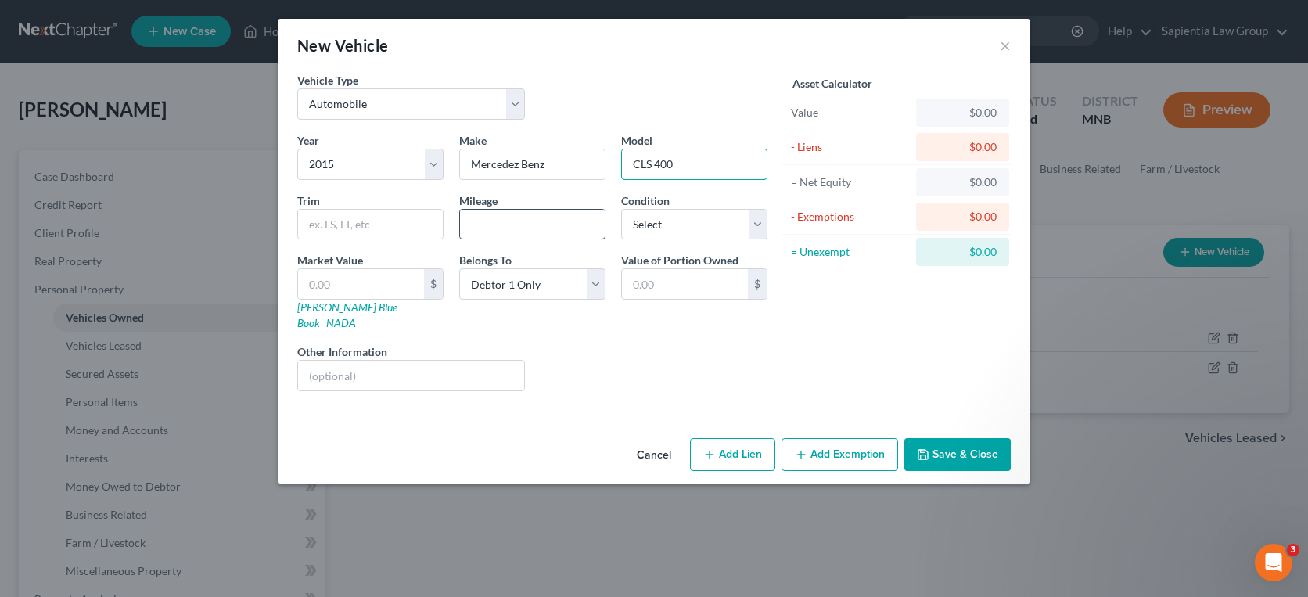
type input "CLS 400"
click at [523, 228] on input "text" at bounding box center [532, 225] width 145 height 30
type input "49000"
click at [617, 232] on div "Condition Select Excellent Very Good Good Fair Poor" at bounding box center [694, 216] width 162 height 48
click at [638, 229] on select "Select Excellent Very Good Good Fair Poor" at bounding box center [694, 224] width 146 height 31
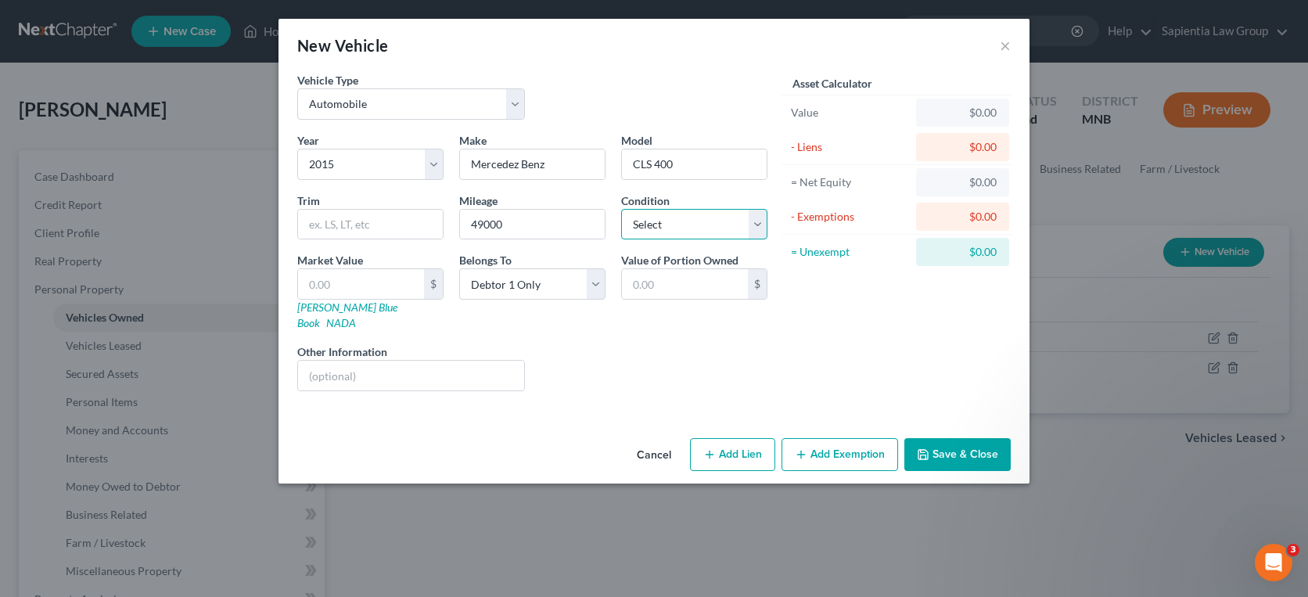
select select "2"
click at [621, 209] on select "Select Excellent Very Good Good Fair Poor" at bounding box center [694, 224] width 146 height 31
click at [429, 281] on div "$" at bounding box center [433, 284] width 19 height 30
click at [400, 284] on input "text" at bounding box center [361, 284] width 126 height 30
type input "1"
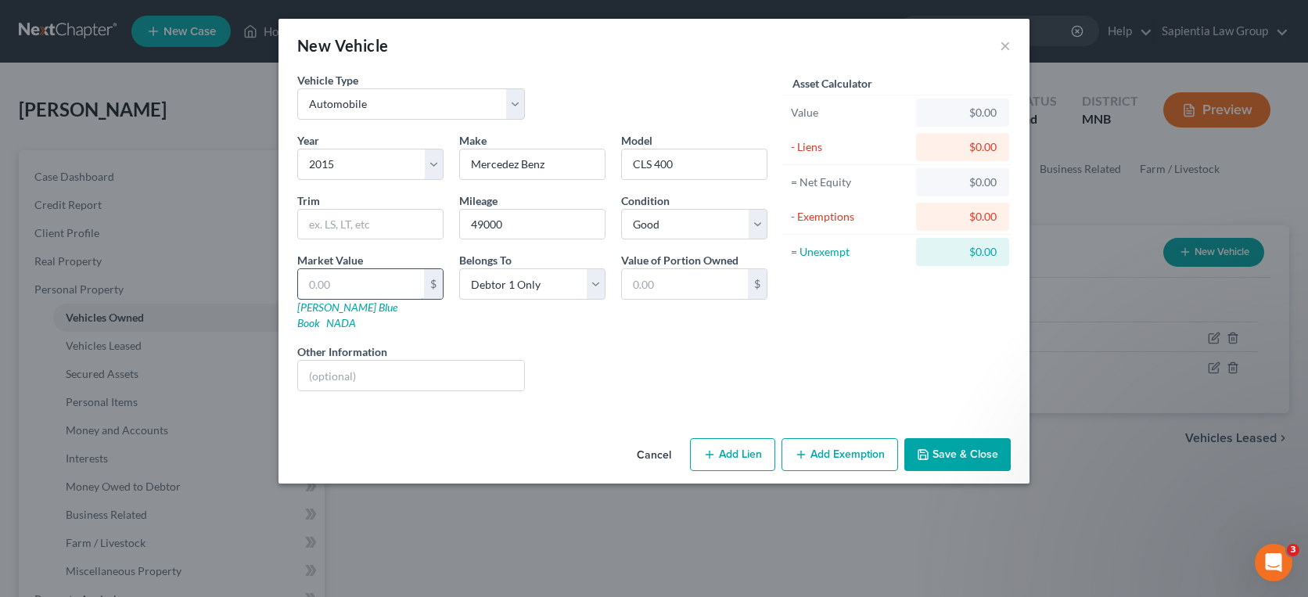
type input "1.00"
type input "18"
type input "18.00"
type input "180"
type input "180.00"
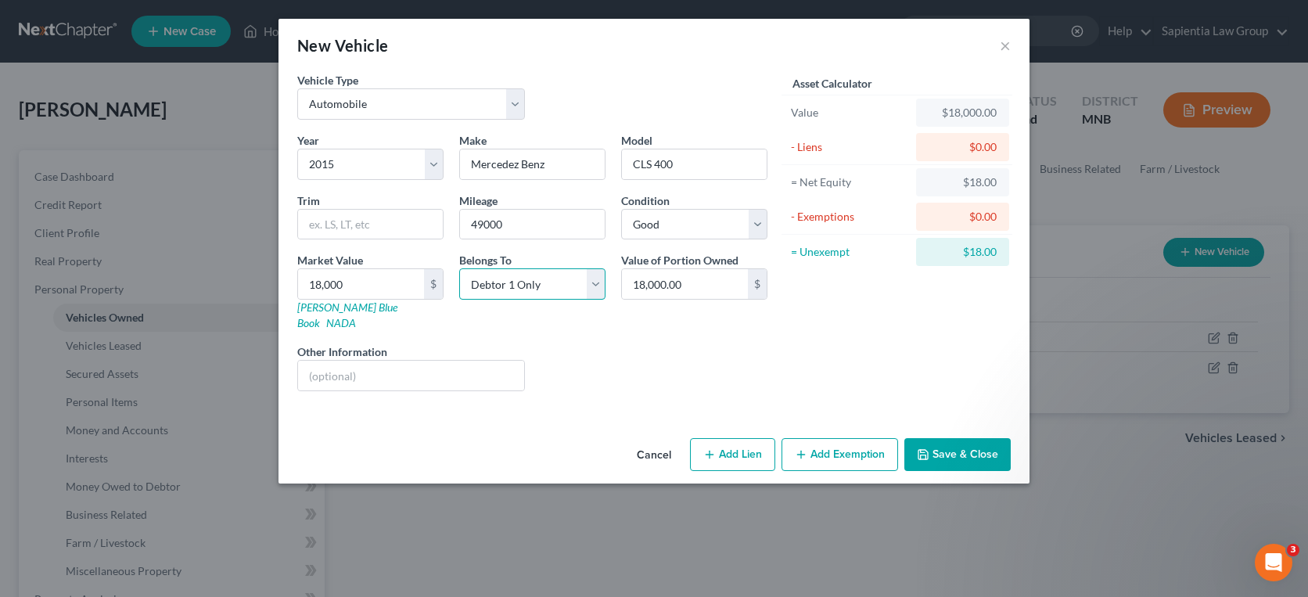
click at [541, 275] on select "Select Debtor 1 Only Debtor 2 Only Debtor 1 And Debtor 2 Only At Least One Of T…" at bounding box center [532, 283] width 146 height 31
click at [459, 268] on select "Select Debtor 1 Only Debtor 2 Only Debtor 1 And Debtor 2 Only At Least One Of T…" at bounding box center [532, 283] width 146 height 31
click at [980, 438] on button "Save & Close" at bounding box center [957, 454] width 106 height 33
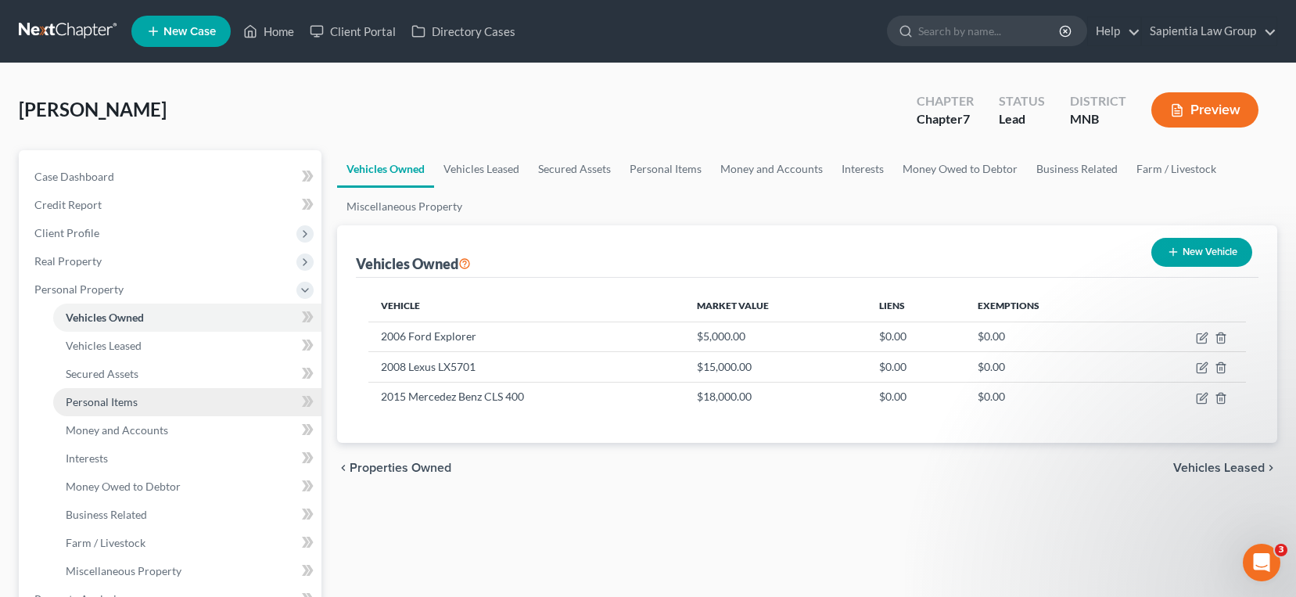
click at [137, 400] on link "Personal Items" at bounding box center [187, 402] width 268 height 28
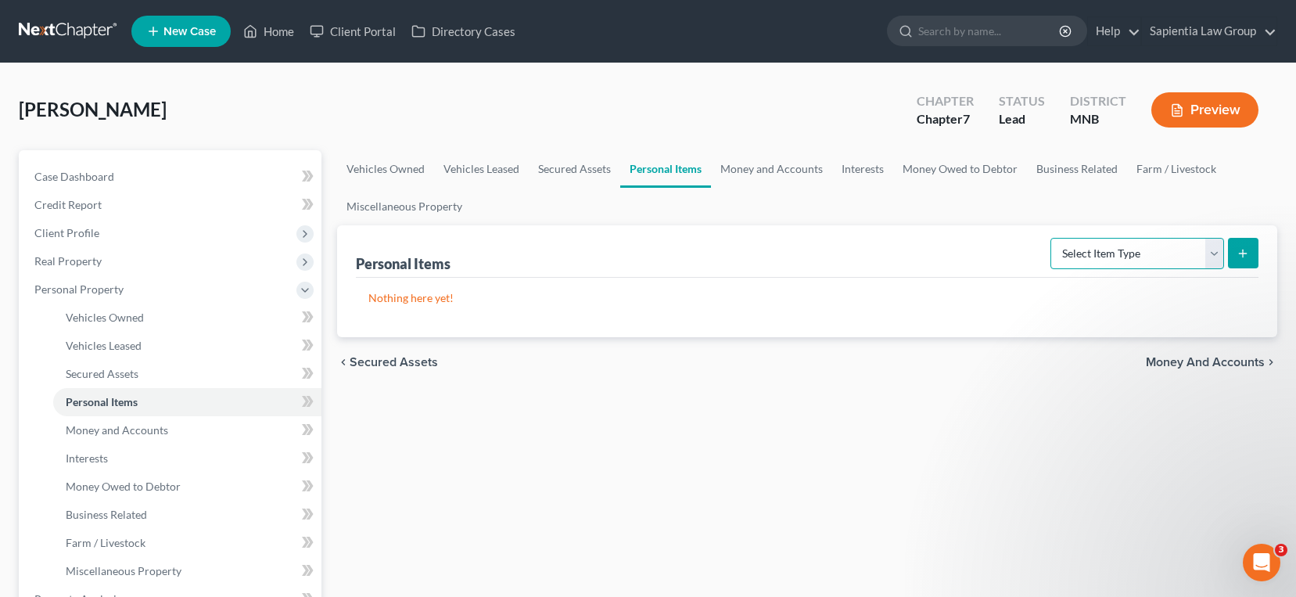
click at [1211, 249] on select "Select Item Type Clothing Collectibles Of Value Electronics Firearms Household …" at bounding box center [1138, 253] width 174 height 31
click at [1052, 238] on select "Select Item Type Clothing Collectibles Of Value Electronics Firearms Household …" at bounding box center [1138, 253] width 174 height 31
click at [1238, 249] on icon "submit" at bounding box center [1243, 253] width 13 height 13
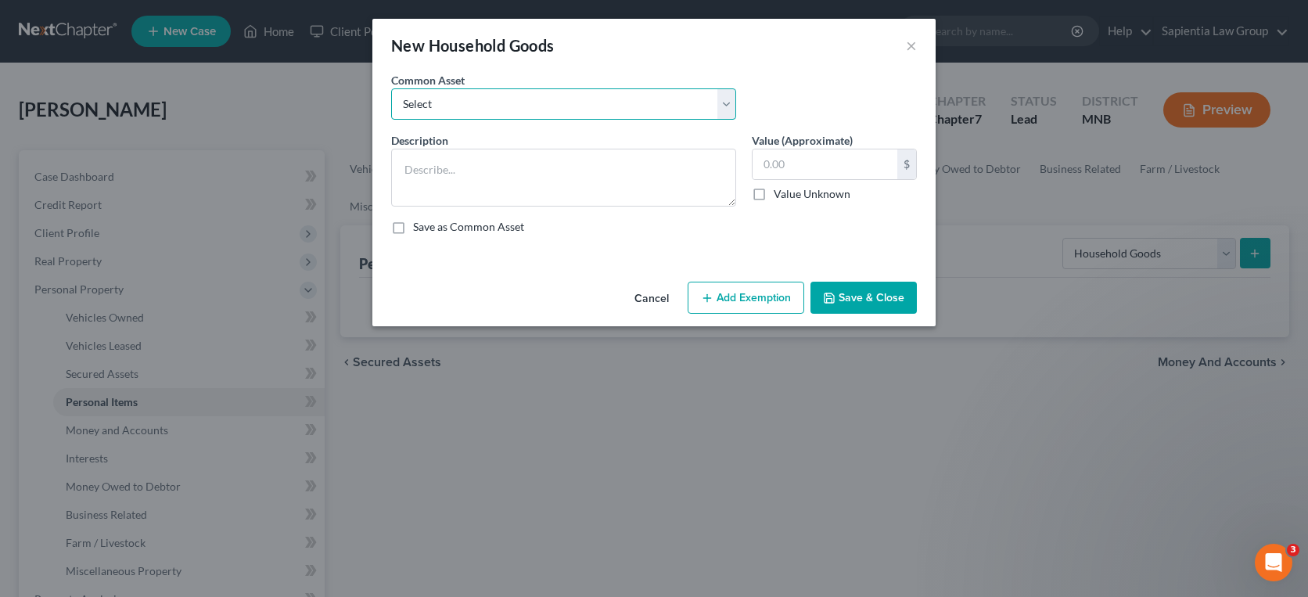
click at [484, 99] on select "Select Major appliances, furniture" at bounding box center [563, 103] width 345 height 31
click at [391, 88] on select "Select Major appliances, furniture" at bounding box center [563, 103] width 345 height 31
drag, startPoint x: 595, startPoint y: 176, endPoint x: 404, endPoint y: 174, distance: 190.9
click at [401, 174] on textarea "Major appliances, furniture" at bounding box center [563, 178] width 345 height 58
click at [856, 294] on button "Save & Close" at bounding box center [863, 298] width 106 height 33
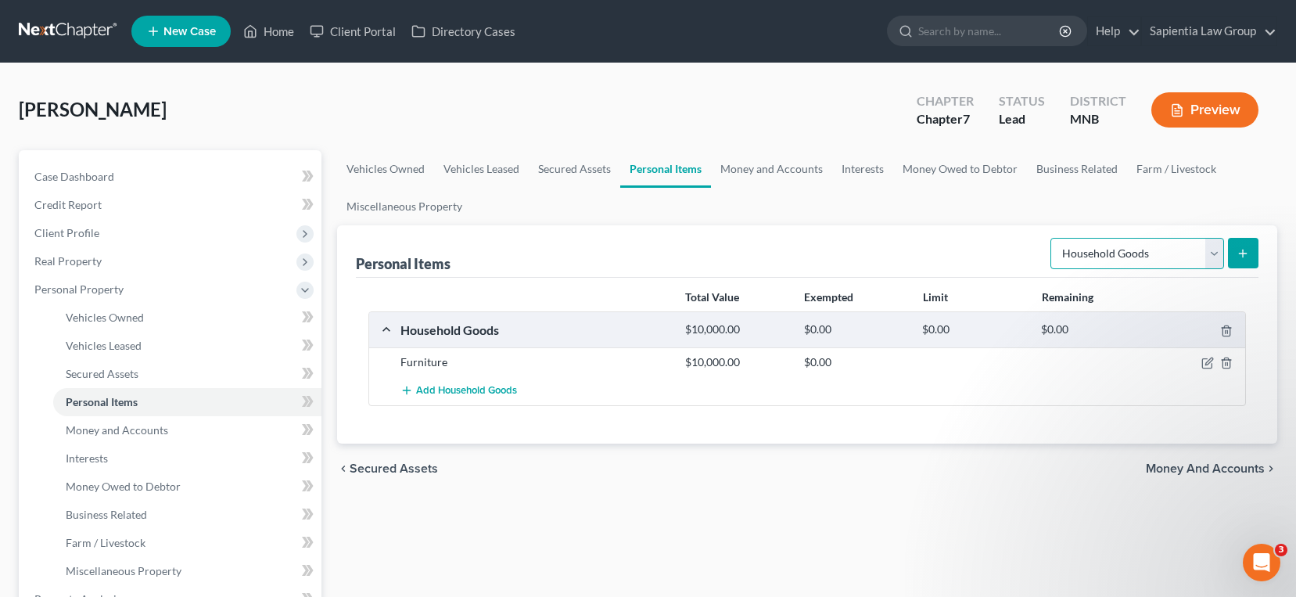
click at [1215, 249] on select "Select Item Type Clothing Collectibles Of Value Electronics Firearms Household …" at bounding box center [1138, 253] width 174 height 31
click at [1052, 238] on select "Select Item Type Clothing Collectibles Of Value Electronics Firearms Household …" at bounding box center [1138, 253] width 174 height 31
click at [1249, 251] on icon "submit" at bounding box center [1243, 253] width 13 height 13
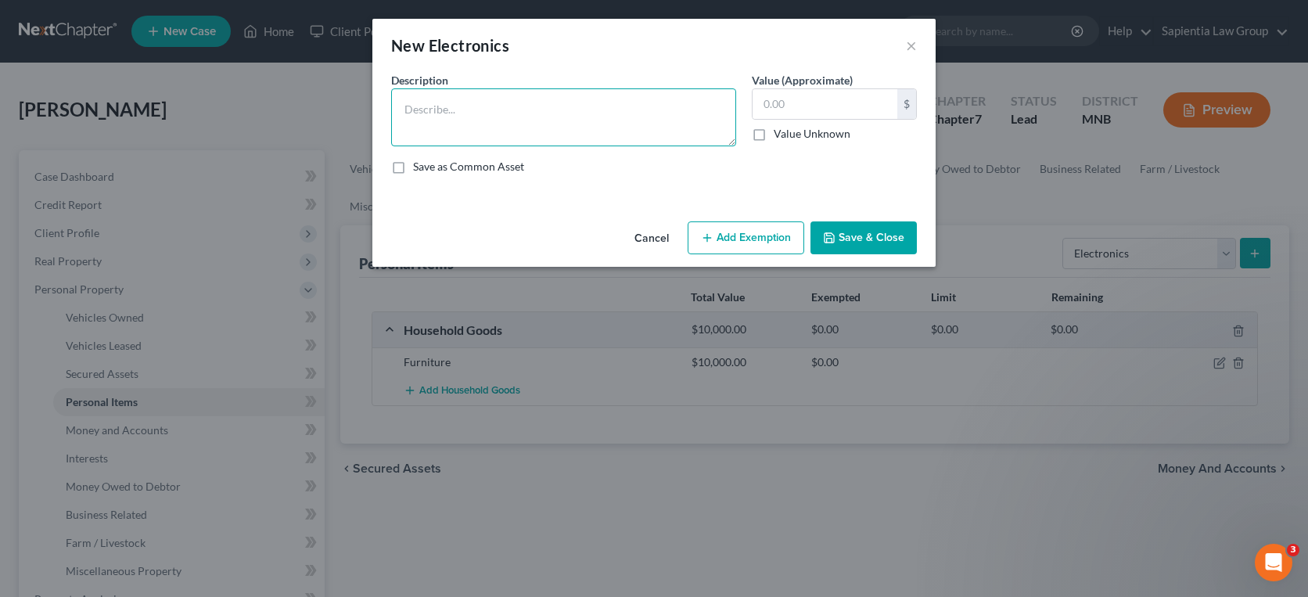
click at [622, 121] on textarea at bounding box center [563, 117] width 345 height 58
click at [857, 103] on input "text" at bounding box center [825, 104] width 145 height 30
click at [838, 228] on button "Save & Close" at bounding box center [863, 237] width 106 height 33
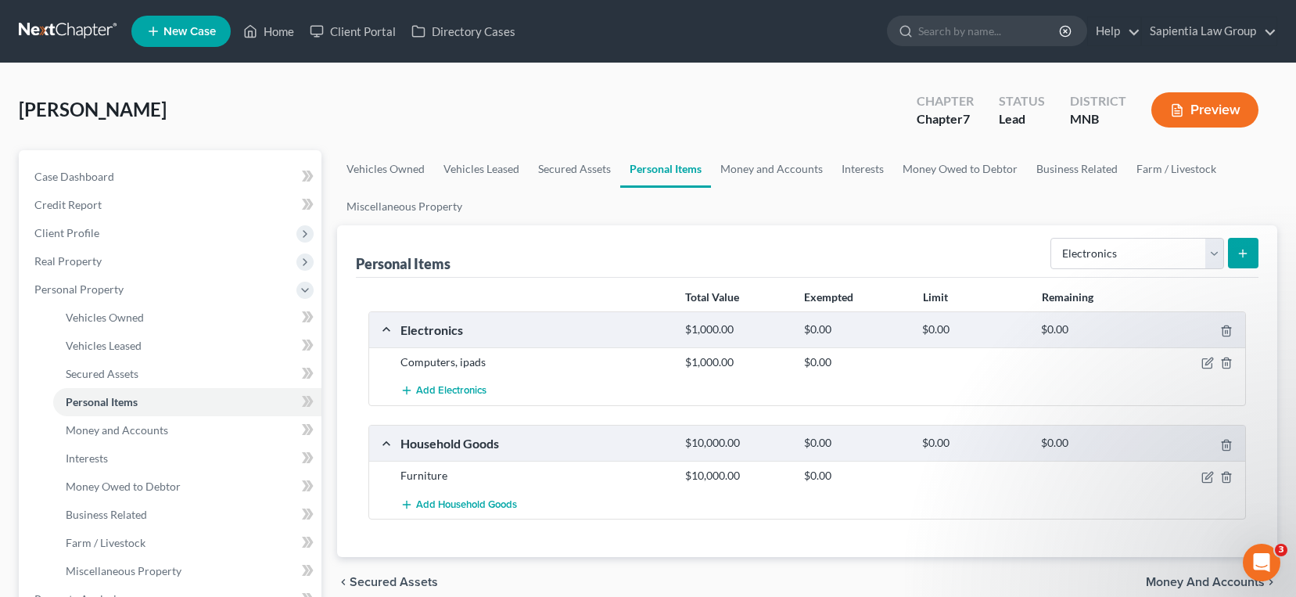
click at [1234, 253] on button "submit" at bounding box center [1243, 253] width 31 height 31
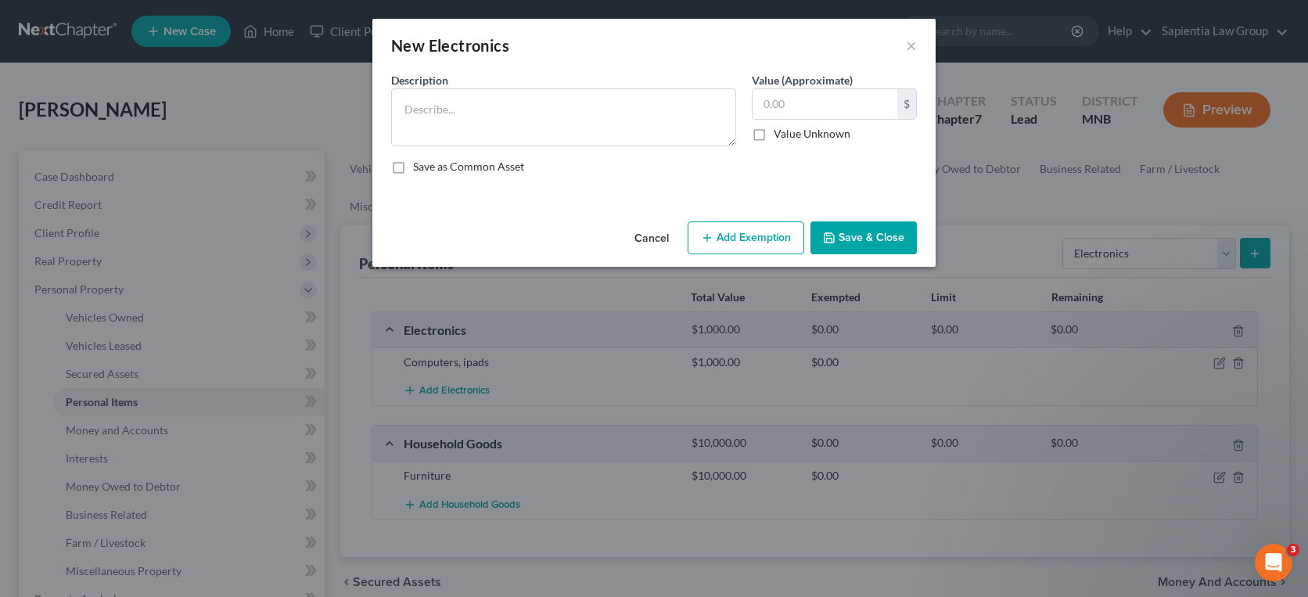
click at [665, 235] on button "Cancel" at bounding box center [651, 238] width 59 height 31
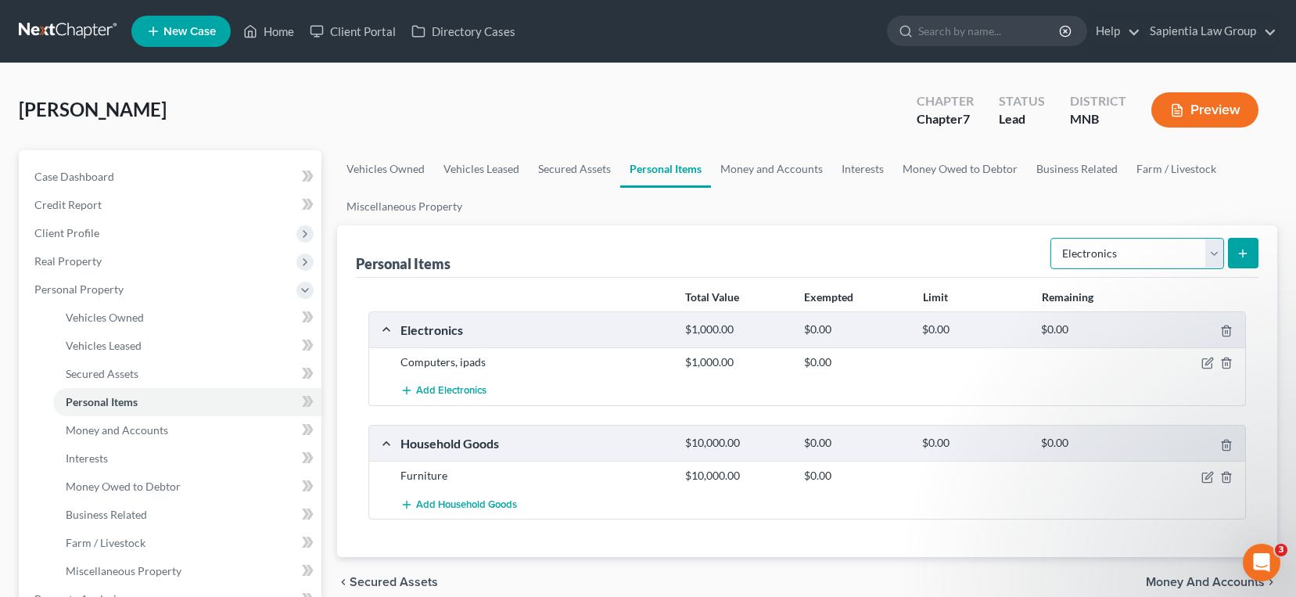
click at [1204, 249] on select "Select Item Type Clothing Collectibles Of Value Electronics Firearms Household …" at bounding box center [1138, 253] width 174 height 31
click at [1052, 238] on select "Select Item Type Clothing Collectibles Of Value Electronics Firearms Household …" at bounding box center [1138, 253] width 174 height 31
click at [1240, 247] on icon "submit" at bounding box center [1243, 253] width 13 height 13
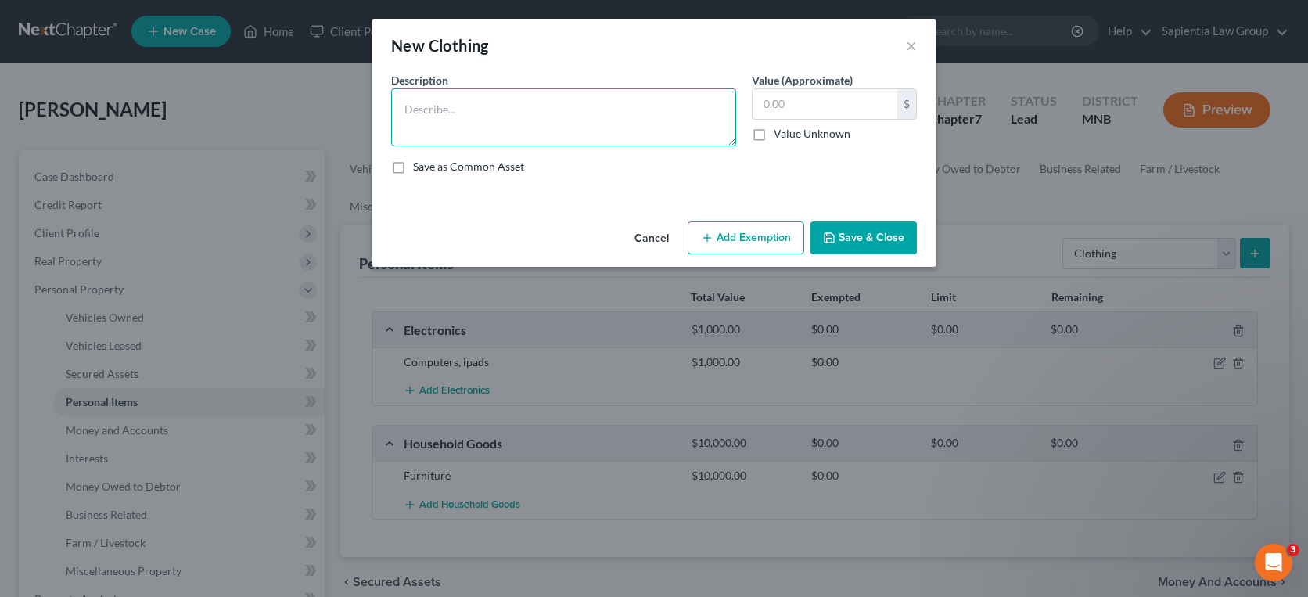
click at [491, 127] on textarea at bounding box center [563, 117] width 345 height 58
click at [841, 107] on input "text" at bounding box center [825, 104] width 145 height 30
click at [869, 236] on button "Save & Close" at bounding box center [863, 237] width 106 height 33
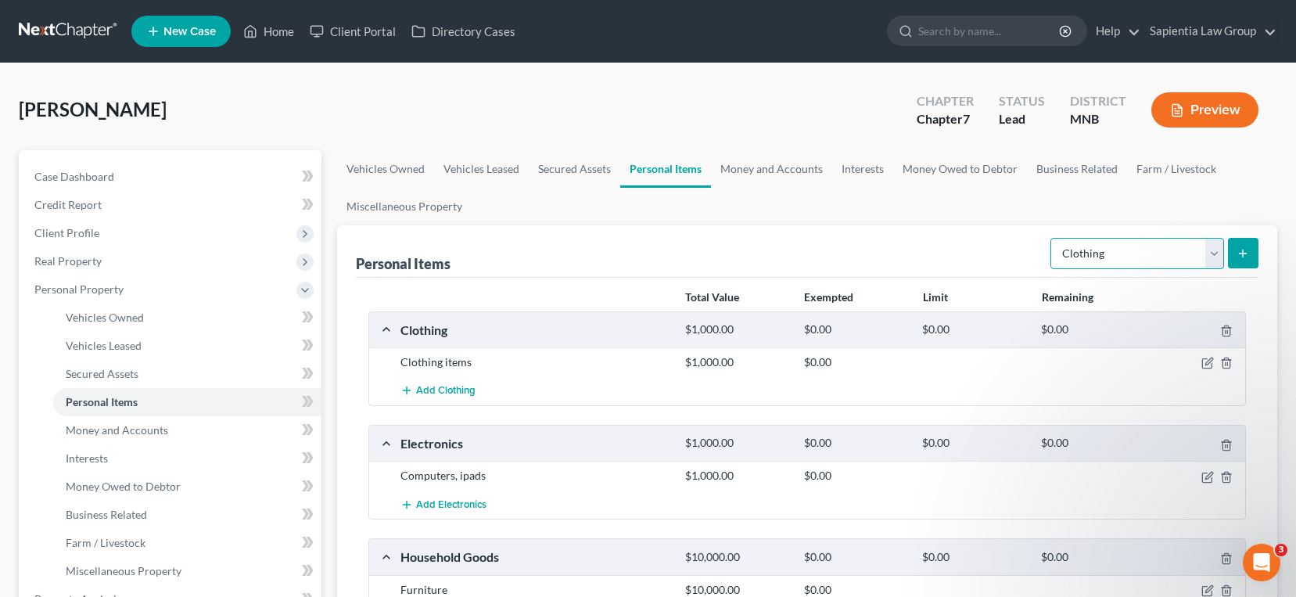
click at [1209, 256] on select "Select Item Type Clothing Collectibles Of Value Electronics Firearms Household …" at bounding box center [1138, 253] width 174 height 31
click at [1052, 238] on select "Select Item Type Clothing Collectibles Of Value Electronics Firearms Household …" at bounding box center [1138, 253] width 174 height 31
click at [1245, 263] on button "submit" at bounding box center [1243, 253] width 31 height 31
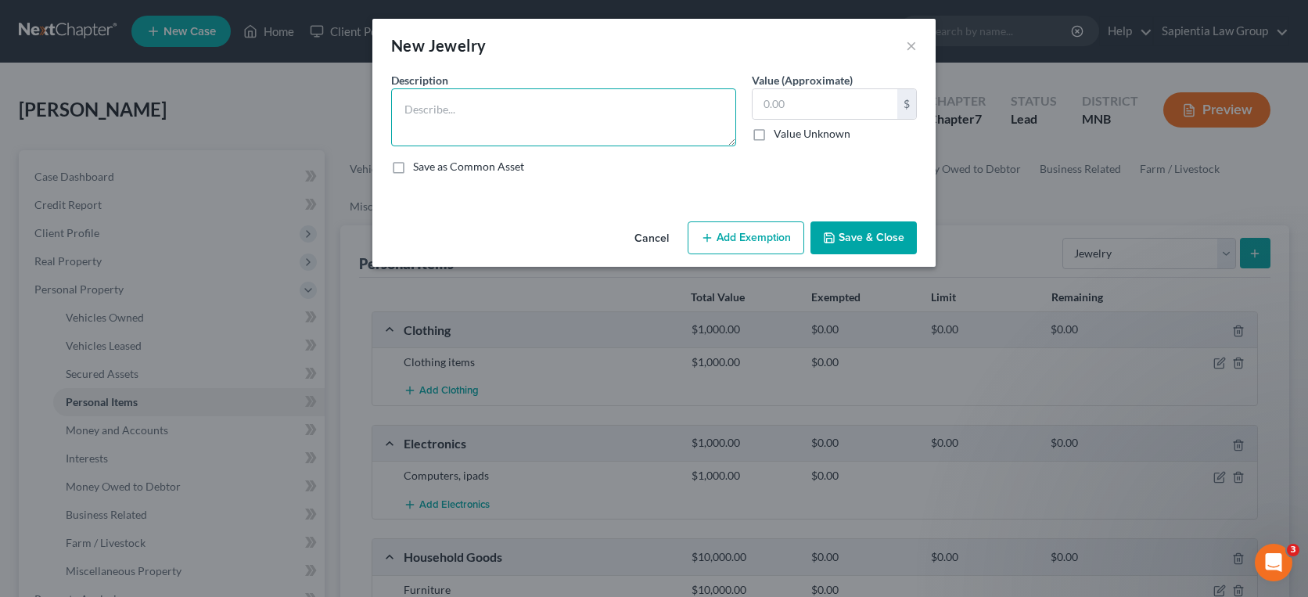
click at [611, 112] on textarea at bounding box center [563, 117] width 345 height 58
click at [765, 107] on input "text" at bounding box center [825, 104] width 145 height 30
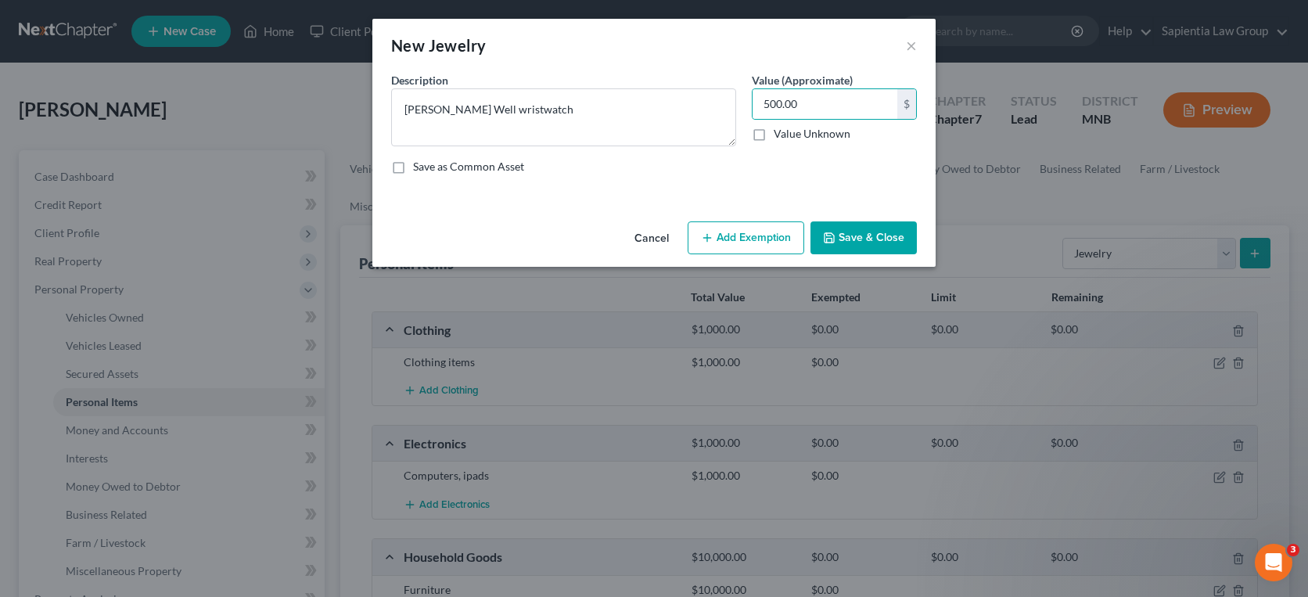
click at [864, 243] on button "Save & Close" at bounding box center [863, 237] width 106 height 33
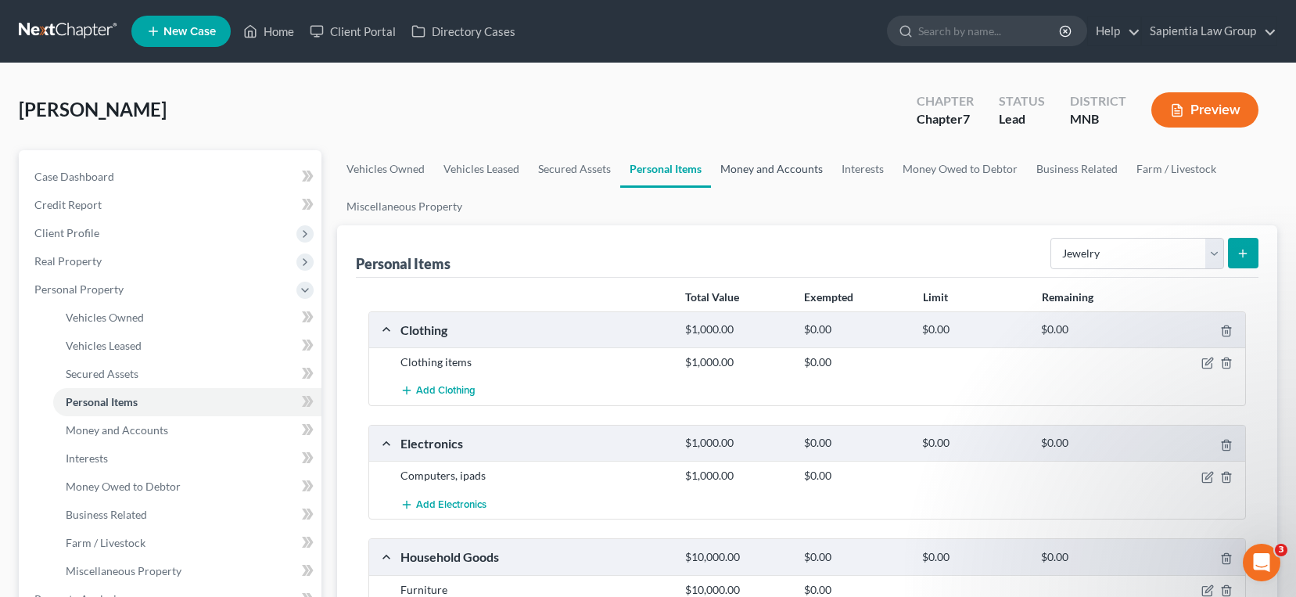
click at [765, 167] on link "Money and Accounts" at bounding box center [771, 169] width 121 height 38
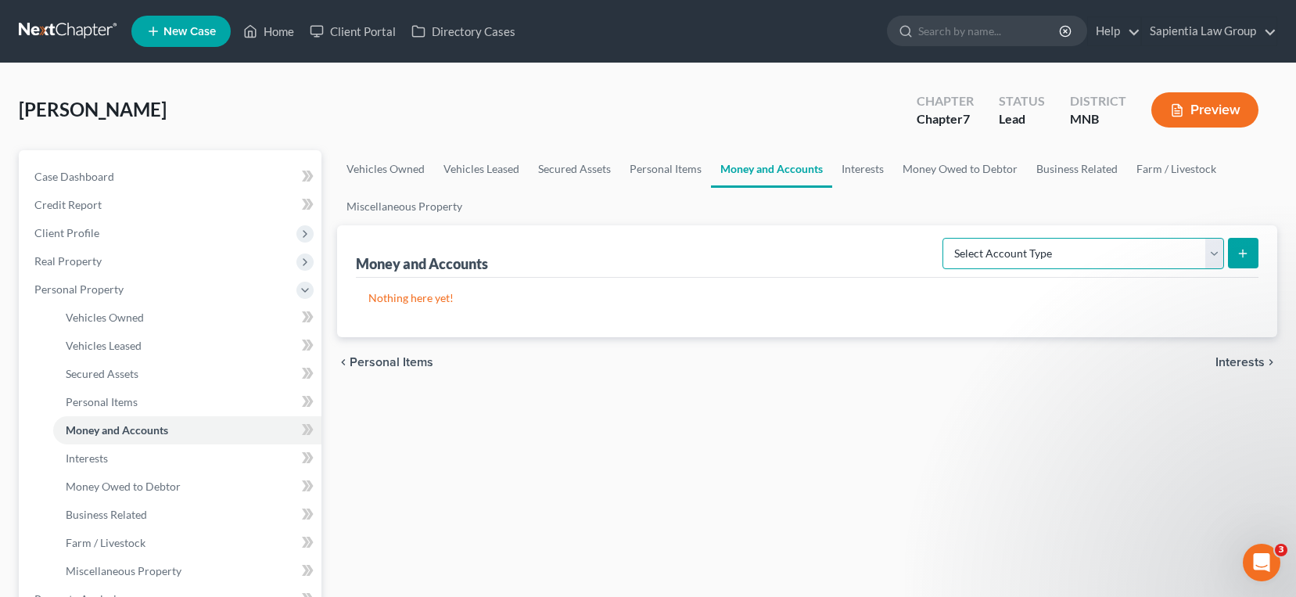
click at [1184, 252] on select "Select Account Type Brokerage Cash on Hand Certificates of Deposit Checking Acc…" at bounding box center [1084, 253] width 282 height 31
click at [946, 238] on select "Select Account Type Brokerage Cash on Hand Certificates of Deposit Checking Acc…" at bounding box center [1084, 253] width 282 height 31
click at [1234, 256] on button "submit" at bounding box center [1243, 253] width 31 height 31
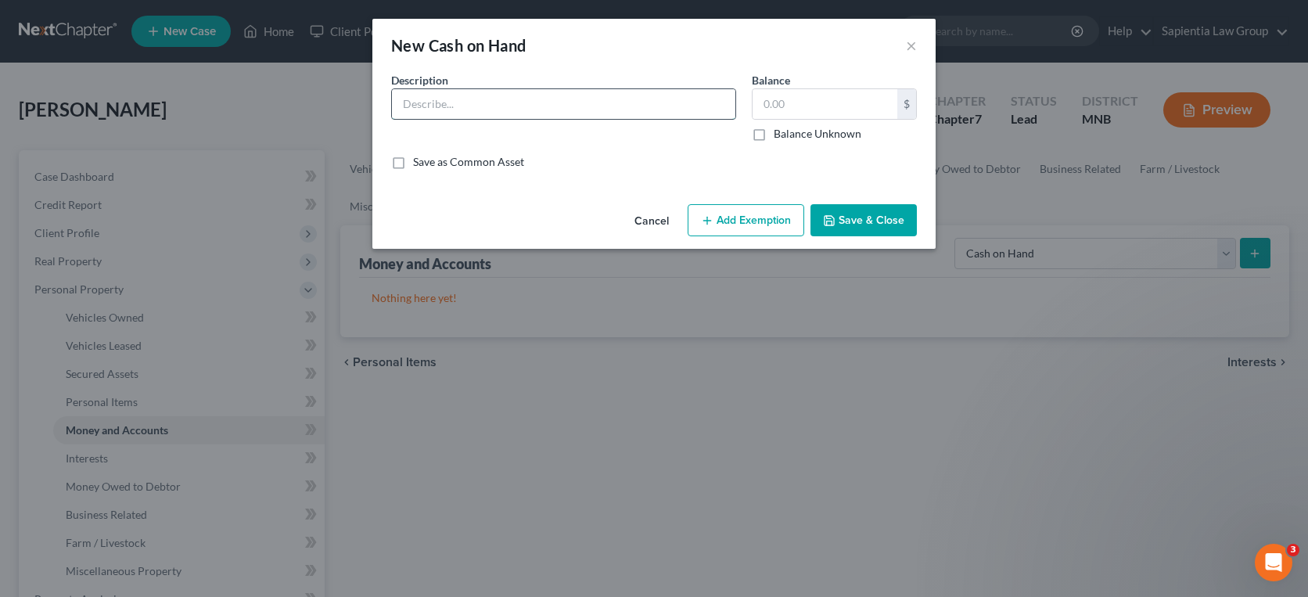
click at [603, 111] on input "text" at bounding box center [563, 104] width 343 height 30
click at [860, 223] on button "Save & Close" at bounding box center [863, 220] width 106 height 33
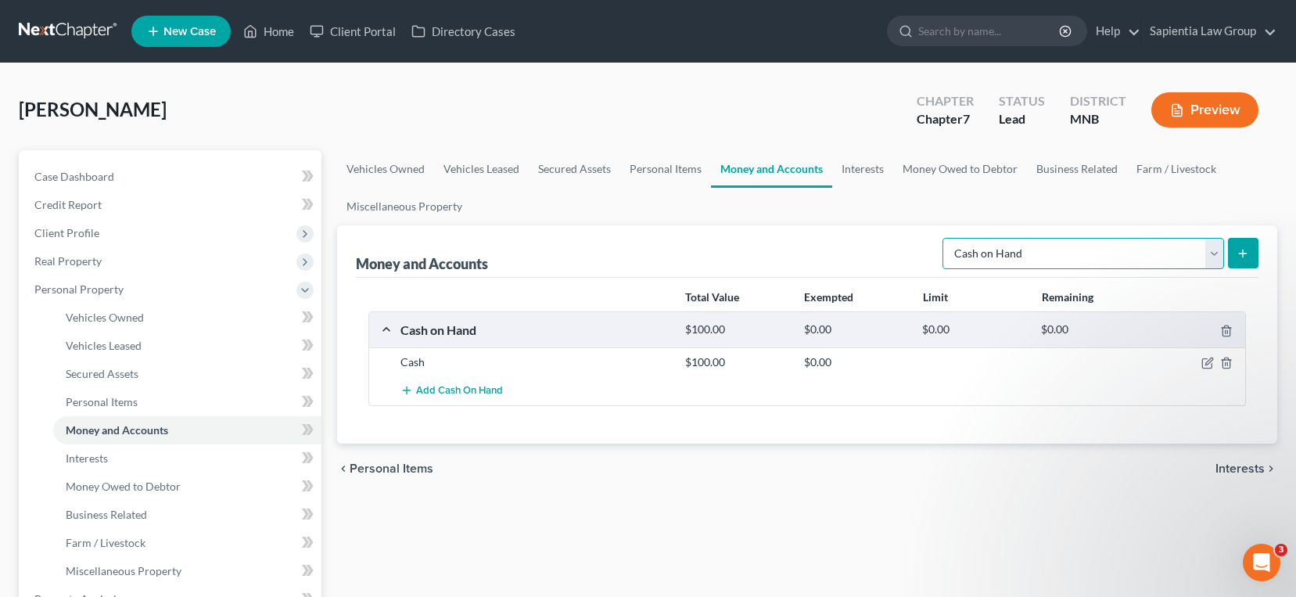
click at [1142, 250] on select "Select Account Type Brokerage Cash on Hand Certificates of Deposit Checking Acc…" at bounding box center [1084, 253] width 282 height 31
click at [946, 238] on select "Select Account Type Brokerage Cash on Hand Certificates of Deposit Checking Acc…" at bounding box center [1084, 253] width 282 height 31
click at [1242, 257] on icon "submit" at bounding box center [1243, 253] width 13 height 13
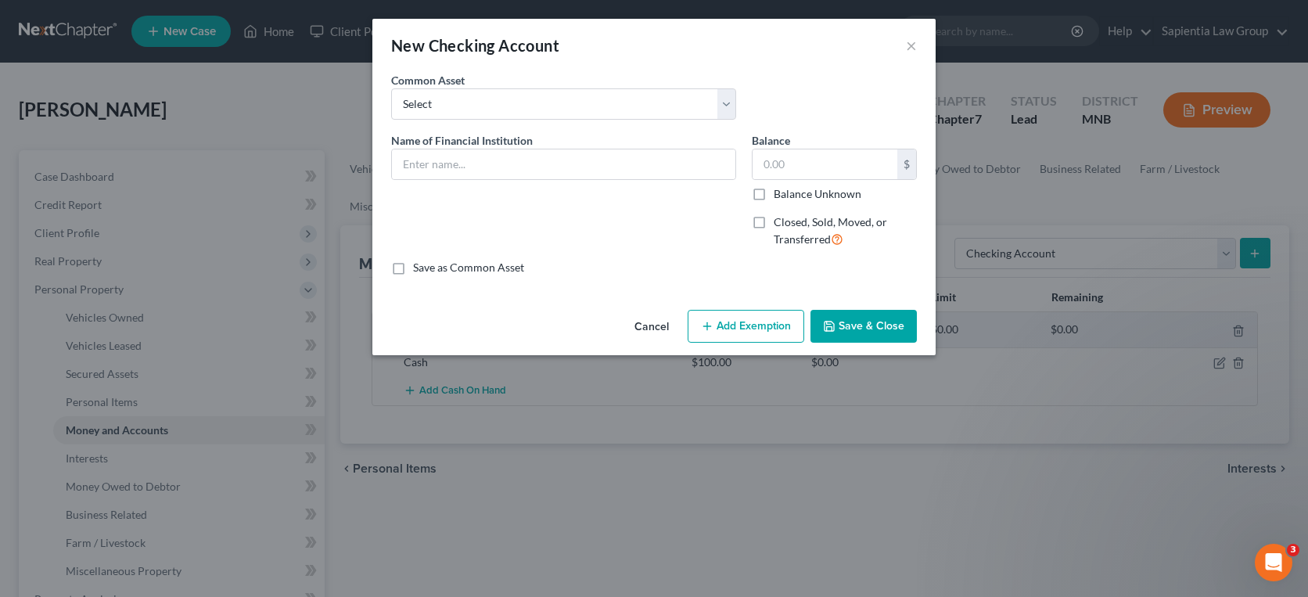
click at [670, 122] on div "Common Asset Select US Bank account ending in 2709" at bounding box center [653, 102] width 541 height 60
click at [663, 109] on select "Select US Bank account ending in 2709" at bounding box center [563, 103] width 345 height 31
click at [663, 108] on select "Select US Bank account ending in 2709" at bounding box center [563, 103] width 345 height 31
click at [656, 171] on input "text" at bounding box center [563, 164] width 343 height 30
click at [774, 192] on label "Balance Unknown" at bounding box center [818, 194] width 88 height 16
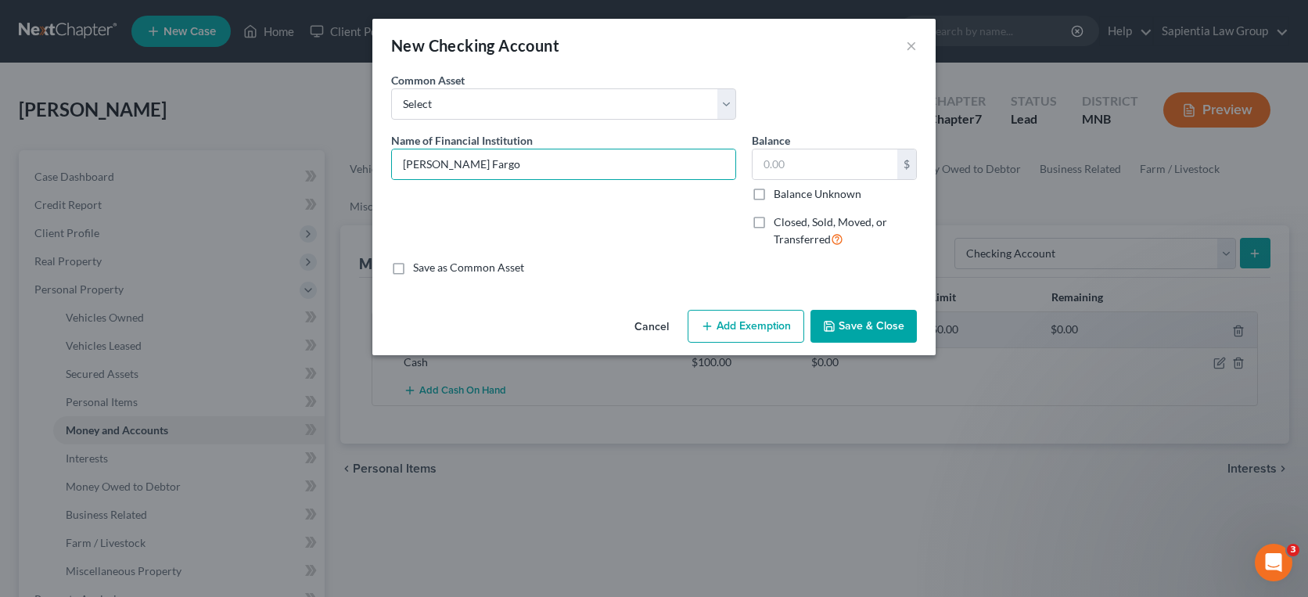
click at [780, 192] on input "Balance Unknown" at bounding box center [785, 191] width 10 height 10
click at [623, 106] on select "Select US Bank account ending in 2709" at bounding box center [563, 103] width 345 height 31
click at [649, 320] on button "Cancel" at bounding box center [651, 326] width 59 height 31
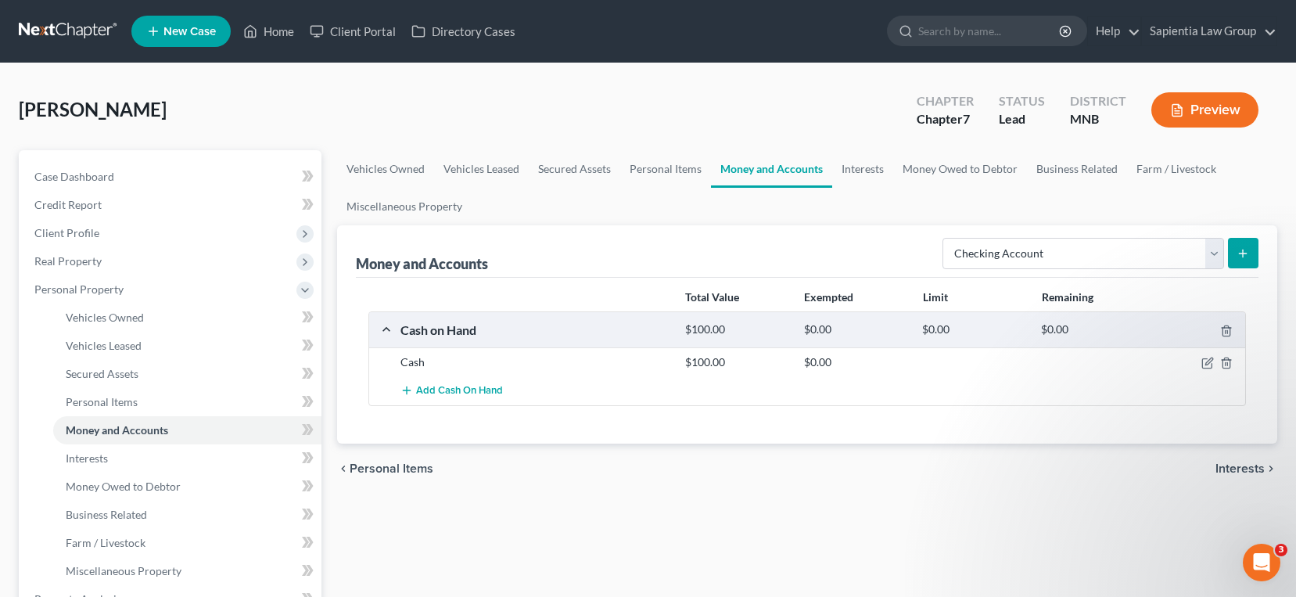
click at [1243, 248] on icon "submit" at bounding box center [1243, 253] width 13 height 13
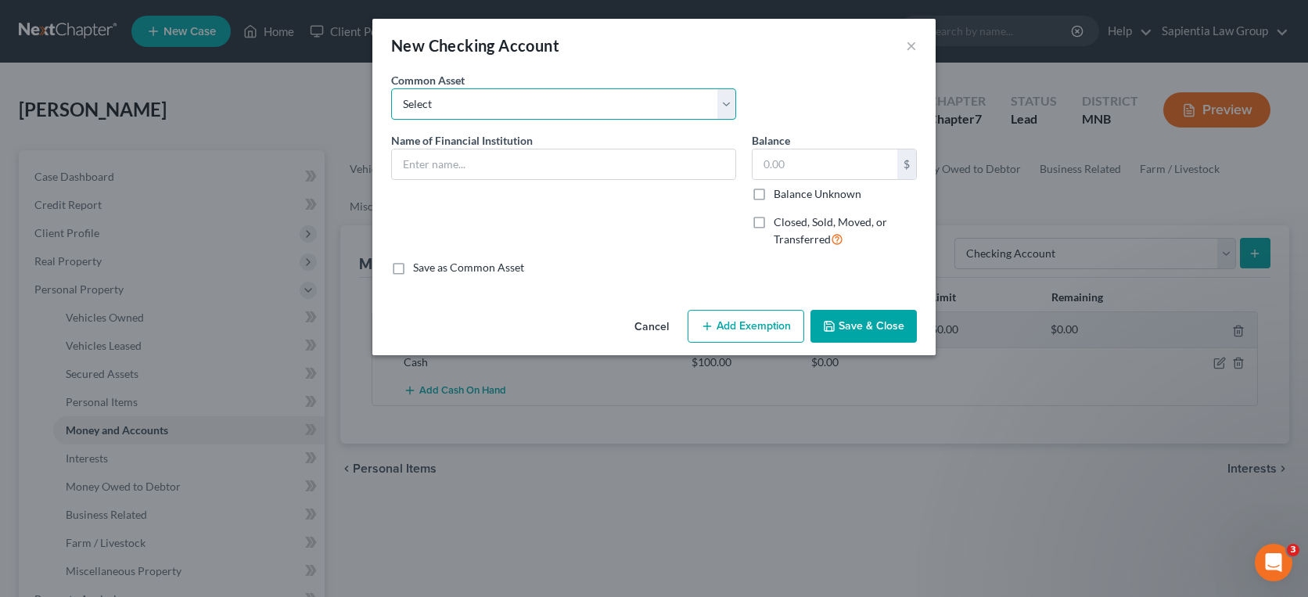
click at [576, 116] on select "Select US Bank account ending in 2709" at bounding box center [563, 103] width 345 height 31
click at [577, 113] on select "Select US Bank account ending in 2709" at bounding box center [563, 103] width 345 height 31
click at [577, 153] on input "text" at bounding box center [563, 164] width 343 height 30
click at [774, 194] on label "Balance Unknown" at bounding box center [818, 194] width 88 height 16
click at [780, 194] on input "Balance Unknown" at bounding box center [785, 191] width 10 height 10
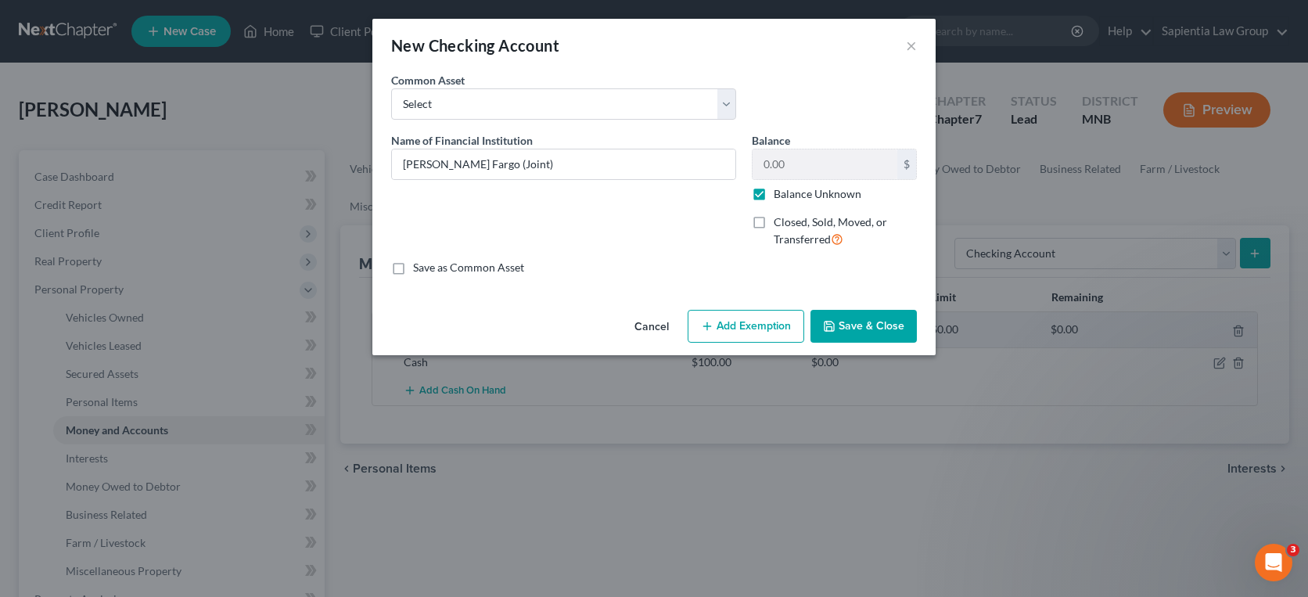
click at [860, 323] on button "Save & Close" at bounding box center [863, 326] width 106 height 33
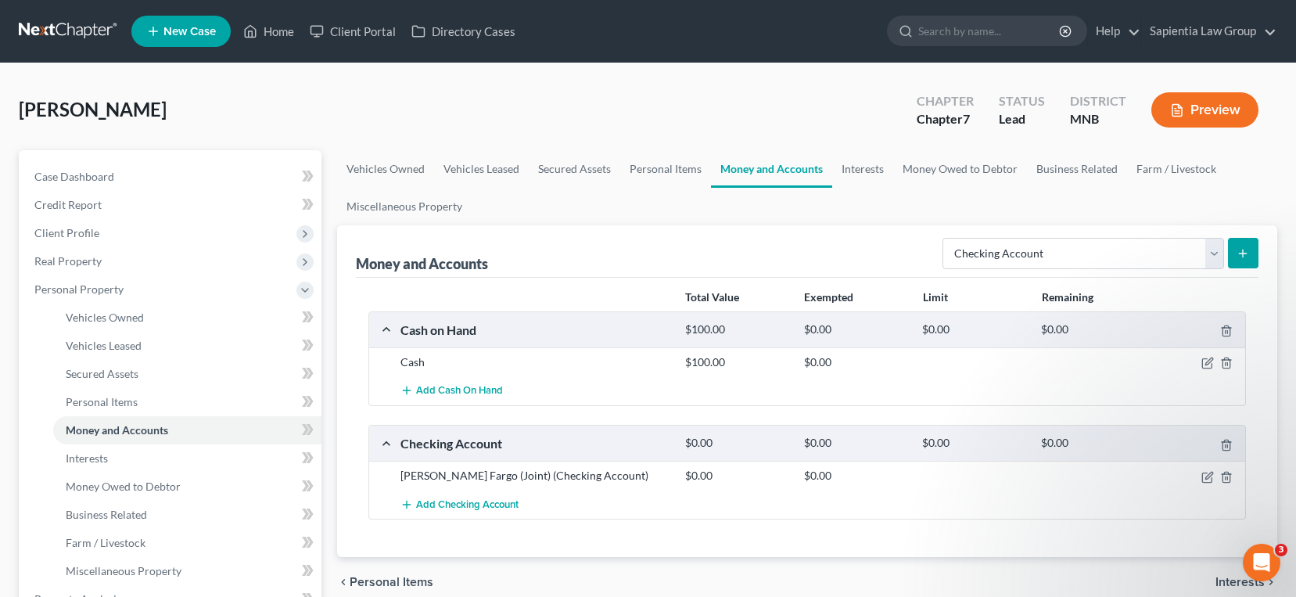
click at [1252, 250] on button "submit" at bounding box center [1243, 253] width 31 height 31
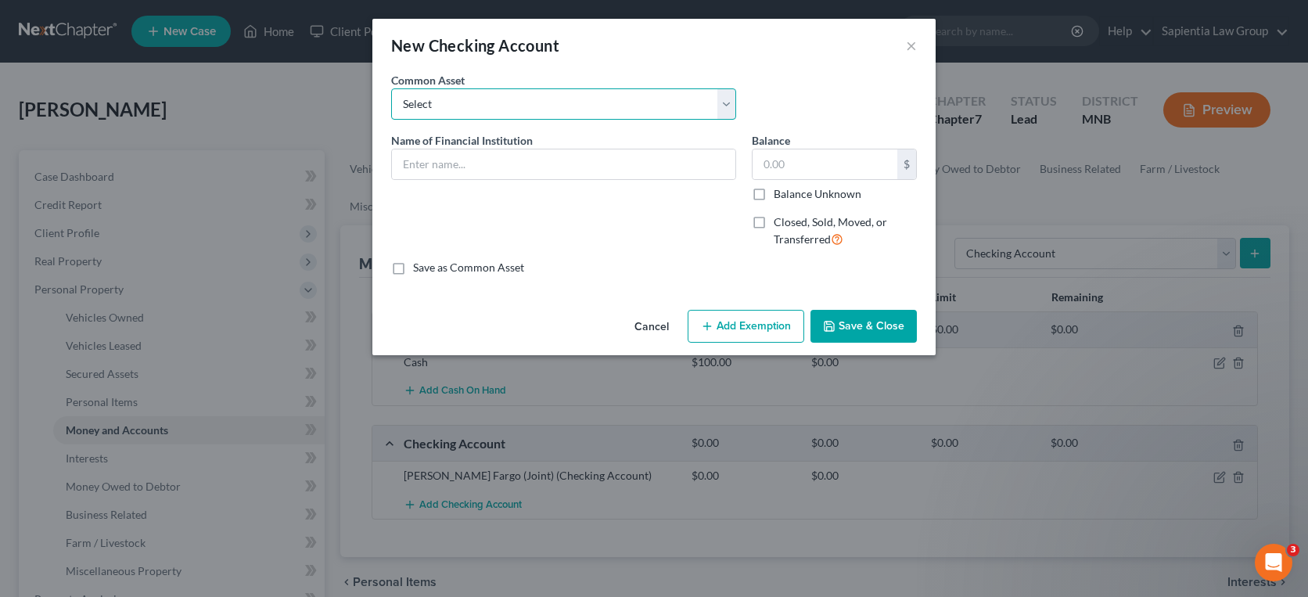
click at [554, 113] on select "Select US Bank account ending in 2709" at bounding box center [563, 103] width 345 height 31
click at [562, 167] on input "text" at bounding box center [563, 164] width 343 height 30
click at [774, 193] on label "Balance Unknown" at bounding box center [818, 194] width 88 height 16
click at [780, 193] on input "Balance Unknown" at bounding box center [785, 191] width 10 height 10
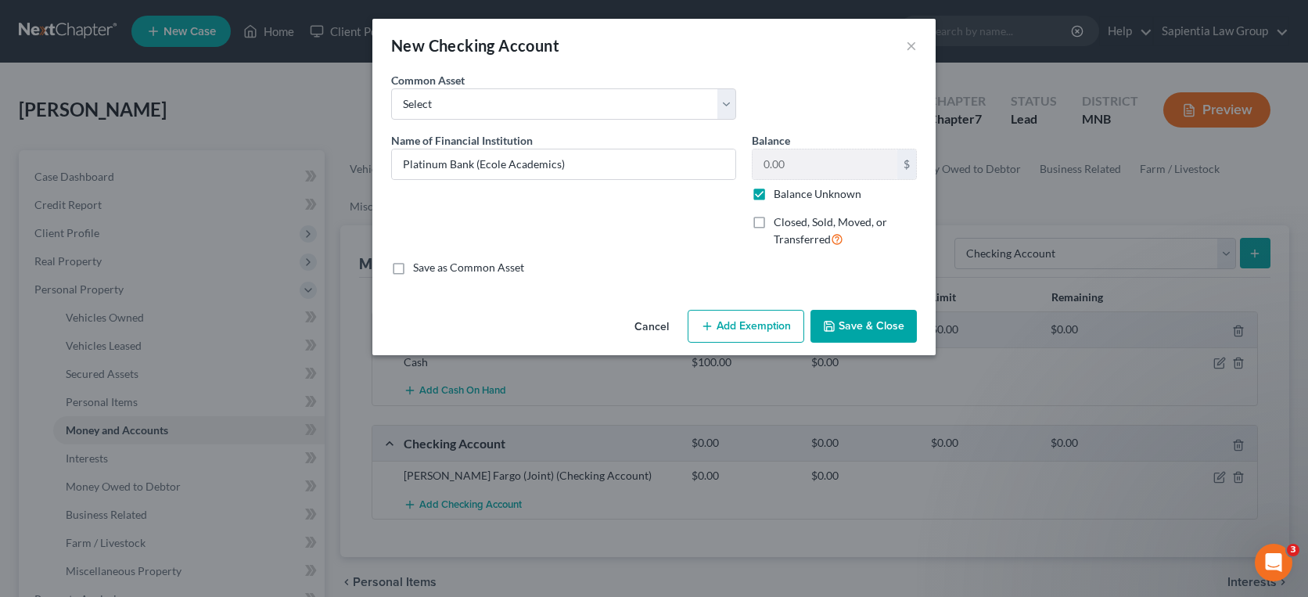
click at [866, 330] on button "Save & Close" at bounding box center [863, 326] width 106 height 33
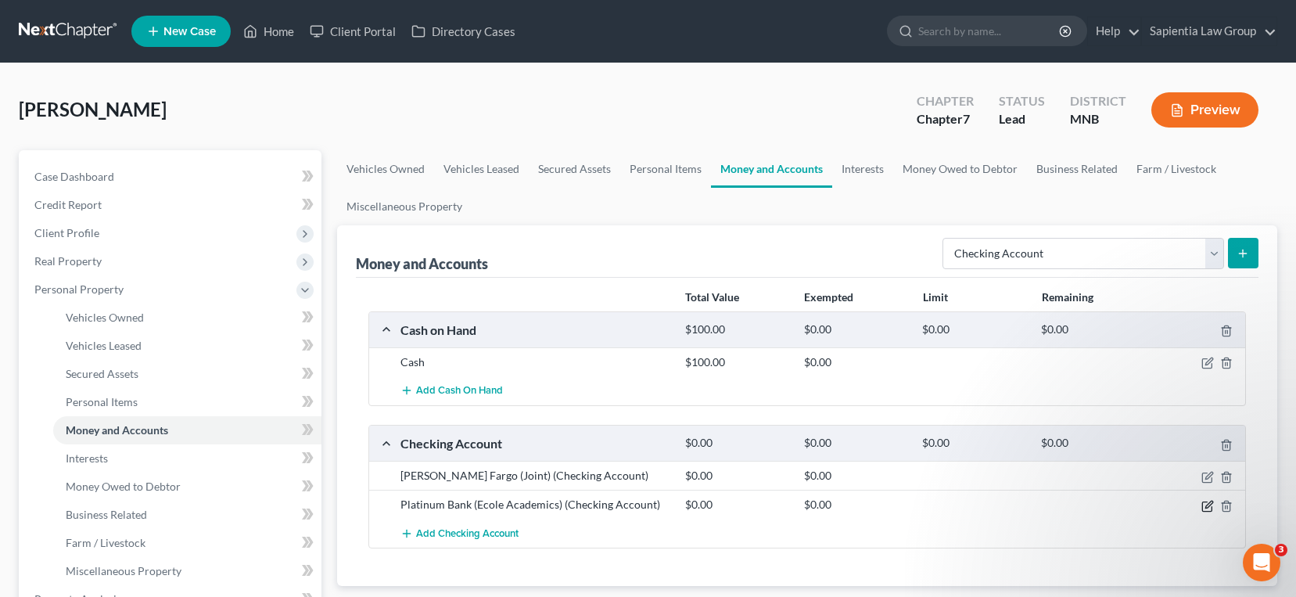
click at [1207, 504] on icon "button" at bounding box center [1208, 506] width 13 height 13
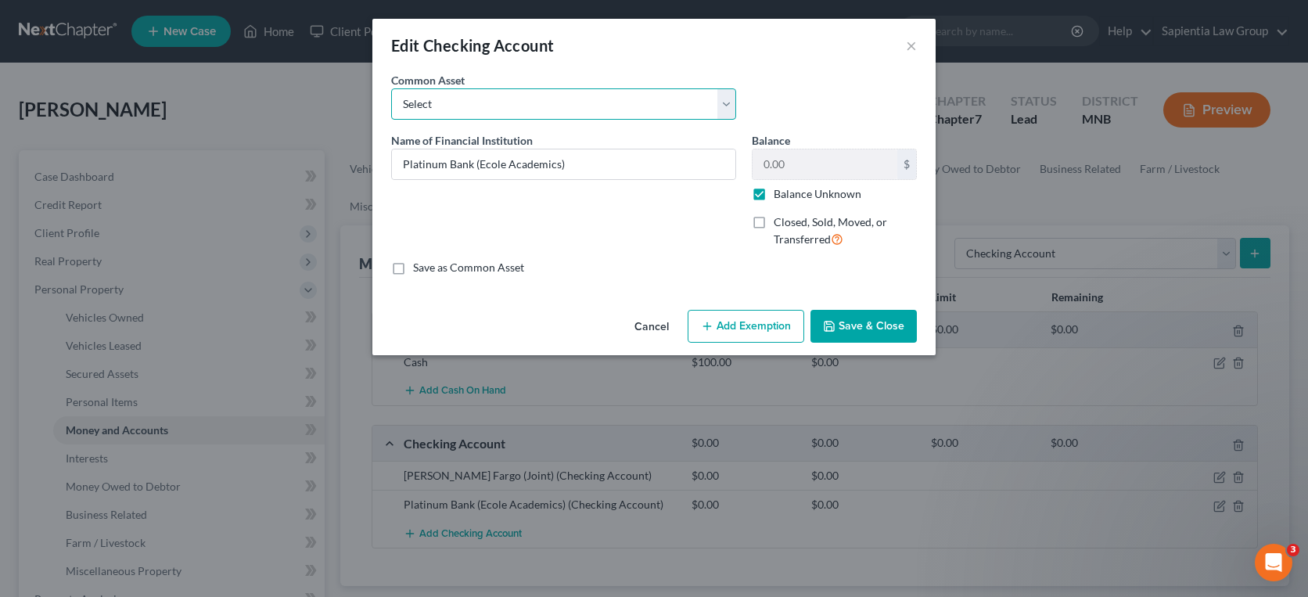
click at [552, 98] on select "Select US Bank account ending in 2709" at bounding box center [563, 103] width 345 height 31
click at [866, 320] on button "Save & Close" at bounding box center [863, 326] width 106 height 33
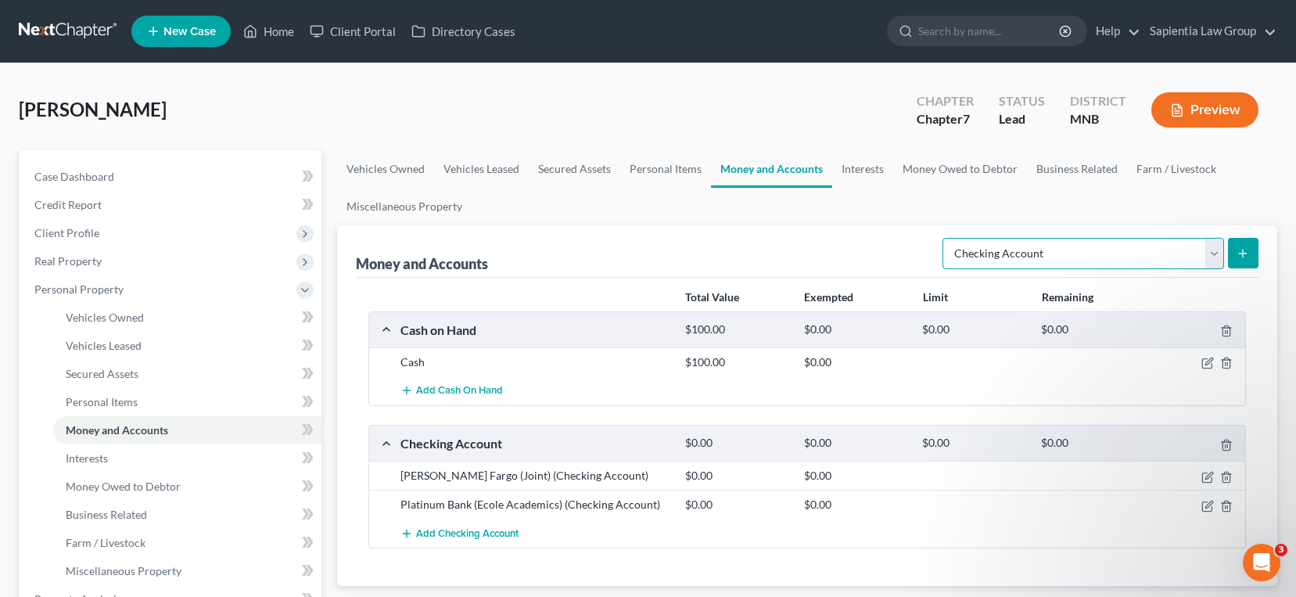
click at [1040, 254] on select "Select Account Type Brokerage Cash on Hand Certificates of Deposit Checking Acc…" at bounding box center [1084, 253] width 282 height 31
click at [946, 238] on select "Select Account Type Brokerage Cash on Hand Certificates of Deposit Checking Acc…" at bounding box center [1084, 253] width 282 height 31
click at [1236, 257] on button "submit" at bounding box center [1243, 253] width 31 height 31
click at [1247, 249] on icon "submit" at bounding box center [1243, 253] width 13 height 13
click at [1245, 252] on icon "submit" at bounding box center [1243, 253] width 13 height 13
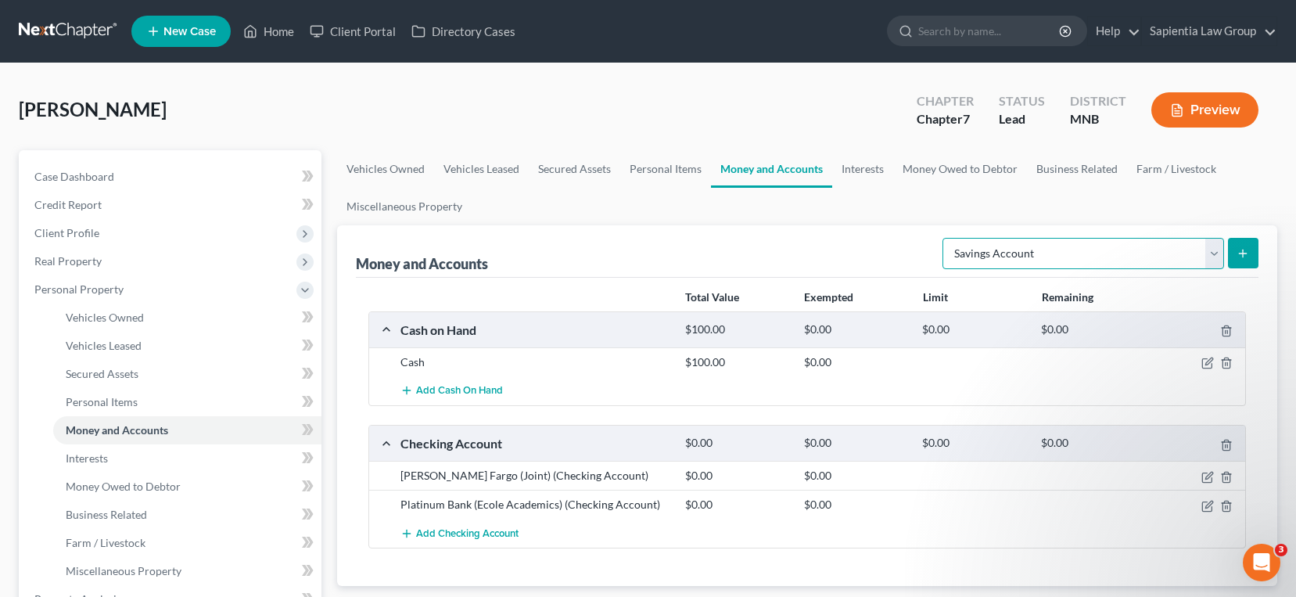
click at [1047, 263] on select "Select Account Type Brokerage Cash on Hand Certificates of Deposit Checking Acc…" at bounding box center [1084, 253] width 282 height 31
click at [946, 238] on select "Select Account Type Brokerage Cash on Hand Certificates of Deposit Checking Acc…" at bounding box center [1084, 253] width 282 height 31
click at [1215, 256] on select "Select Account Type Brokerage Cash on Hand Certificates of Deposit Checking Acc…" at bounding box center [1084, 253] width 282 height 31
click at [946, 238] on select "Select Account Type Brokerage Cash on Hand Certificates of Deposit Checking Acc…" at bounding box center [1084, 253] width 282 height 31
click at [1245, 252] on icon "submit" at bounding box center [1243, 253] width 13 height 13
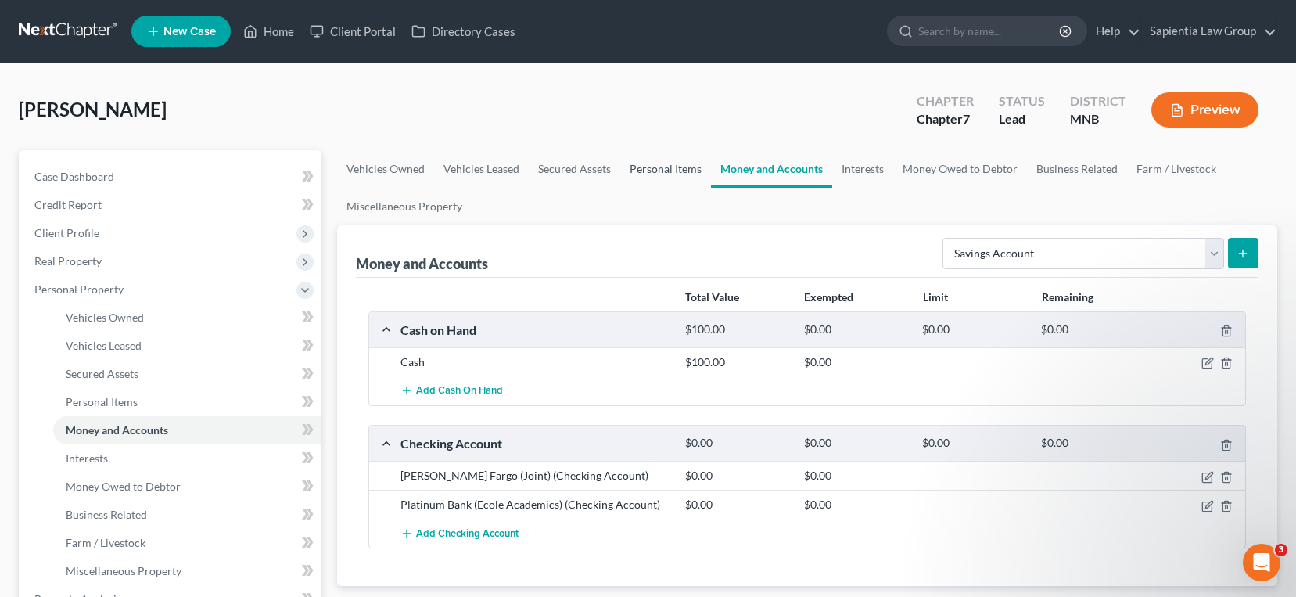
click at [674, 160] on link "Personal Items" at bounding box center [665, 169] width 91 height 38
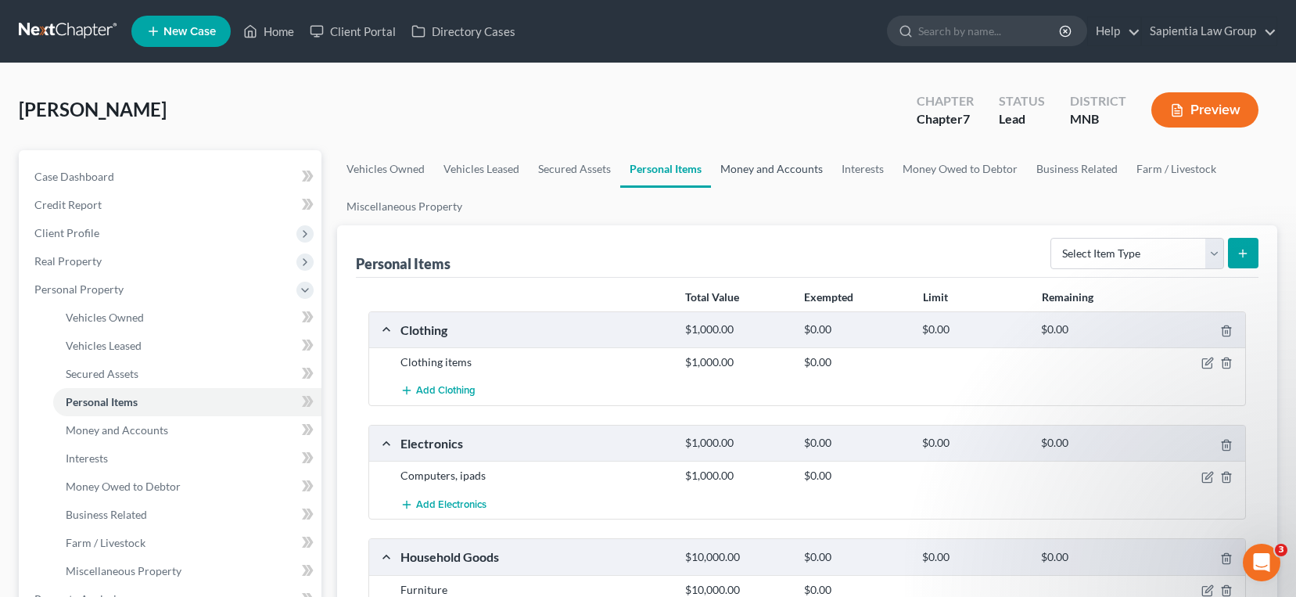
click at [764, 169] on link "Money and Accounts" at bounding box center [771, 169] width 121 height 38
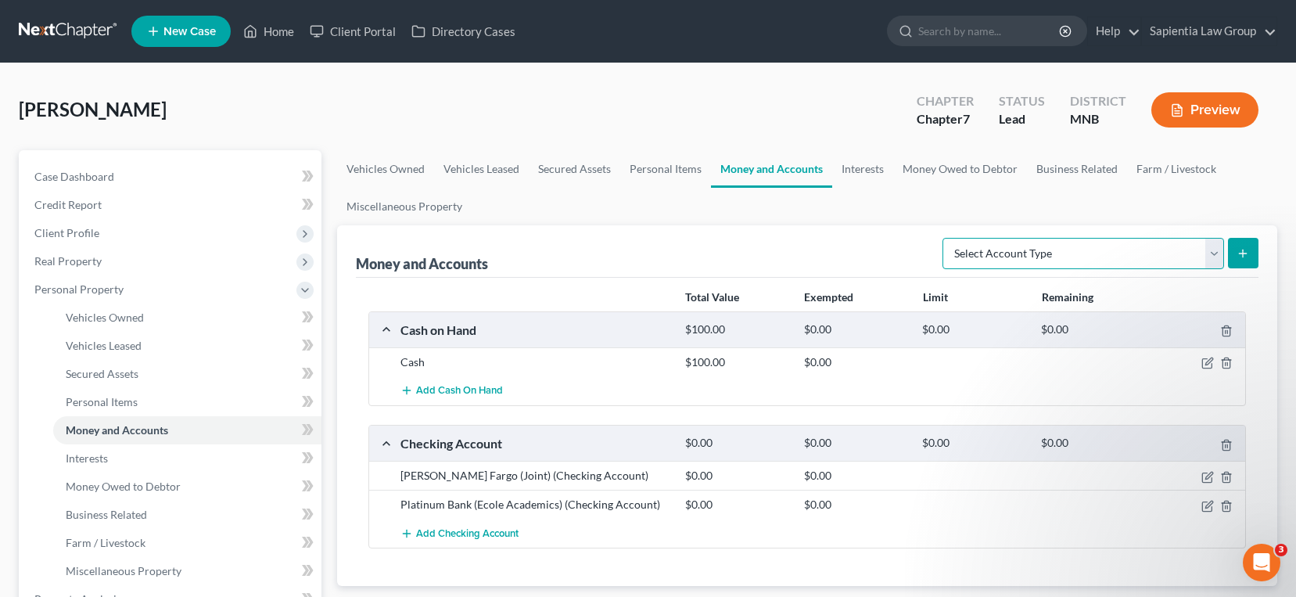
click at [1016, 251] on select "Select Account Type Brokerage Cash on Hand Certificates of Deposit Checking Acc…" at bounding box center [1084, 253] width 282 height 31
click at [946, 238] on select "Select Account Type Brokerage Cash on Hand Certificates of Deposit Checking Acc…" at bounding box center [1084, 253] width 282 height 31
click at [1240, 250] on icon "submit" at bounding box center [1243, 253] width 13 height 13
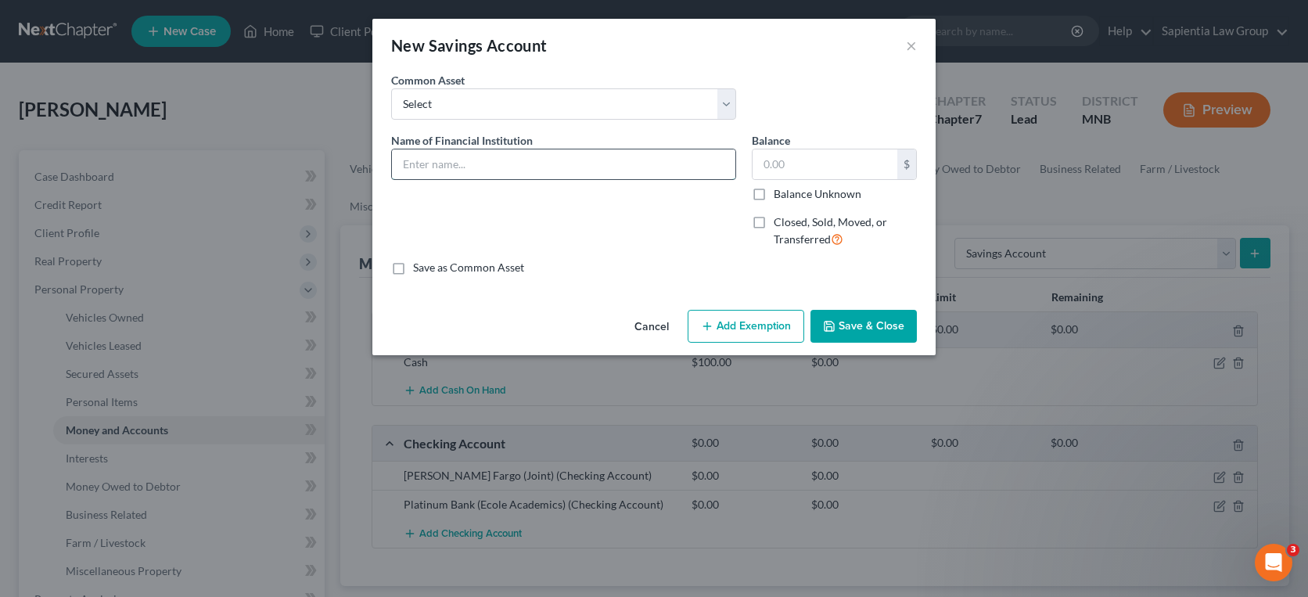
click at [537, 170] on input "text" at bounding box center [563, 164] width 343 height 30
click at [774, 196] on label "Balance Unknown" at bounding box center [818, 194] width 88 height 16
click at [780, 196] on input "Balance Unknown" at bounding box center [785, 191] width 10 height 10
click at [850, 321] on button "Save & Close" at bounding box center [863, 326] width 106 height 33
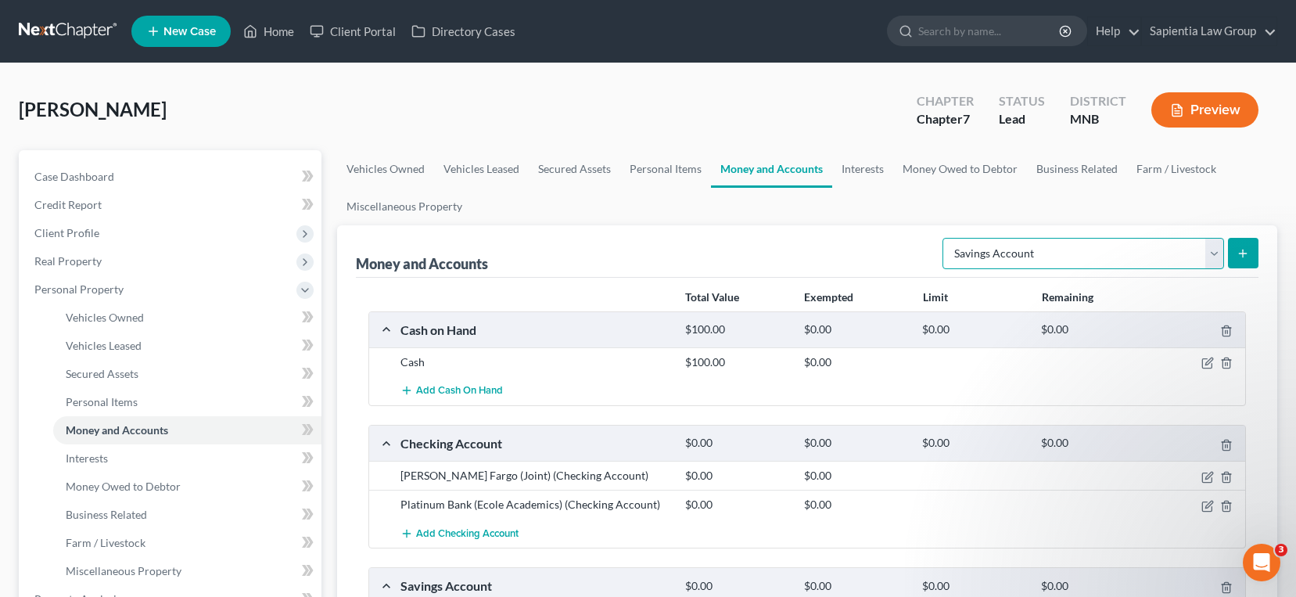
click at [994, 249] on select "Select Account Type Brokerage Cash on Hand Certificates of Deposit Checking Acc…" at bounding box center [1084, 253] width 282 height 31
click at [946, 238] on select "Select Account Type Brokerage Cash on Hand Certificates of Deposit Checking Acc…" at bounding box center [1084, 253] width 282 height 31
click at [1248, 255] on icon "submit" at bounding box center [1243, 253] width 13 height 13
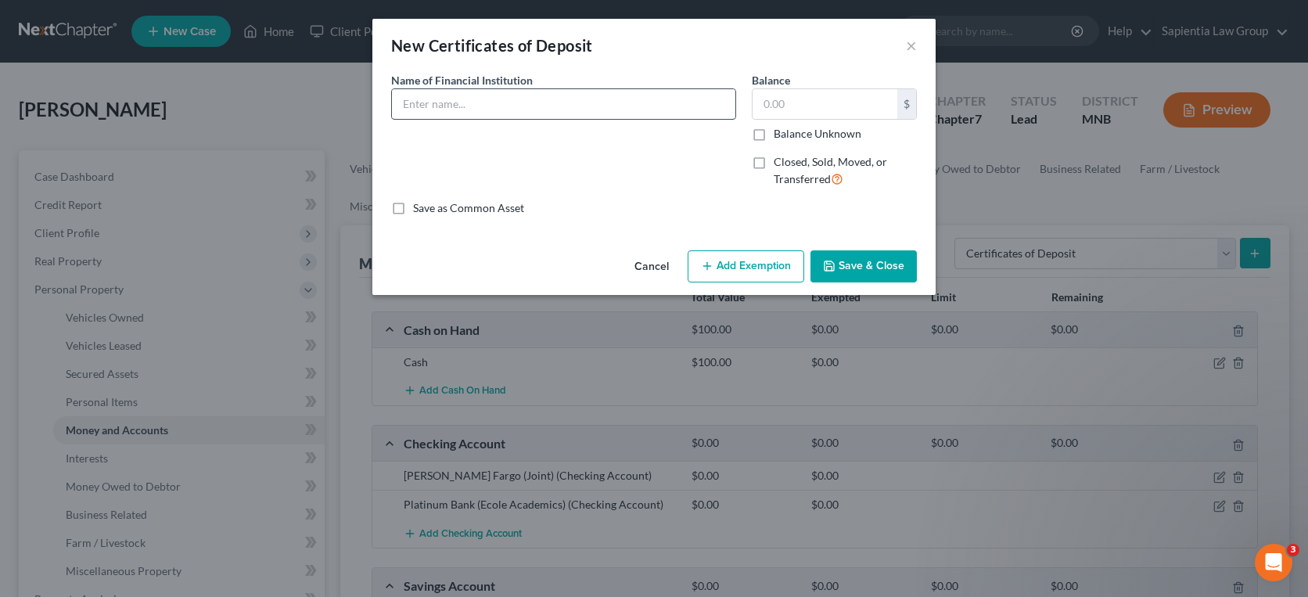
click at [563, 110] on input "text" at bounding box center [563, 104] width 343 height 30
click at [908, 49] on button "×" at bounding box center [911, 45] width 11 height 19
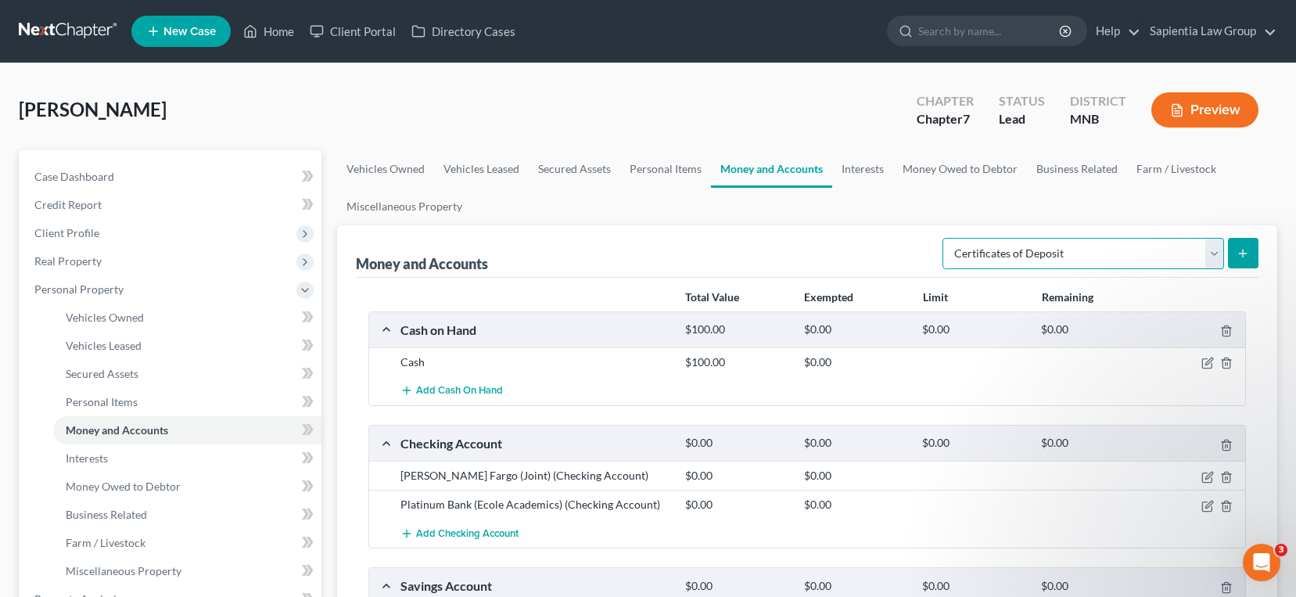
click at [980, 244] on select "Select Account Type Brokerage Cash on Hand Certificates of Deposit Checking Acc…" at bounding box center [1084, 253] width 282 height 31
click at [946, 238] on select "Select Account Type Brokerage Cash on Hand Certificates of Deposit Checking Acc…" at bounding box center [1084, 253] width 282 height 31
click at [1252, 257] on button "submit" at bounding box center [1243, 253] width 31 height 31
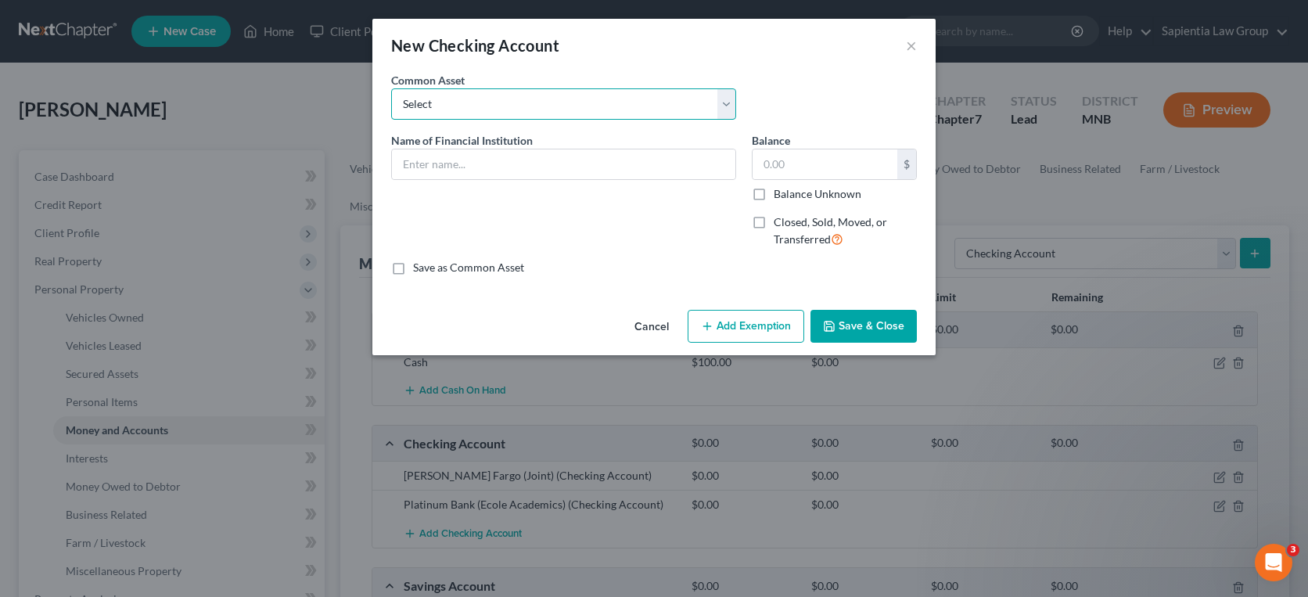
click at [585, 102] on select "Select US Bank account ending in 2709" at bounding box center [563, 103] width 345 height 31
click at [584, 154] on input "text" at bounding box center [563, 164] width 343 height 30
click at [579, 163] on input "Blaze Credit Union" at bounding box center [563, 164] width 343 height 30
click at [867, 332] on button "Save & Close" at bounding box center [863, 326] width 106 height 33
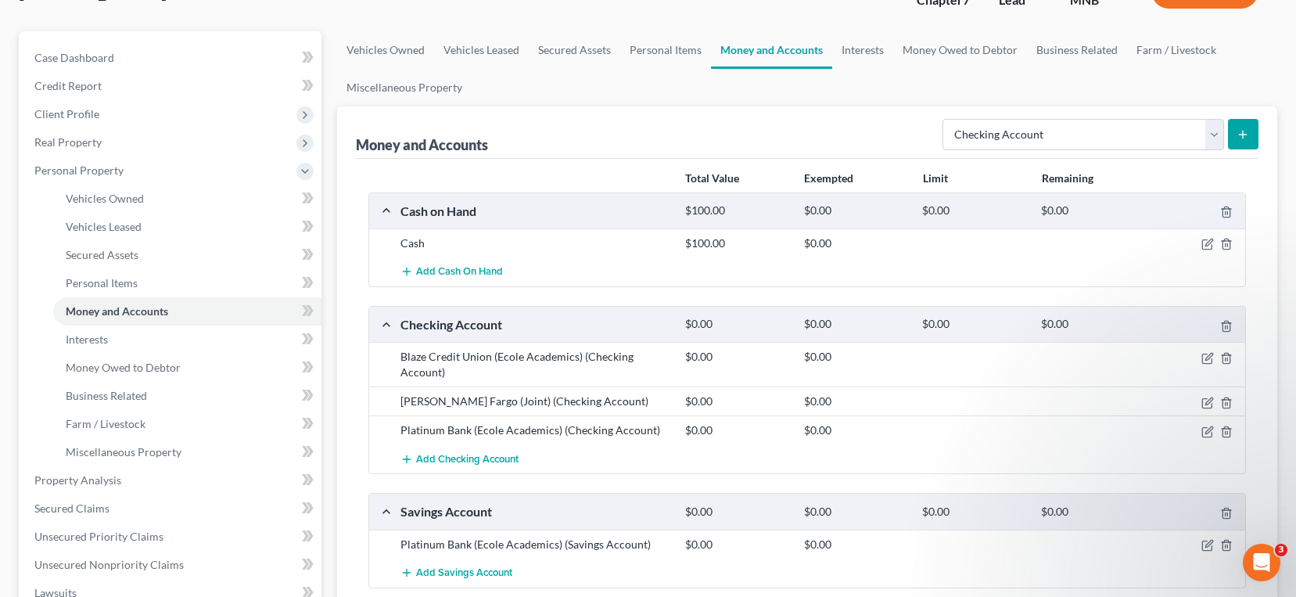
scroll to position [156, 0]
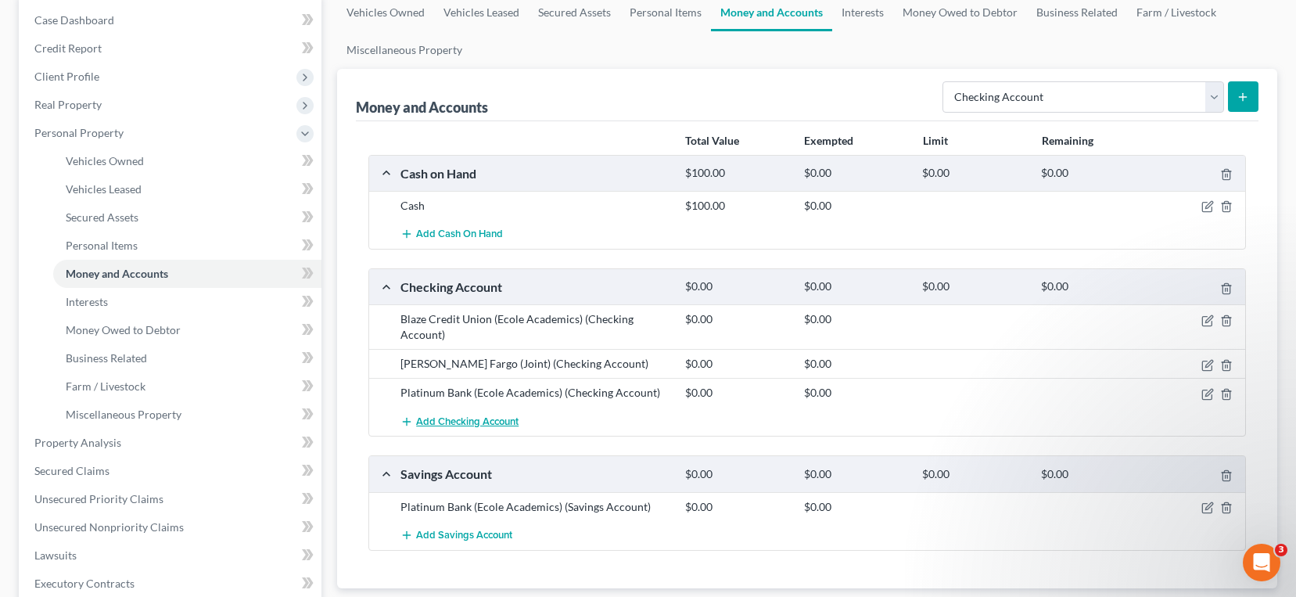
click at [480, 426] on span "Add Checking Account" at bounding box center [467, 421] width 102 height 13
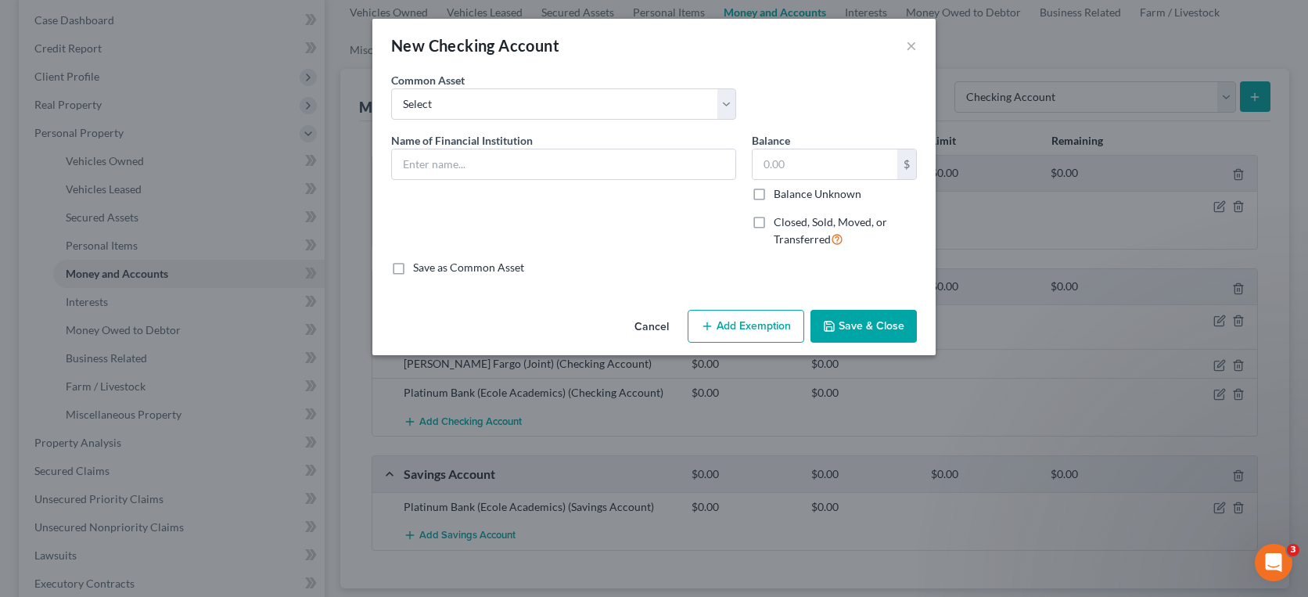
drag, startPoint x: 480, startPoint y: 426, endPoint x: 654, endPoint y: 331, distance: 197.8
click at [654, 331] on button "Cancel" at bounding box center [651, 326] width 59 height 31
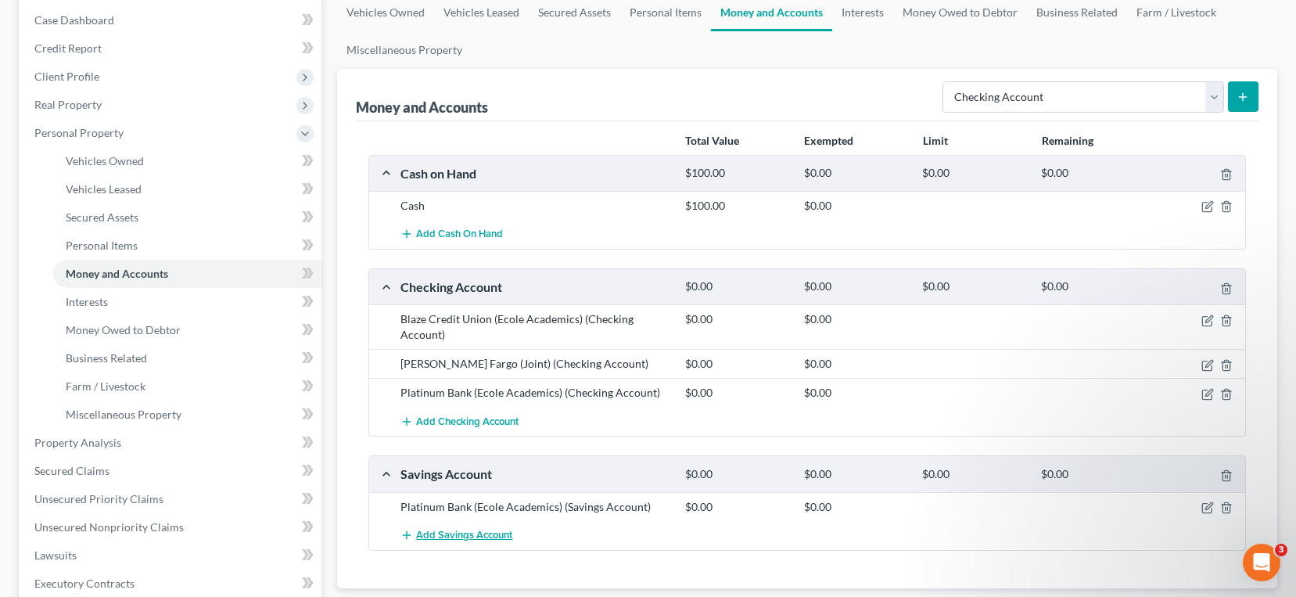
click at [498, 540] on span "Add Savings Account" at bounding box center [464, 535] width 96 height 13
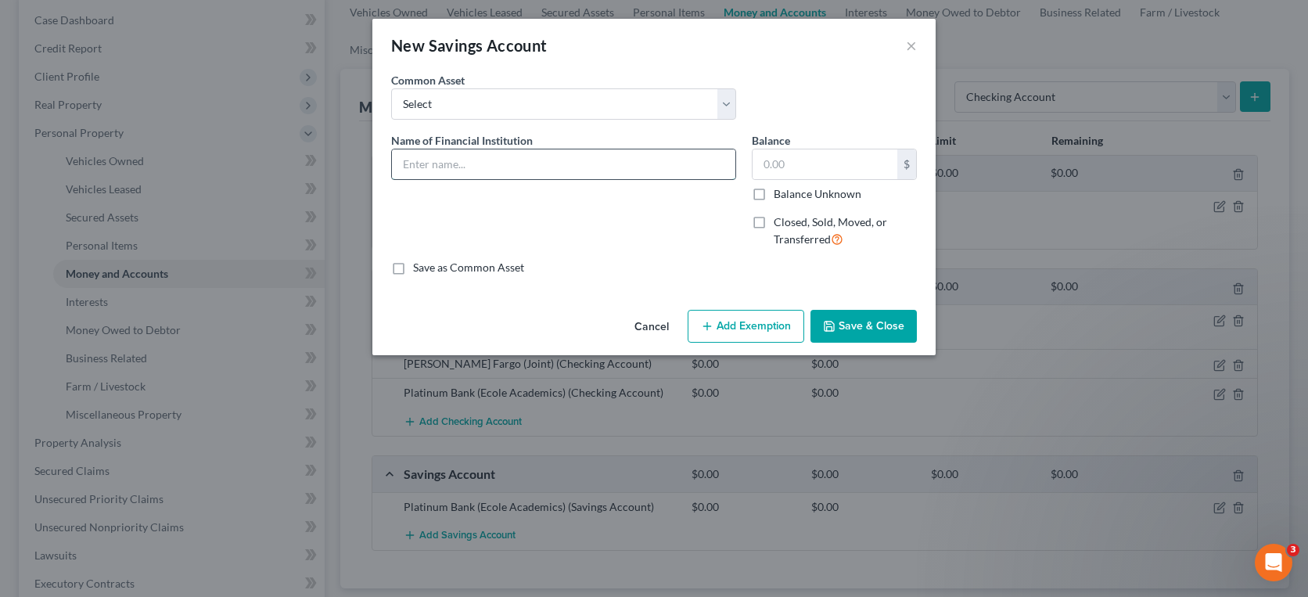
click at [519, 168] on input "text" at bounding box center [563, 164] width 343 height 30
click at [774, 192] on label "Balance Unknown" at bounding box center [818, 194] width 88 height 16
click at [780, 192] on input "Balance Unknown" at bounding box center [785, 191] width 10 height 10
click at [879, 316] on button "Save & Close" at bounding box center [863, 326] width 106 height 33
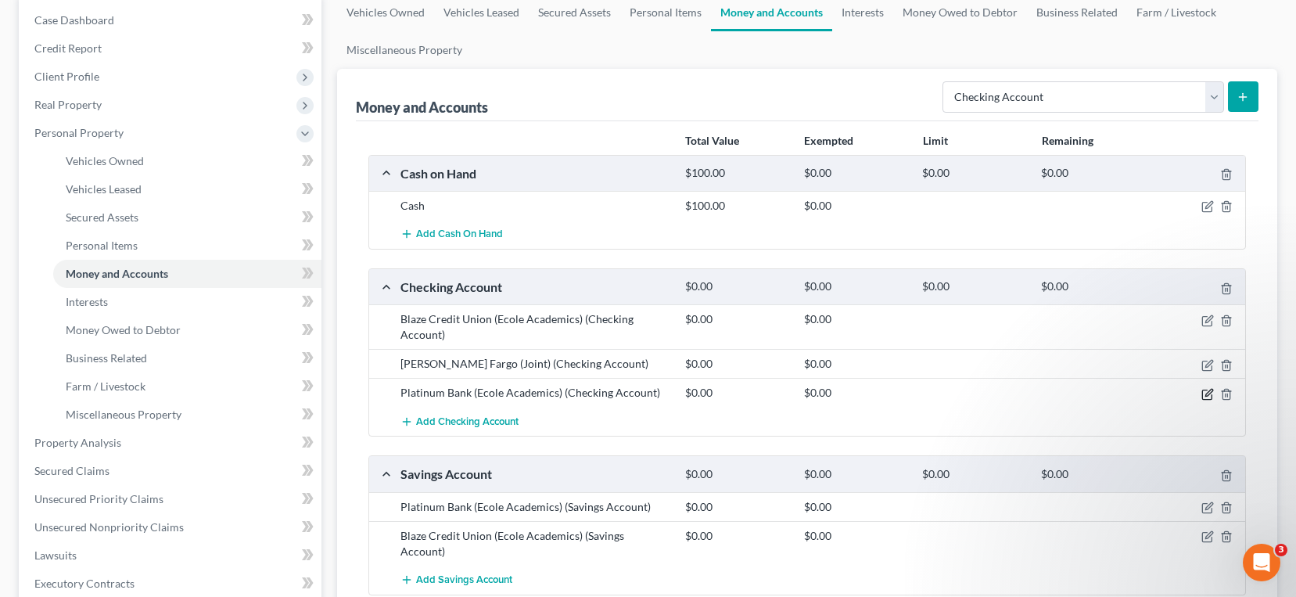
click at [1208, 395] on icon "button" at bounding box center [1209, 392] width 7 height 7
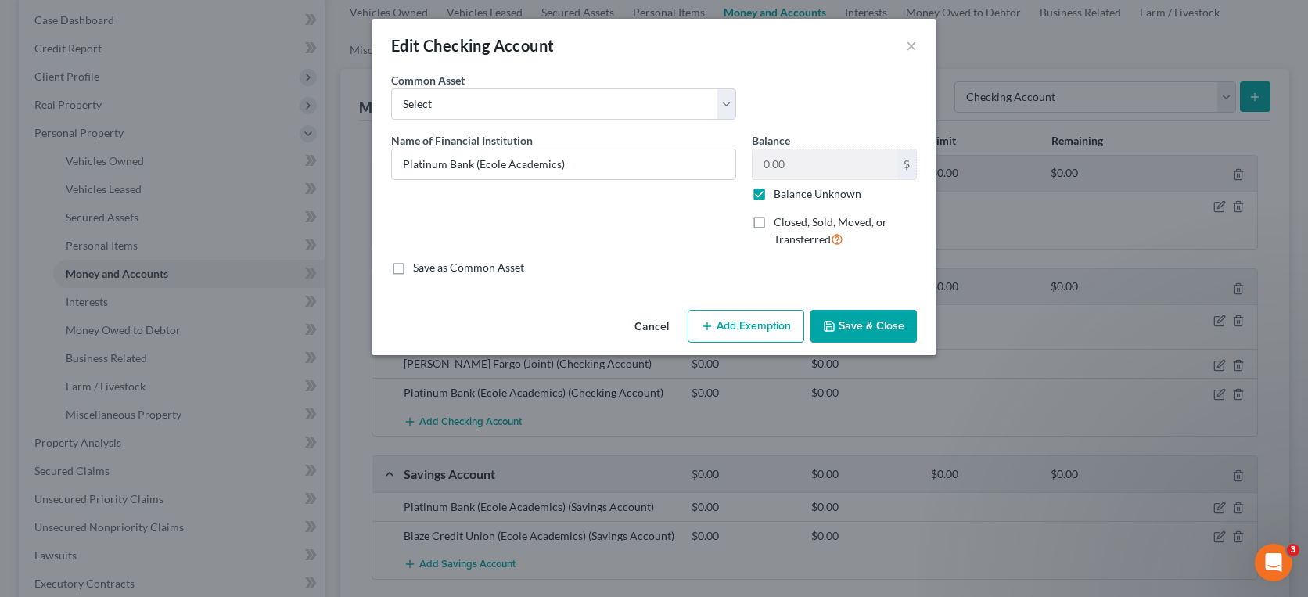
click at [868, 336] on button "Save & Close" at bounding box center [863, 326] width 106 height 33
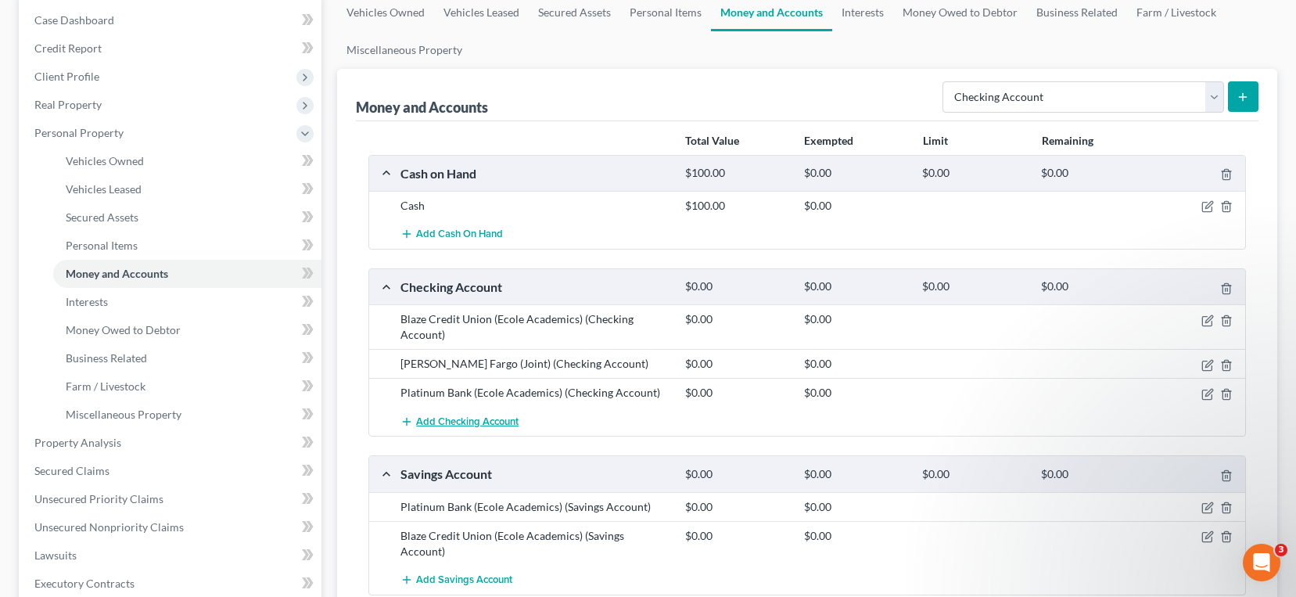
click at [461, 419] on span "Add Checking Account" at bounding box center [467, 421] width 102 height 13
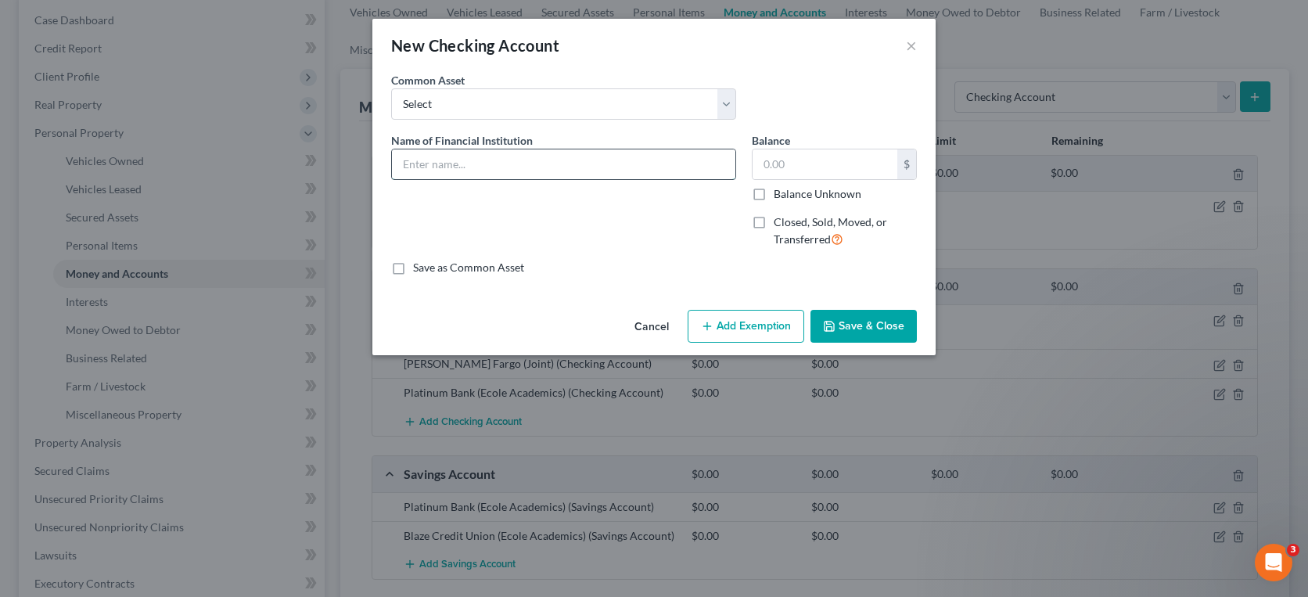
click at [492, 162] on input "text" at bounding box center [563, 164] width 343 height 30
drag, startPoint x: 758, startPoint y: 196, endPoint x: 823, endPoint y: 283, distance: 109.1
click at [774, 197] on label "Balance Unknown" at bounding box center [818, 194] width 88 height 16
click at [780, 196] on input "Balance Unknown" at bounding box center [785, 191] width 10 height 10
click at [868, 325] on button "Save & Close" at bounding box center [863, 326] width 106 height 33
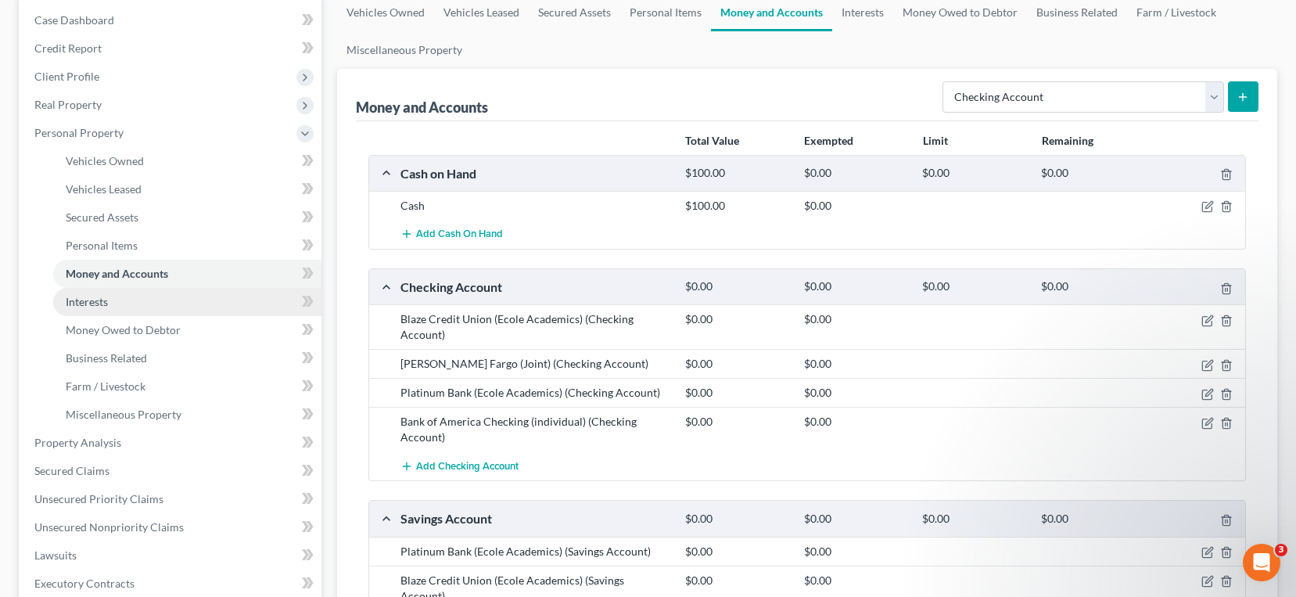
click at [114, 301] on link "Interests" at bounding box center [187, 302] width 268 height 28
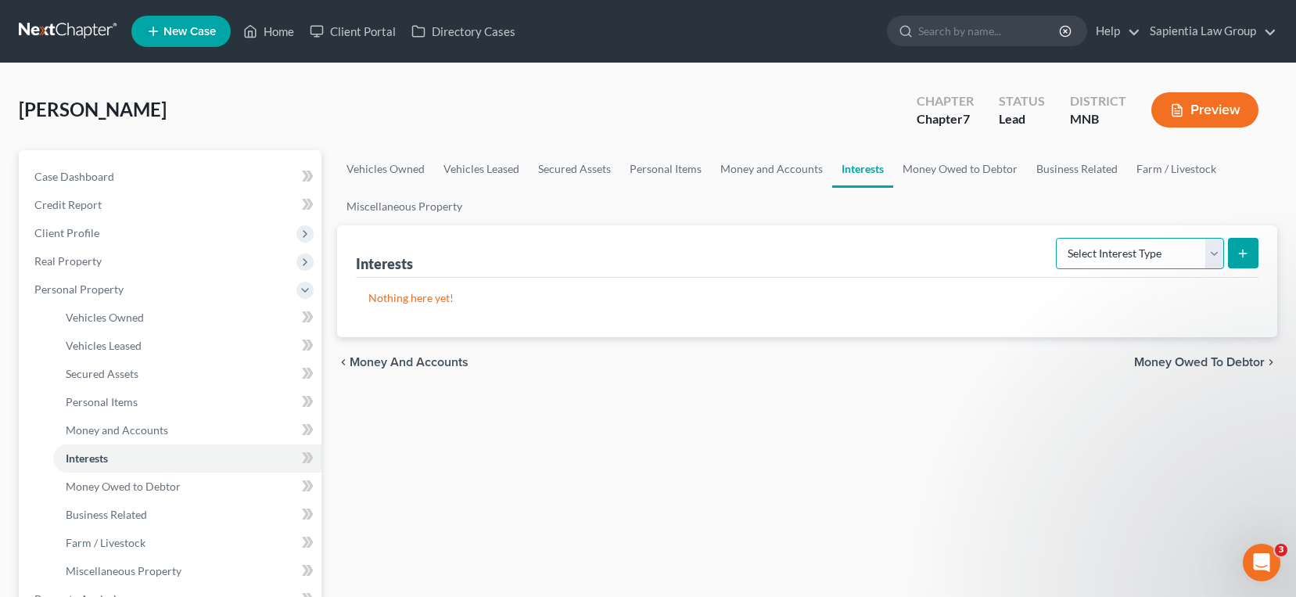
click at [1128, 246] on select "Select Interest Type 401K Annuity Bond Education IRA Government Bond Government…" at bounding box center [1140, 253] width 168 height 31
click at [755, 169] on link "Money and Accounts" at bounding box center [771, 169] width 121 height 38
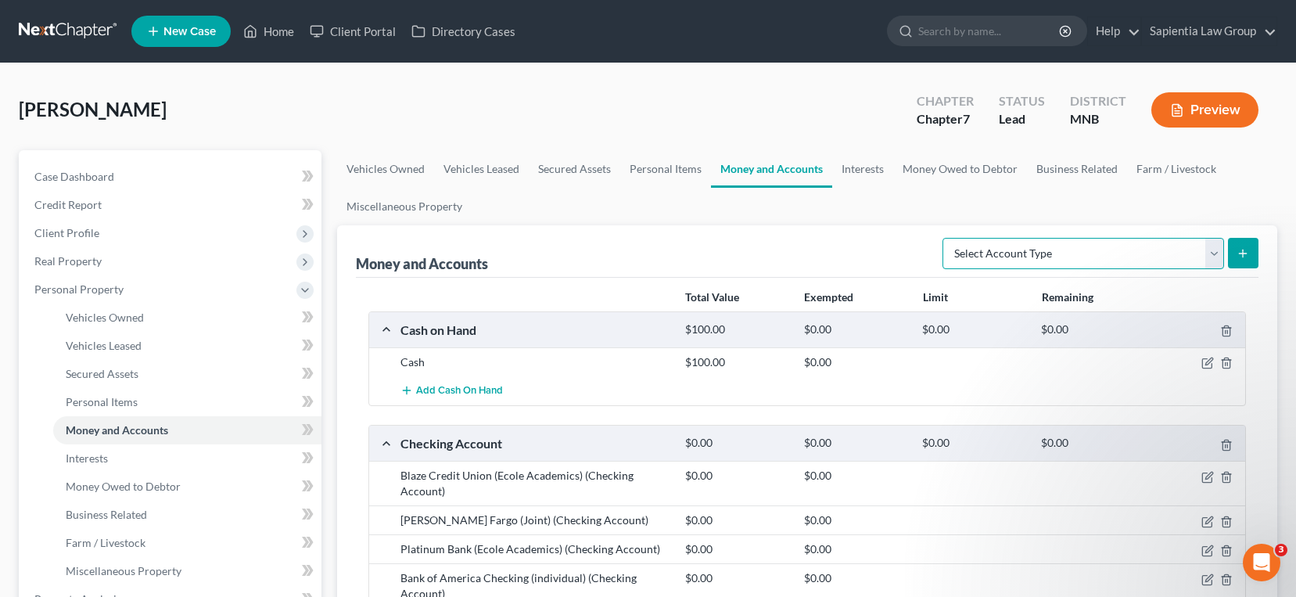
click at [1111, 263] on select "Select Account Type Brokerage Cash on Hand Certificates of Deposit Checking Acc…" at bounding box center [1084, 253] width 282 height 31
click at [873, 175] on link "Interests" at bounding box center [862, 169] width 61 height 38
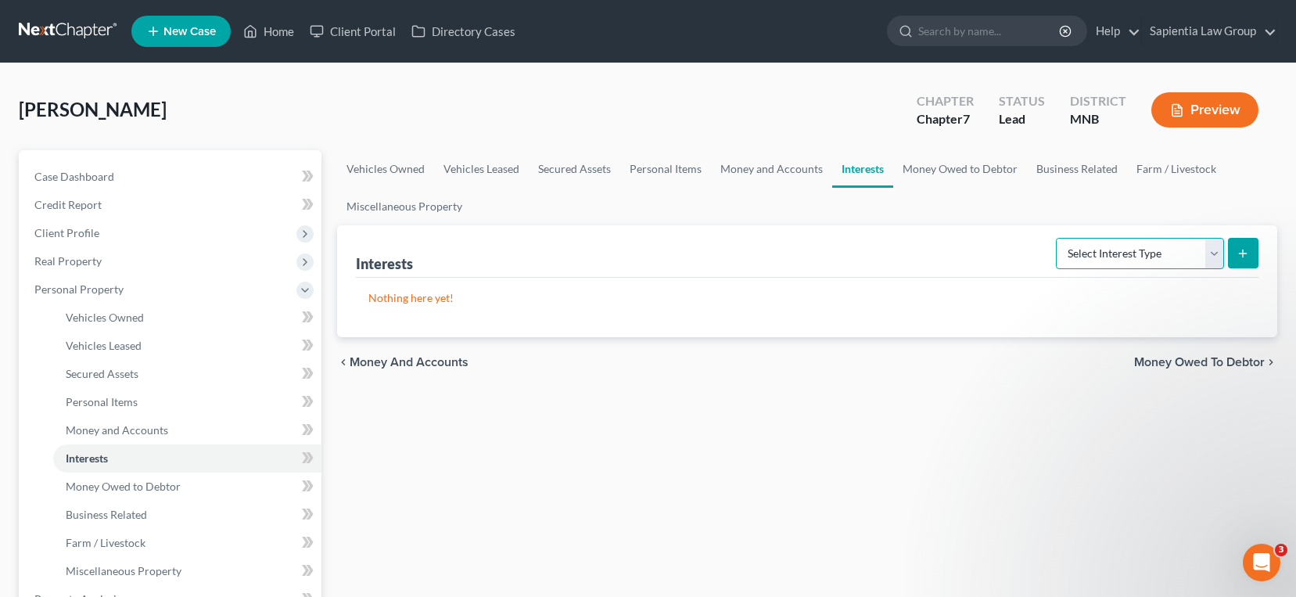
click at [1085, 255] on select "Select Interest Type 401K Annuity Bond Education IRA Government Bond Government…" at bounding box center [1140, 253] width 168 height 31
click at [1041, 167] on link "Business Related" at bounding box center [1077, 169] width 100 height 38
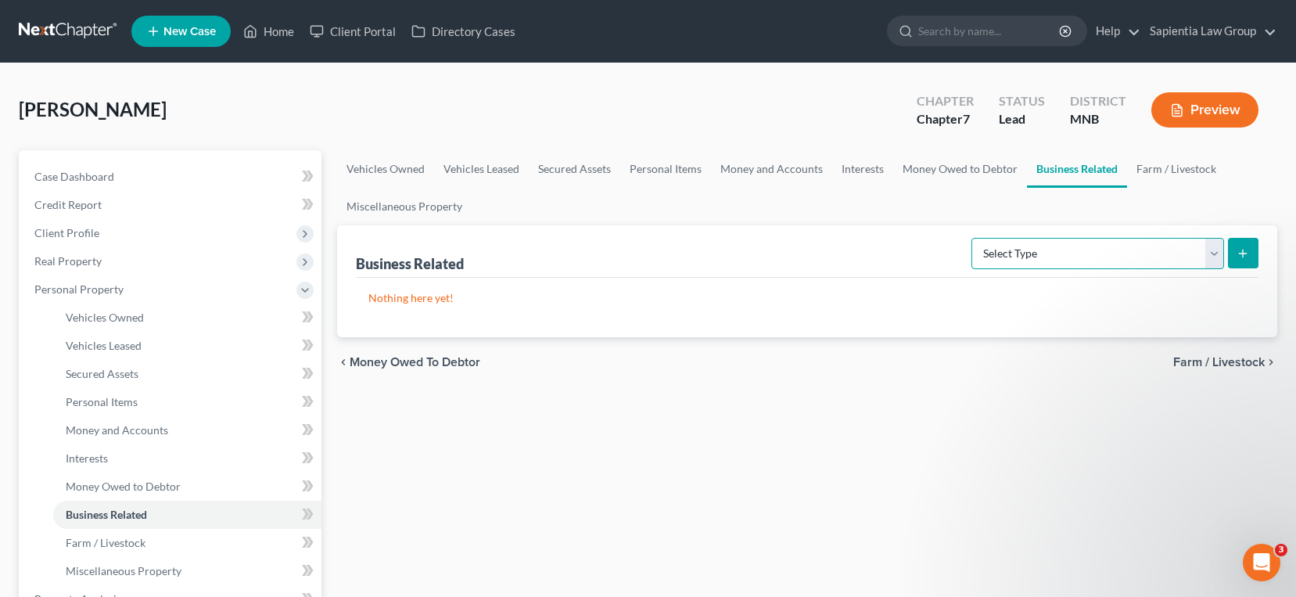
click at [1109, 250] on select "Select Type Customer Lists Franchises Inventory Licenses Machinery Office Equip…" at bounding box center [1098, 253] width 253 height 31
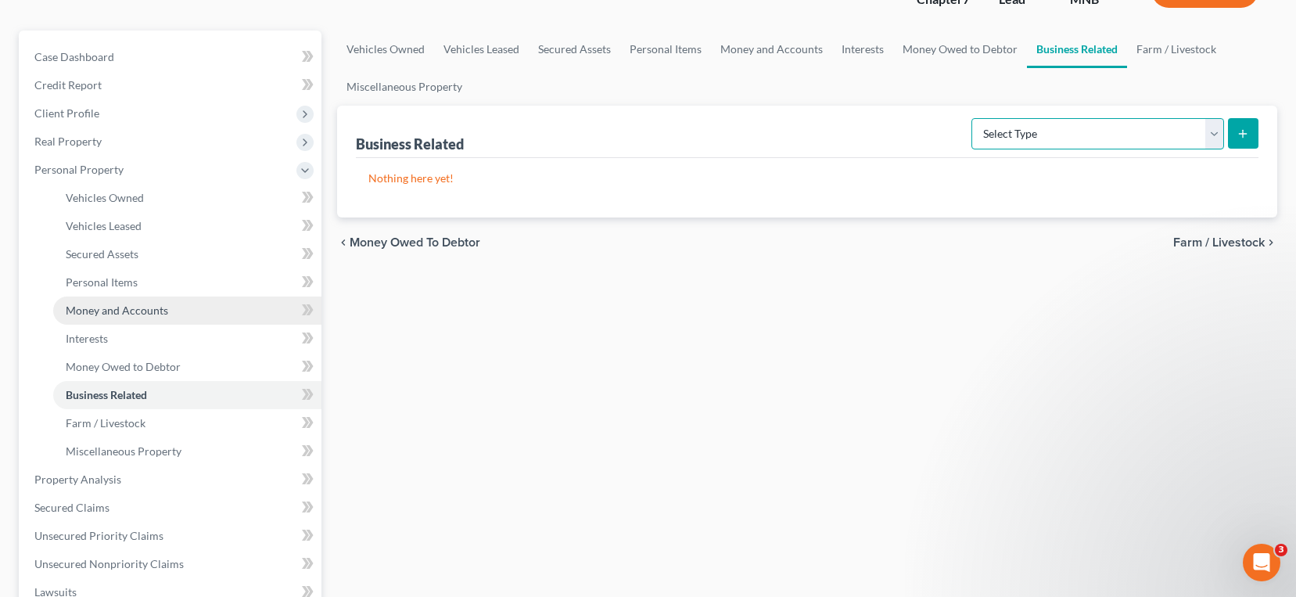
scroll to position [156, 0]
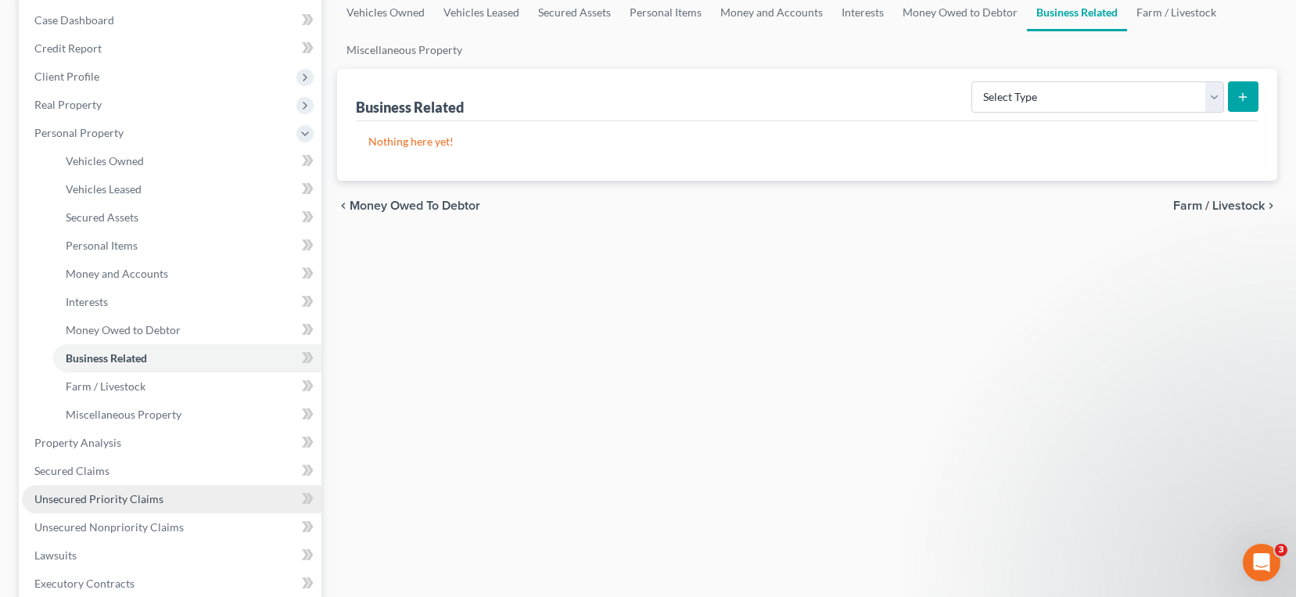
click at [154, 494] on span "Unsecured Priority Claims" at bounding box center [98, 498] width 129 height 13
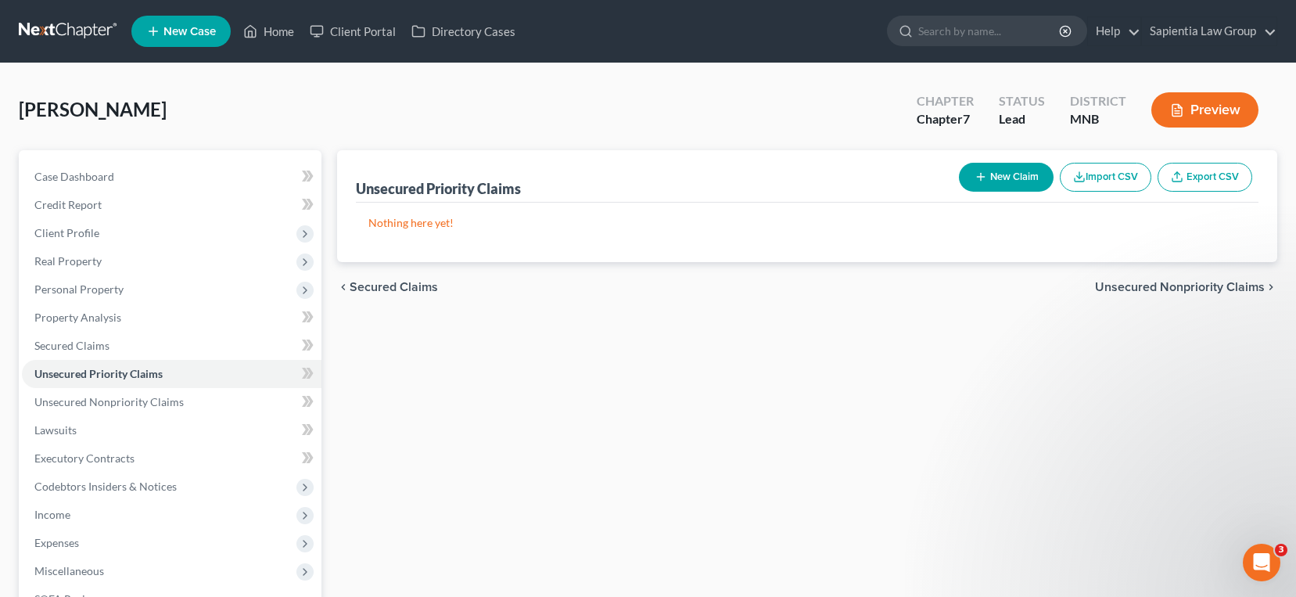
click at [997, 167] on button "New Claim" at bounding box center [1006, 177] width 95 height 29
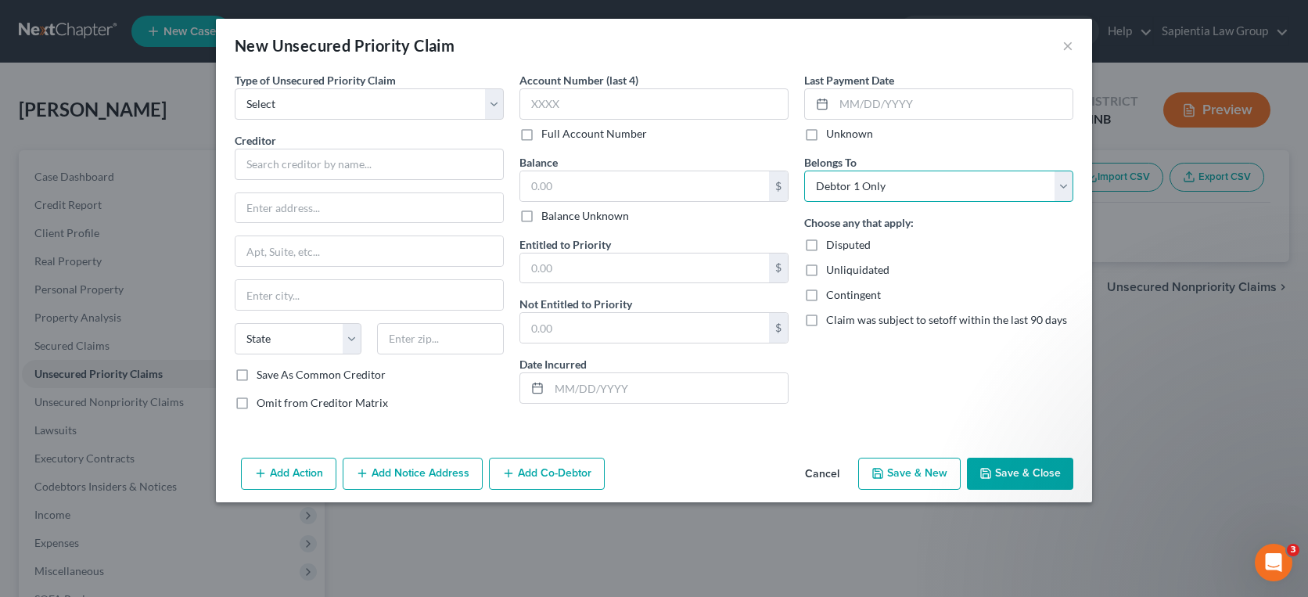
click at [824, 182] on select "Select Debtor 1 Only Debtor 2 Only Debtor 1 And Debtor 2 Only At Least One Of T…" at bounding box center [938, 186] width 269 height 31
click at [832, 468] on button "Cancel" at bounding box center [821, 474] width 59 height 31
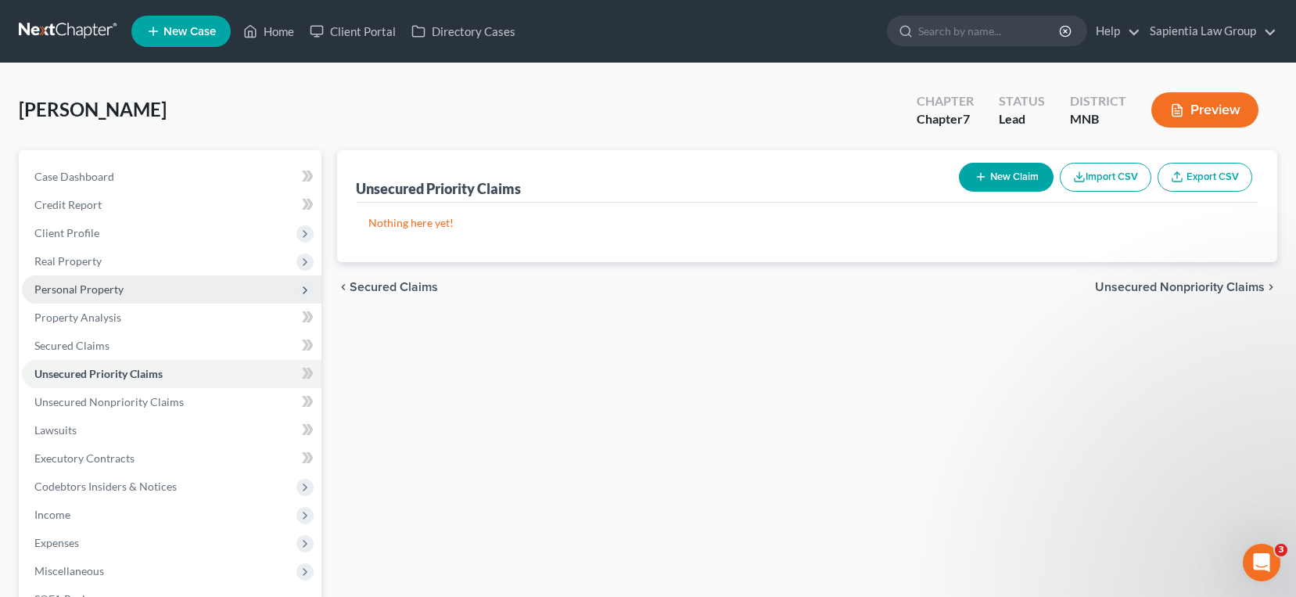
click at [109, 295] on span "Personal Property" at bounding box center [78, 288] width 89 height 13
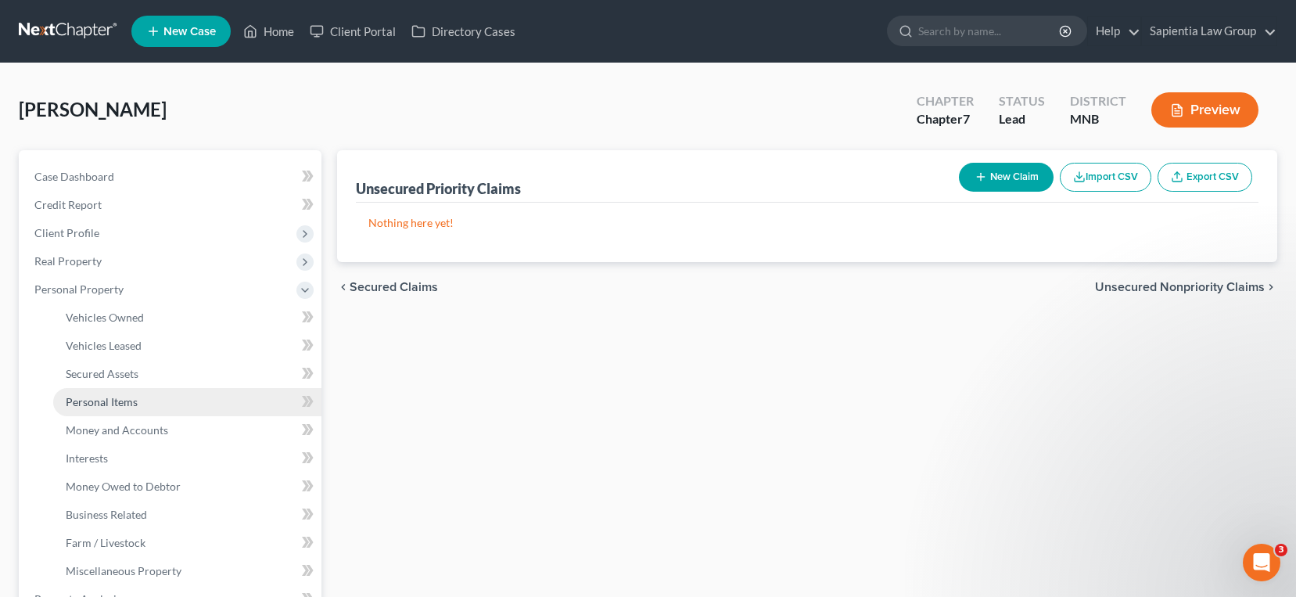
click at [102, 399] on span "Personal Items" at bounding box center [102, 401] width 72 height 13
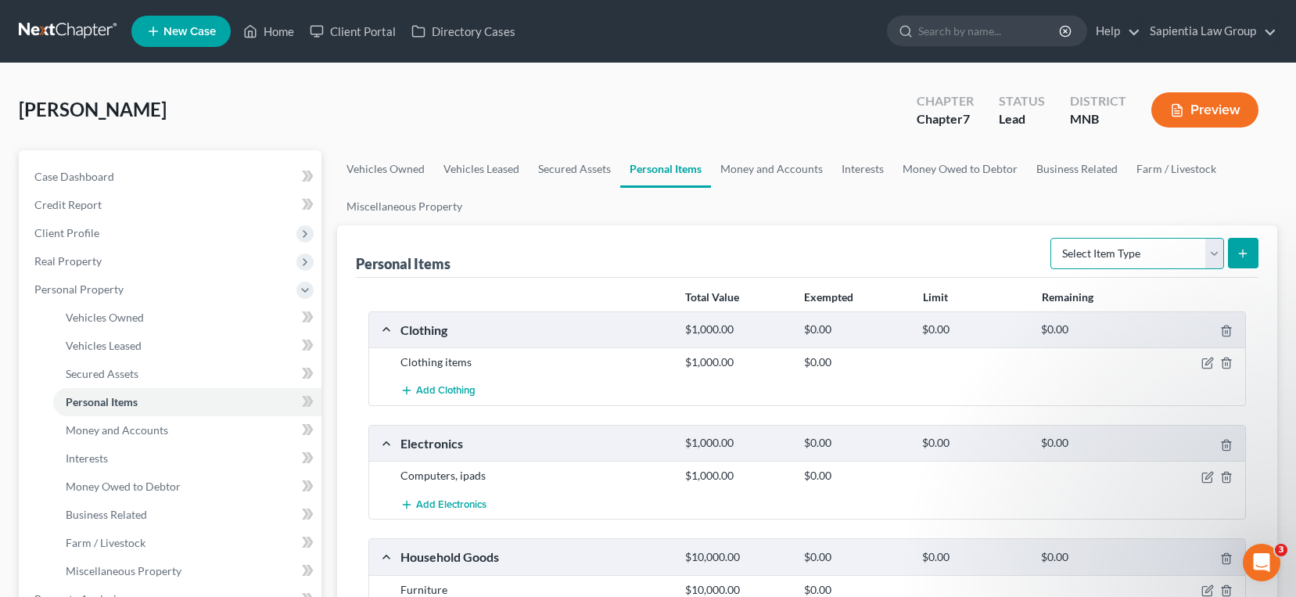
click at [1098, 260] on select "Select Item Type Clothing Collectibles Of Value Electronics Firearms Household …" at bounding box center [1138, 253] width 174 height 31
click at [1052, 238] on select "Select Item Type Clothing Collectibles Of Value Electronics Firearms Household …" at bounding box center [1138, 253] width 174 height 31
click at [1245, 261] on button "submit" at bounding box center [1243, 253] width 31 height 31
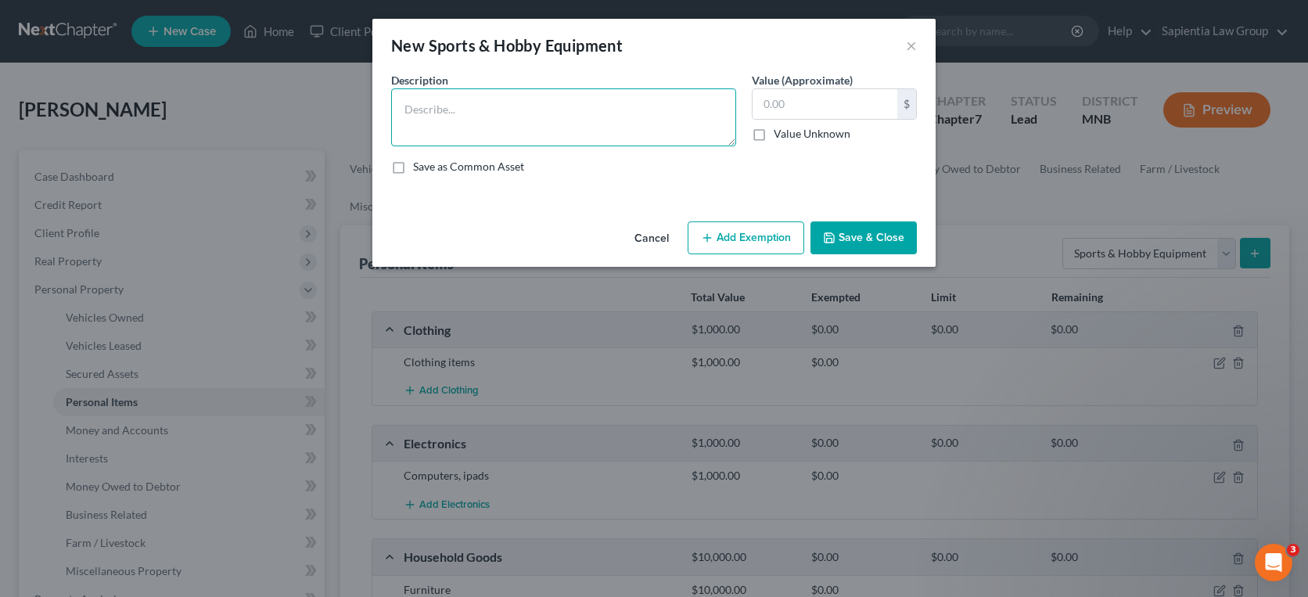
click at [548, 118] on textarea at bounding box center [563, 117] width 345 height 58
click at [774, 135] on label "Value Unknown" at bounding box center [812, 134] width 77 height 16
click at [780, 135] on input "Value Unknown" at bounding box center [785, 131] width 10 height 10
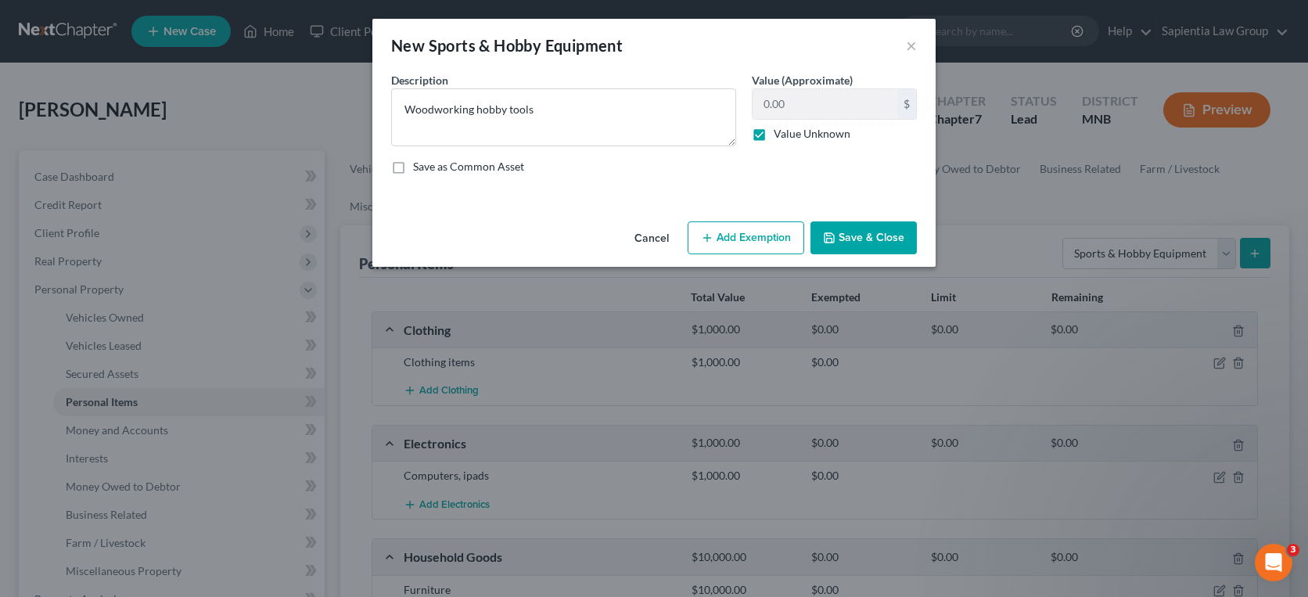
click at [851, 232] on button "Save & Close" at bounding box center [863, 237] width 106 height 33
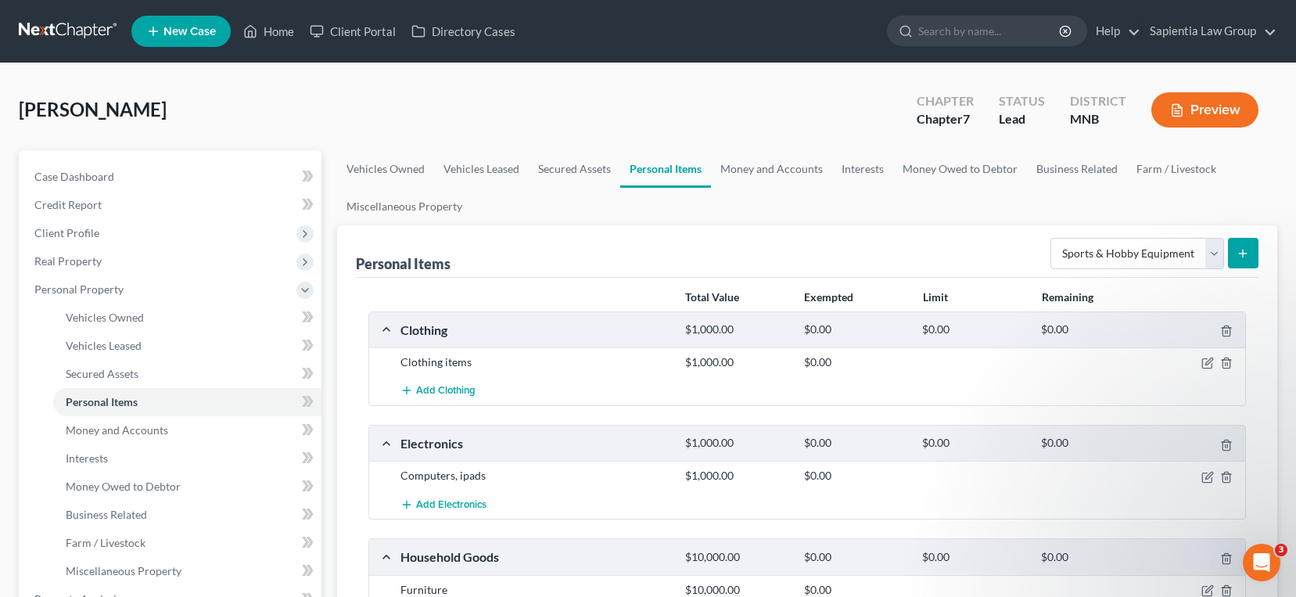
click at [1233, 109] on button "Preview" at bounding box center [1205, 109] width 107 height 35
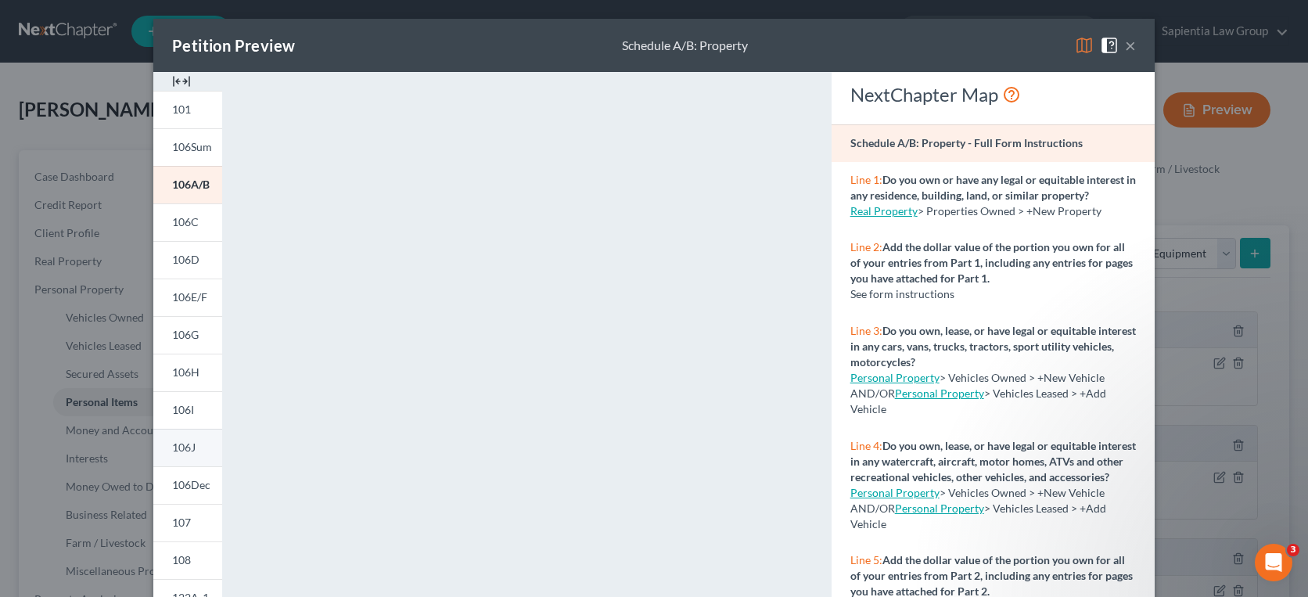
click at [183, 438] on link "106J" at bounding box center [187, 448] width 69 height 38
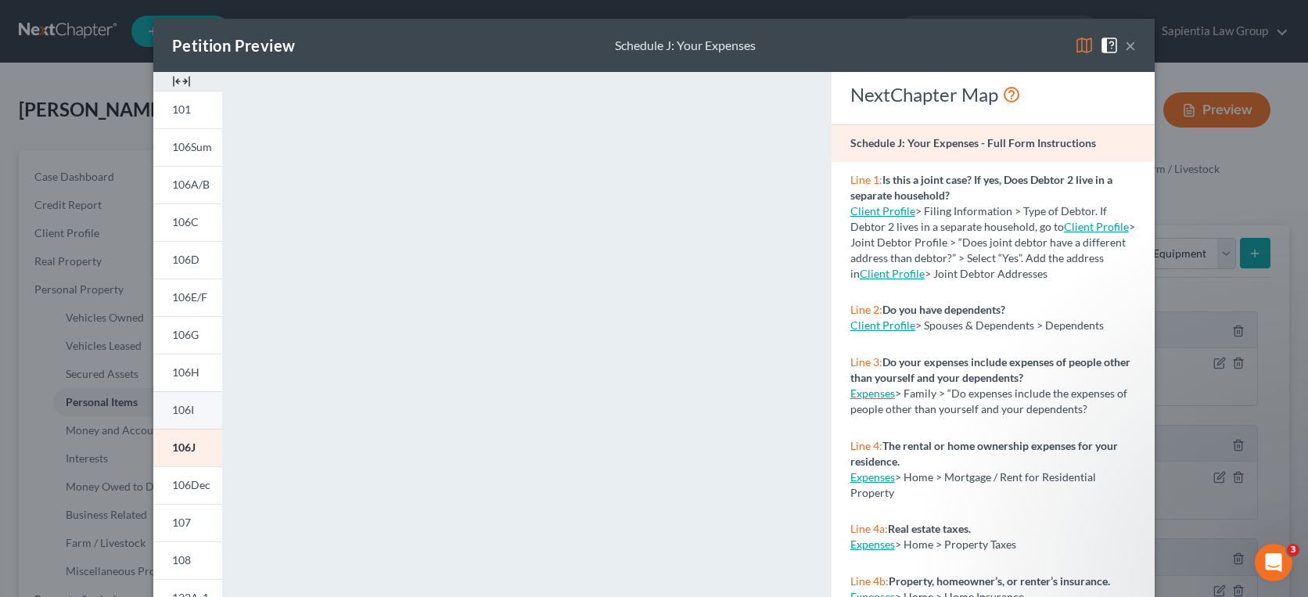
drag, startPoint x: 181, startPoint y: 402, endPoint x: 190, endPoint y: 402, distance: 8.6
click at [181, 402] on link "106I" at bounding box center [187, 410] width 69 height 38
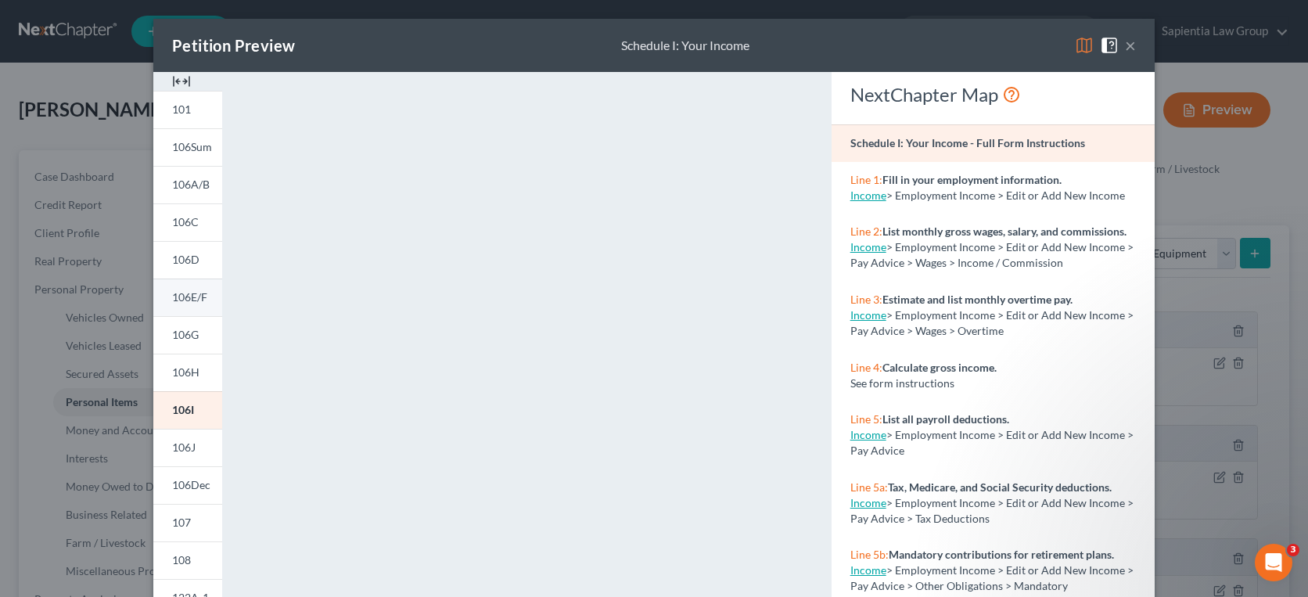
click at [193, 301] on span "106E/F" at bounding box center [189, 296] width 35 height 13
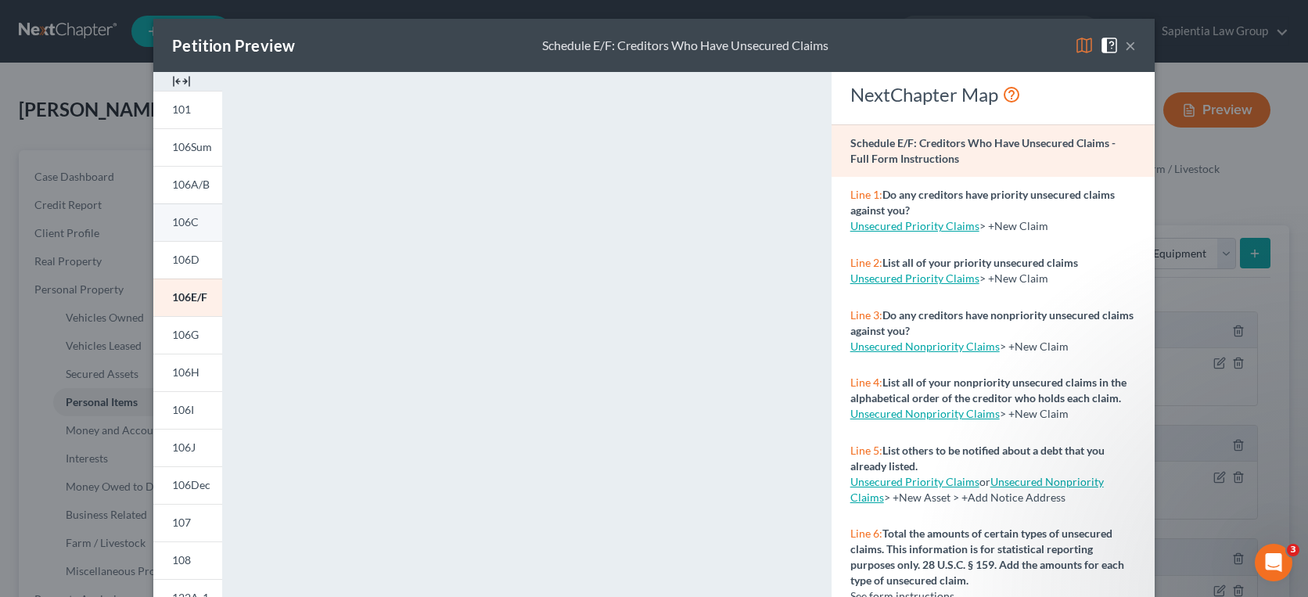
click at [165, 221] on link "106C" at bounding box center [187, 222] width 69 height 38
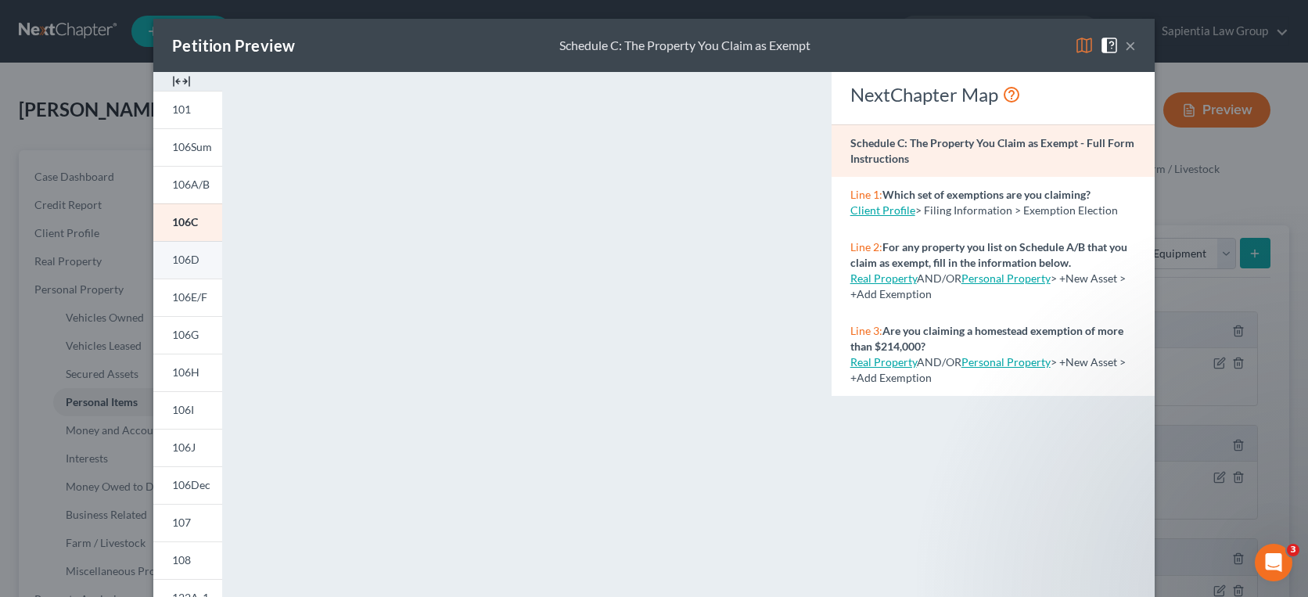
click at [196, 255] on link "106D" at bounding box center [187, 260] width 69 height 38
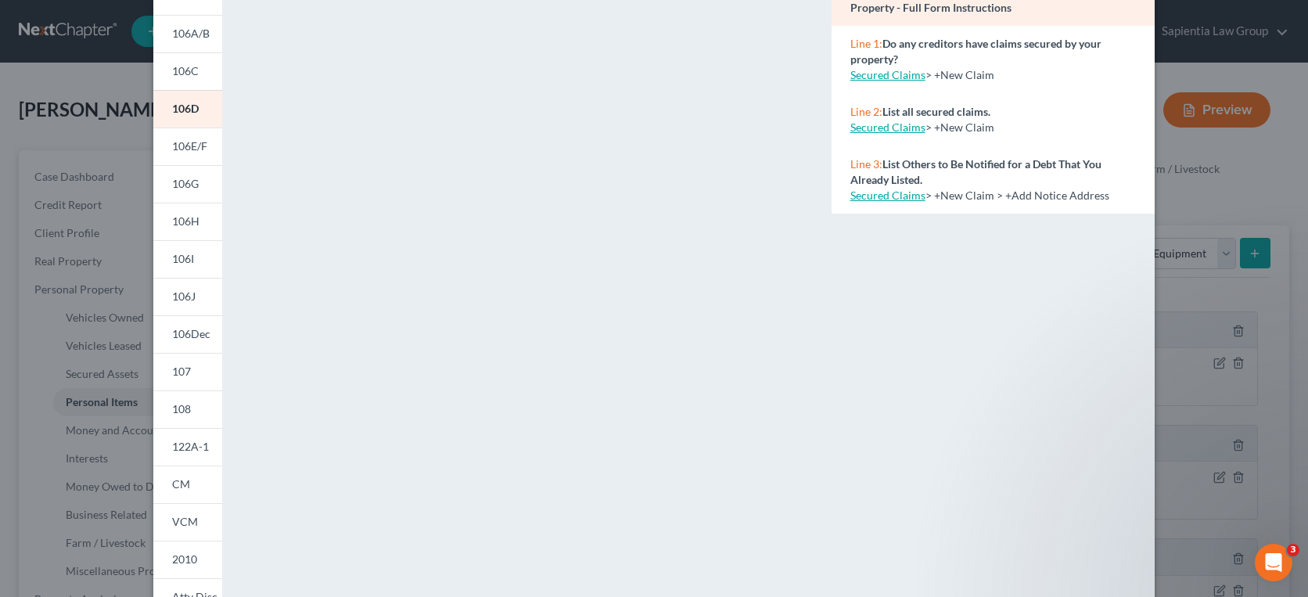
scroll to position [156, 0]
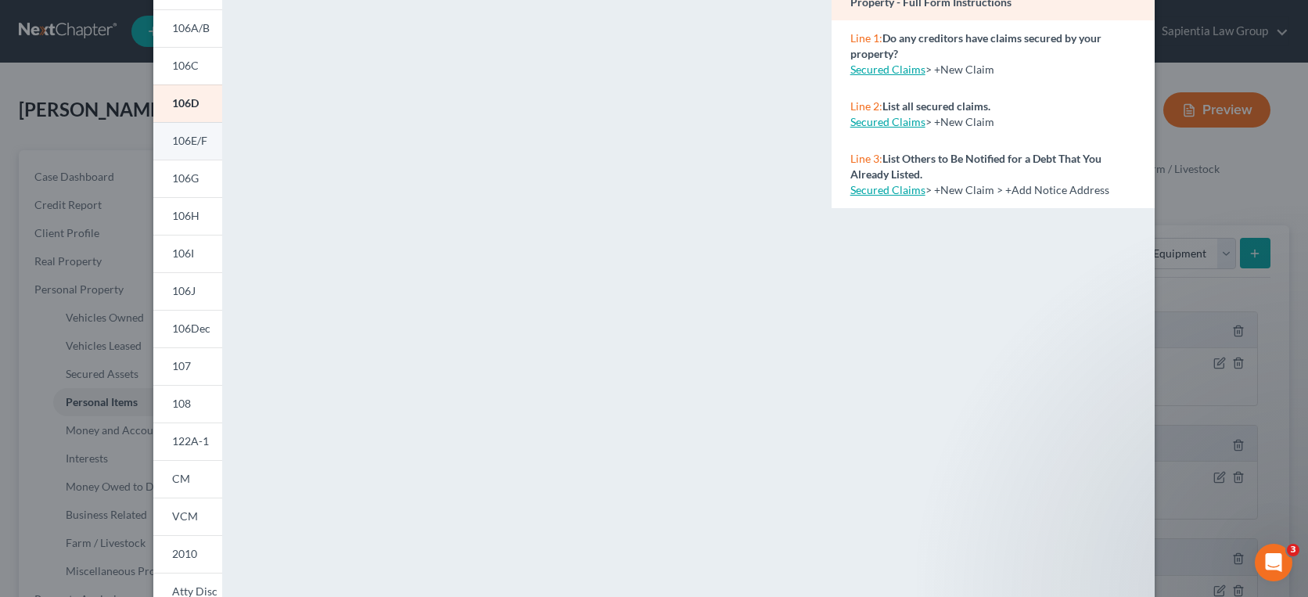
click at [180, 144] on span "106E/F" at bounding box center [189, 140] width 35 height 13
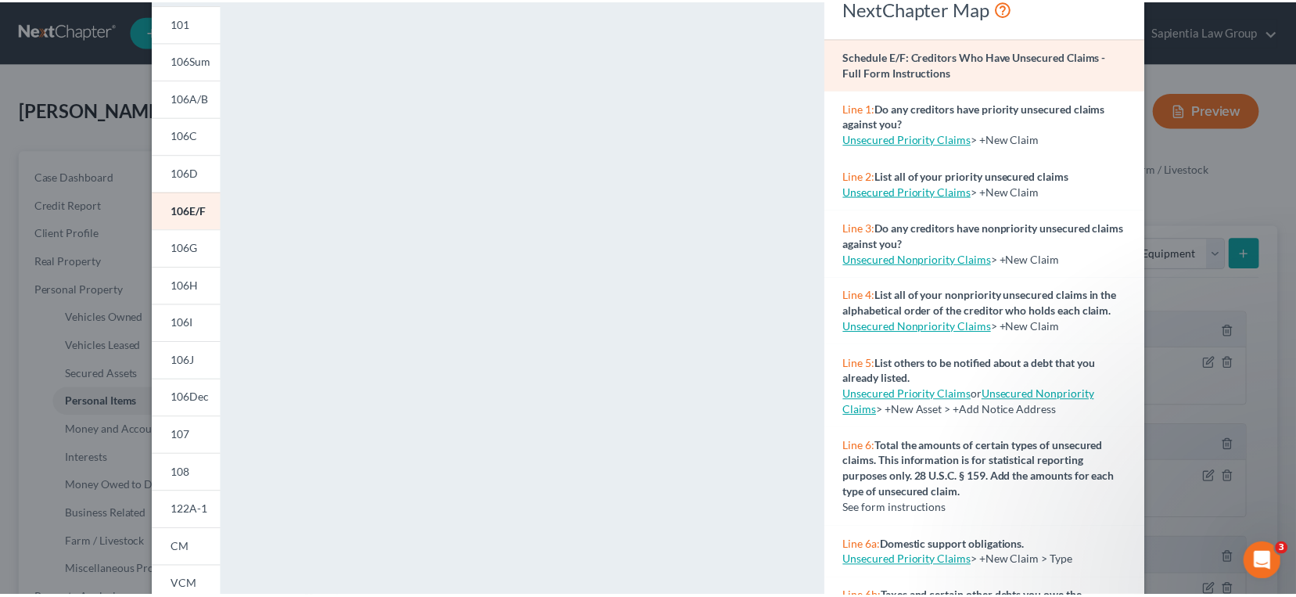
scroll to position [0, 0]
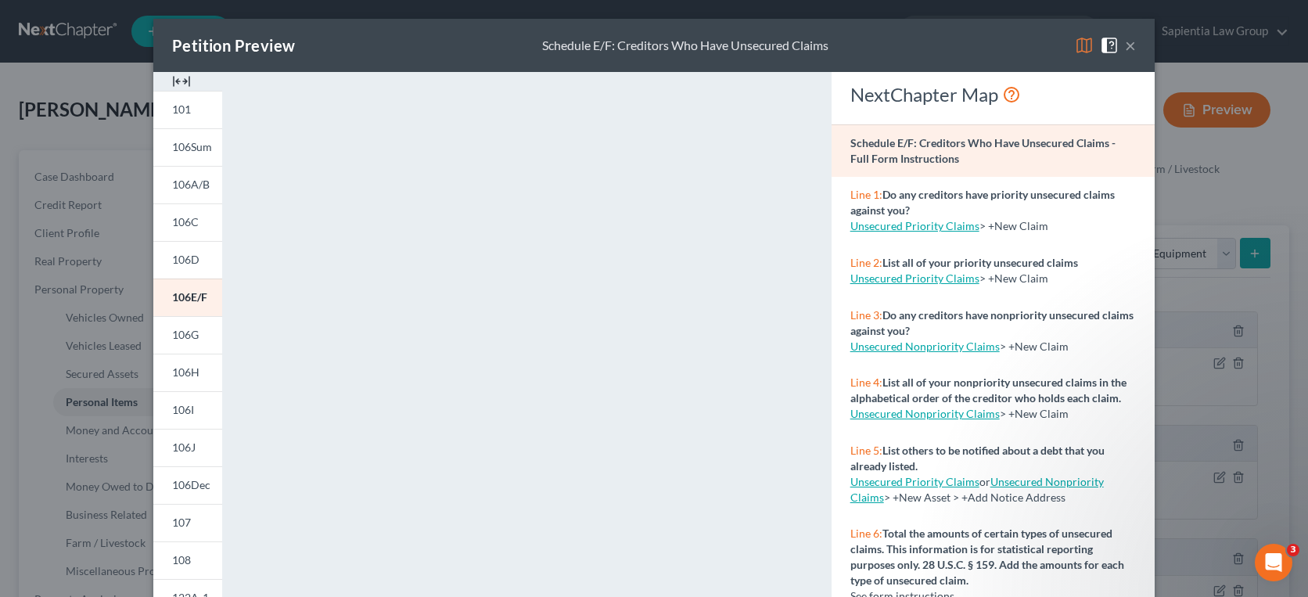
click at [1127, 48] on button "×" at bounding box center [1130, 45] width 11 height 19
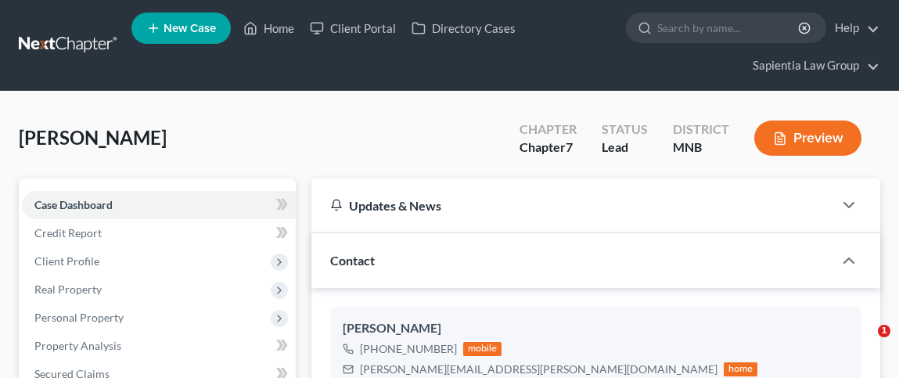
select select "10"
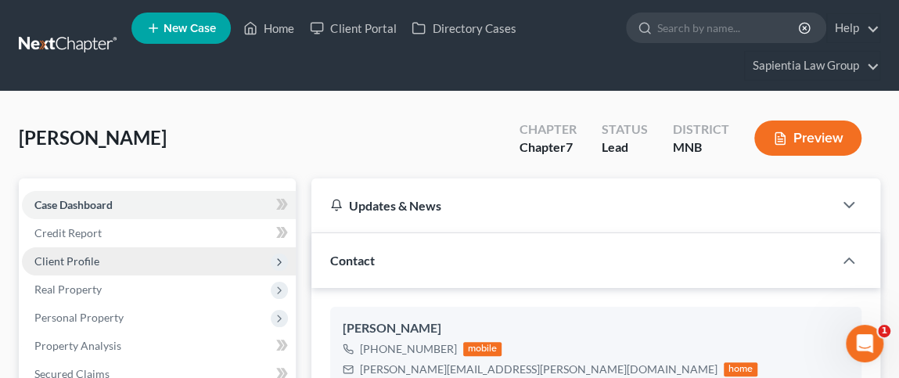
click at [44, 254] on span "Client Profile" at bounding box center [66, 260] width 65 height 13
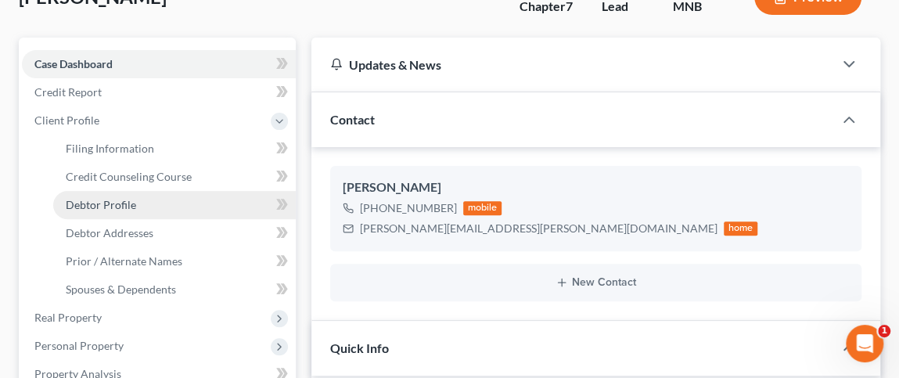
scroll to position [156, 0]
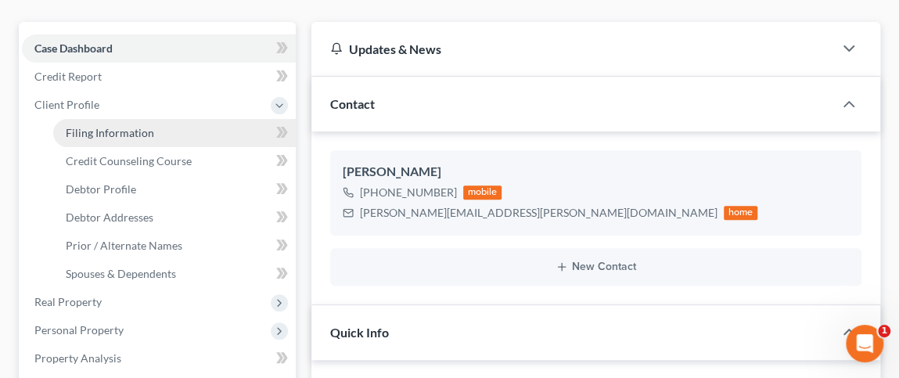
click at [147, 129] on span "Filing Information" at bounding box center [110, 132] width 88 height 13
select select "1"
select select "0"
select select "42"
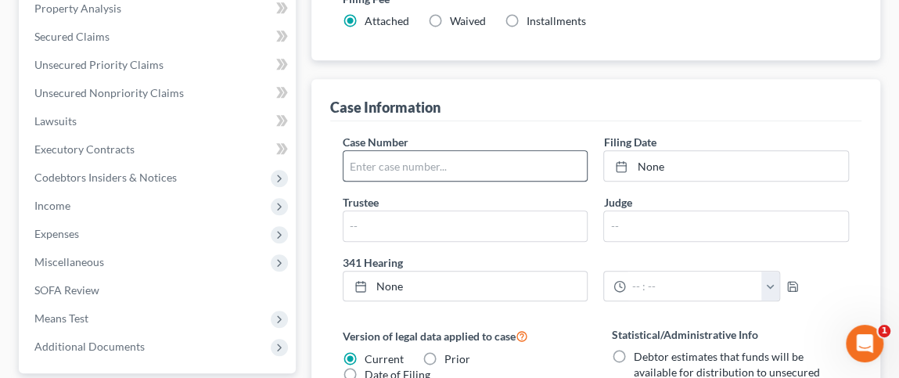
scroll to position [250, 0]
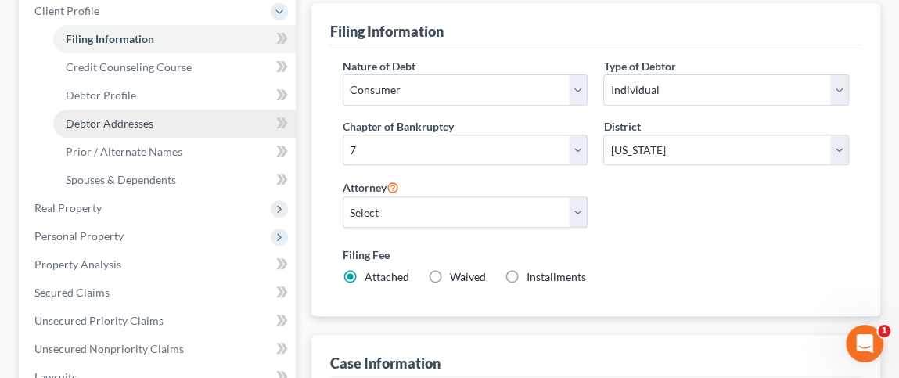
click at [142, 117] on span "Debtor Addresses" at bounding box center [110, 123] width 88 height 13
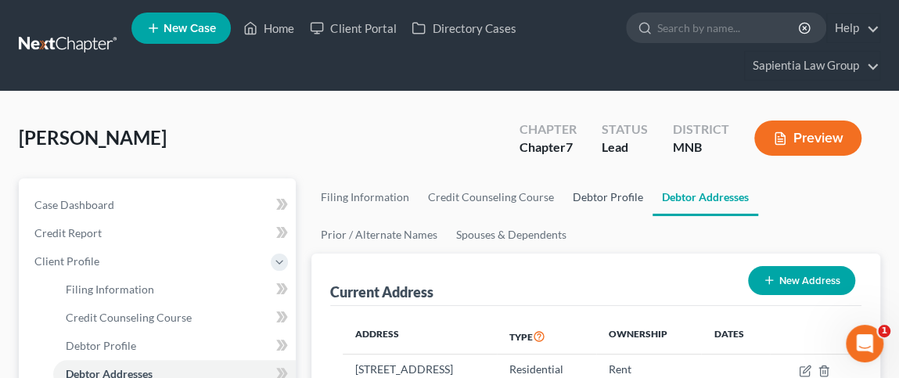
scroll to position [235, 0]
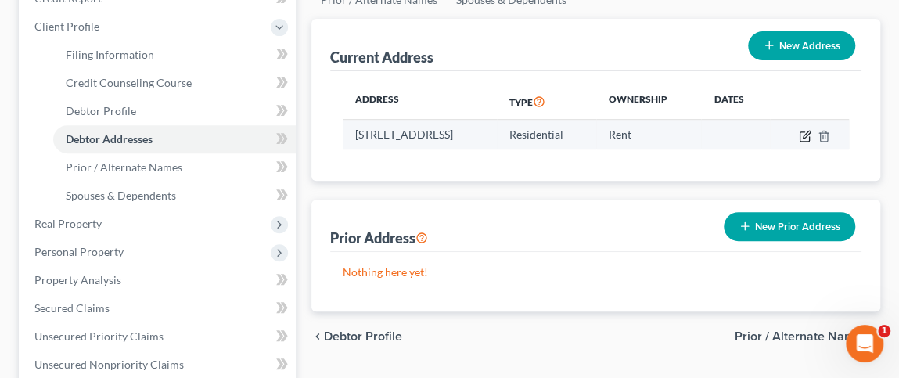
click at [803, 131] on icon "button" at bounding box center [805, 136] width 13 height 13
select select "24"
select select "0"
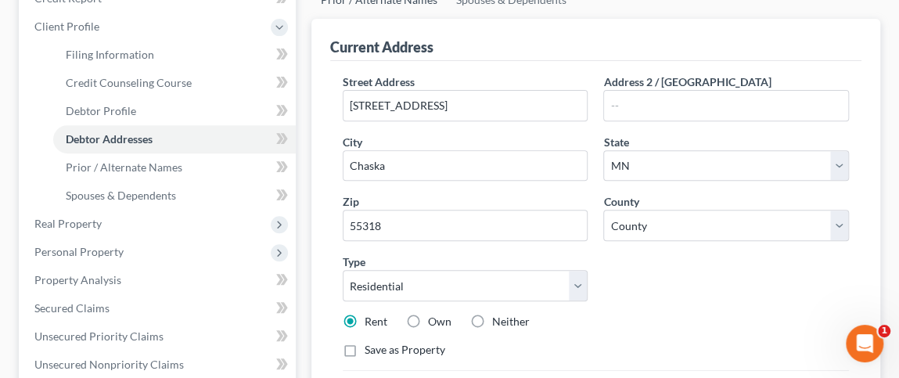
select select "1"
select select "0"
select select "42"
select select "0"
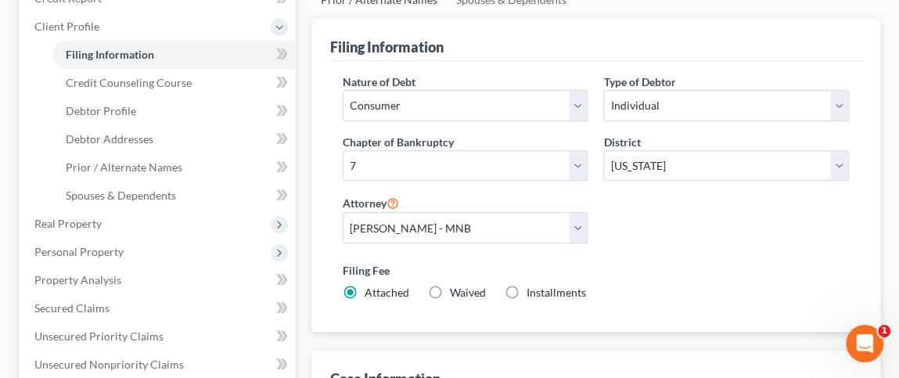
scroll to position [250, 0]
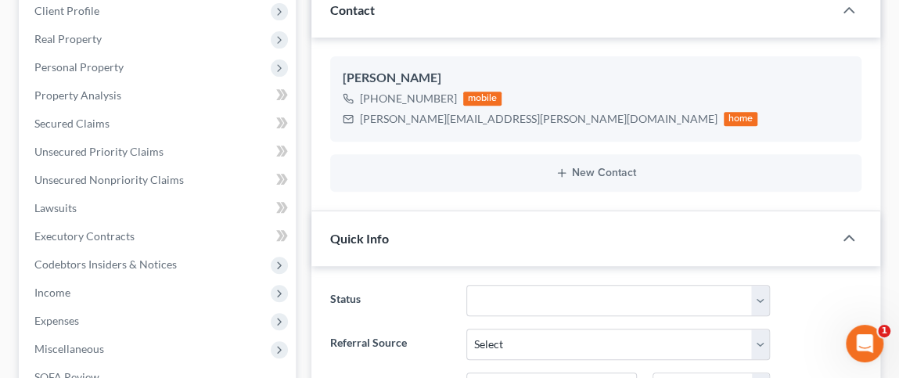
scroll to position [156, 0]
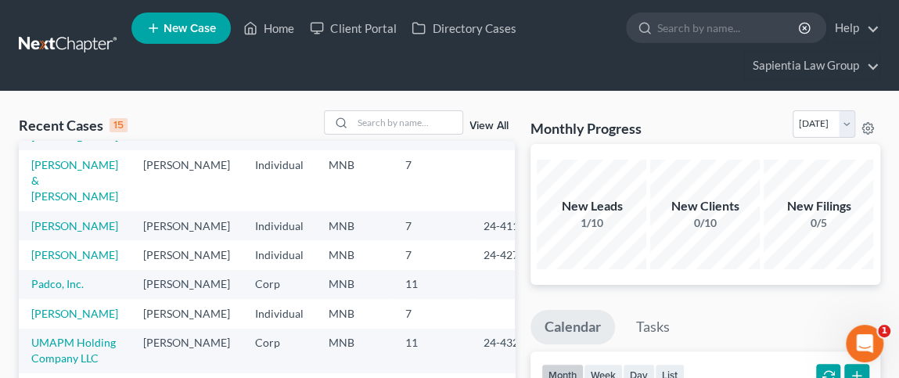
scroll to position [235, 0]
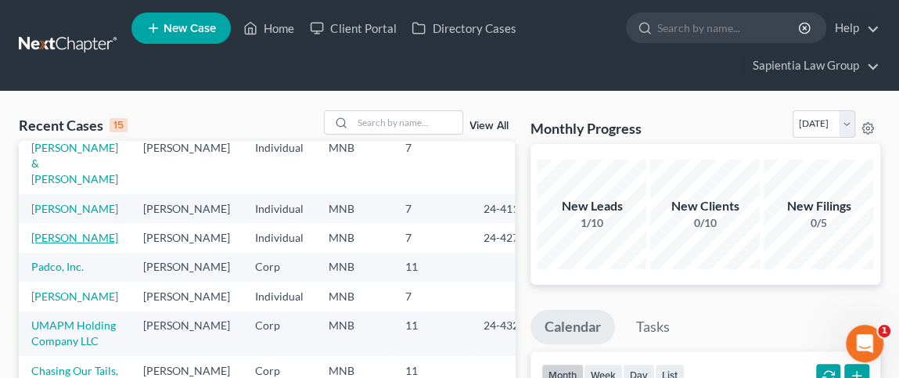
click at [52, 244] on link "[PERSON_NAME]" at bounding box center [74, 237] width 87 height 13
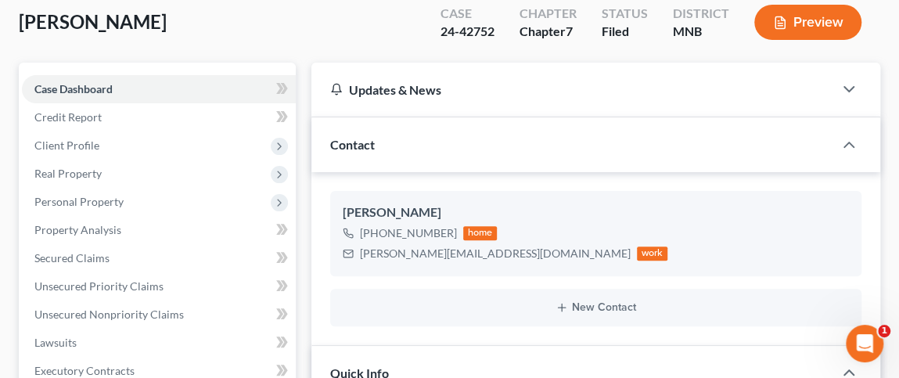
scroll to position [78, 0]
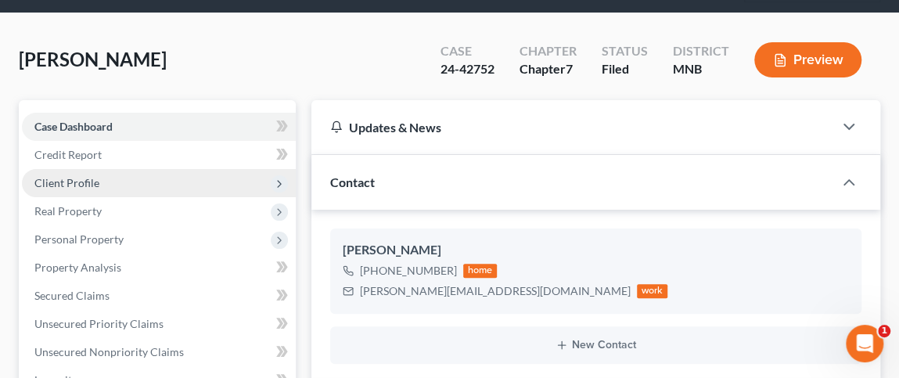
click at [91, 178] on span "Client Profile" at bounding box center [66, 182] width 65 height 13
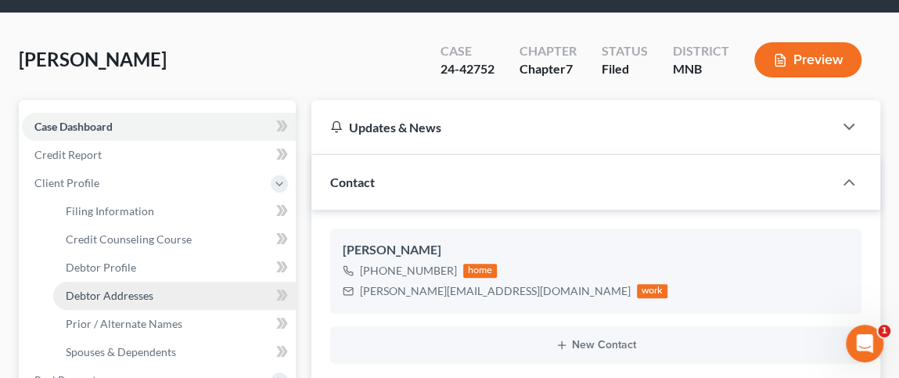
click at [155, 293] on link "Debtor Addresses" at bounding box center [174, 296] width 243 height 28
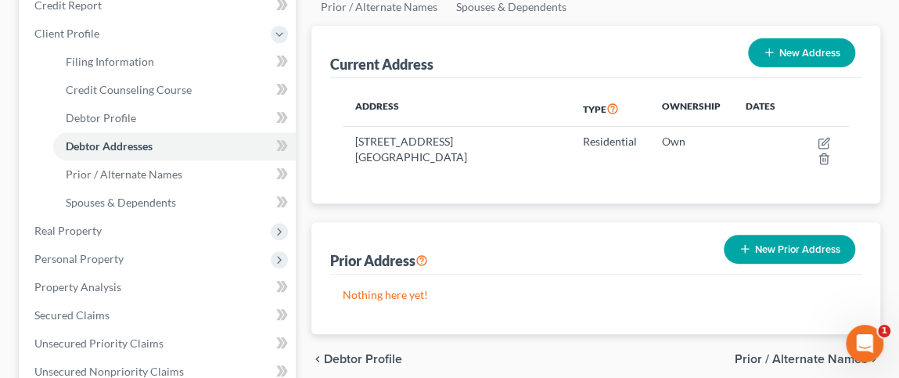
scroll to position [235, 0]
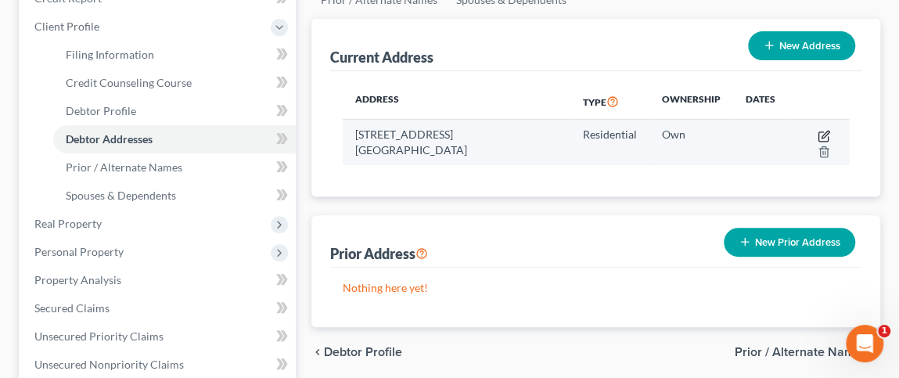
click at [817, 136] on icon "button" at bounding box center [823, 136] width 13 height 13
select select "24"
select select "26"
select select "0"
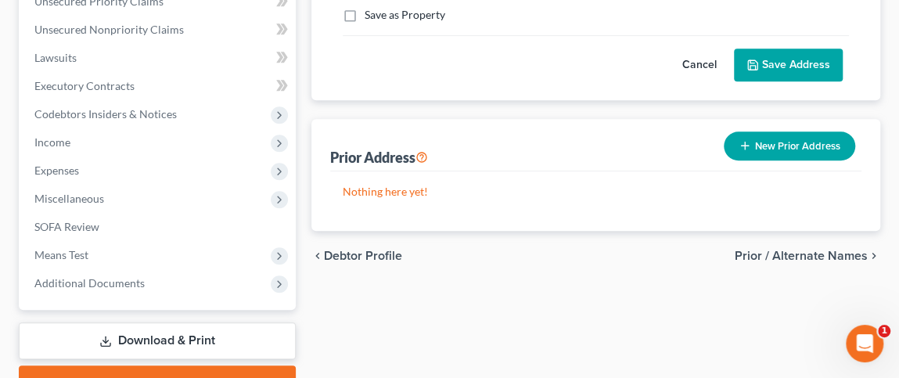
scroll to position [548, 0]
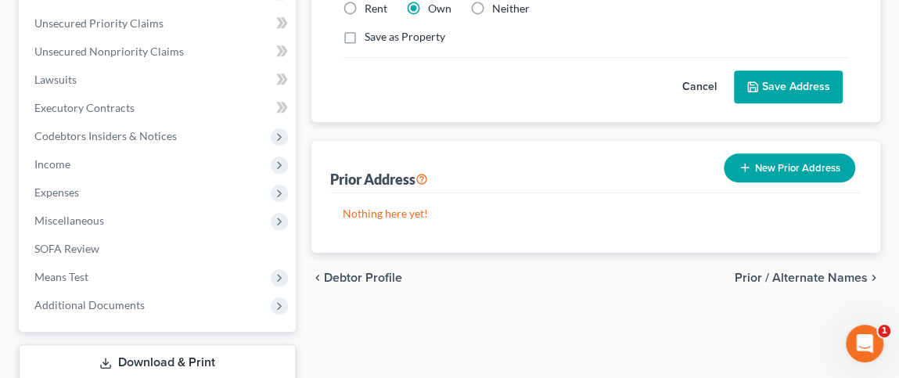
click at [796, 289] on div "chevron_left Debtor Profile Prior / Alternate Names chevron_right" at bounding box center [595, 278] width 569 height 50
click at [801, 277] on span "Prior / Alternate Names" at bounding box center [801, 277] width 133 height 13
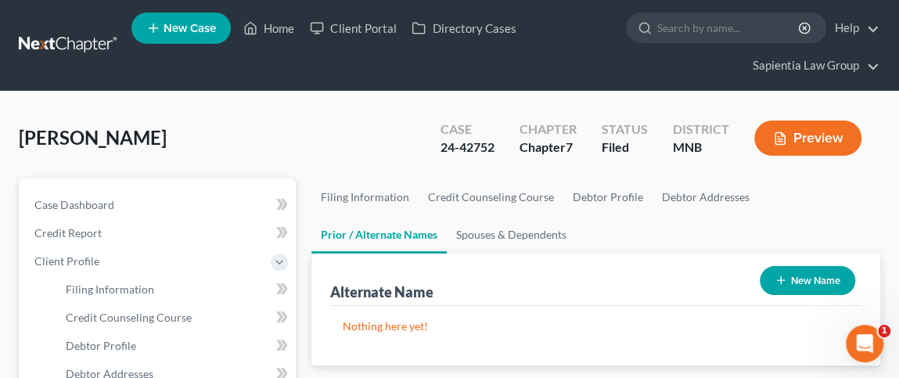
scroll to position [548, 0]
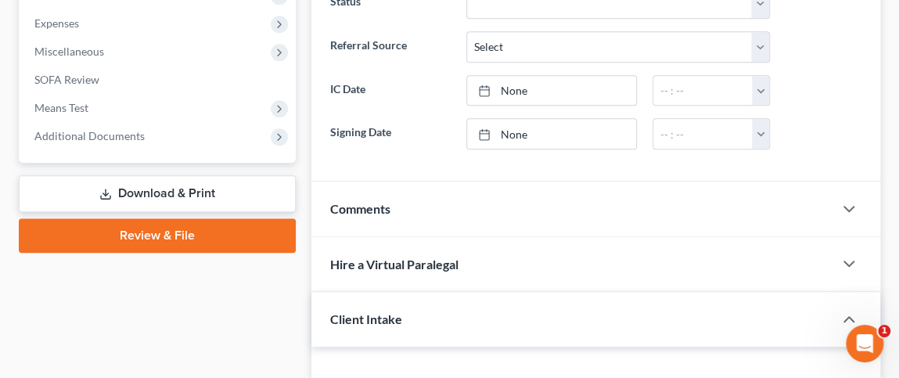
scroll to position [78, 0]
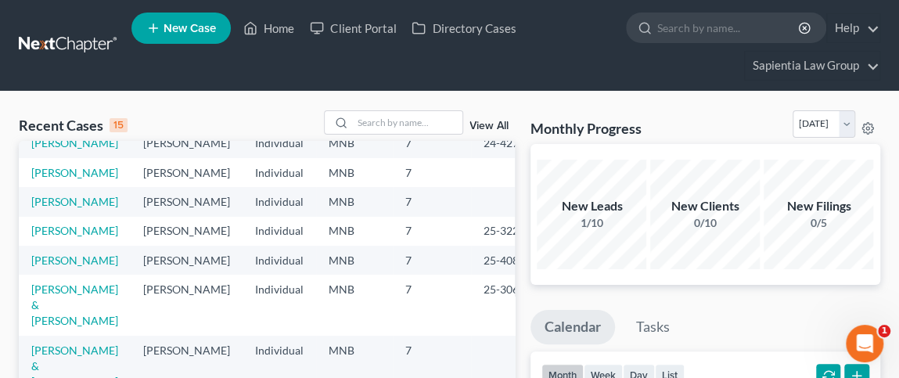
scroll to position [78, 0]
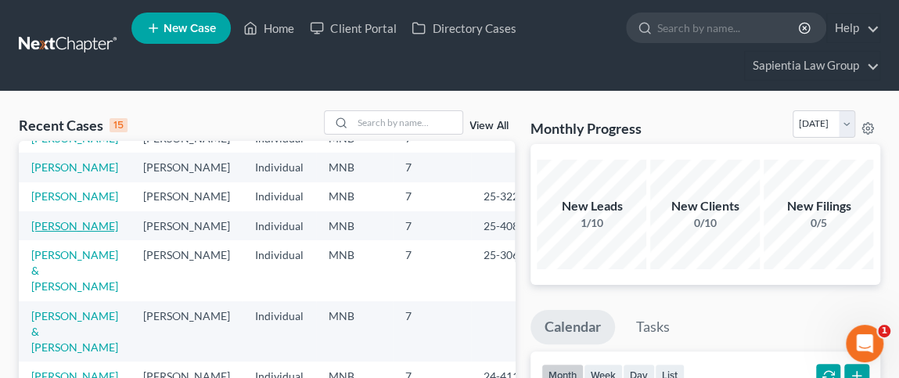
click at [45, 232] on link "[PERSON_NAME]" at bounding box center [74, 225] width 87 height 13
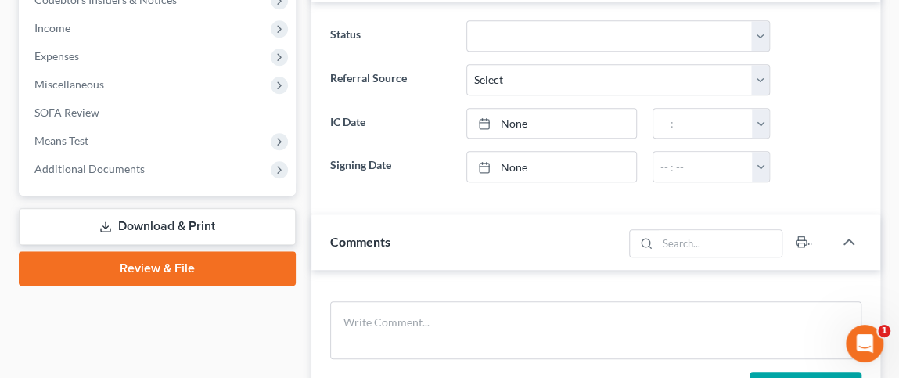
scroll to position [548, 0]
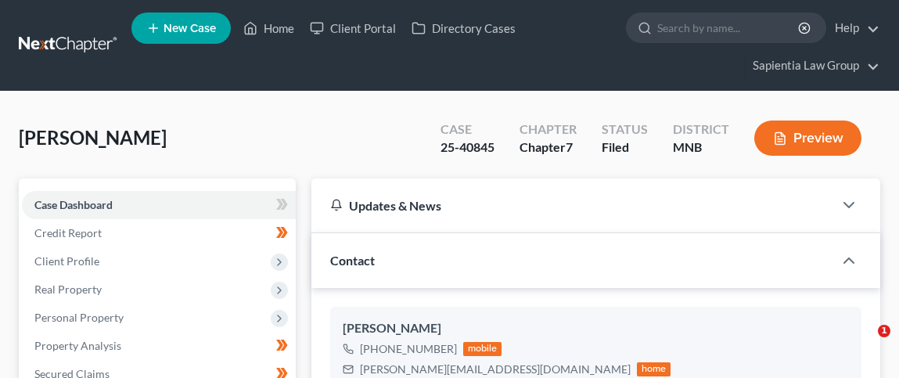
select select "6"
